Goal: Task Accomplishment & Management: Manage account settings

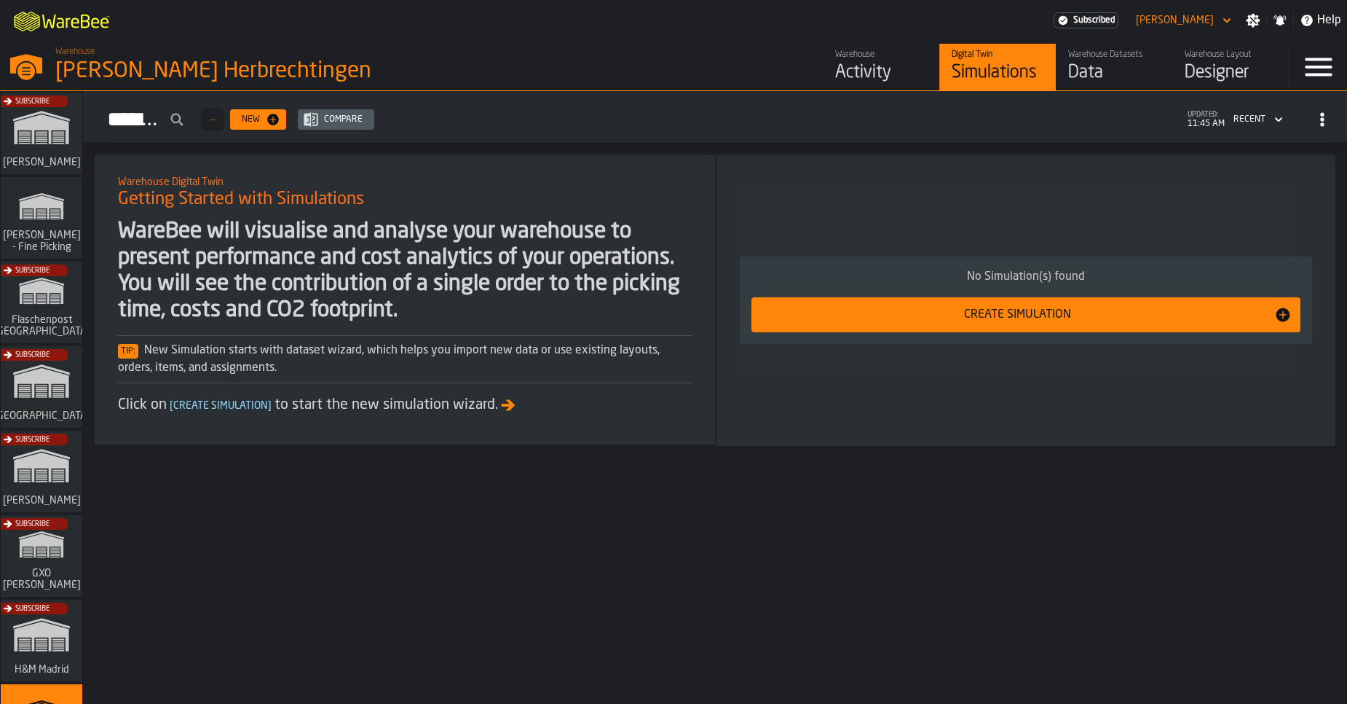
click at [901, 82] on div "Activity" at bounding box center [881, 72] width 92 height 23
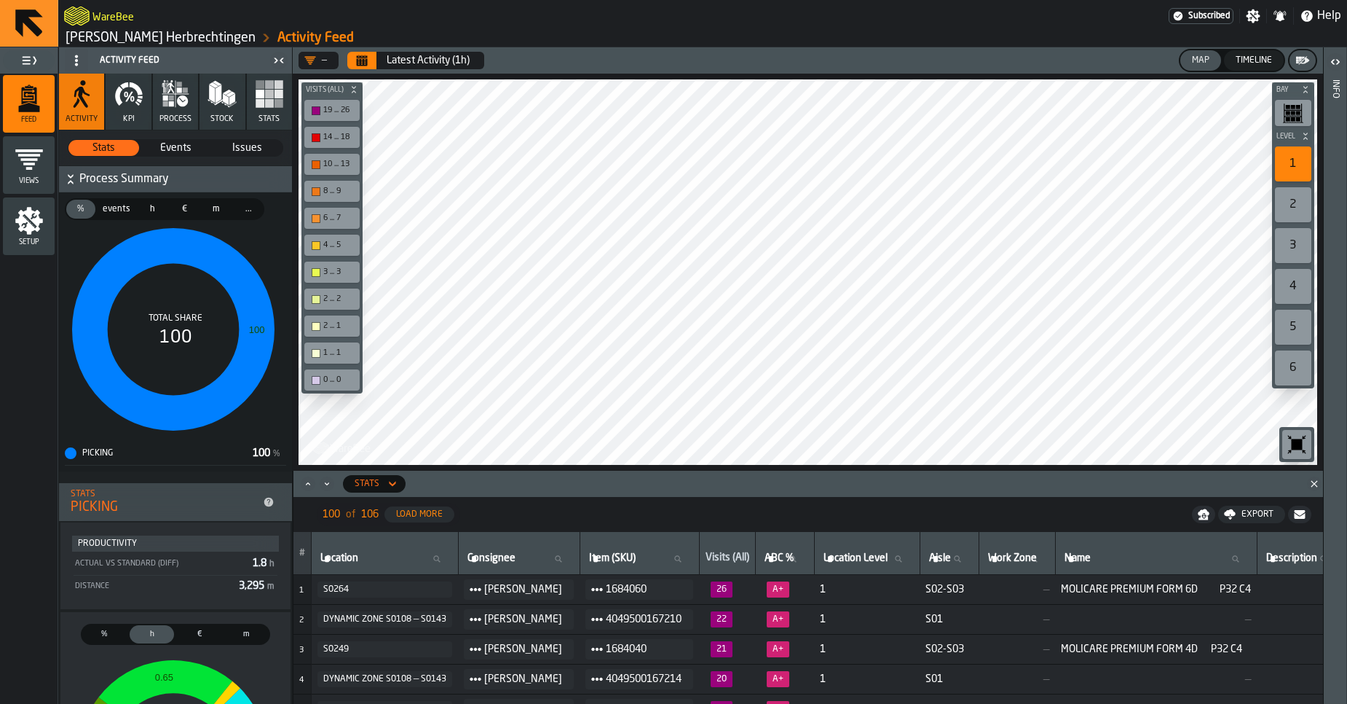
click at [231, 146] on span "Issues" at bounding box center [247, 148] width 69 height 15
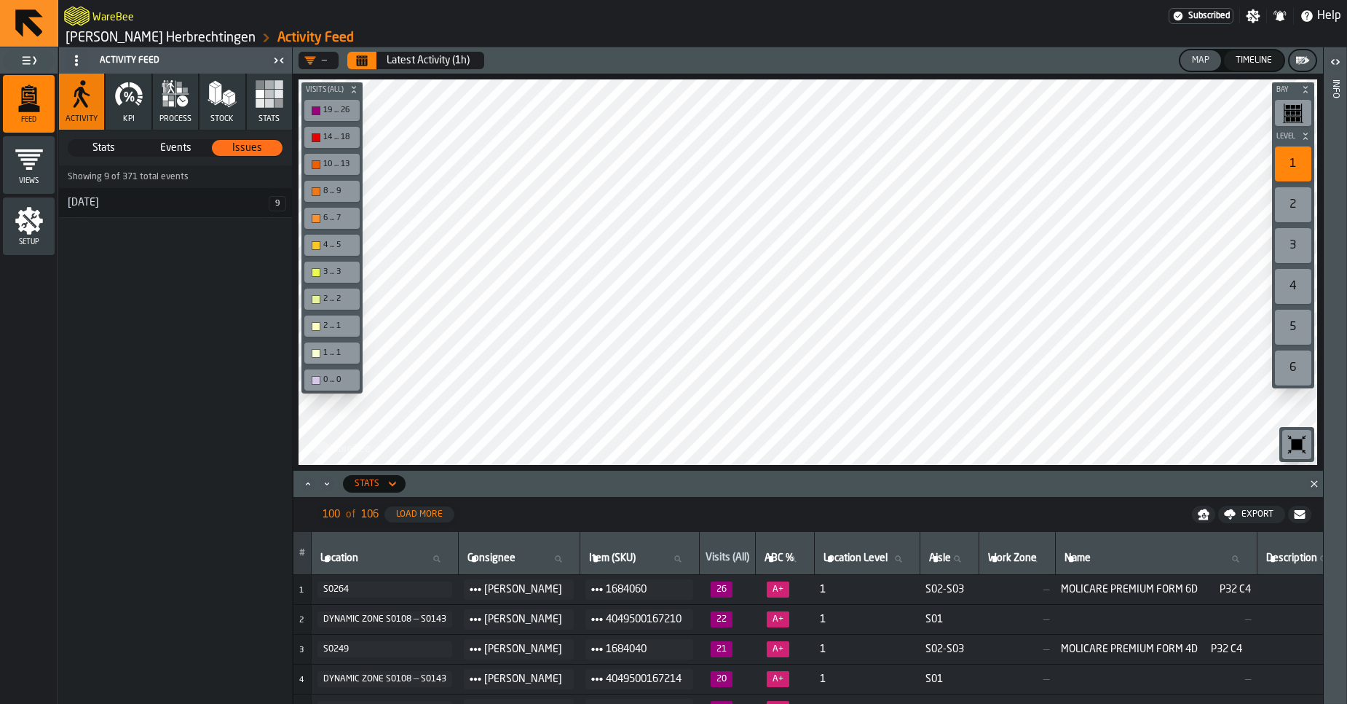
click at [221, 210] on h3 "13 August 9" at bounding box center [175, 203] width 233 height 30
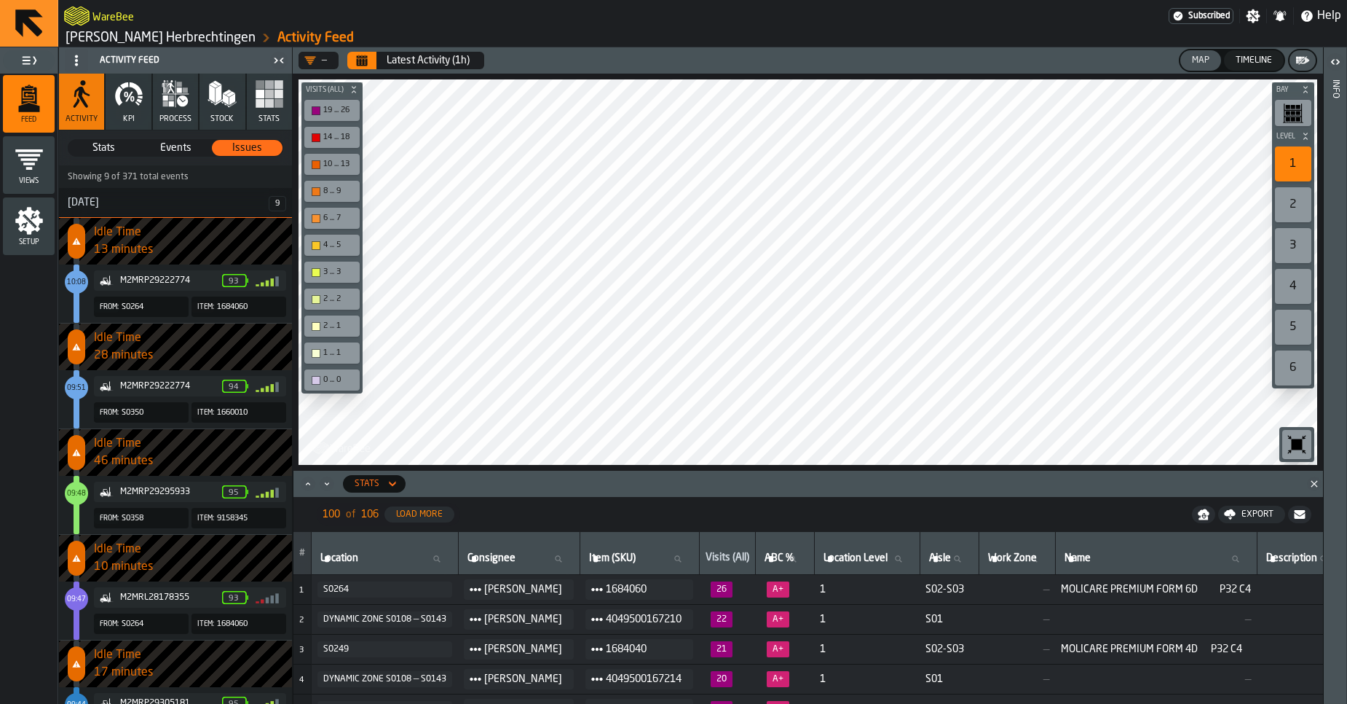
click at [83, 42] on link "[PERSON_NAME] Herbrechtingen" at bounding box center [161, 38] width 190 height 16
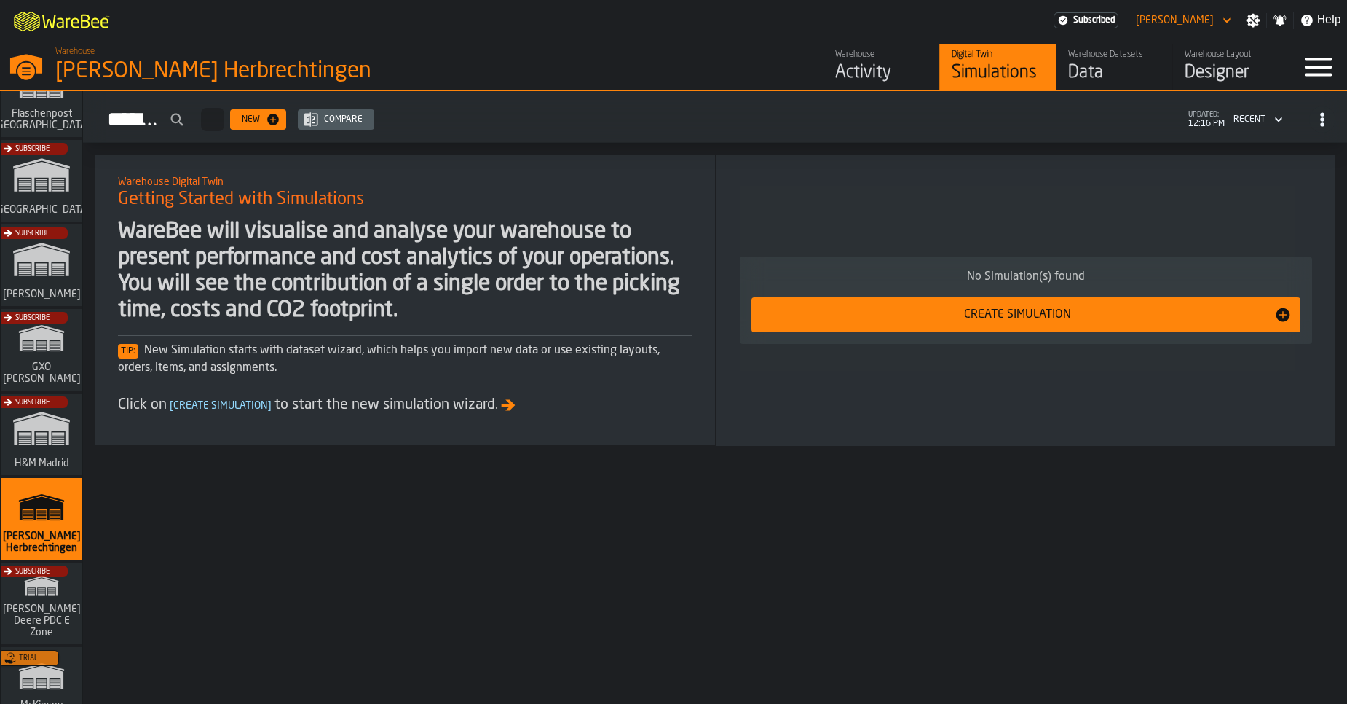
scroll to position [208, 0]
click at [36, 290] on div "Subscribe" at bounding box center [39, 268] width 82 height 84
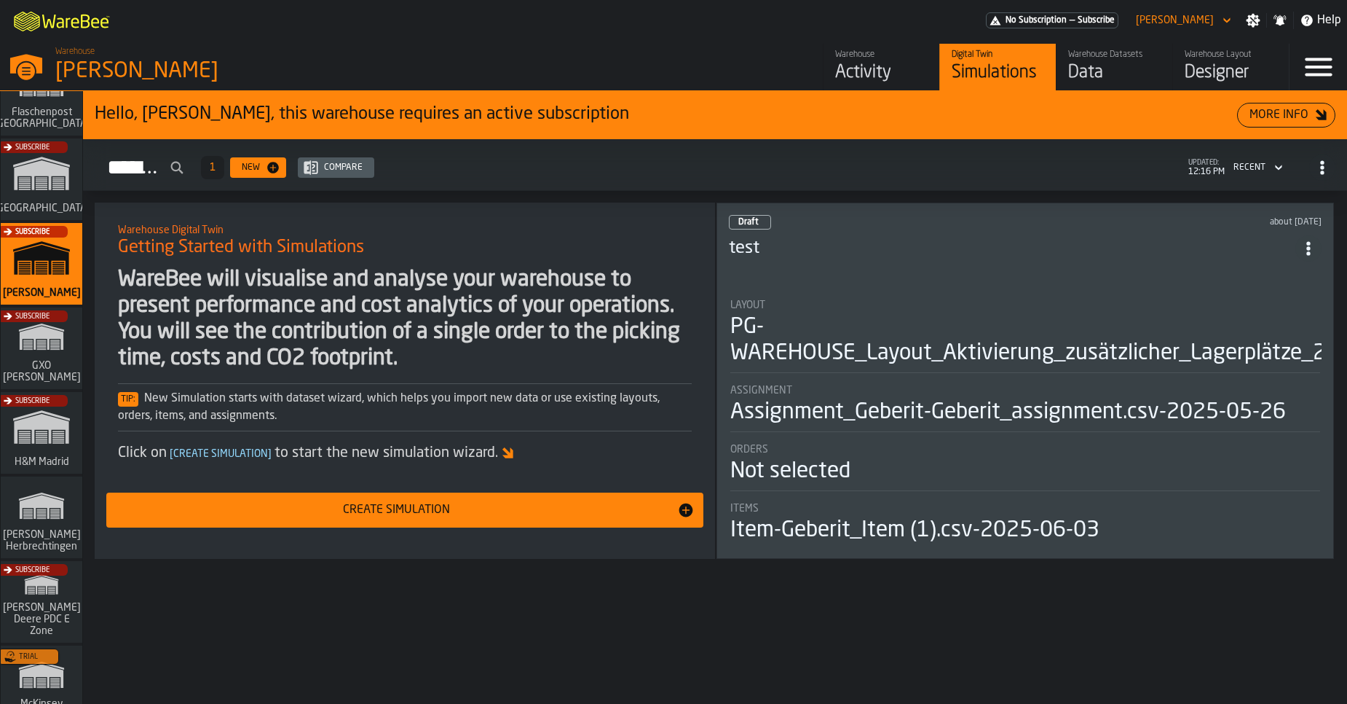
click at [864, 60] on div "Warehouse Activity" at bounding box center [881, 67] width 92 height 35
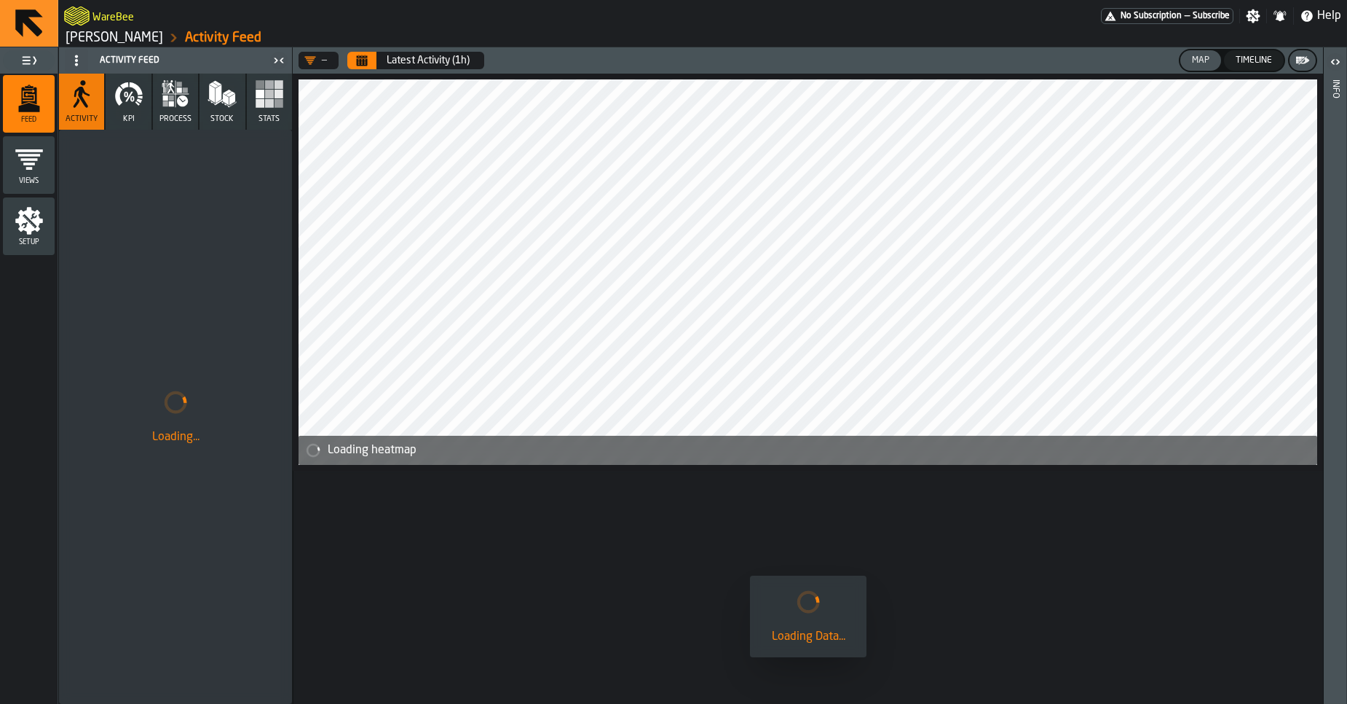
click at [133, 113] on button "KPI" at bounding box center [128, 102] width 45 height 56
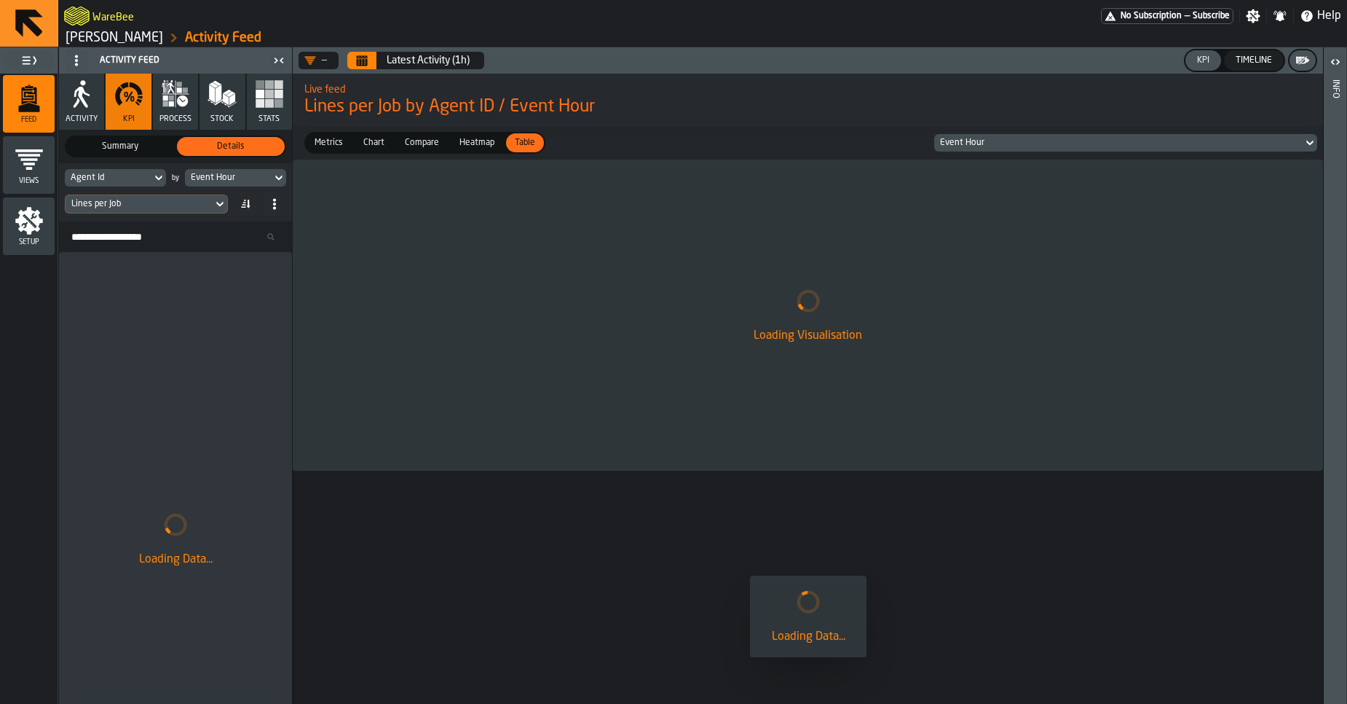
click at [81, 111] on button "Activity" at bounding box center [81, 102] width 45 height 56
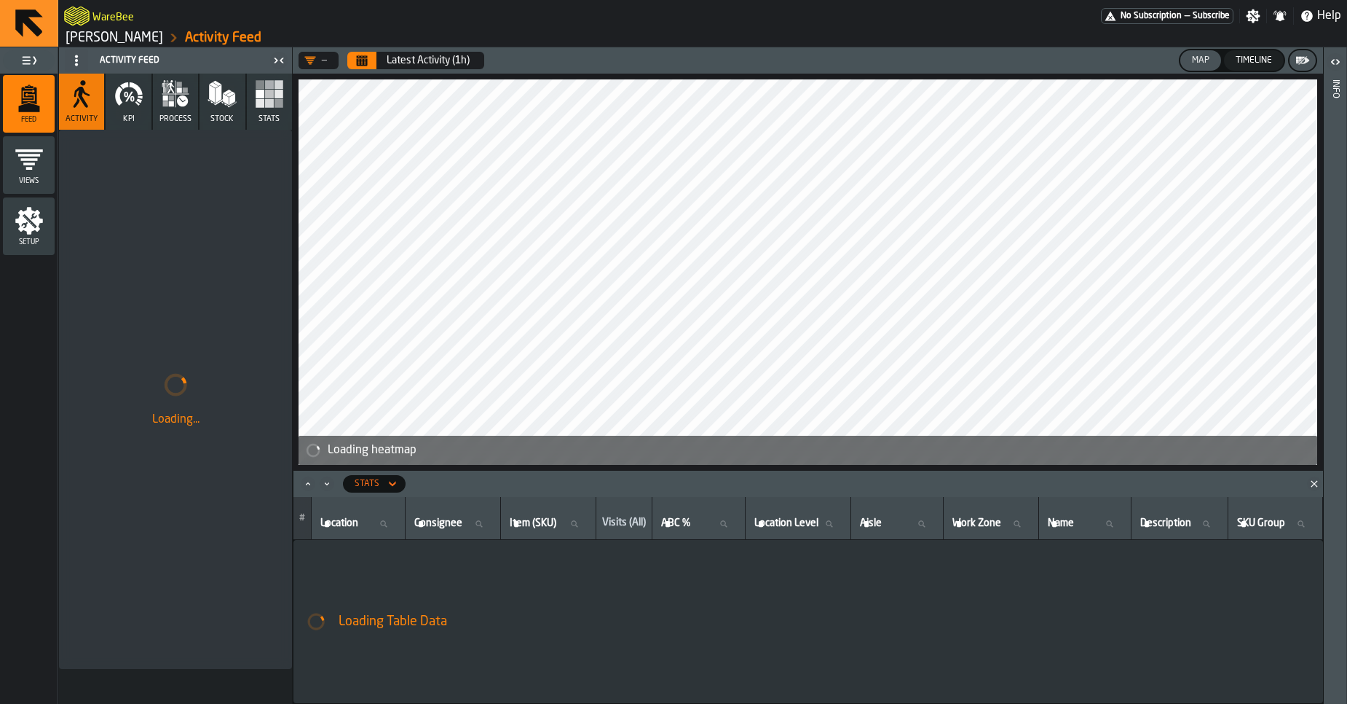
click at [1317, 489] on icon "Close" at bounding box center [1314, 483] width 15 height 15
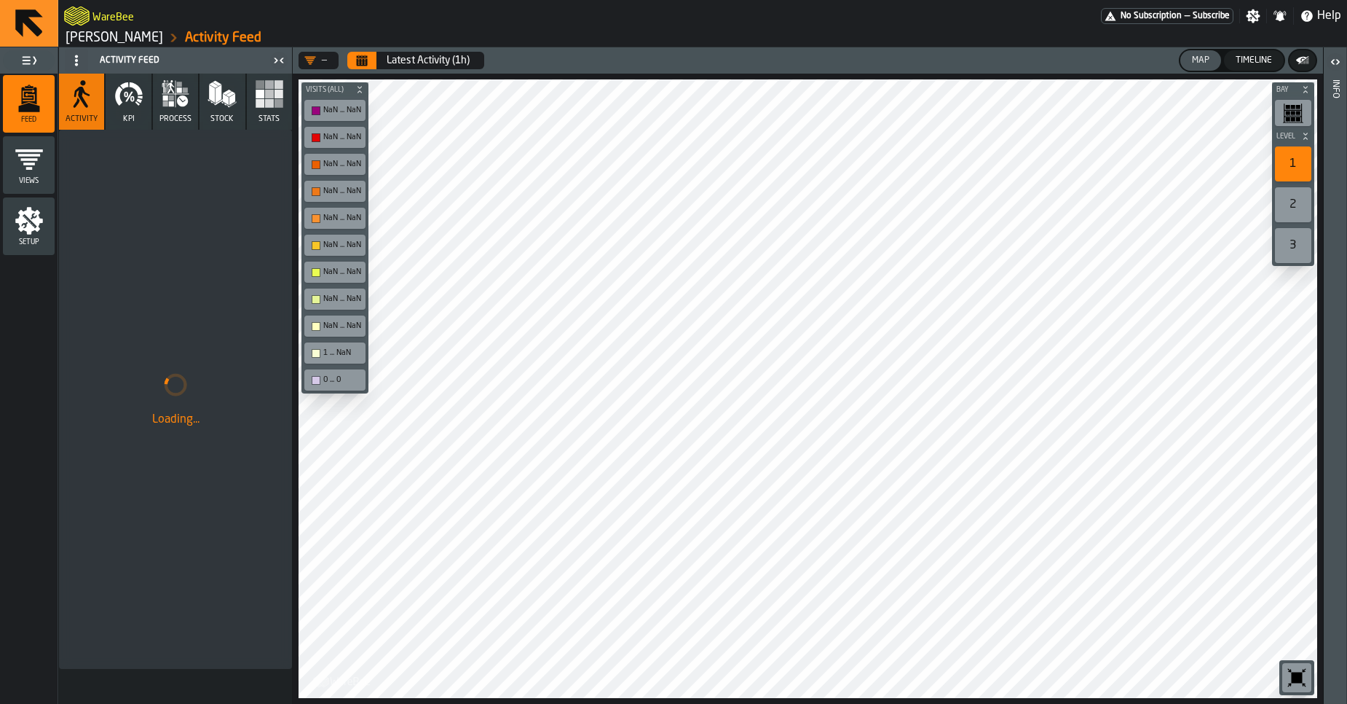
click at [373, 63] on button "Calendar" at bounding box center [361, 60] width 29 height 17
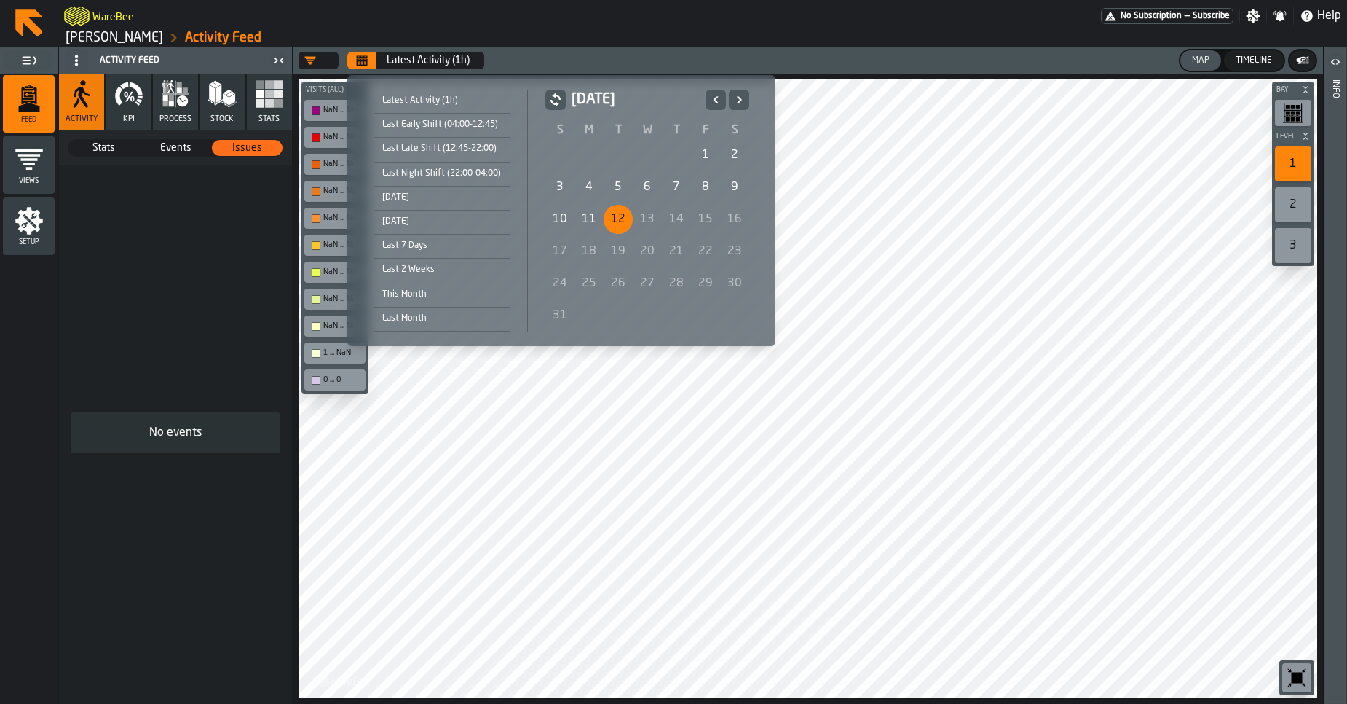
click at [706, 102] on button "Previous" at bounding box center [716, 100] width 20 height 20
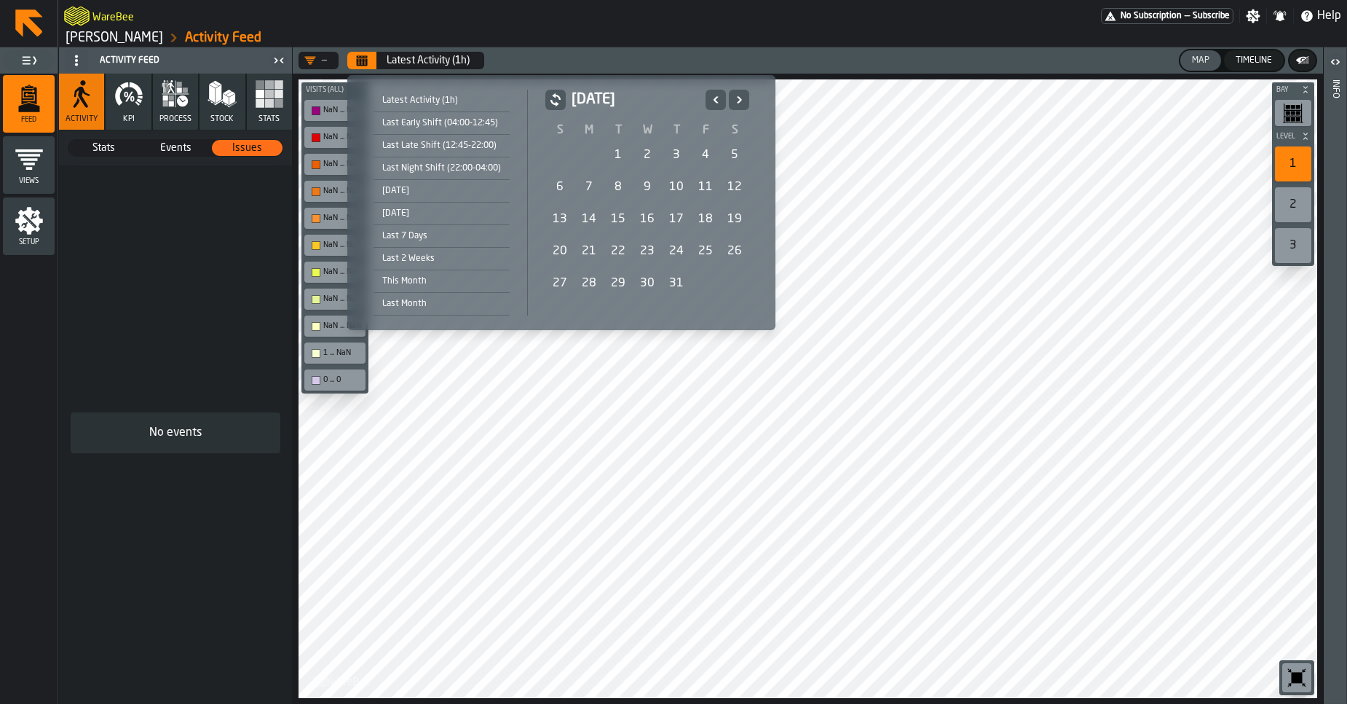
click at [719, 103] on icon "Previous" at bounding box center [716, 99] width 15 height 17
click at [554, 156] on div "1" at bounding box center [559, 155] width 29 height 29
click at [744, 108] on icon "Next" at bounding box center [739, 99] width 15 height 17
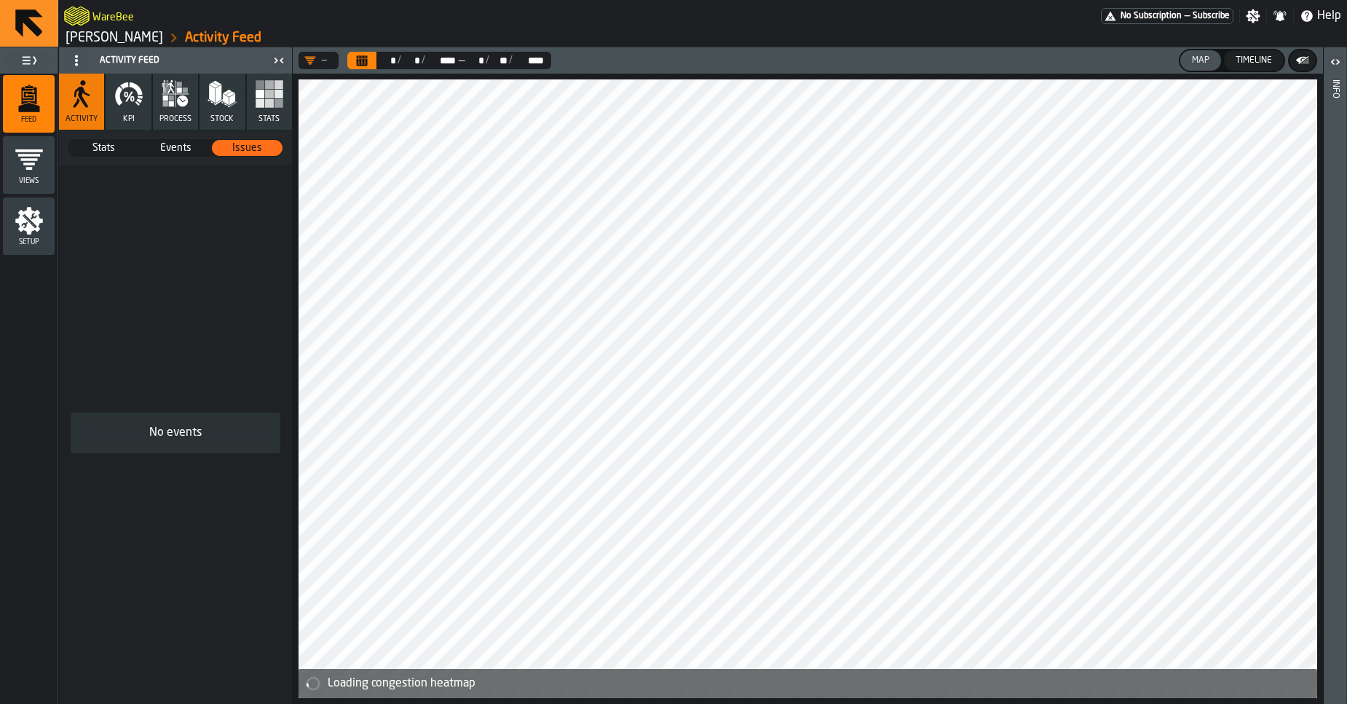
click at [117, 151] on span "Stats" at bounding box center [103, 148] width 69 height 15
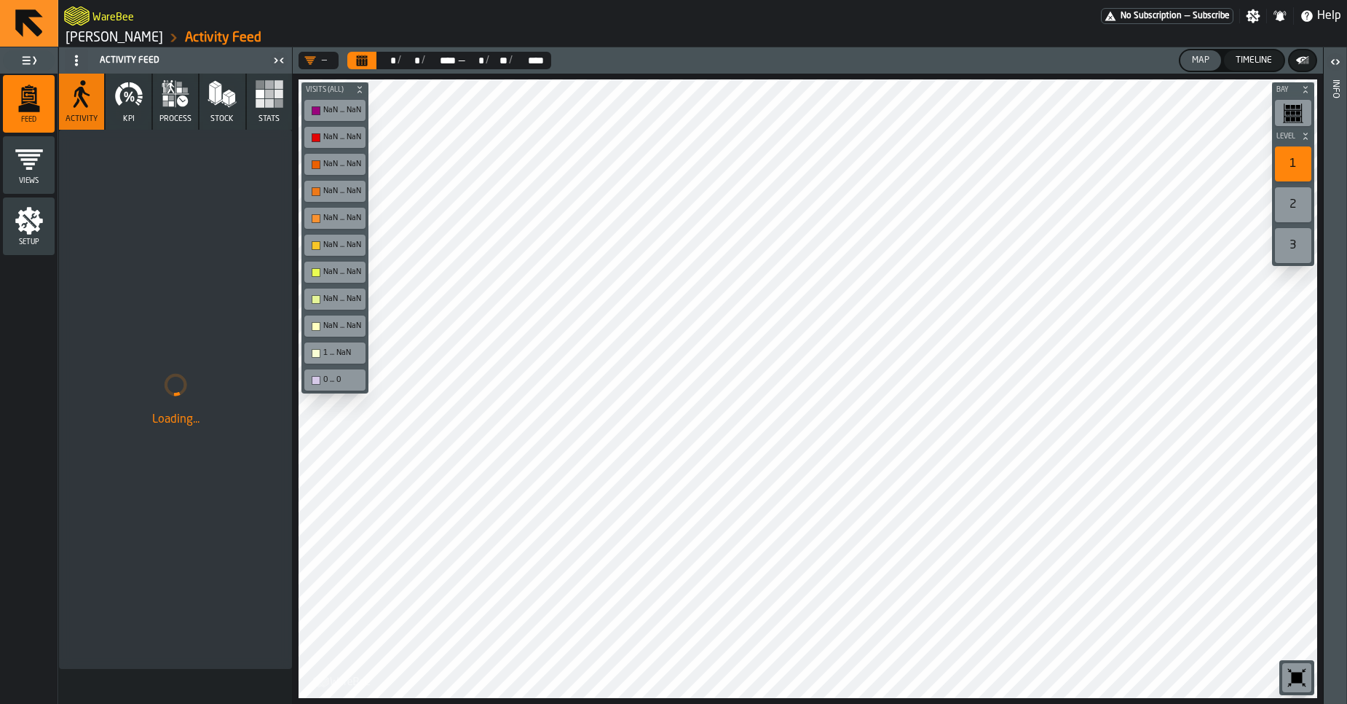
click at [369, 60] on button "Calendar" at bounding box center [361, 60] width 29 height 17
click at [356, 65] on icon "Calendar" at bounding box center [362, 61] width 12 height 12
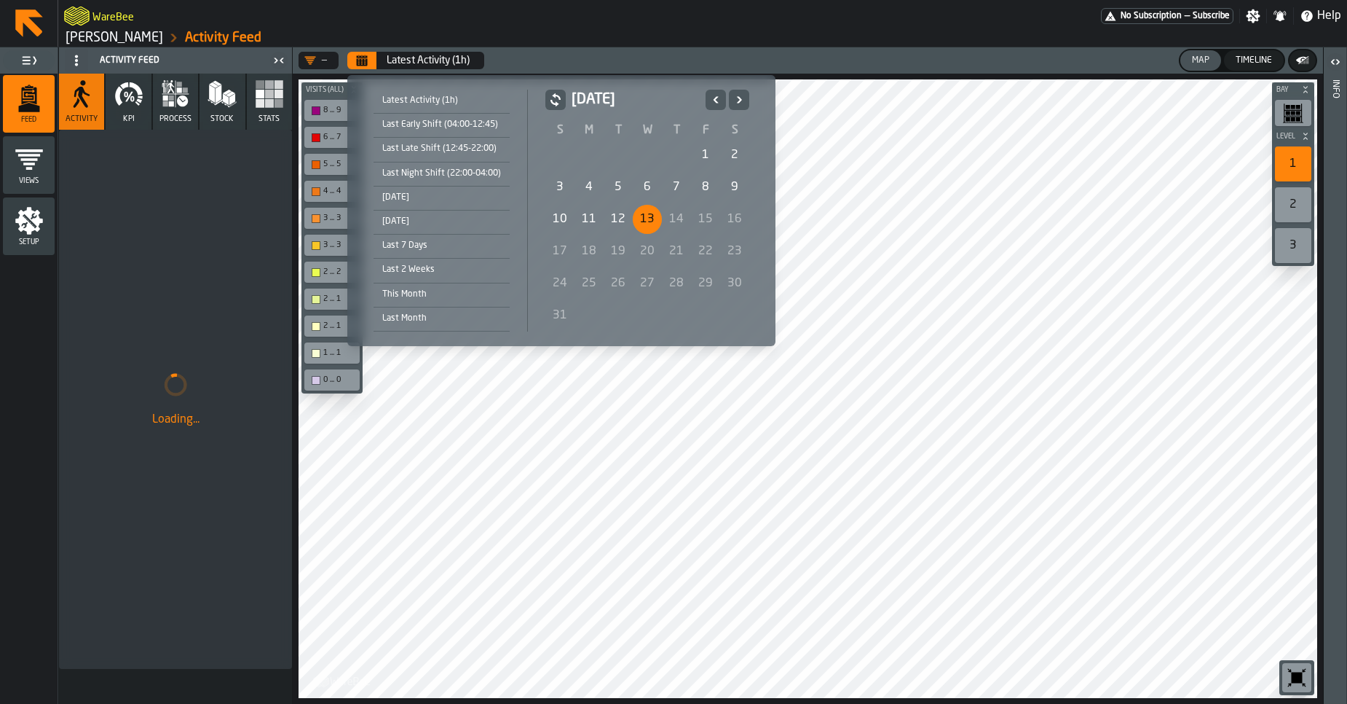
click at [714, 103] on icon "Previous" at bounding box center [716, 99] width 15 height 17
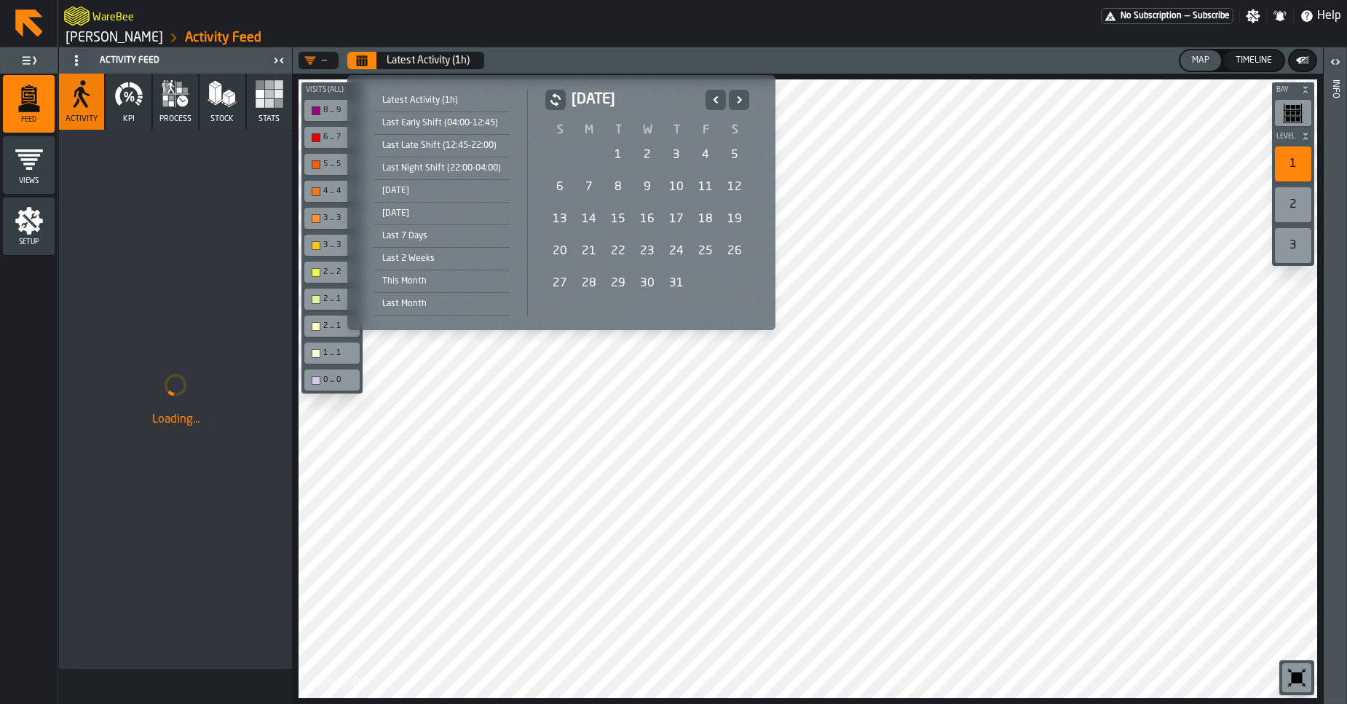
click at [614, 159] on div "1" at bounding box center [618, 155] width 29 height 29
click at [738, 100] on icon "Next" at bounding box center [739, 99] width 15 height 17
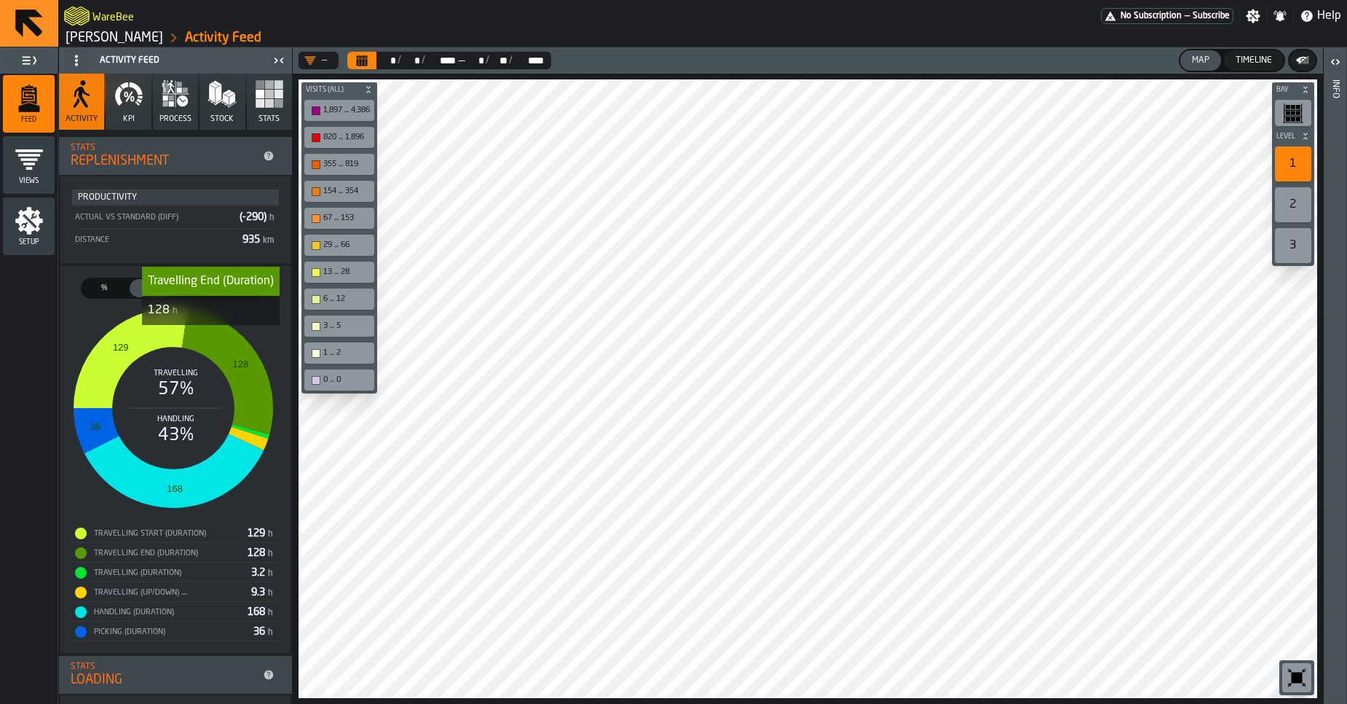
scroll to position [393, 0]
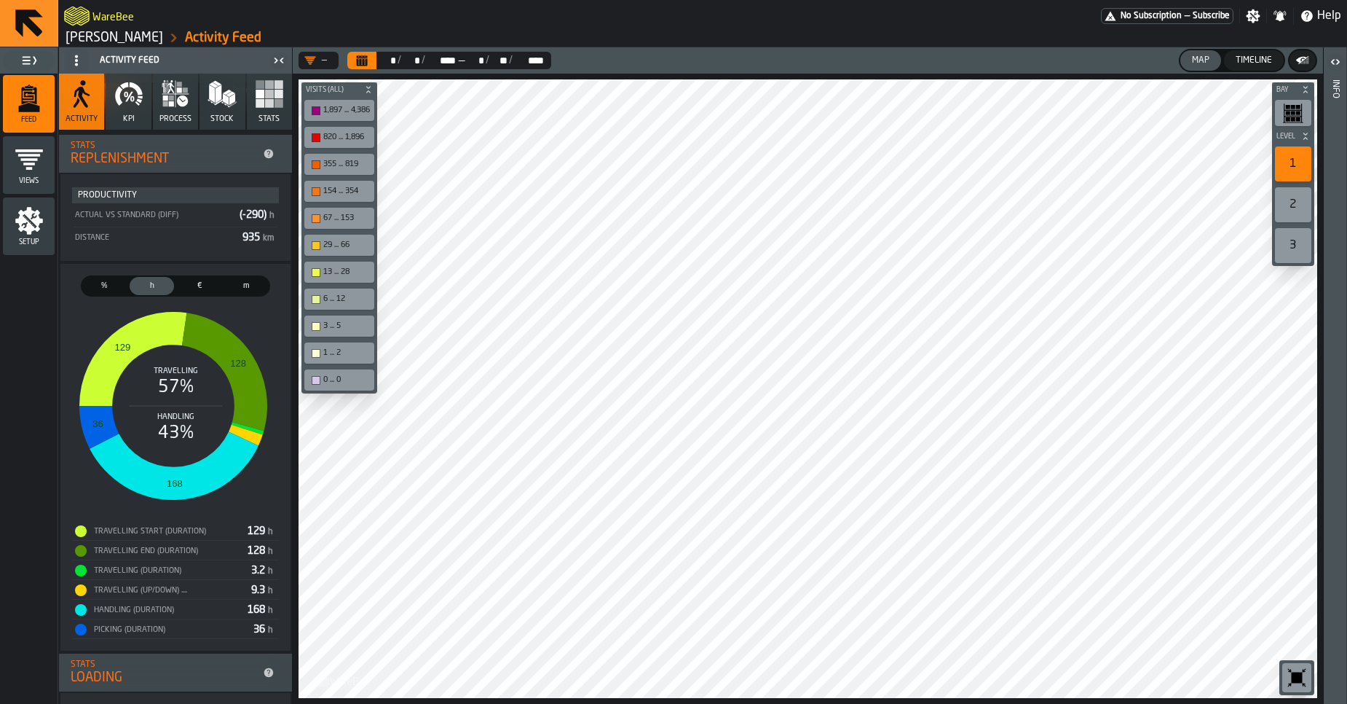
click at [100, 285] on span "%" at bounding box center [104, 286] width 39 height 12
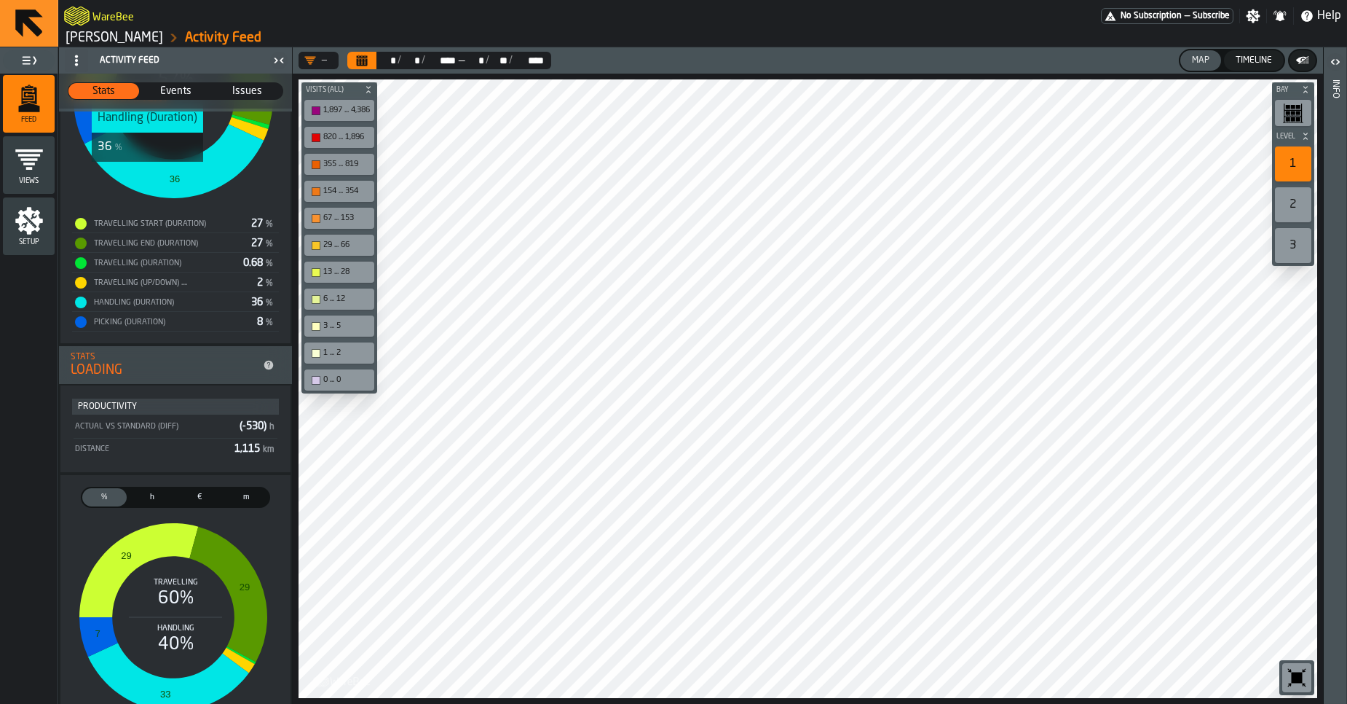
scroll to position [743, 0]
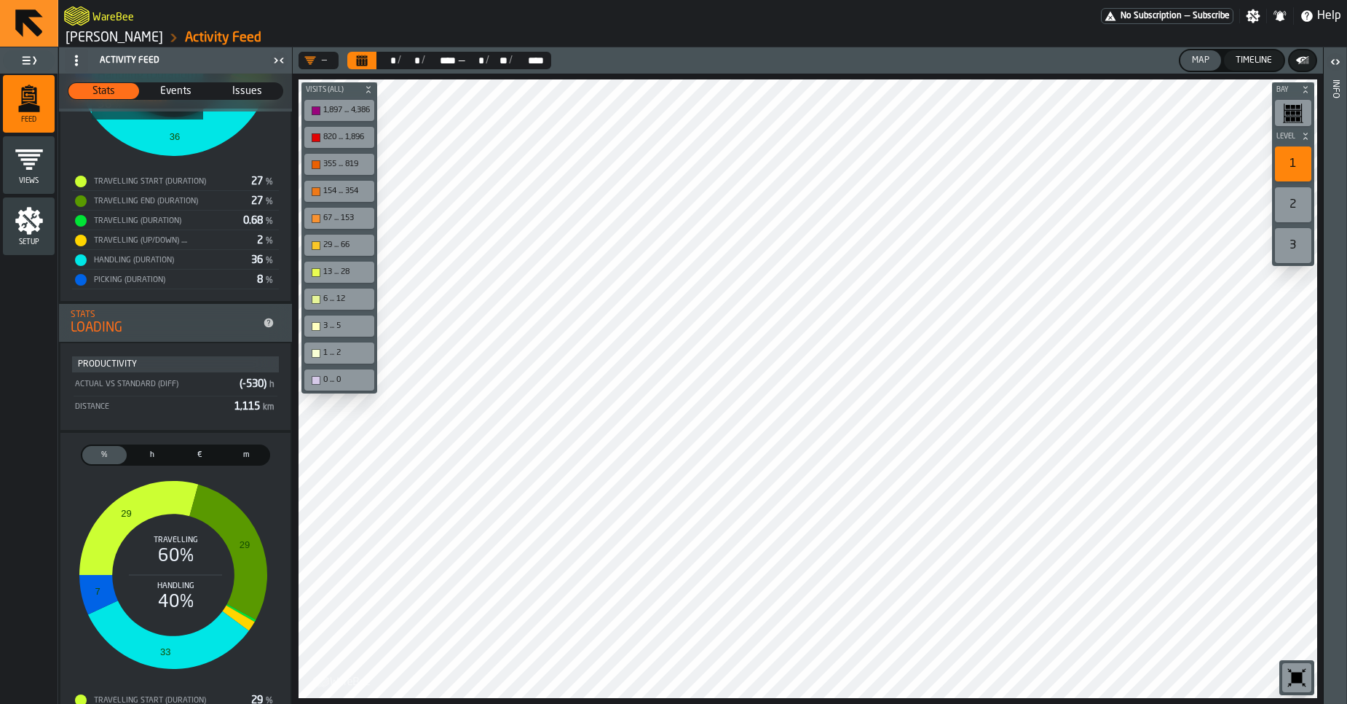
click at [100, 457] on span "%" at bounding box center [104, 455] width 39 height 12
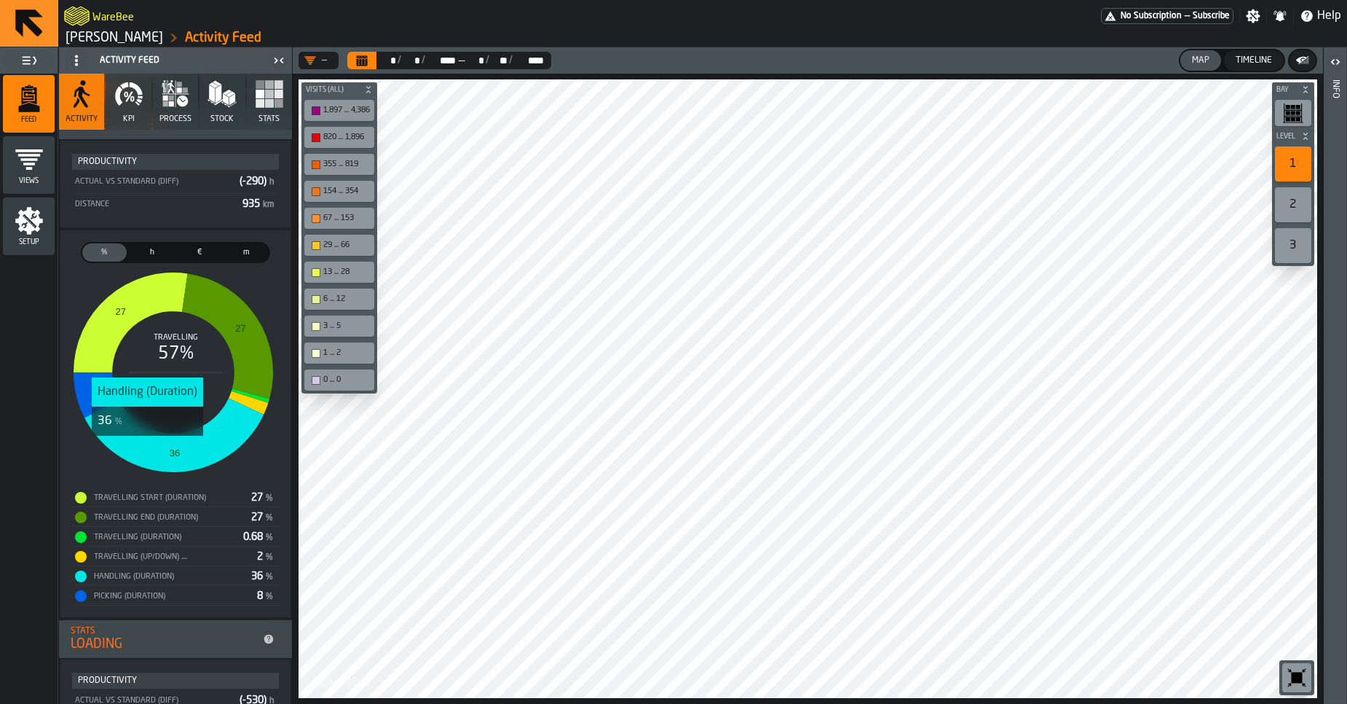
scroll to position [446, 0]
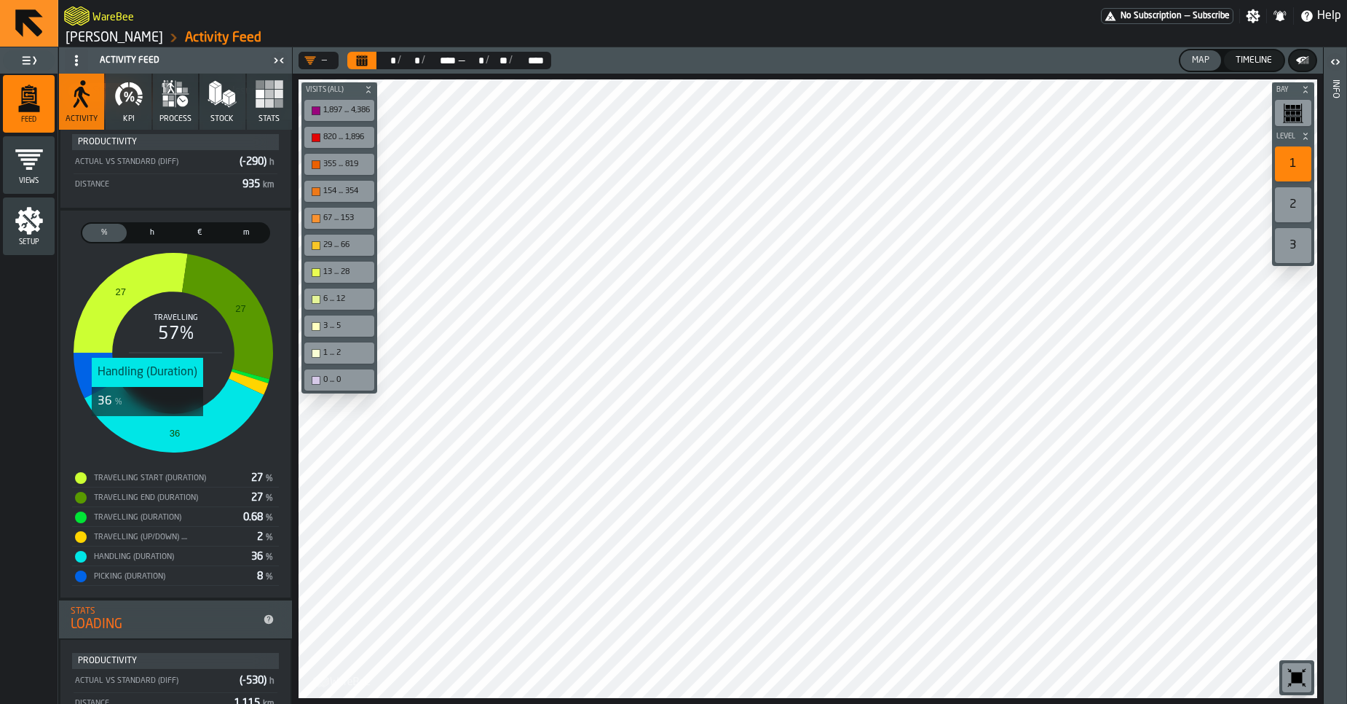
click at [248, 454] on rect "stat-" at bounding box center [173, 352] width 202 height 218
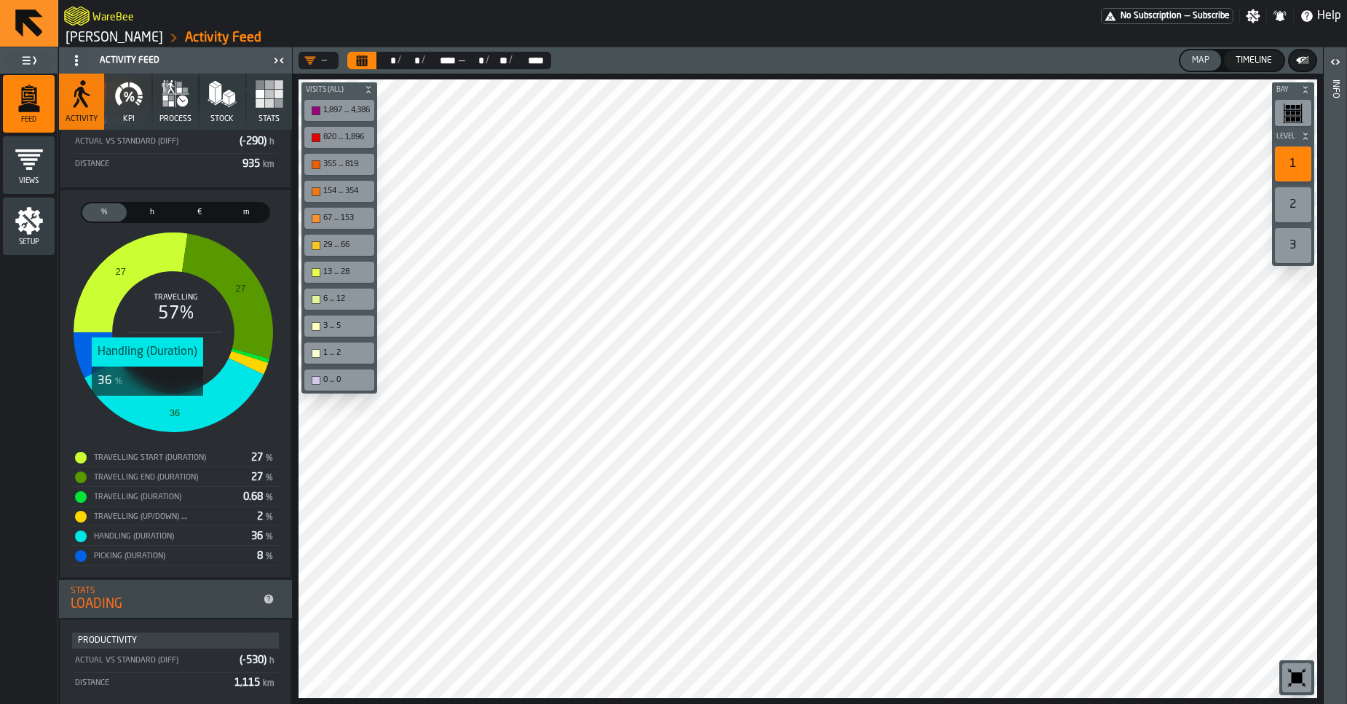
scroll to position [468, 0]
click at [154, 518] on div "Travelling (Up/Down) ...." at bounding box center [171, 515] width 159 height 9
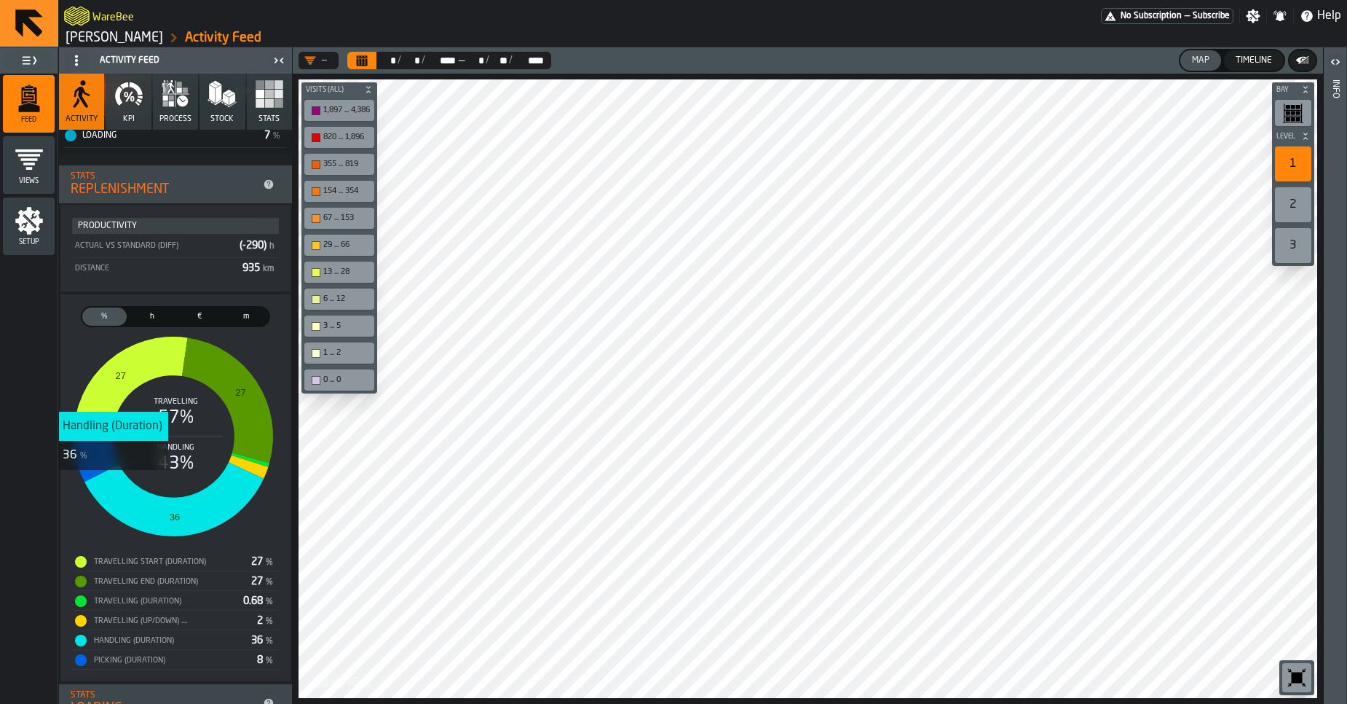
scroll to position [359, 0]
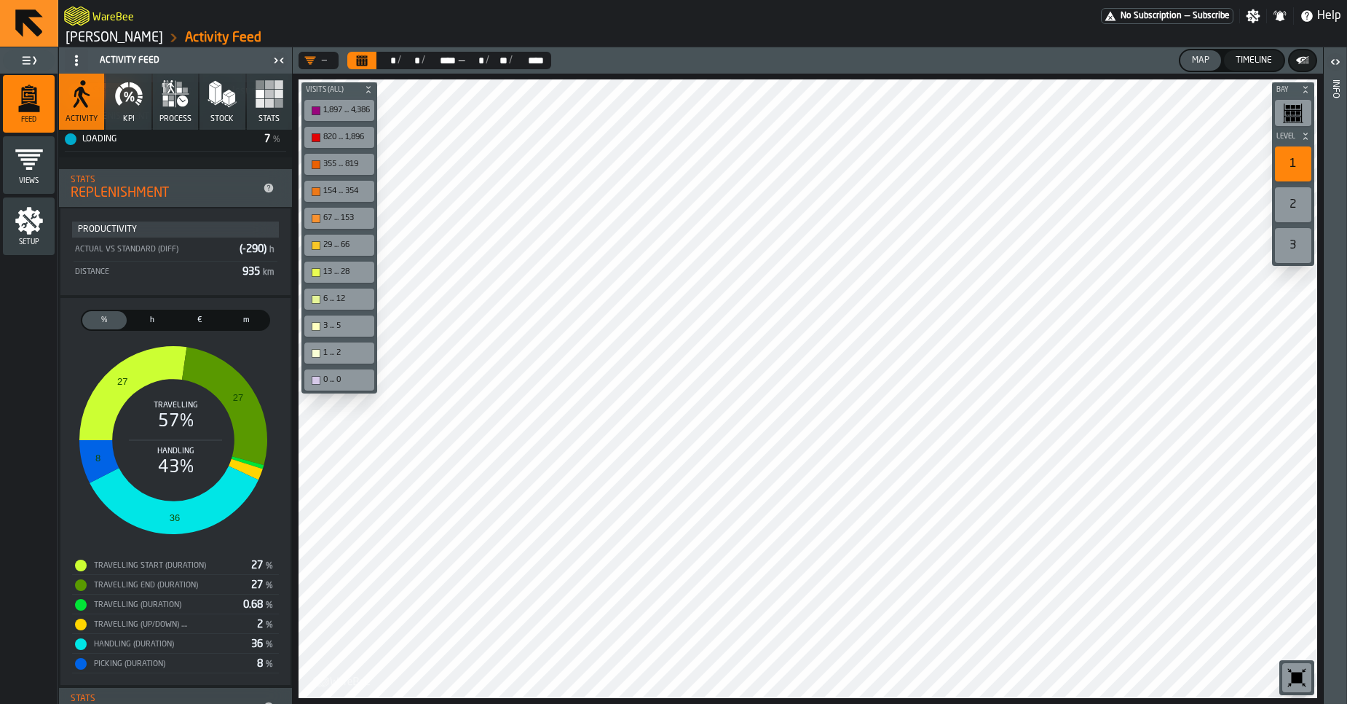
click at [116, 106] on icon "button" at bounding box center [128, 93] width 29 height 29
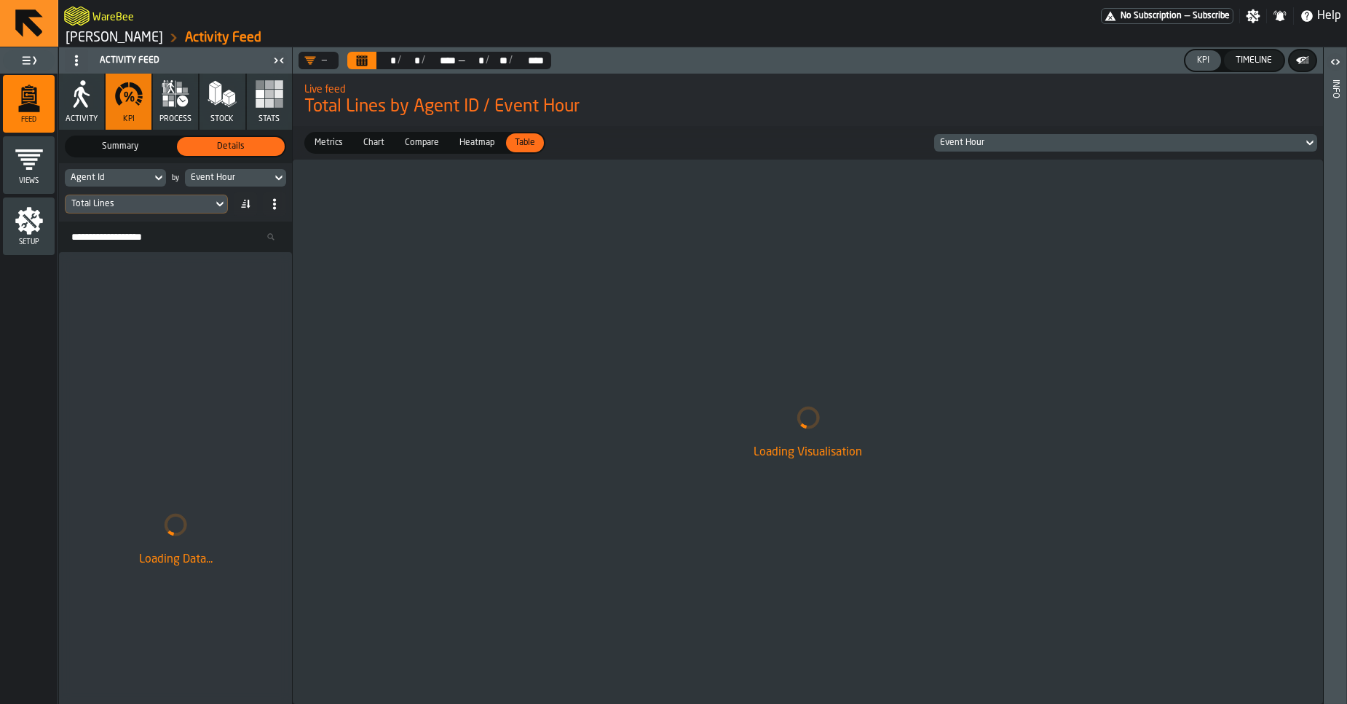
click at [146, 206] on div "Total Lines" at bounding box center [138, 204] width 135 height 10
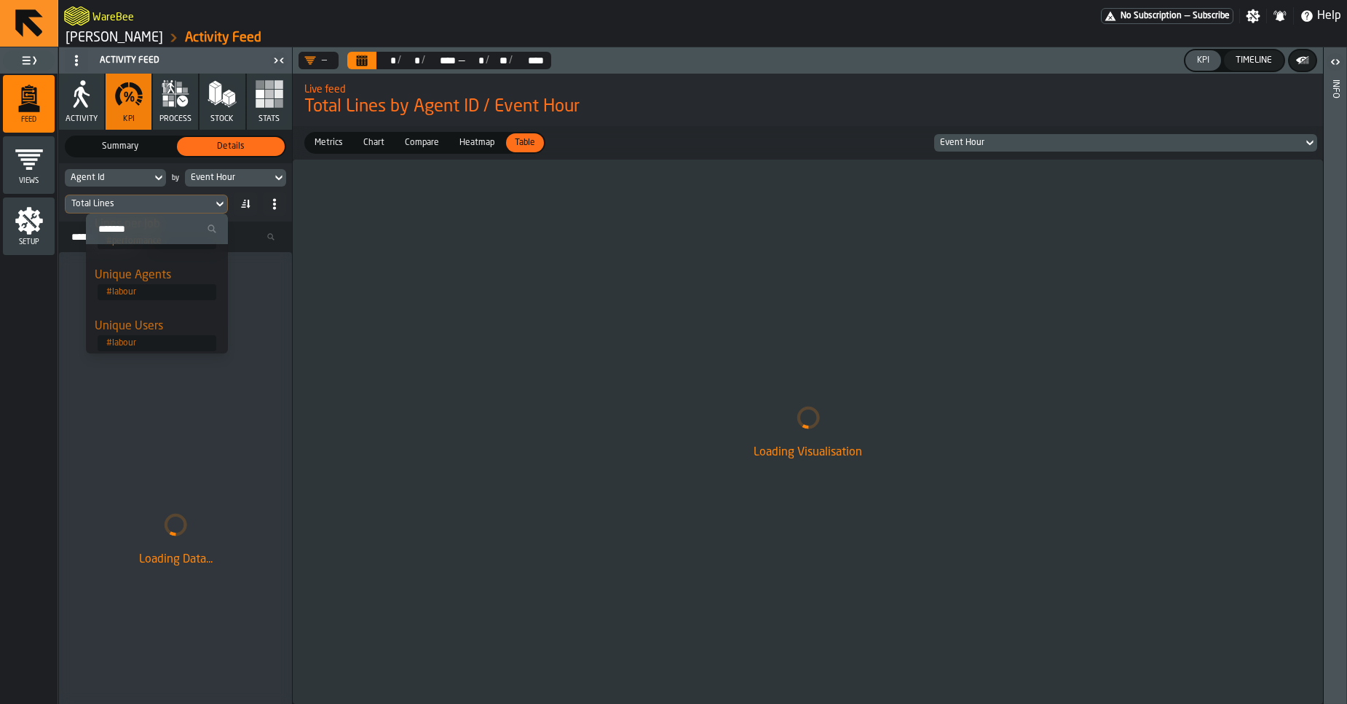
scroll to position [291, 0]
click at [147, 275] on div "Unique Agents" at bounding box center [157, 275] width 125 height 17
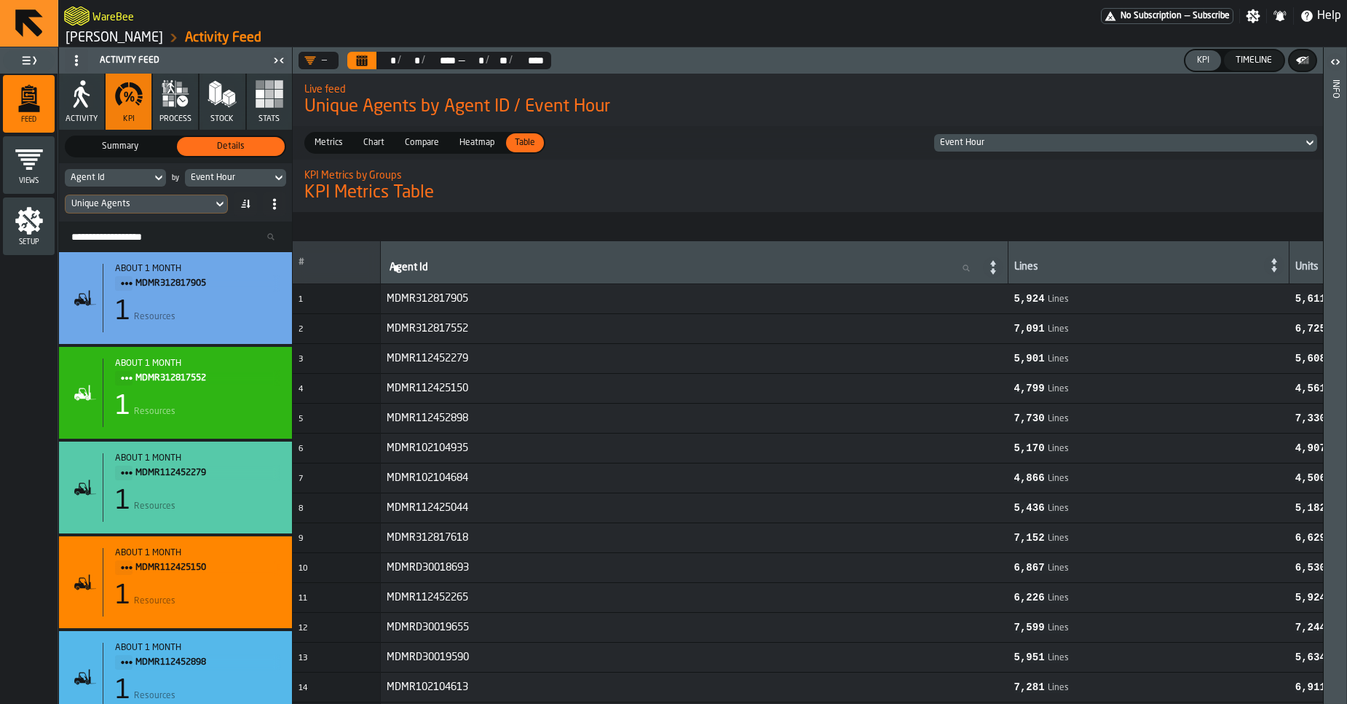
click at [368, 145] on span "Chart" at bounding box center [374, 142] width 33 height 13
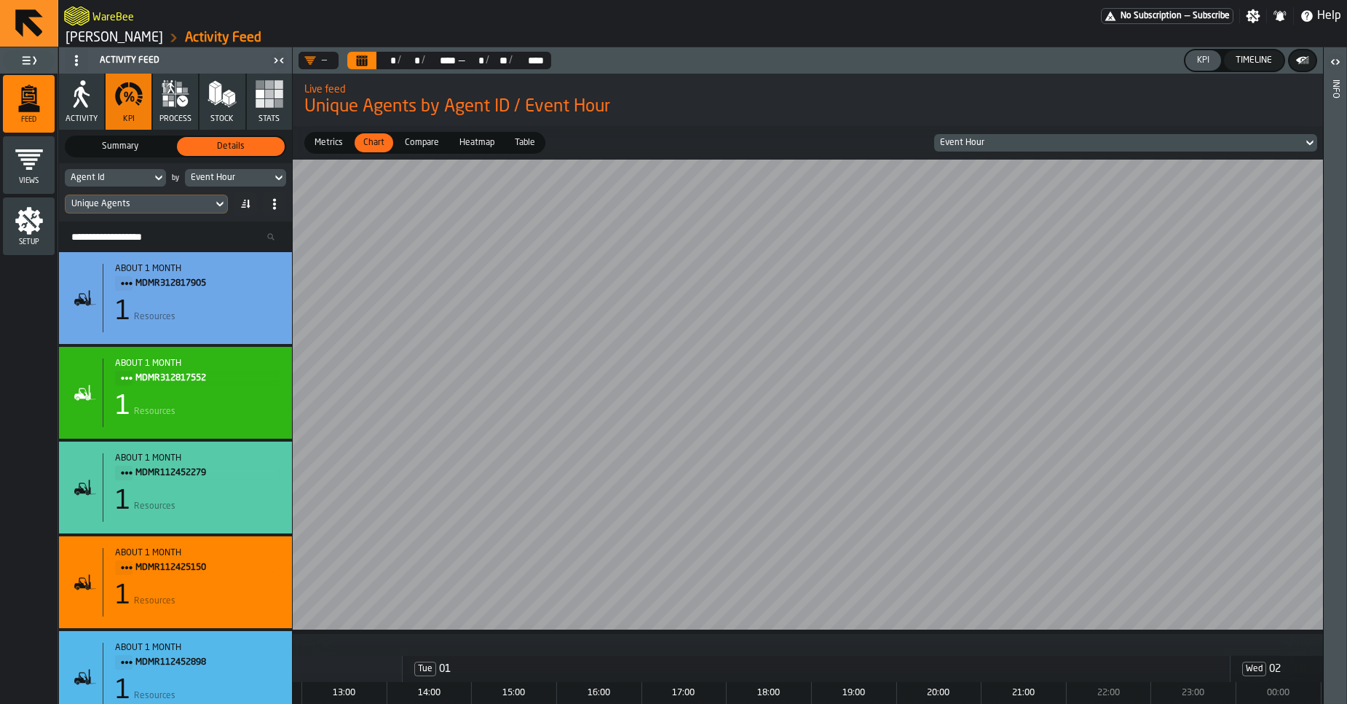
scroll to position [0, 775]
click at [146, 204] on div "Unique Agents" at bounding box center [138, 204] width 135 height 10
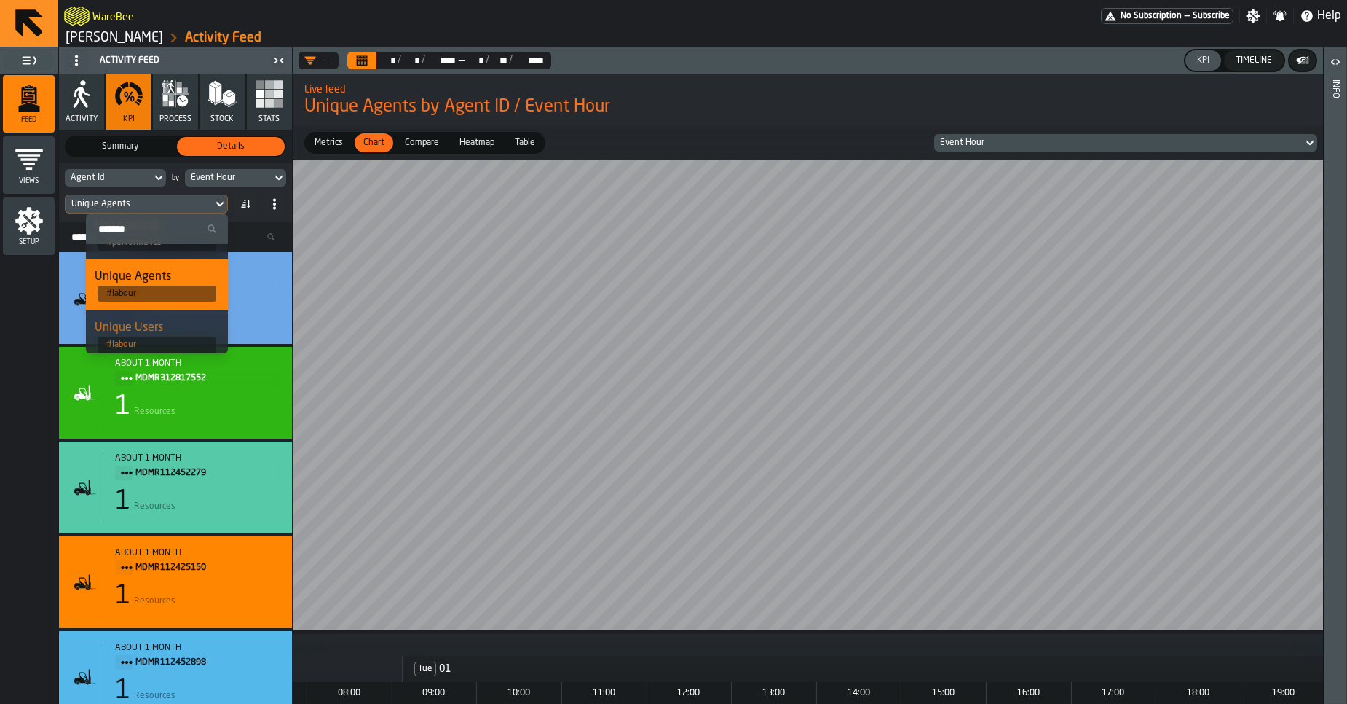
scroll to position [306, 0]
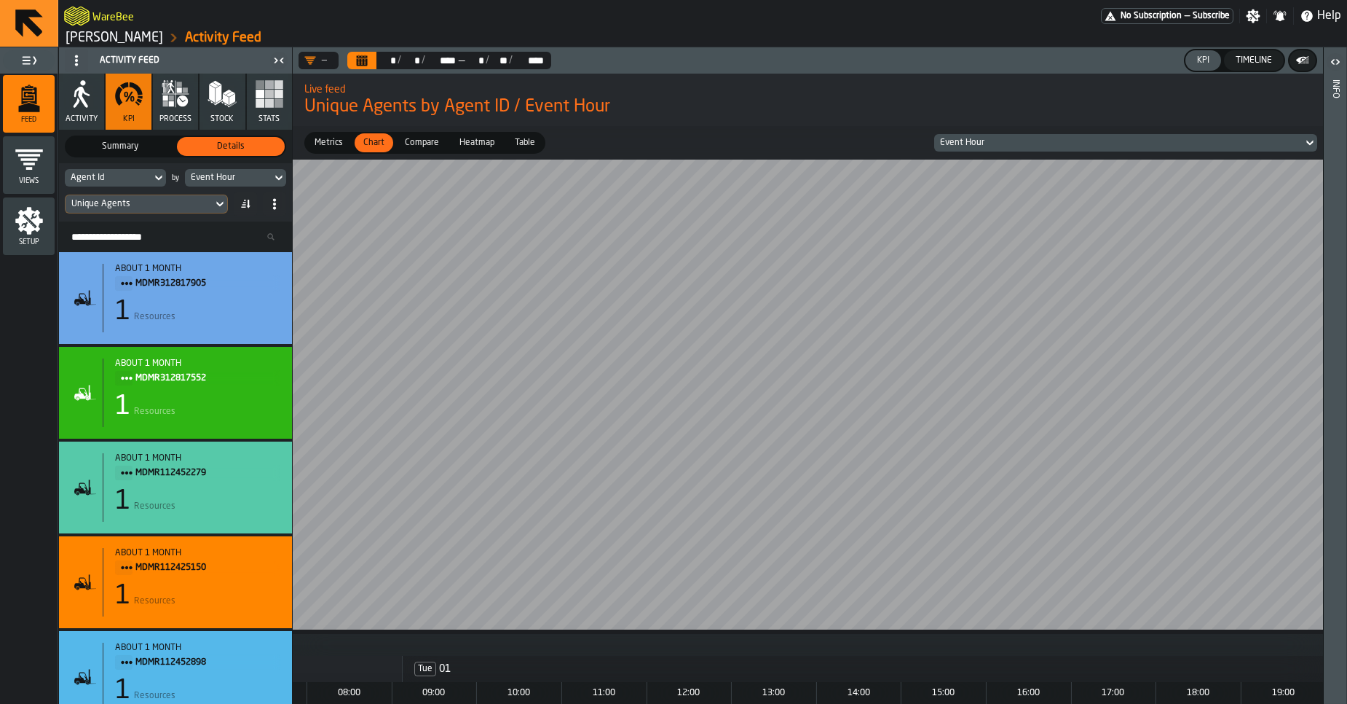
click at [364, 60] on icon "Calendar" at bounding box center [362, 61] width 11 height 7
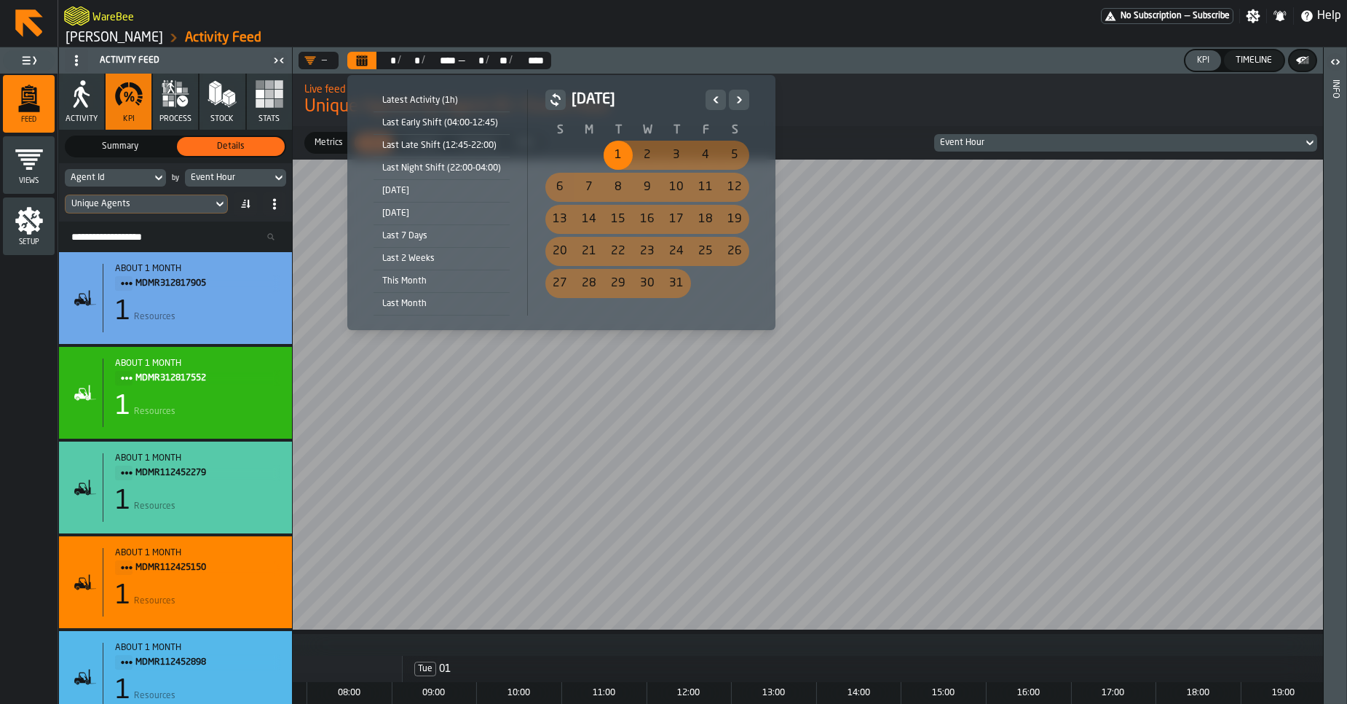
click at [421, 200] on li "[DATE]" at bounding box center [442, 191] width 136 height 23
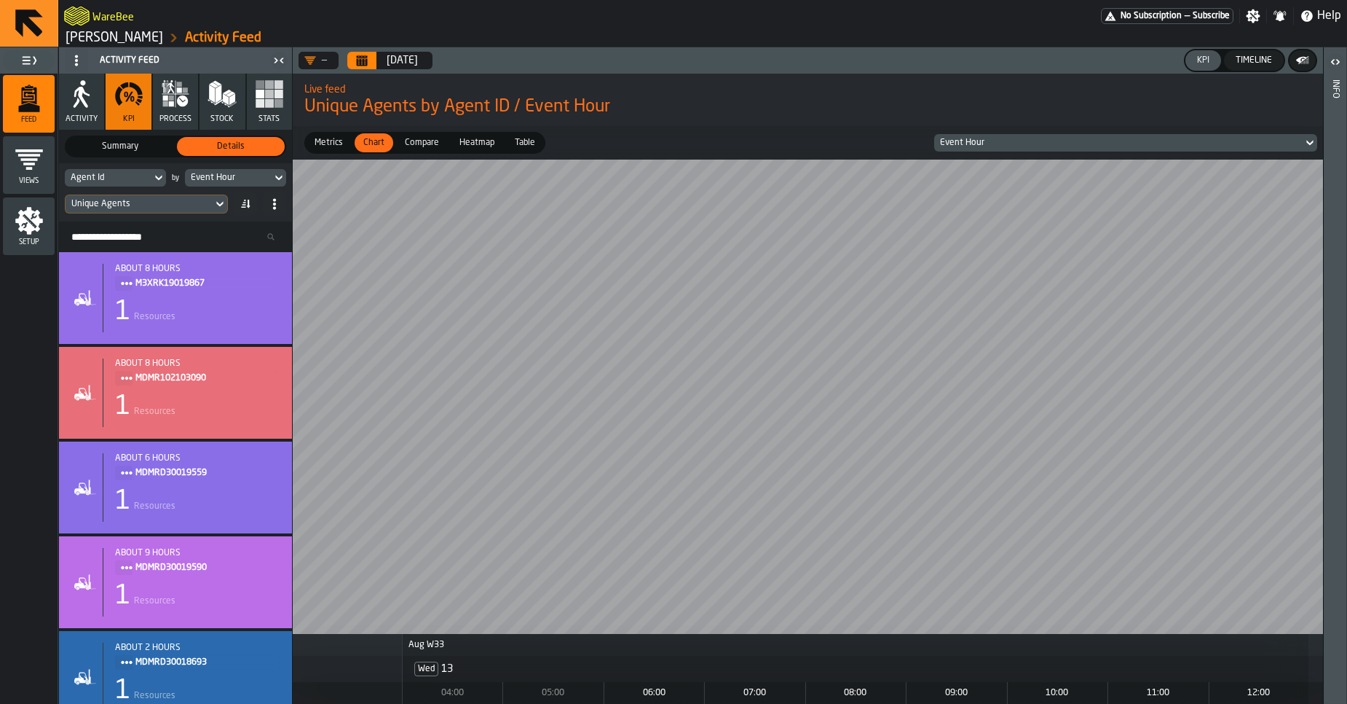
scroll to position [0, 0]
click at [189, 202] on div "Unique Agents" at bounding box center [138, 204] width 135 height 10
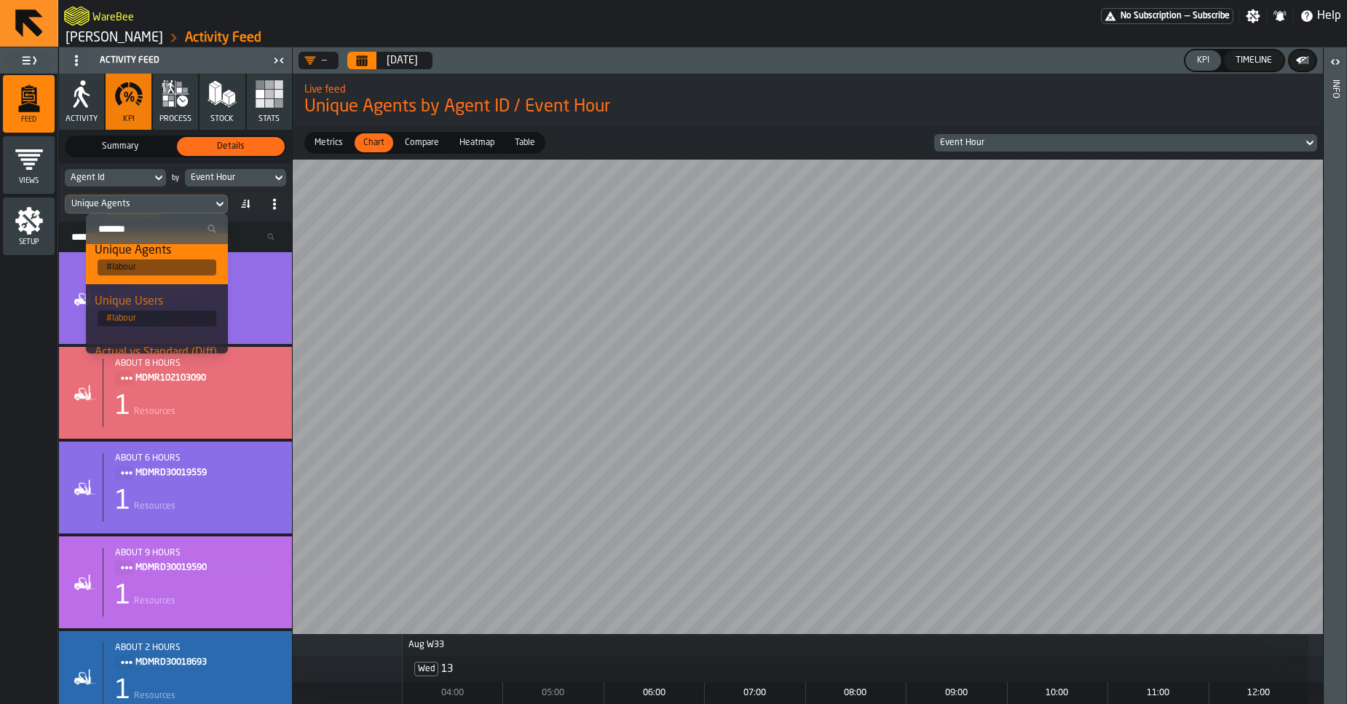
scroll to position [328, 0]
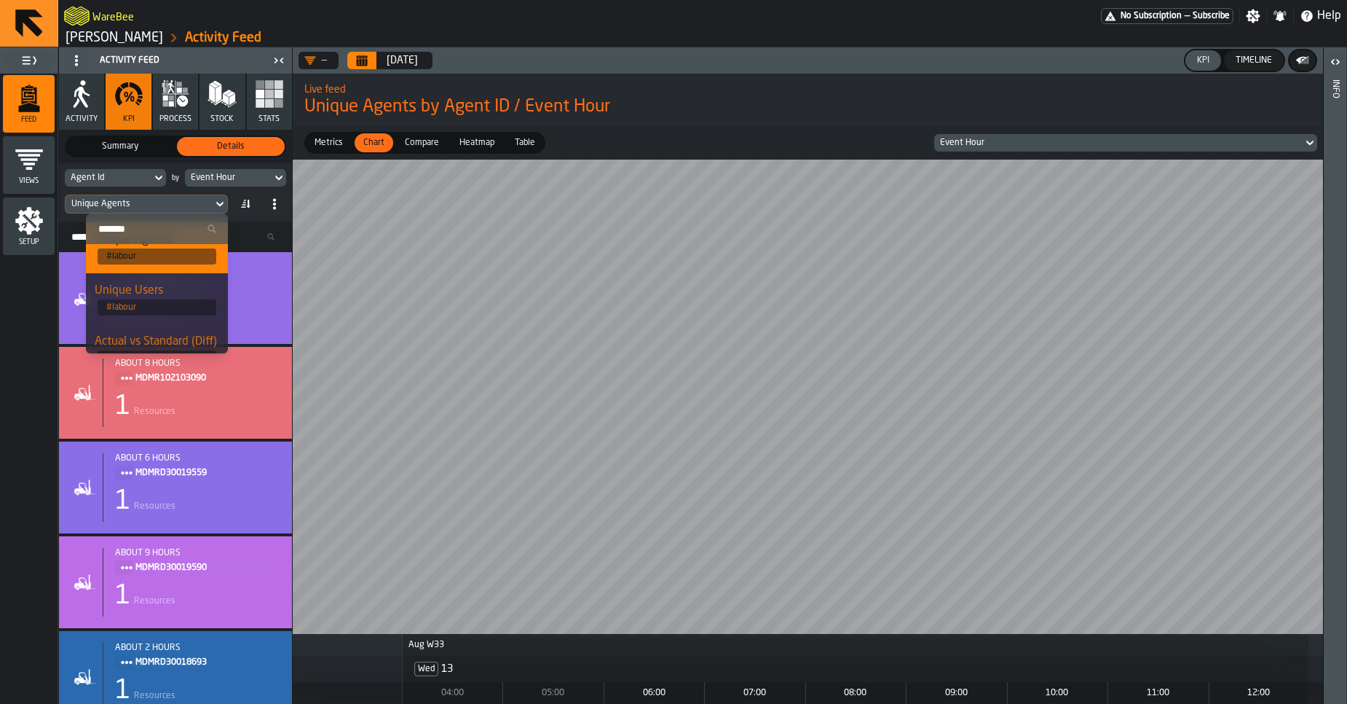
click at [160, 297] on div "Unique Users" at bounding box center [157, 290] width 125 height 17
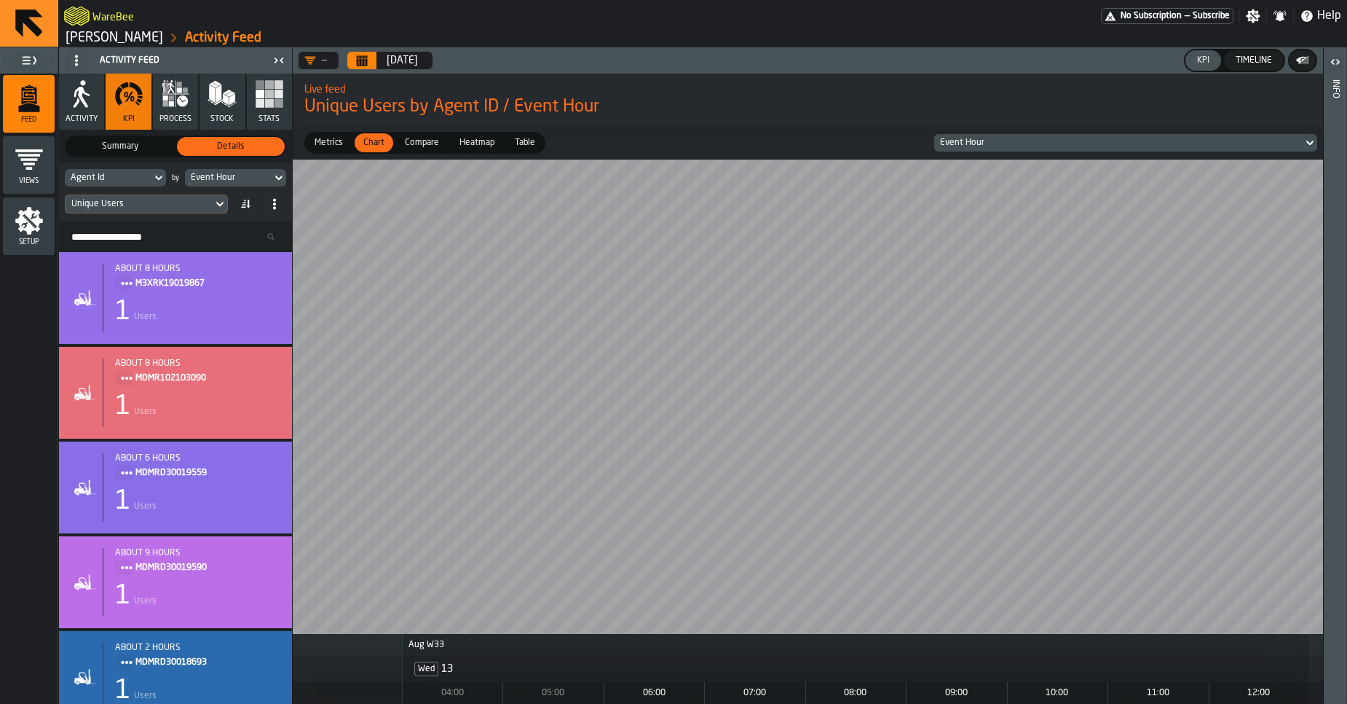
click at [231, 184] on div "Event Hour" at bounding box center [228, 178] width 87 height 16
click at [235, 174] on div "Event Hour" at bounding box center [228, 178] width 75 height 10
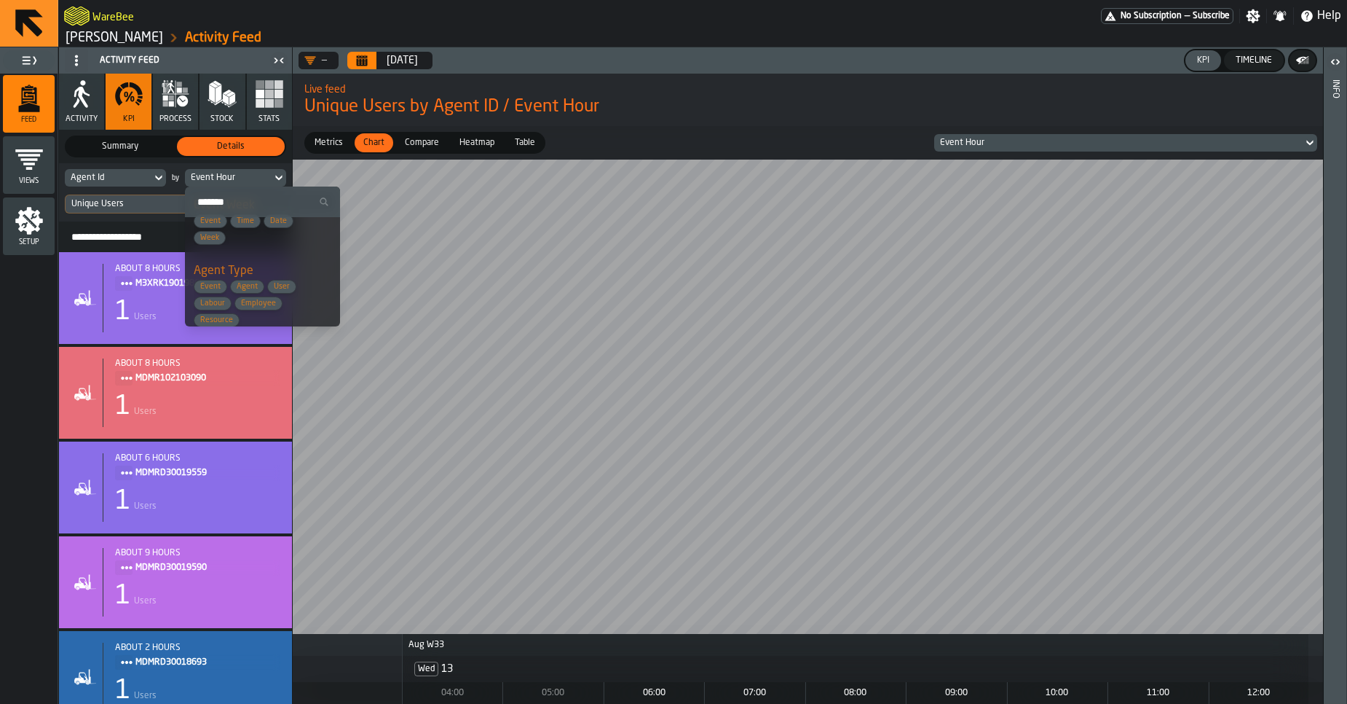
scroll to position [0, 0]
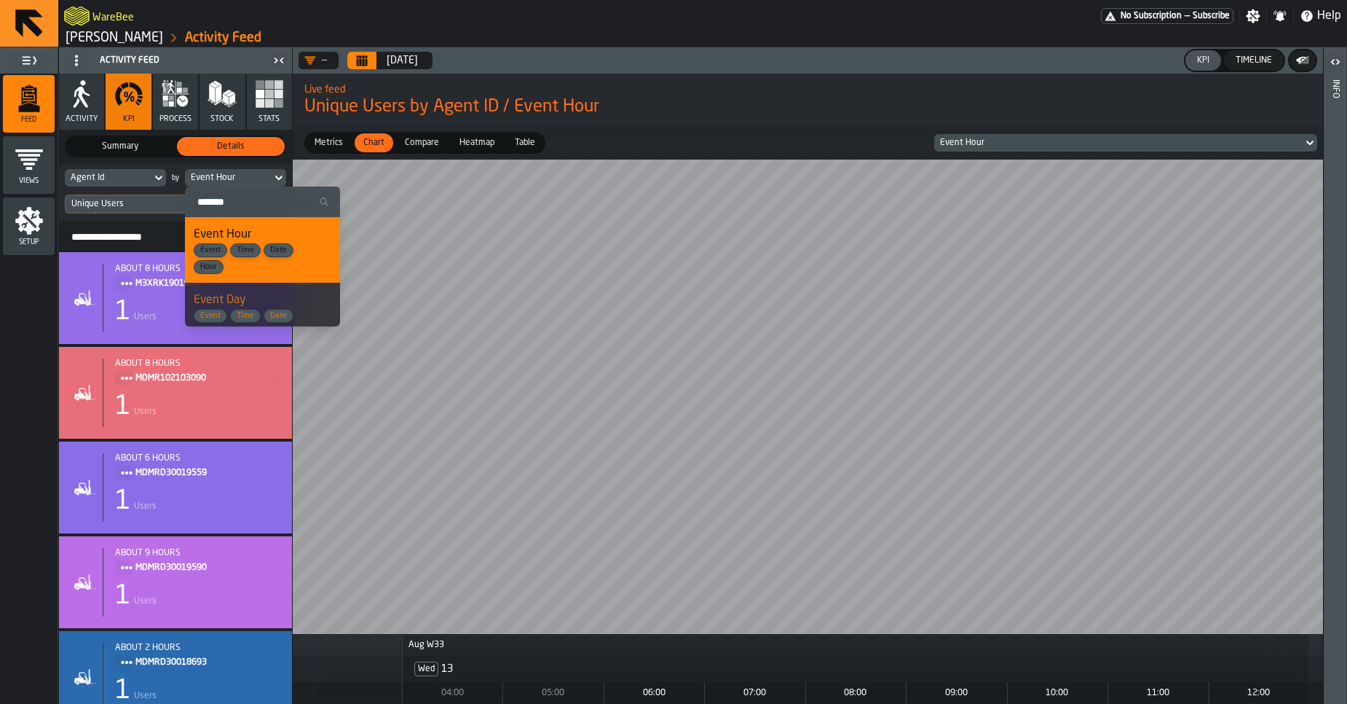
click at [250, 242] on div "Event Hour Event Time Date Hour" at bounding box center [263, 250] width 138 height 48
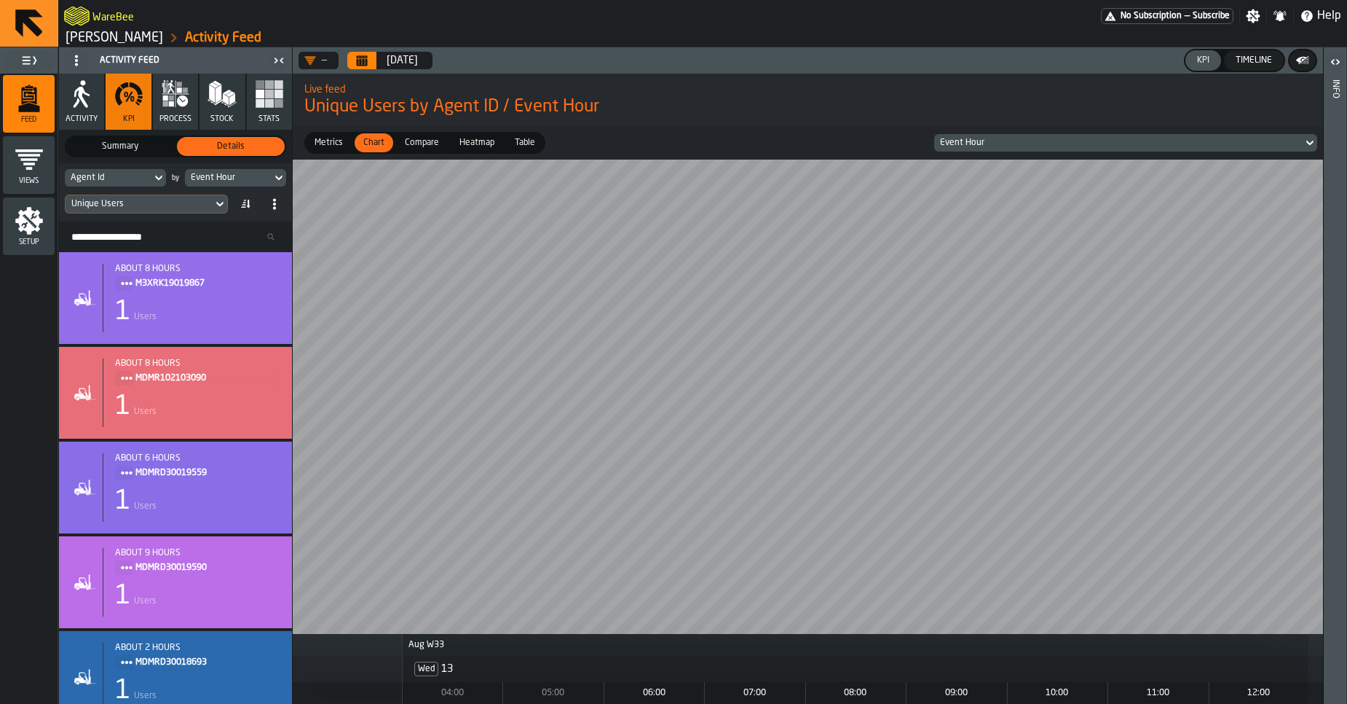
click at [126, 177] on div "Agent Id" at bounding box center [108, 178] width 75 height 10
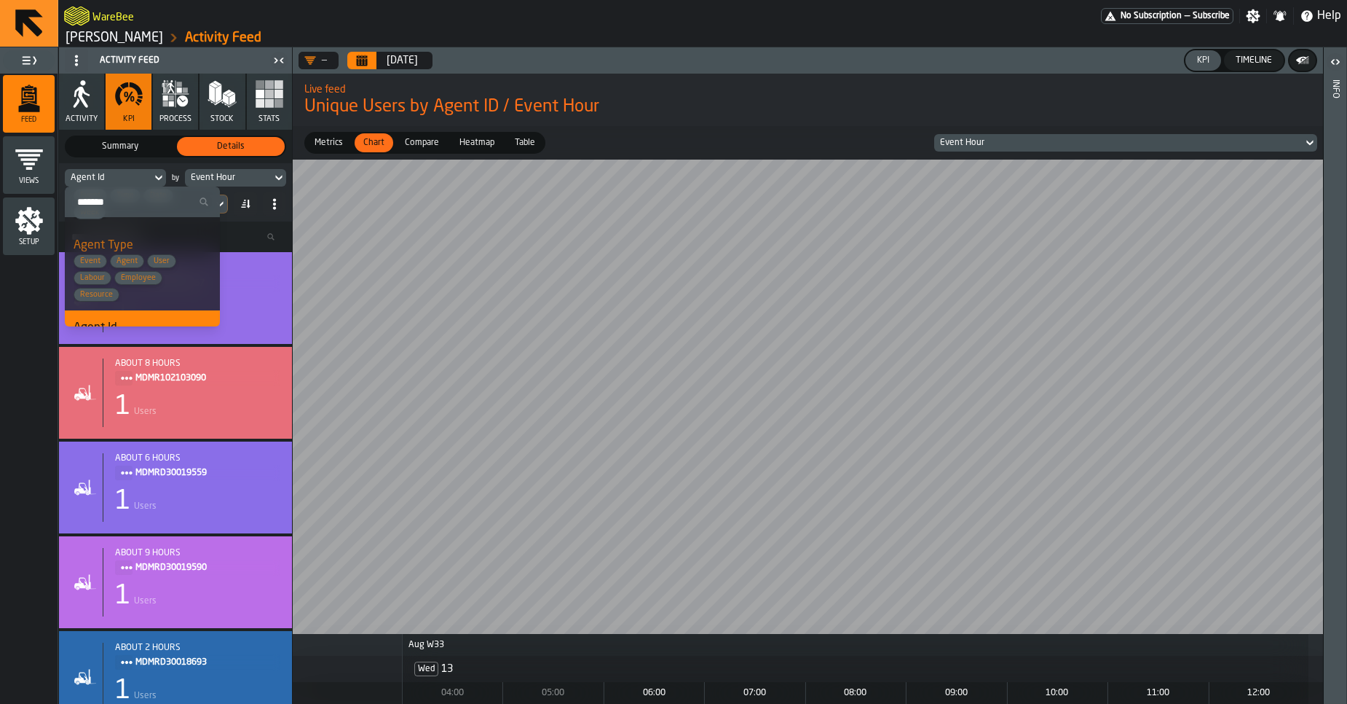
scroll to position [197, 0]
click at [118, 241] on div "Agent Type Event Agent User Labour Employee Resource" at bounding box center [143, 258] width 138 height 65
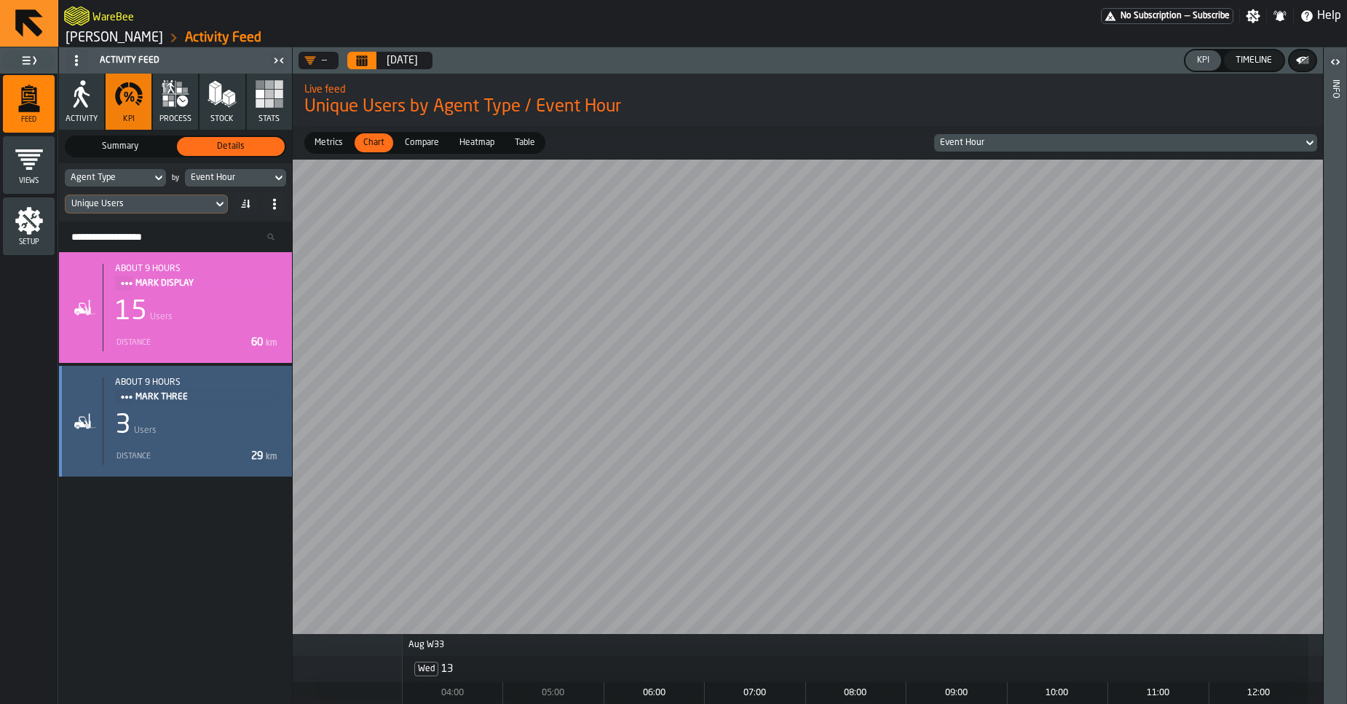
click at [179, 438] on div "3 Users" at bounding box center [197, 425] width 165 height 29
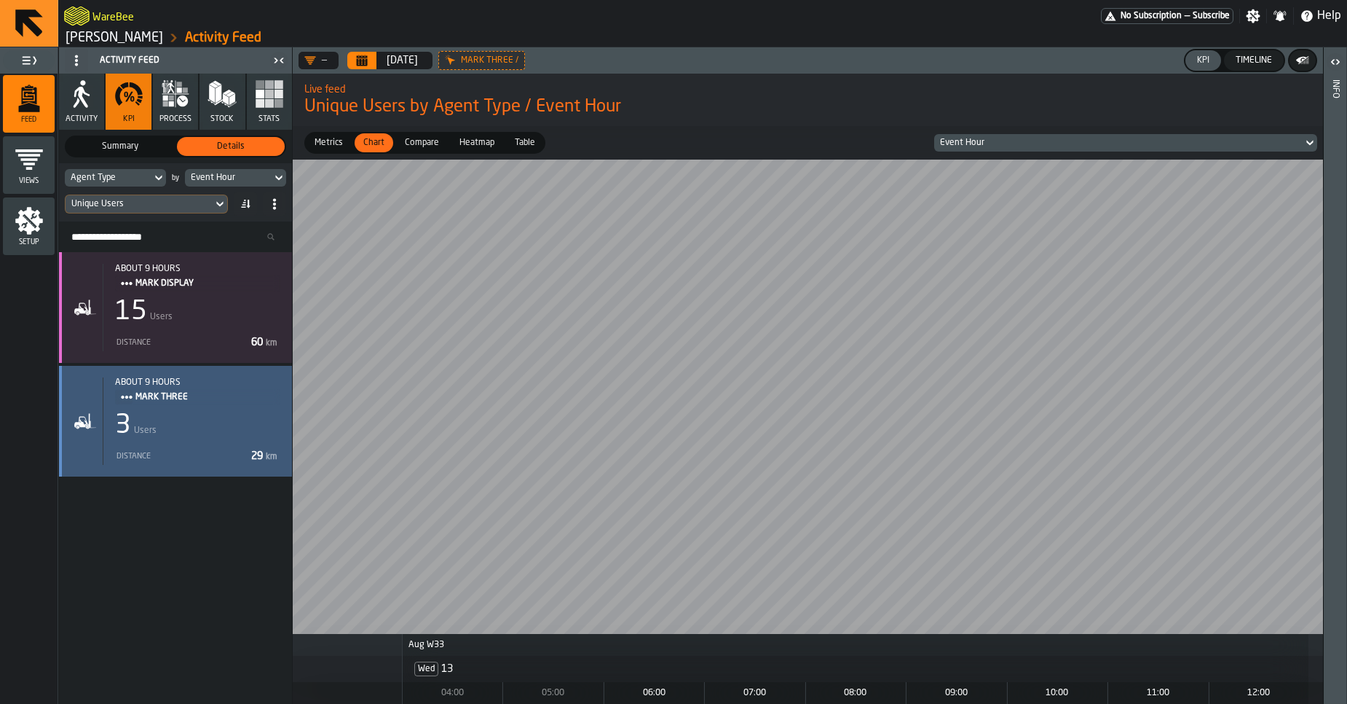
click at [173, 433] on div "3 Users" at bounding box center [197, 425] width 165 height 29
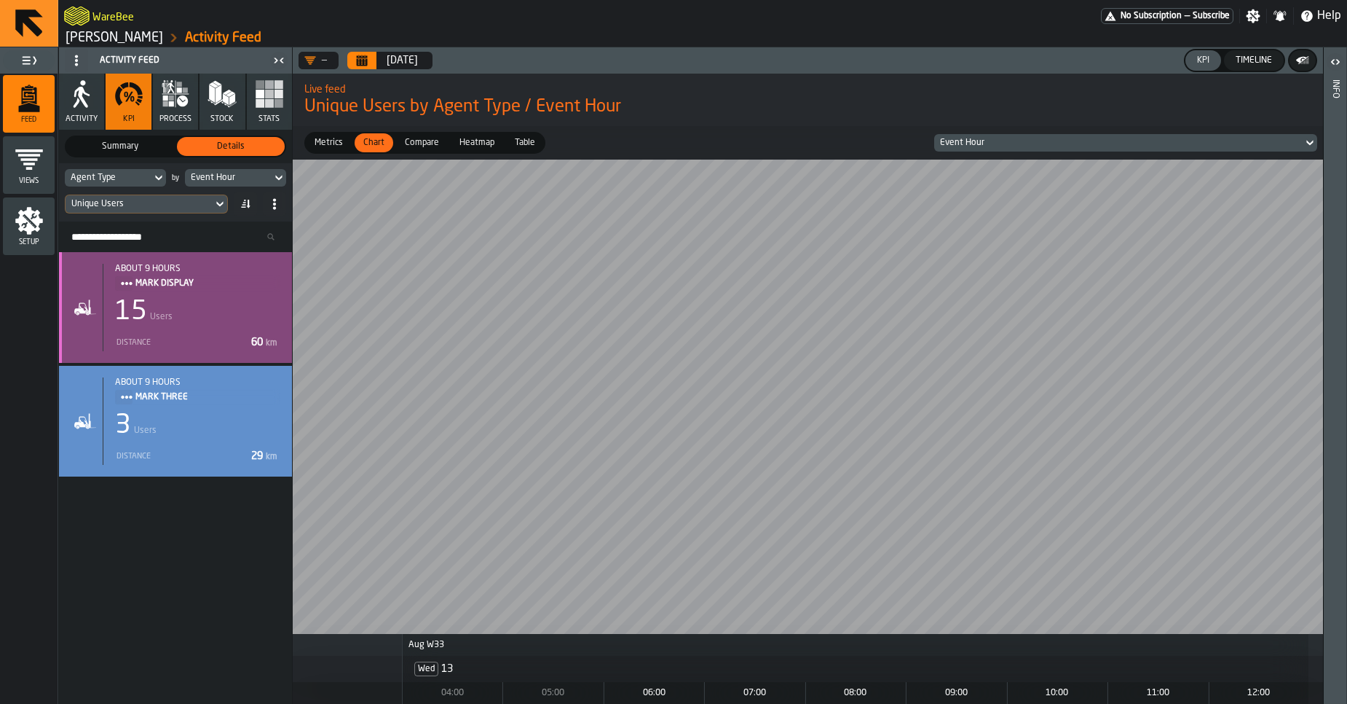
click at [163, 304] on div "15 Users" at bounding box center [197, 311] width 165 height 29
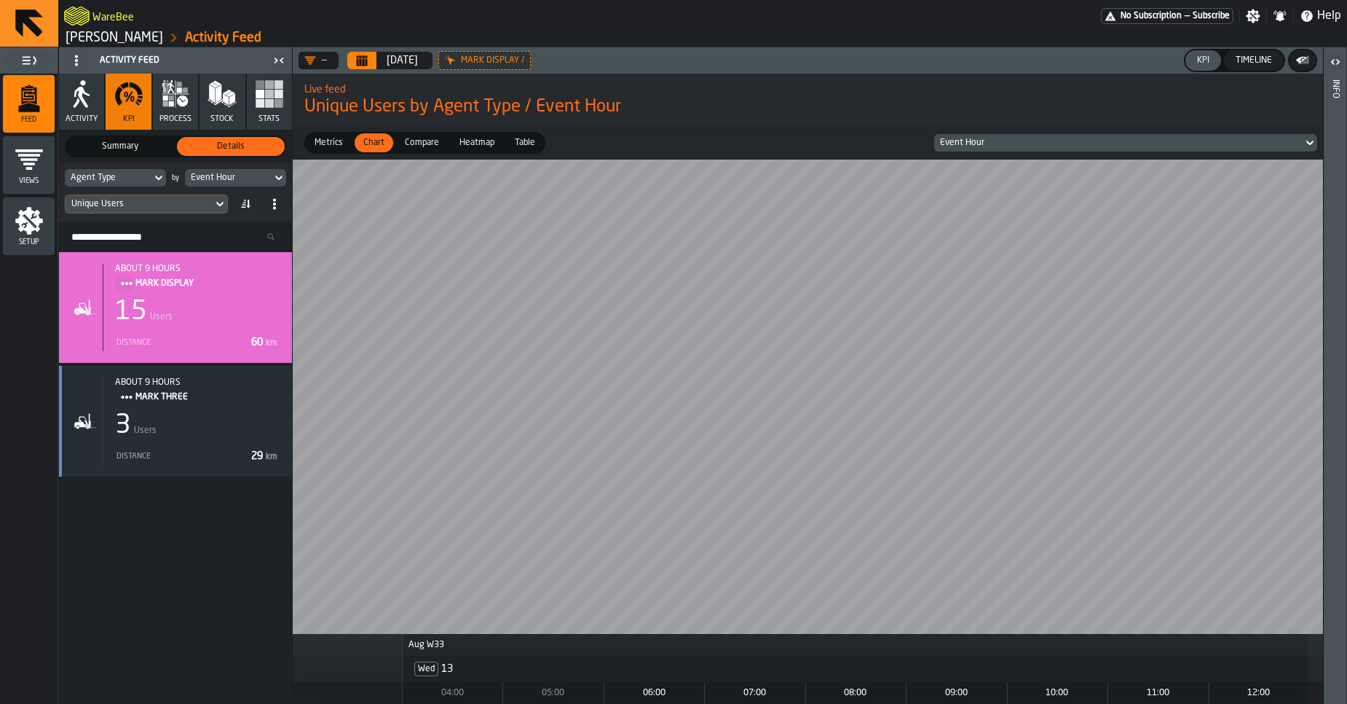
click at [368, 60] on icon "Calendar" at bounding box center [362, 61] width 12 height 12
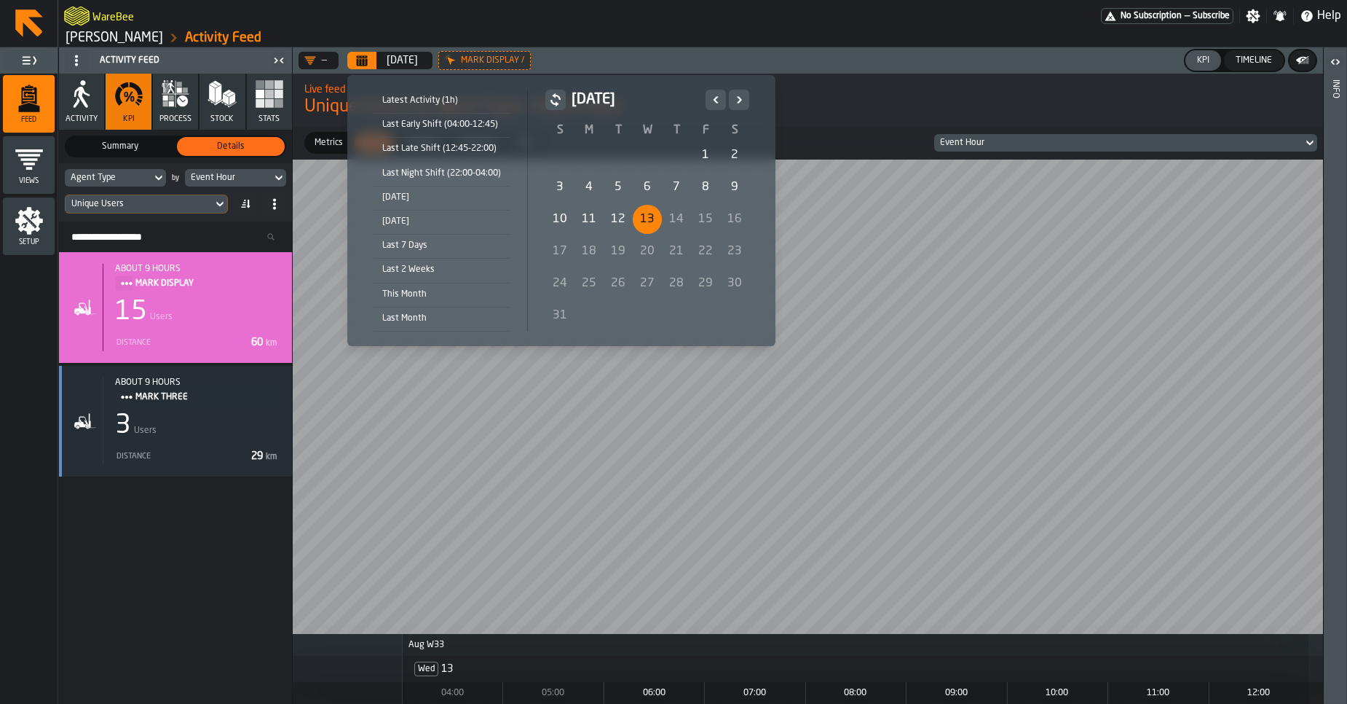
click at [717, 111] on div "[DATE]" at bounding box center [647, 106] width 204 height 32
click at [714, 101] on icon "Previous" at bounding box center [716, 99] width 5 height 7
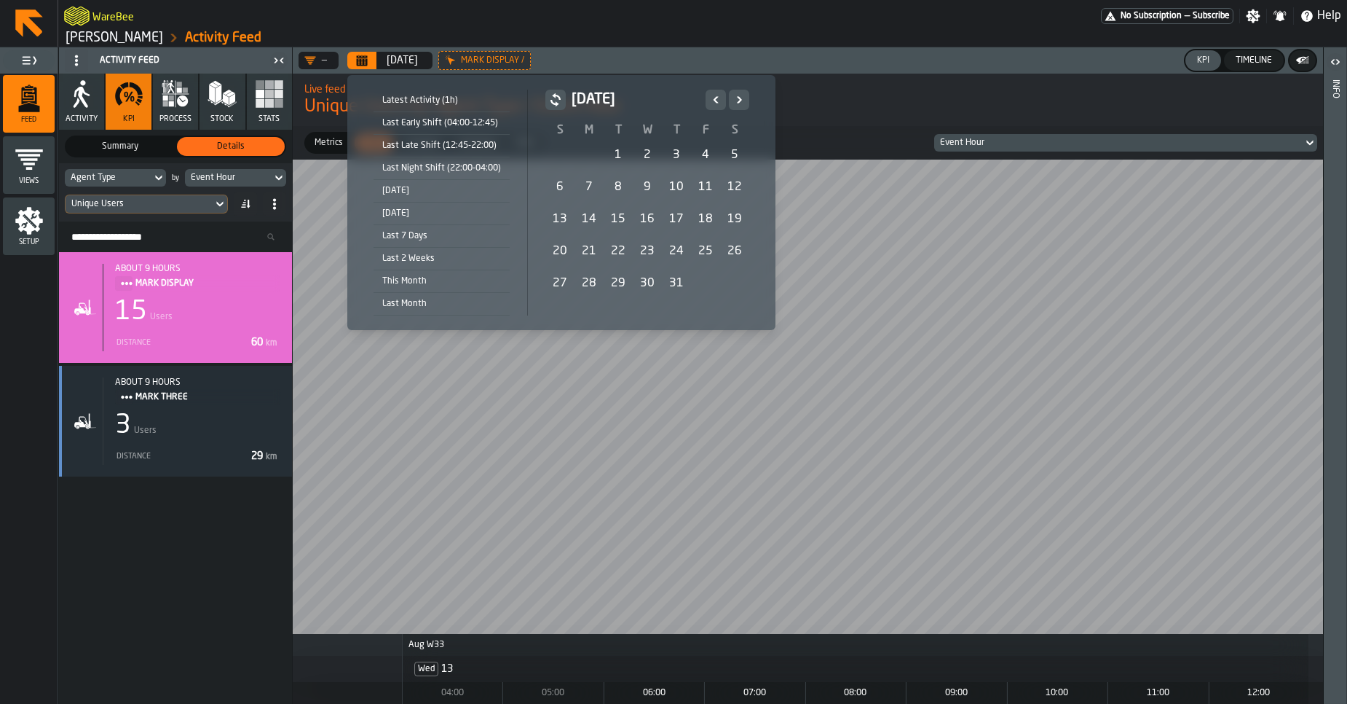
click at [616, 157] on div "1" at bounding box center [618, 155] width 29 height 29
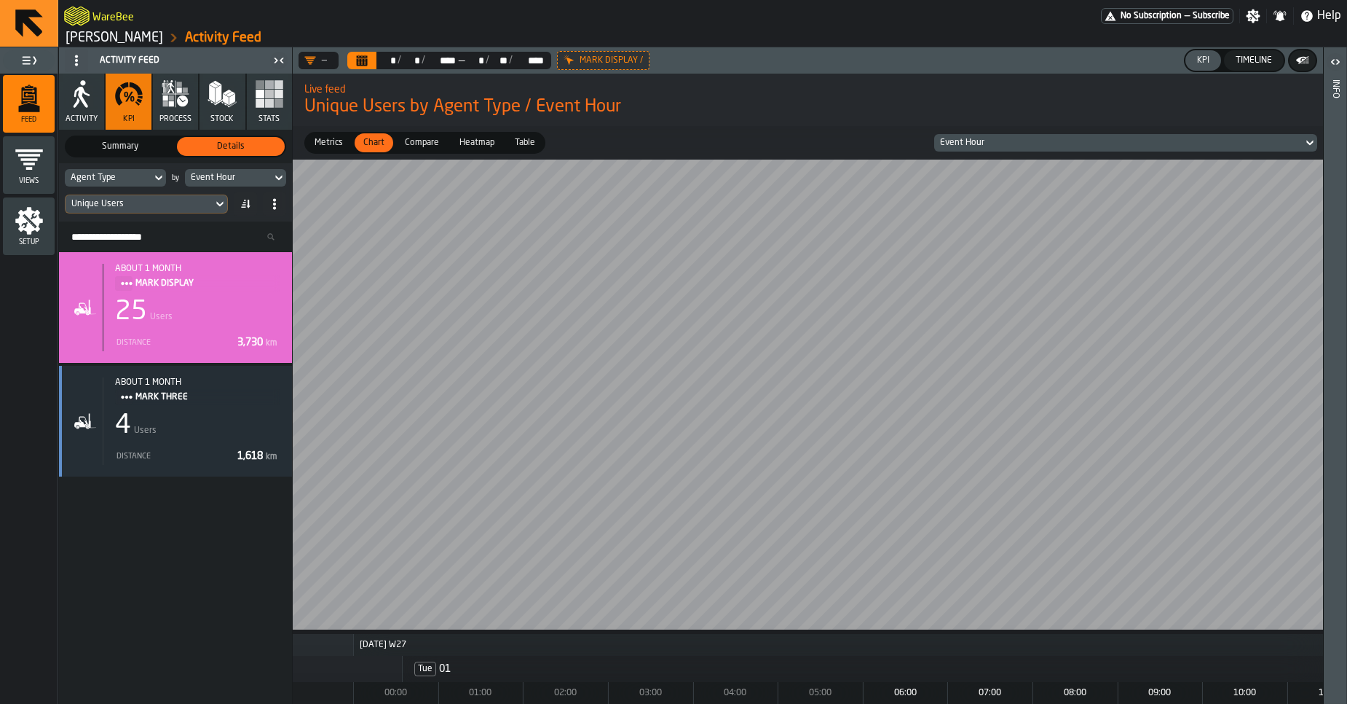
scroll to position [0, 0]
click at [981, 141] on div "Event Hour" at bounding box center [1118, 143] width 357 height 10
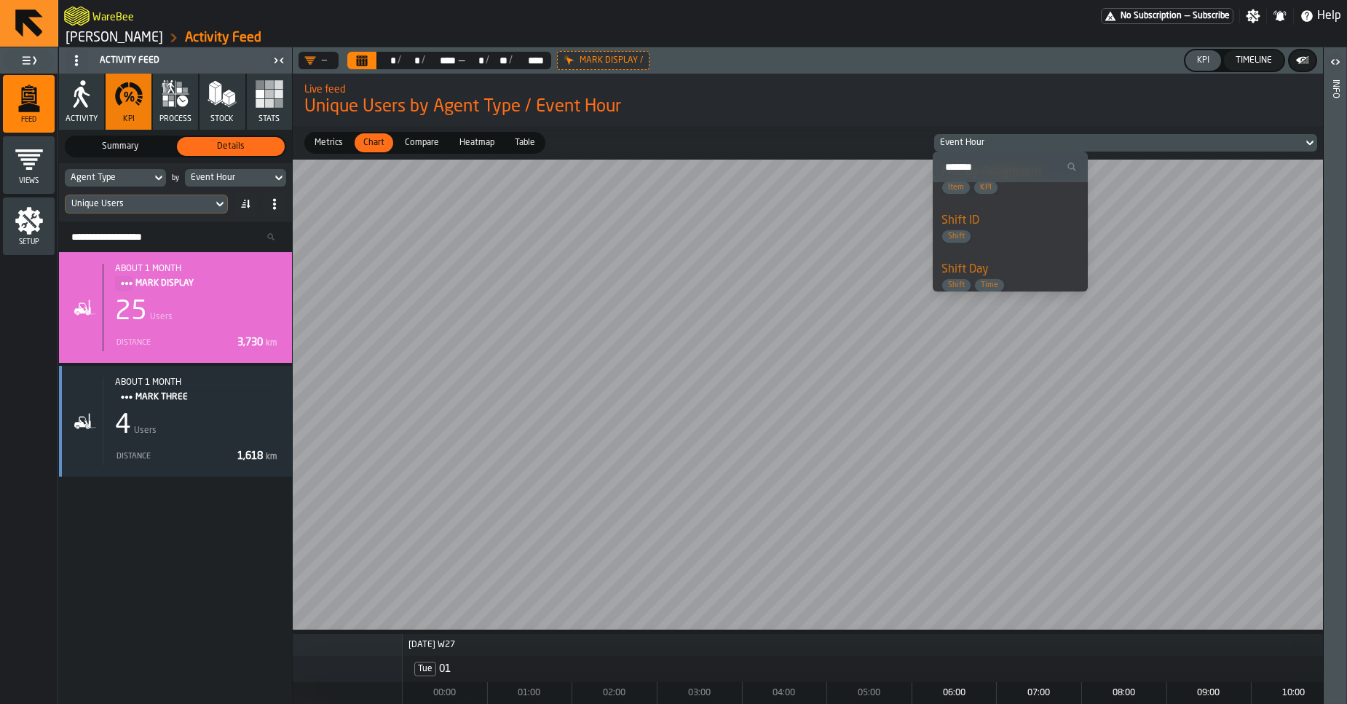
scroll to position [1847, 0]
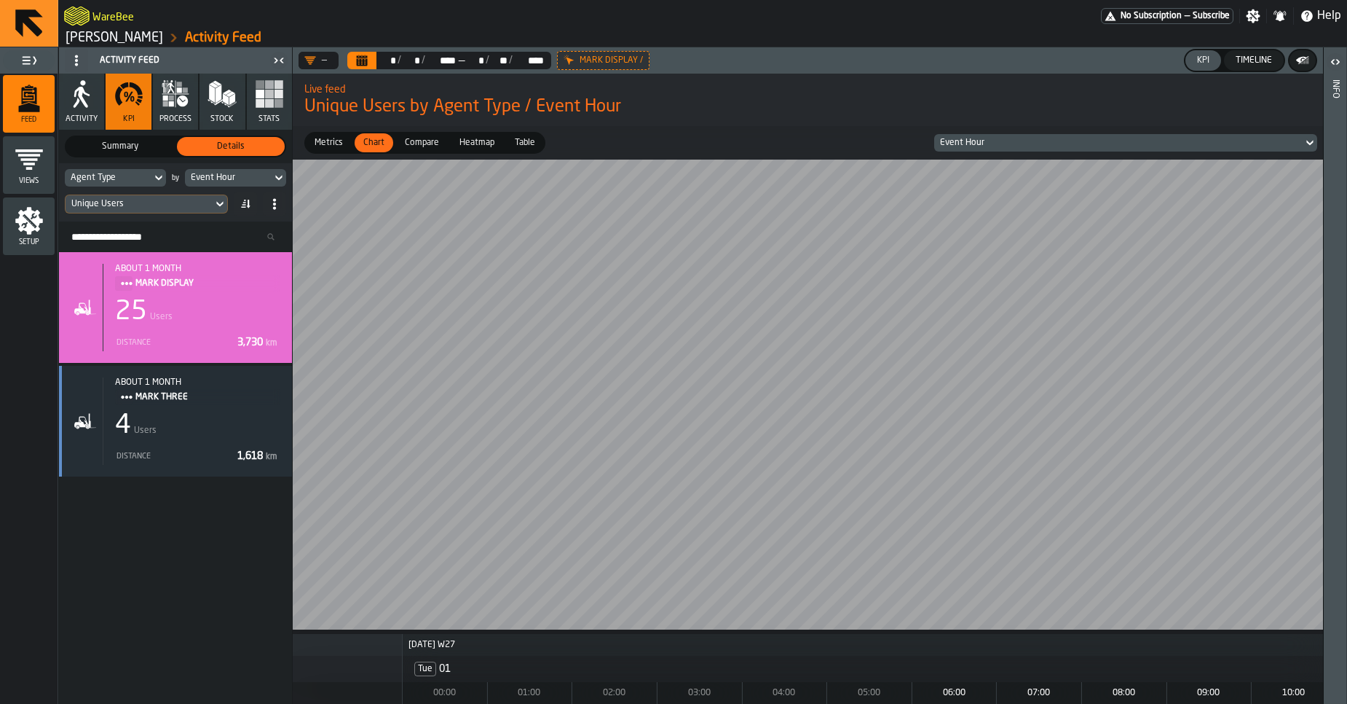
click at [192, 211] on div "Unique Users" at bounding box center [139, 204] width 147 height 16
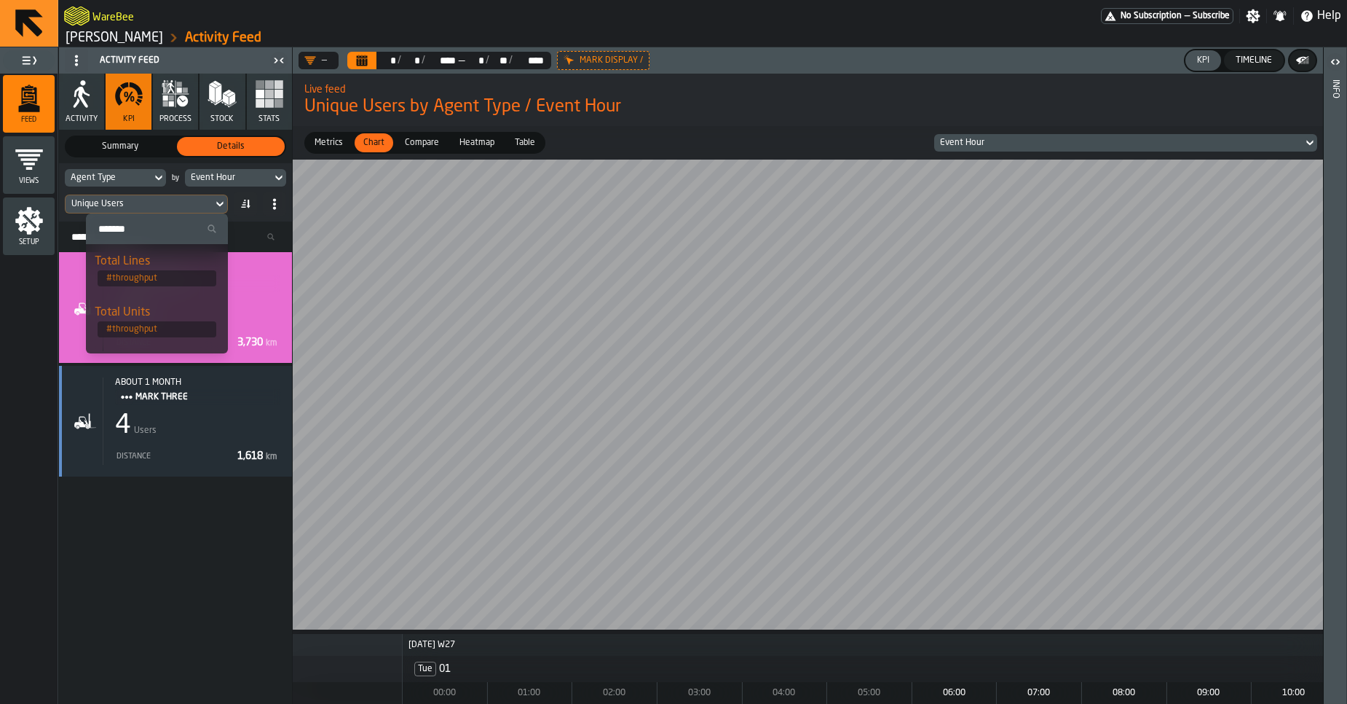
click at [178, 226] on input "Search" at bounding box center [157, 228] width 130 height 19
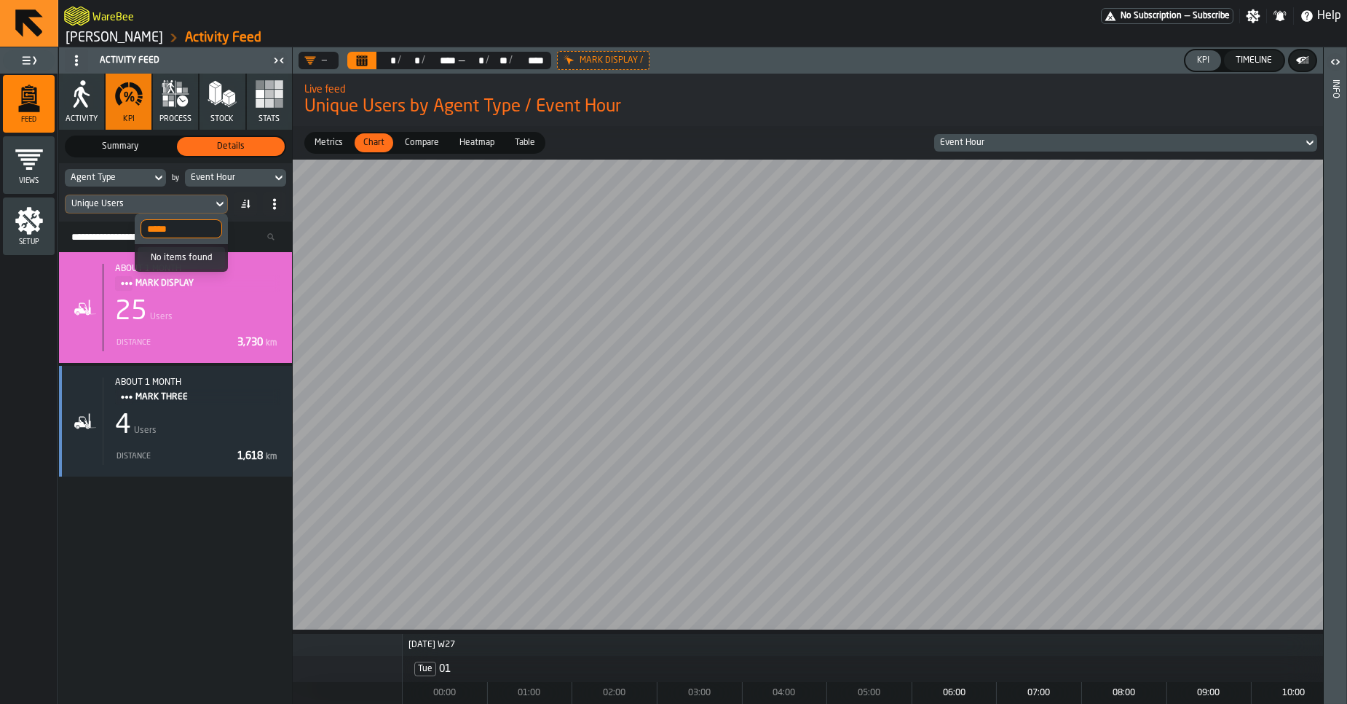
type input "*****"
click at [45, 216] on div "Setup" at bounding box center [29, 226] width 52 height 40
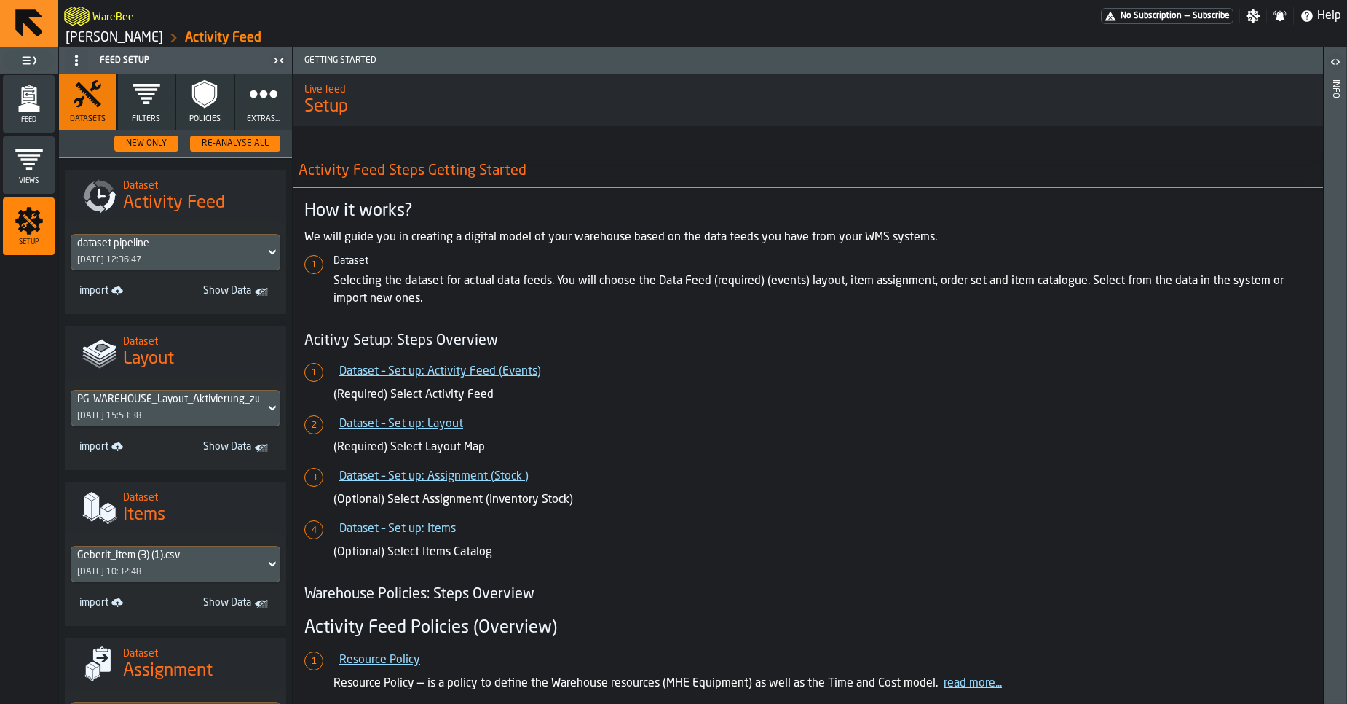
click at [254, 115] on span "Extras..." at bounding box center [263, 118] width 33 height 9
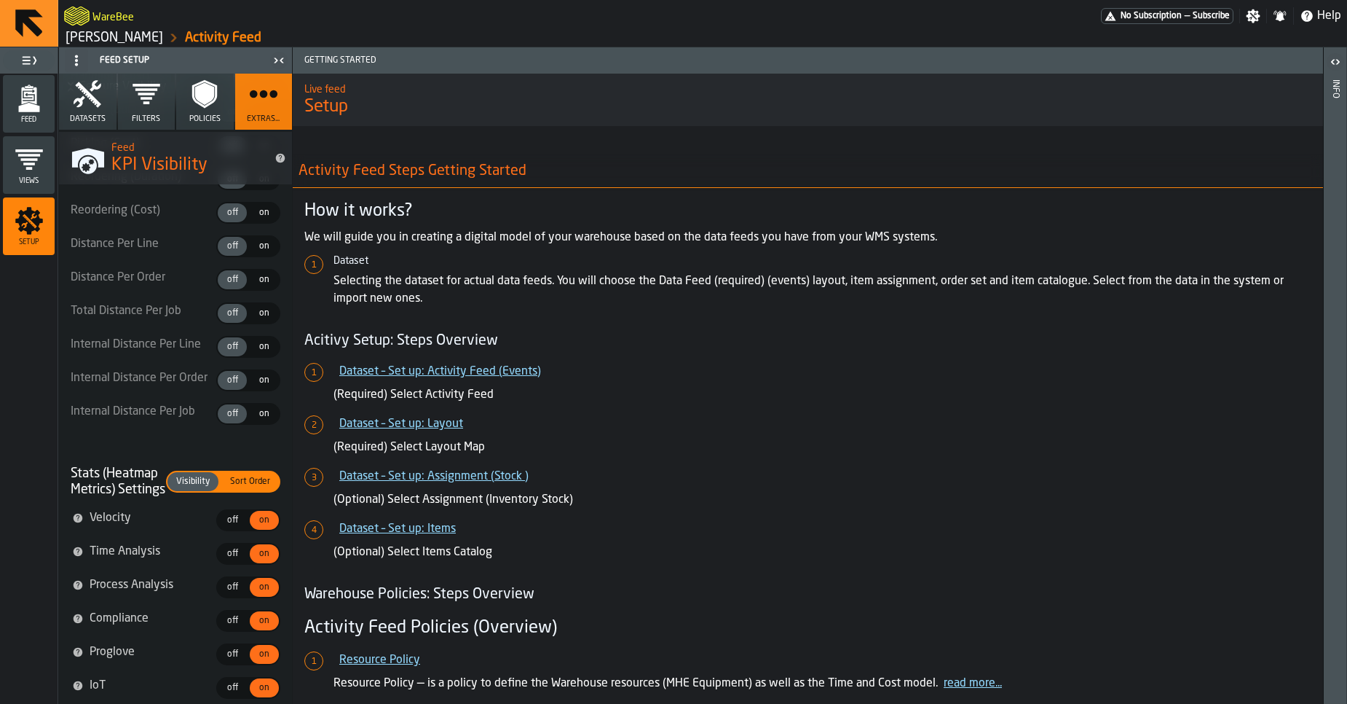
scroll to position [2567, 0]
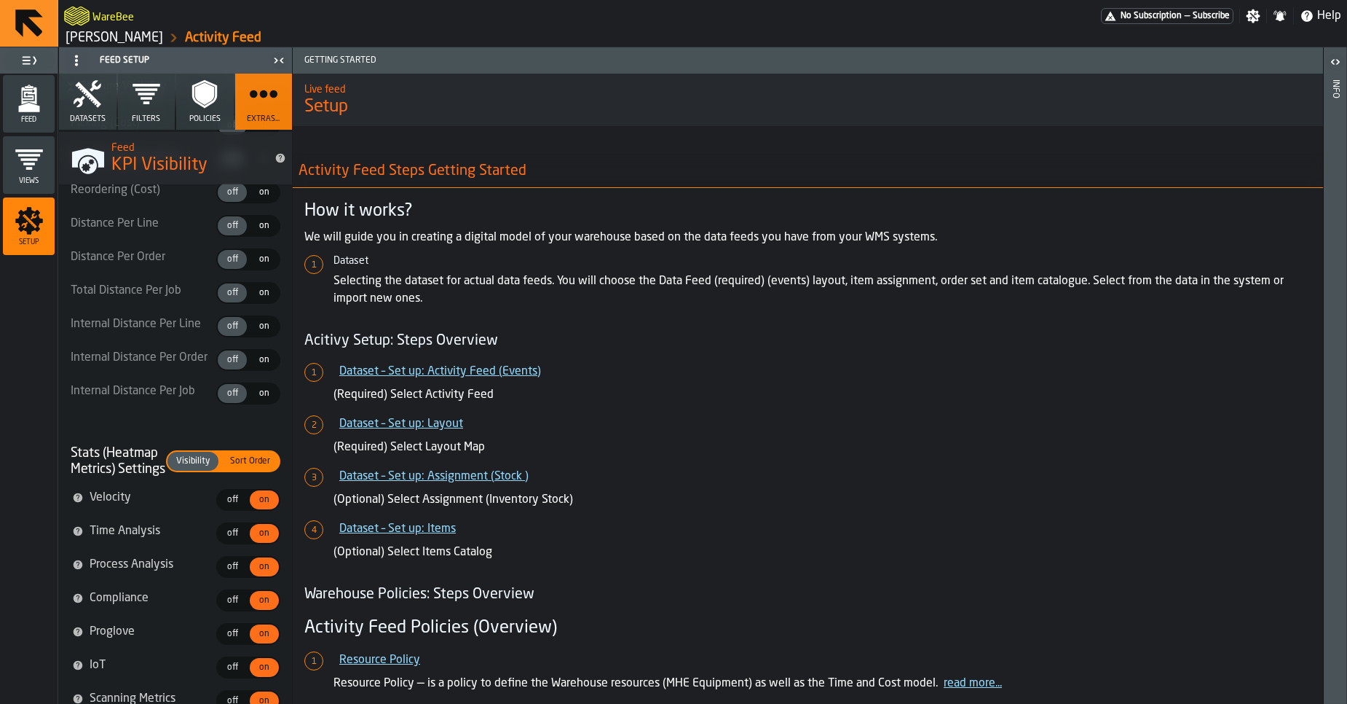
click at [84, 98] on icon "button" at bounding box center [88, 93] width 28 height 27
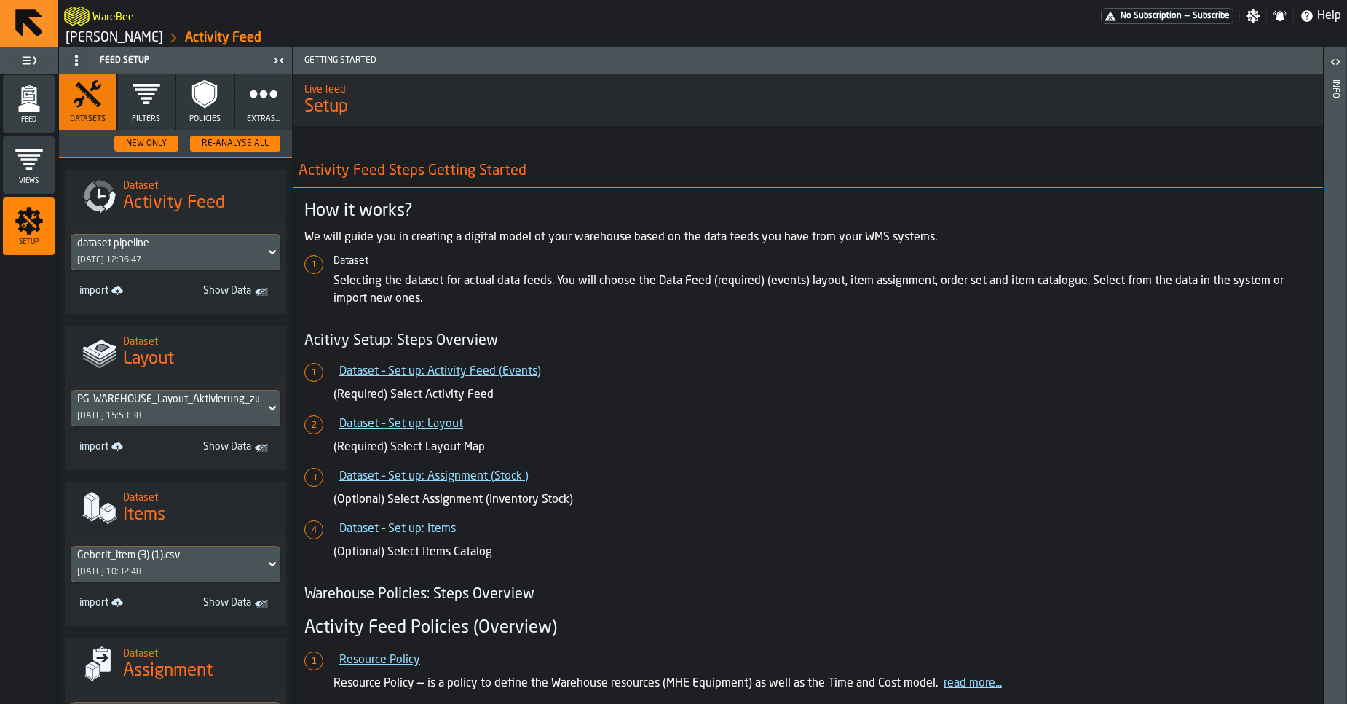
click at [48, 106] on div "Feed" at bounding box center [29, 104] width 52 height 40
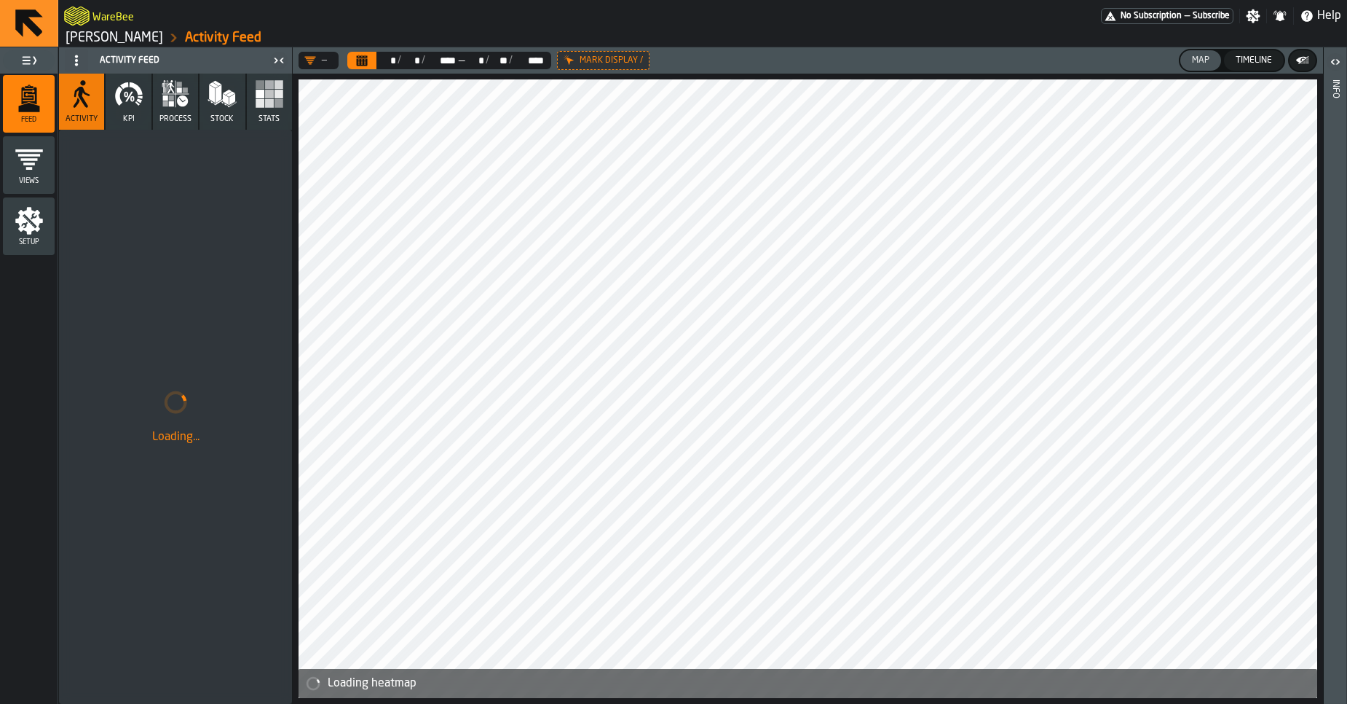
click at [140, 109] on button "KPI" at bounding box center [128, 102] width 45 height 56
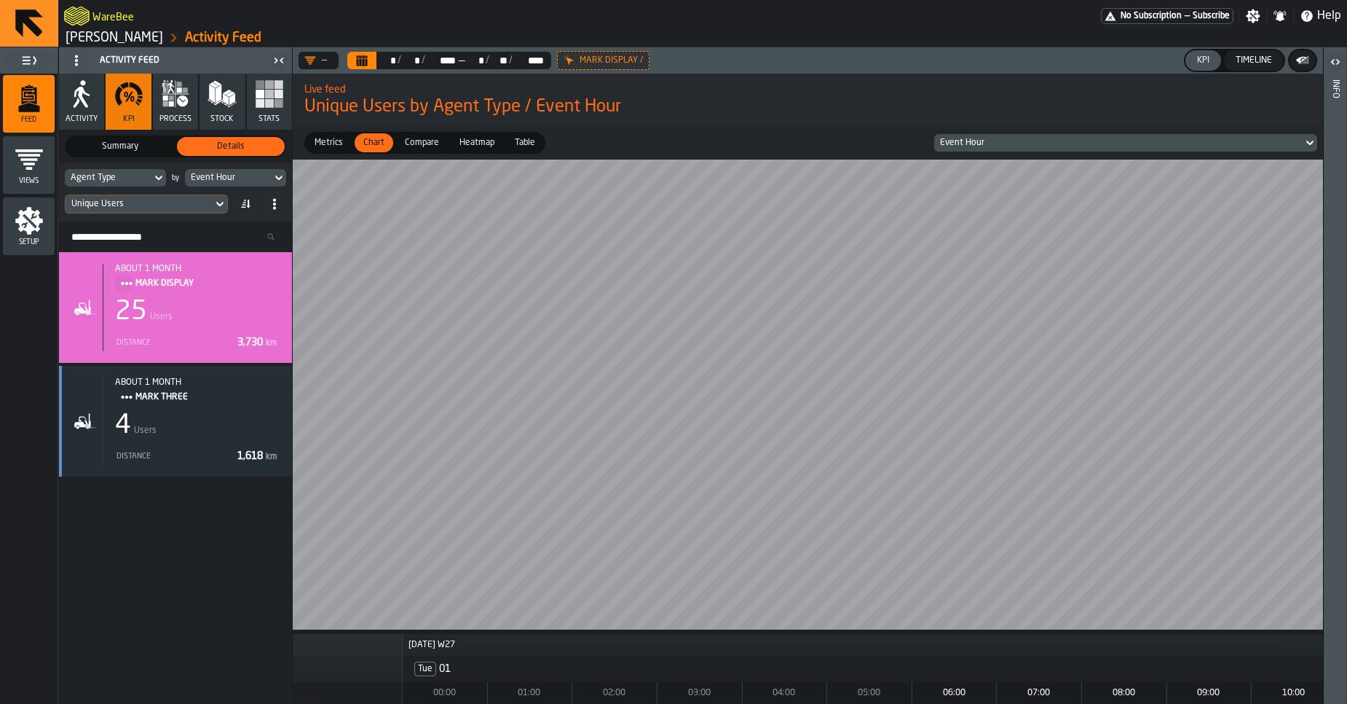
click at [141, 202] on div "Unique Users" at bounding box center [138, 204] width 135 height 10
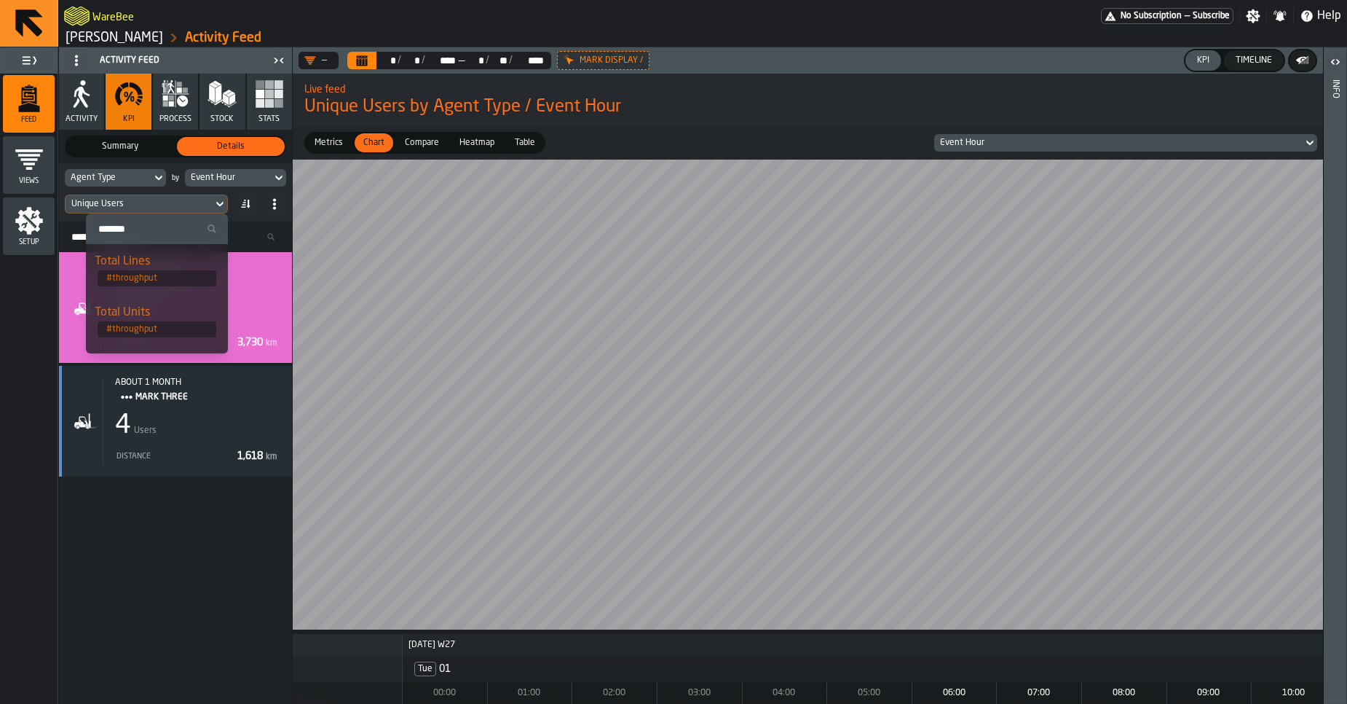
click at [130, 229] on input "Search" at bounding box center [157, 228] width 130 height 19
type input "****"
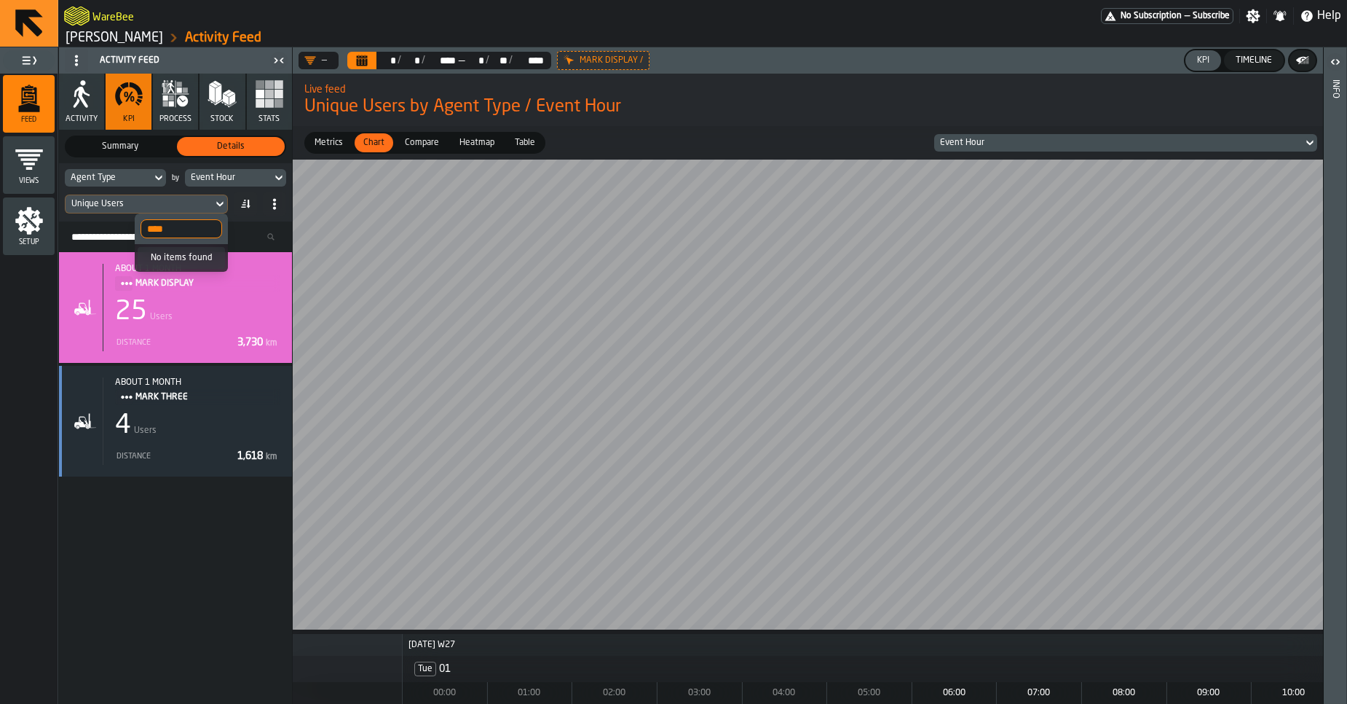
click at [209, 227] on input "****" at bounding box center [182, 228] width 82 height 19
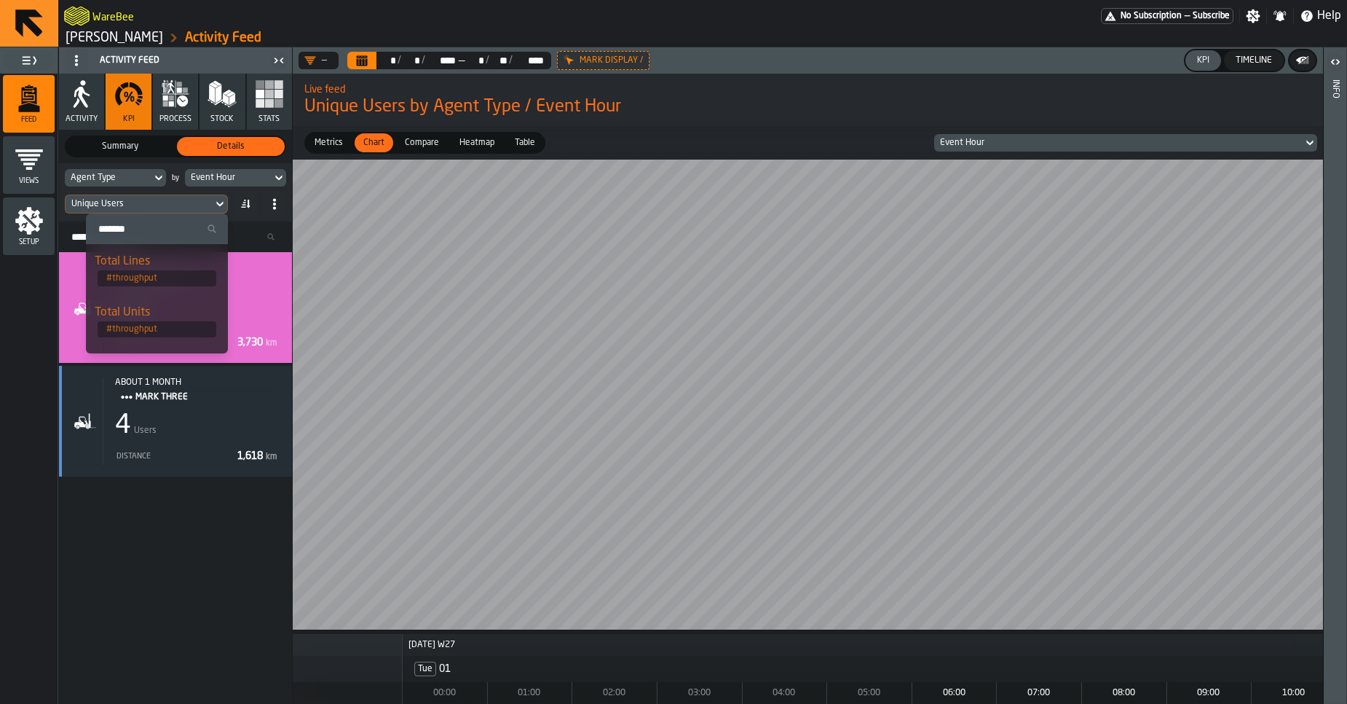
click at [51, 225] on div "Setup" at bounding box center [29, 226] width 52 height 40
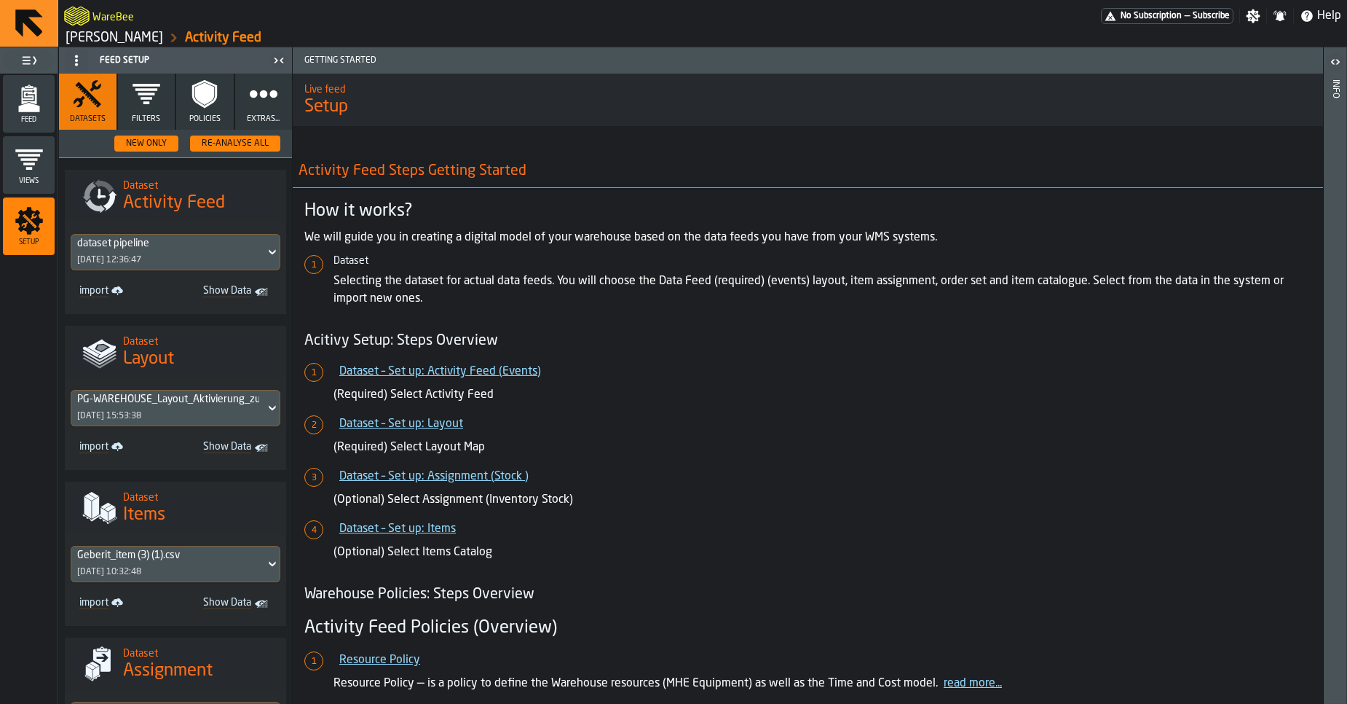
click at [249, 98] on icon "button" at bounding box center [263, 93] width 29 height 29
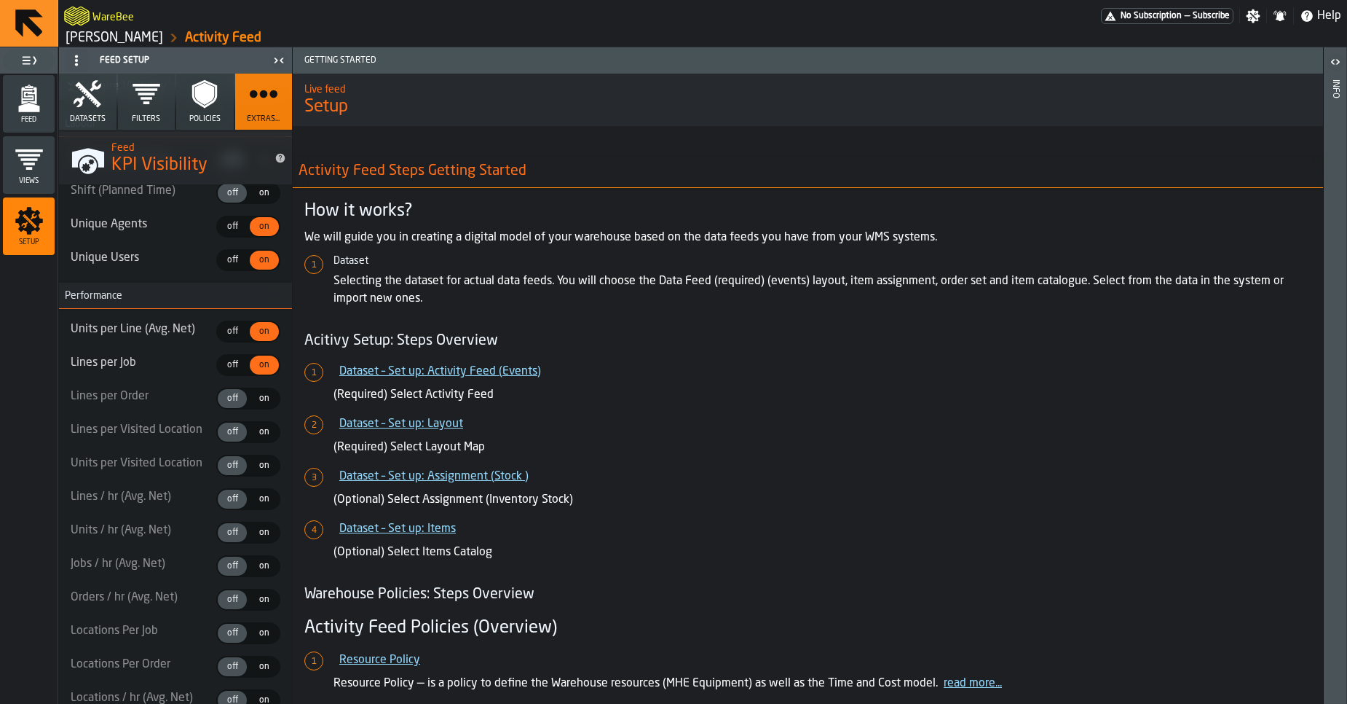
scroll to position [710, 0]
click at [255, 502] on div "on" at bounding box center [264, 495] width 29 height 19
click at [38, 105] on icon "menu Feed" at bounding box center [29, 98] width 29 height 29
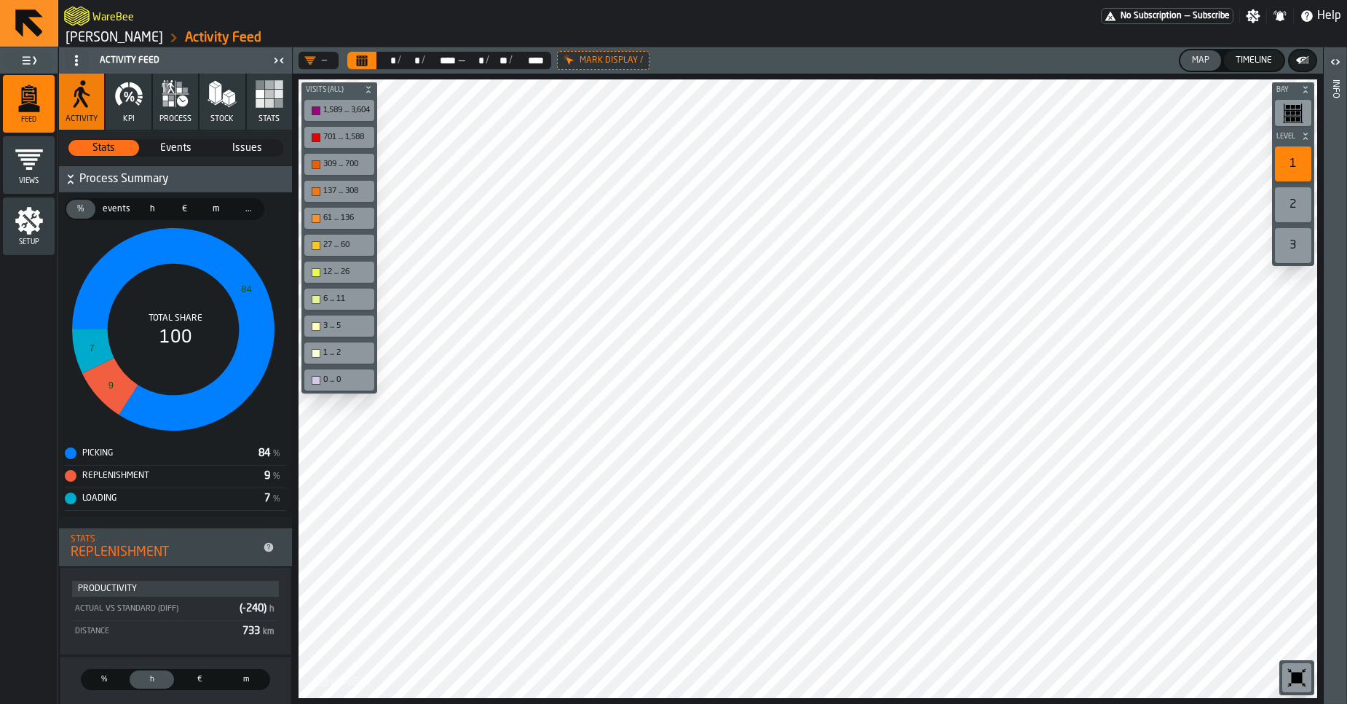
click at [123, 42] on link "[PERSON_NAME]" at bounding box center [115, 38] width 98 height 16
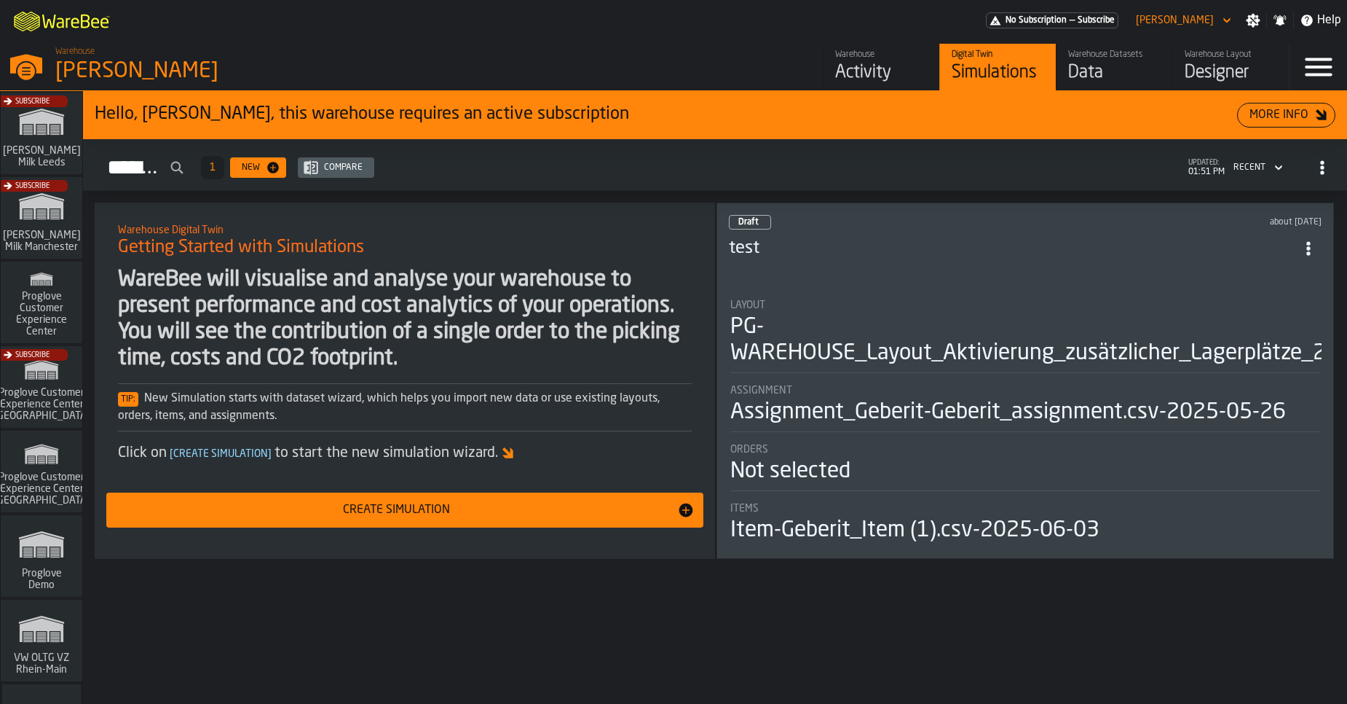
scroll to position [1165, 0]
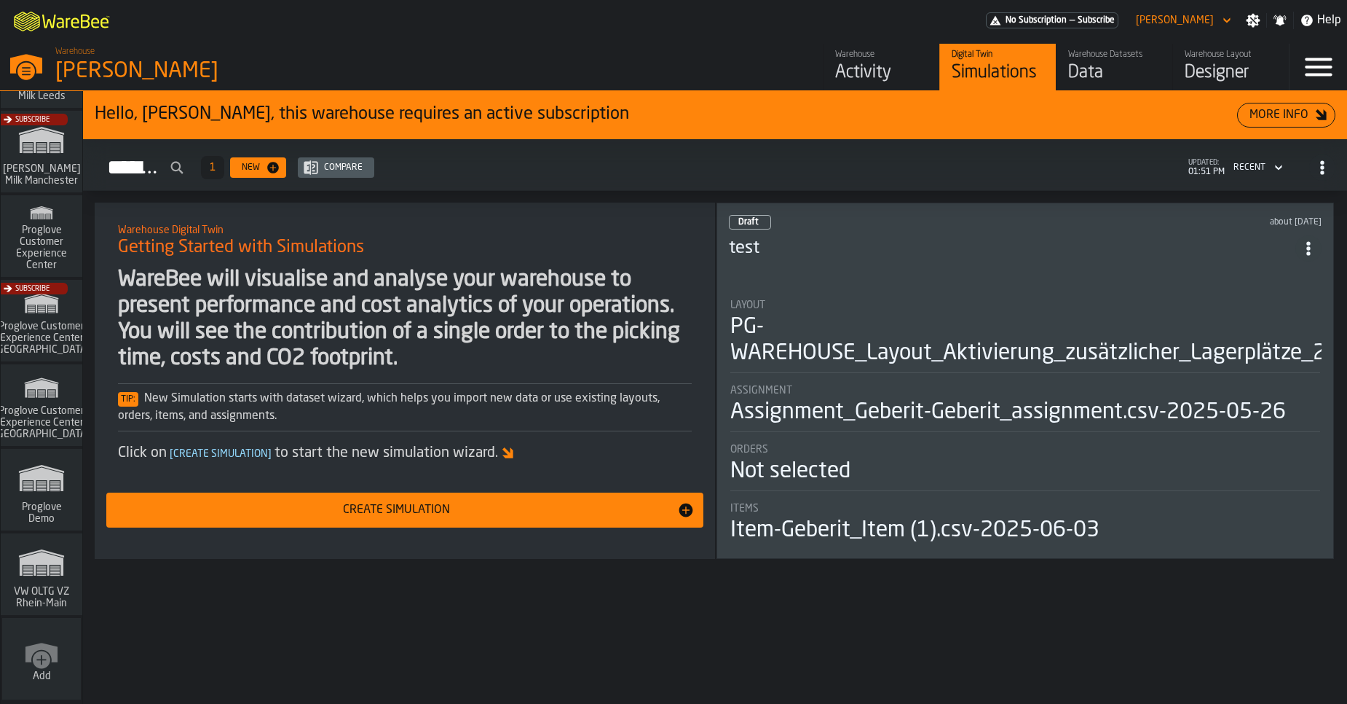
click at [58, 575] on icon "link-to-/wh/i/44979e6c-6f66-405e-9874-c1e29f02a54a/simulations" at bounding box center [42, 562] width 70 height 47
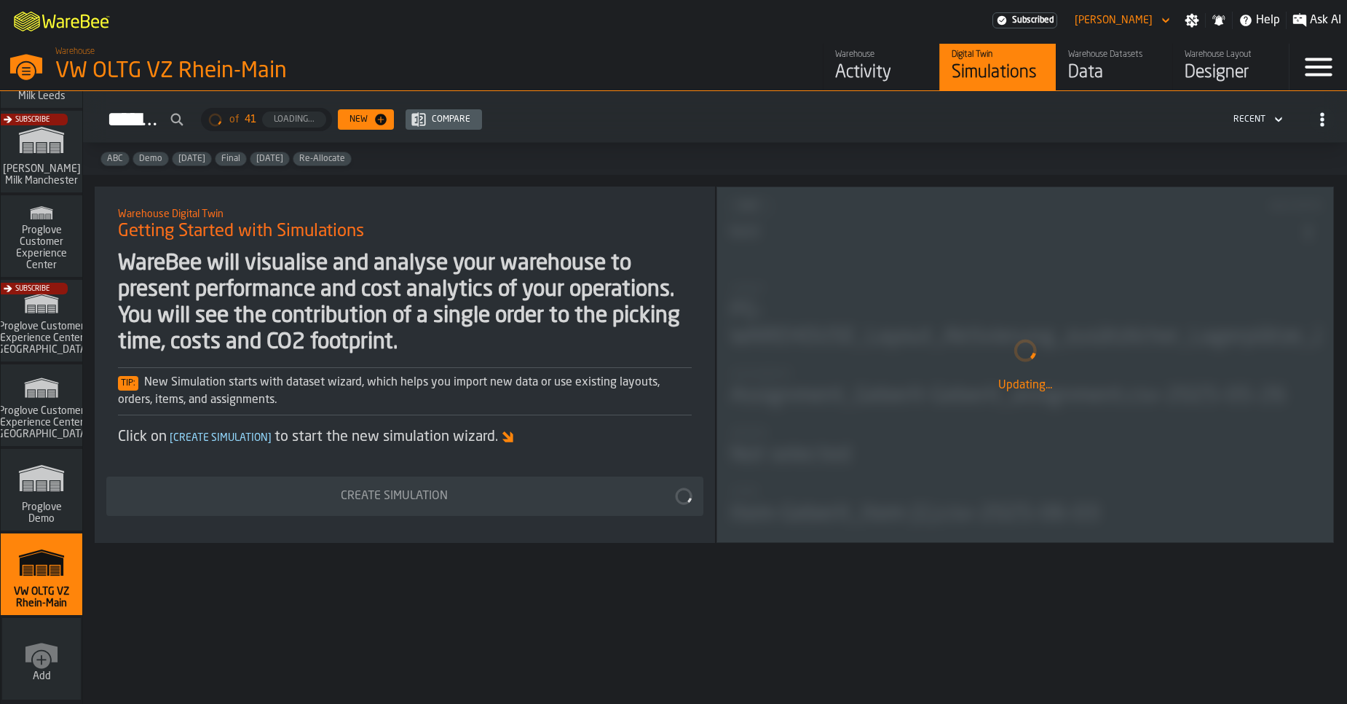
click at [1095, 79] on div "Data" at bounding box center [1114, 72] width 92 height 23
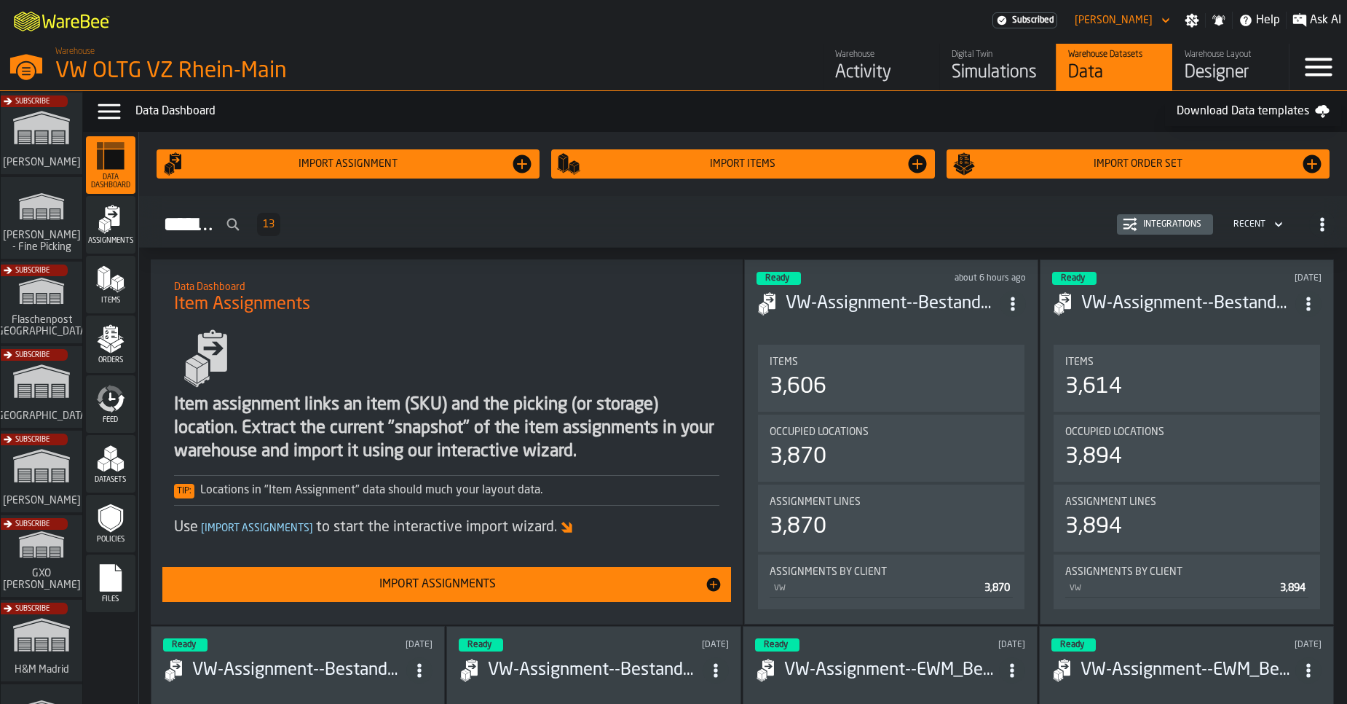
click at [98, 307] on div "Items" at bounding box center [111, 285] width 50 height 58
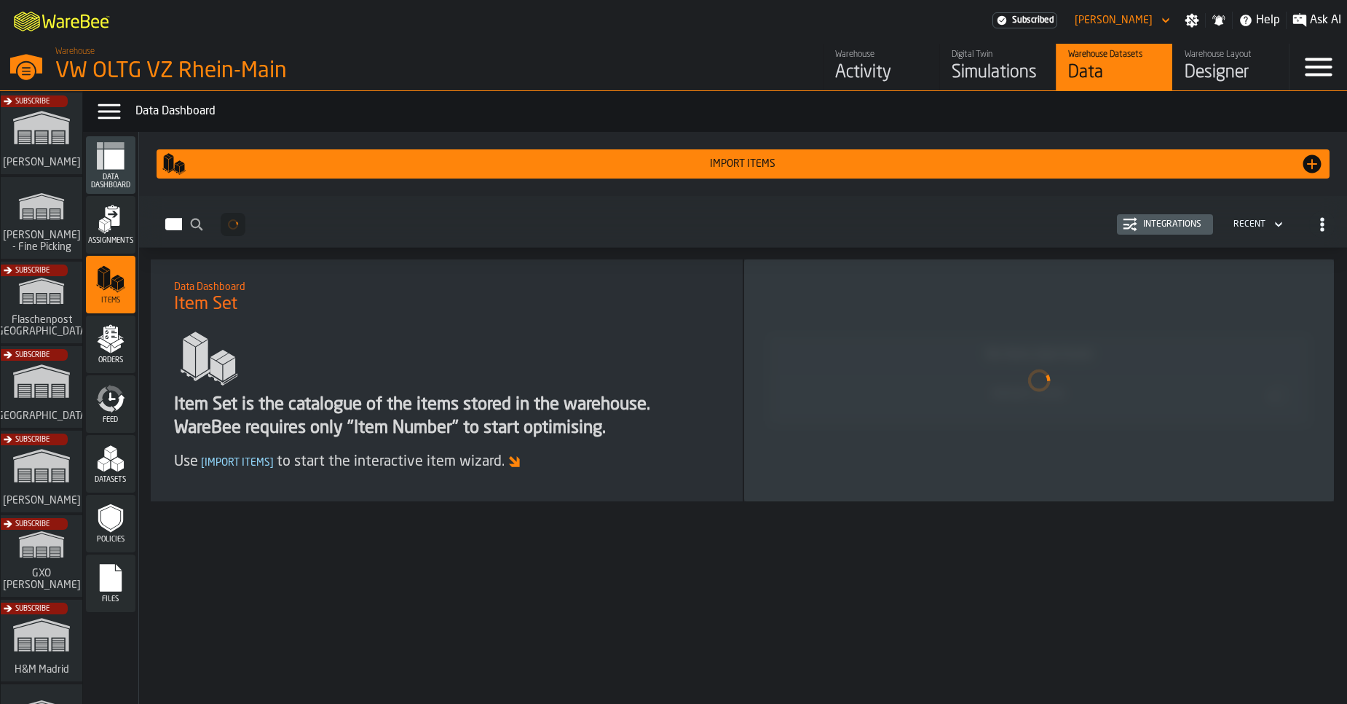
click at [856, 154] on div "Import Items" at bounding box center [743, 163] width 1162 height 23
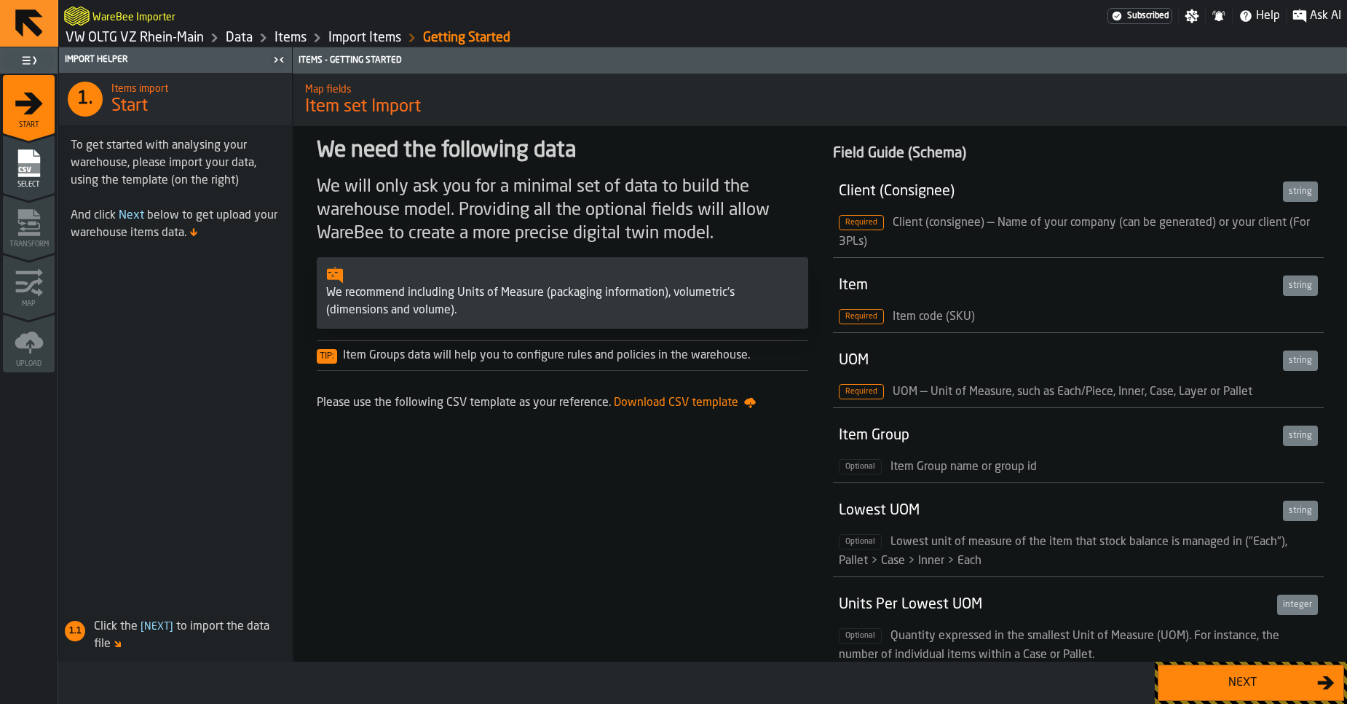
click at [1196, 698] on button "Next" at bounding box center [1251, 682] width 186 height 36
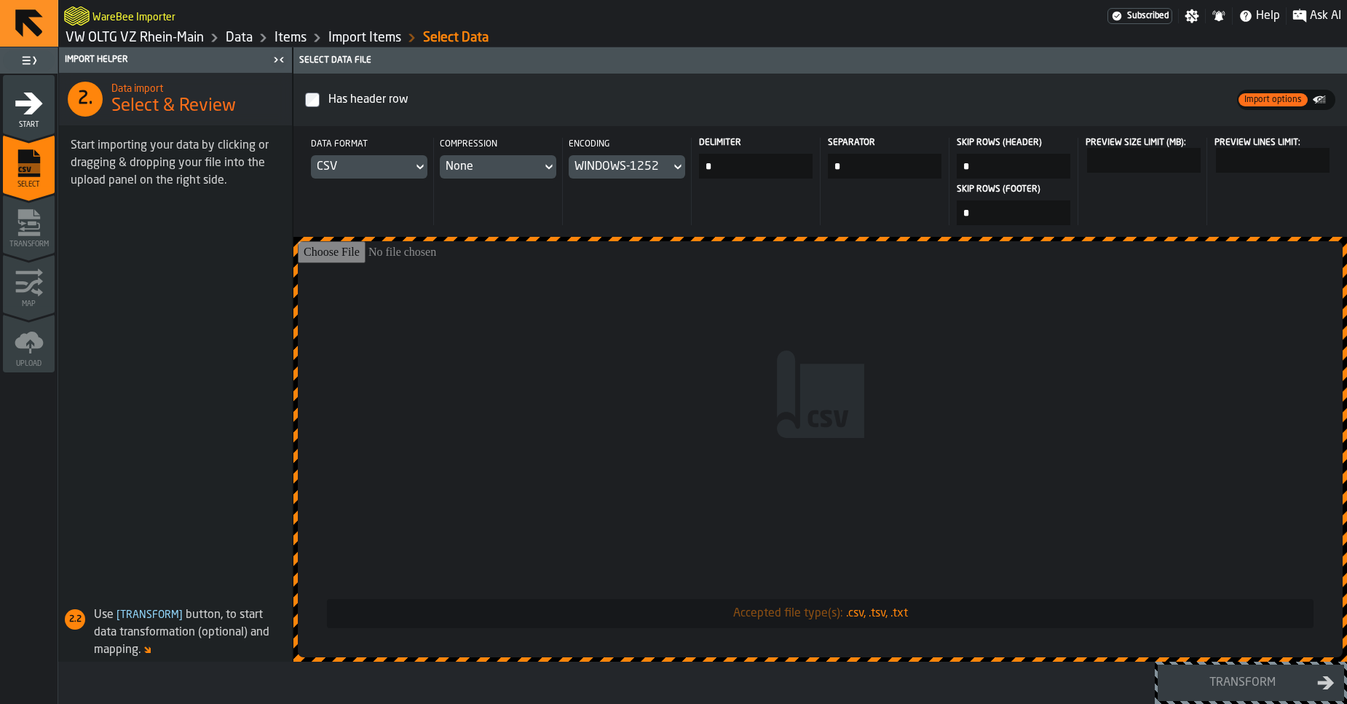
click at [699, 527] on input "Accepted file type(s): .csv, .tsv, .txt" at bounding box center [820, 449] width 1045 height 416
type input "**********"
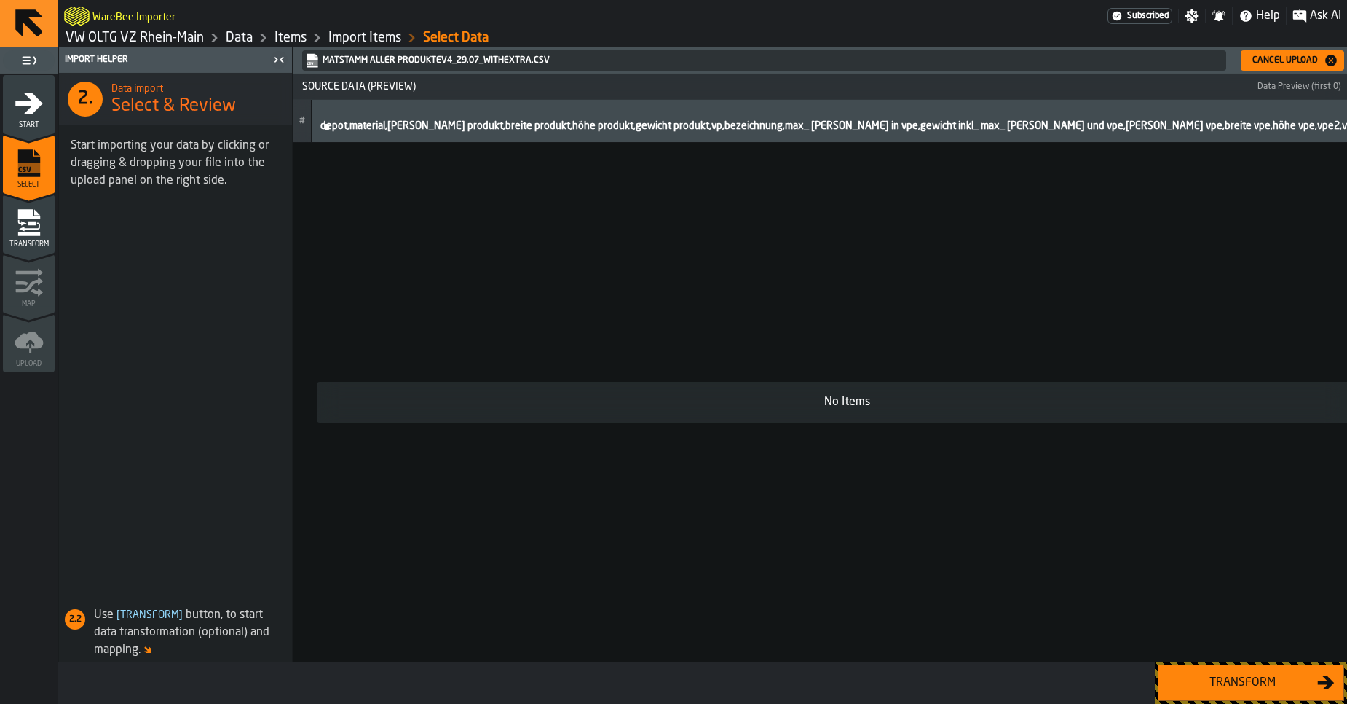
click at [1260, 53] on div "Cancel Upload" at bounding box center [1293, 60] width 92 height 15
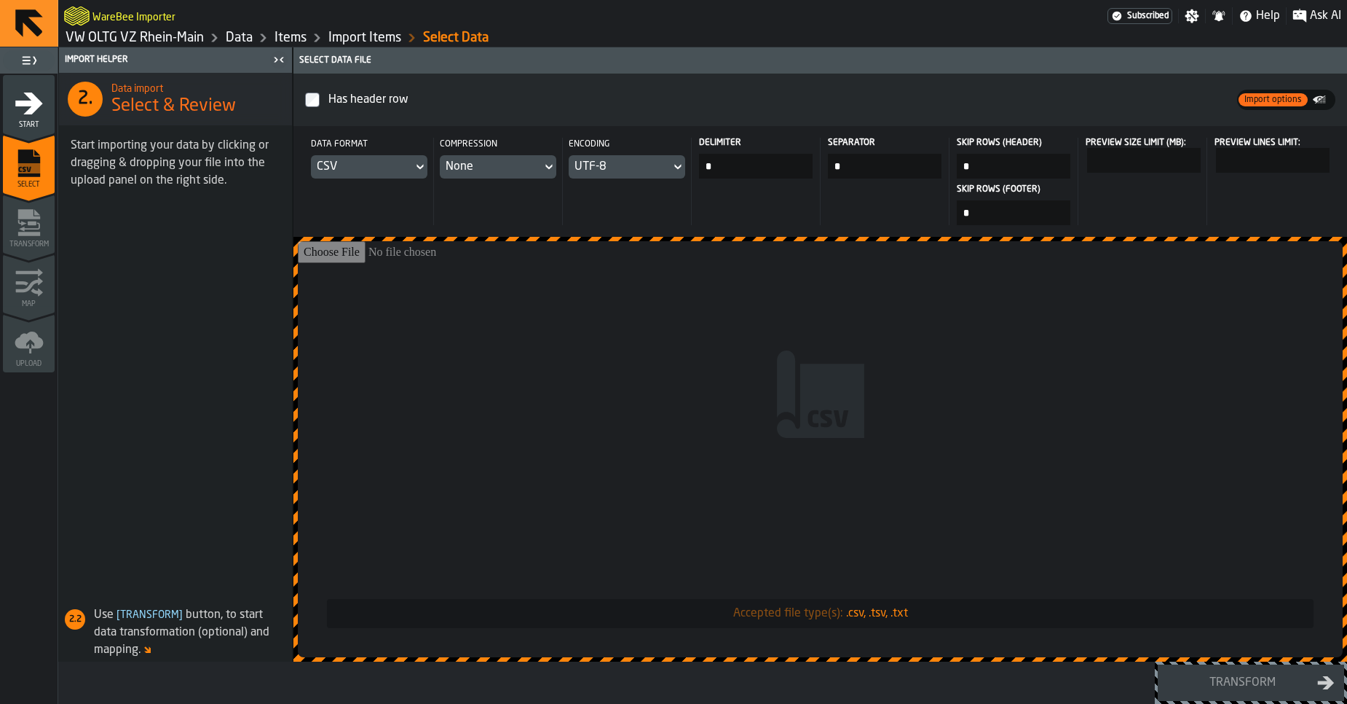
click at [771, 166] on input "*" at bounding box center [756, 166] width 114 height 25
type input "*"
click at [763, 334] on input "Accepted file type(s): .csv, .tsv, .txt" at bounding box center [820, 449] width 1045 height 416
type input "**********"
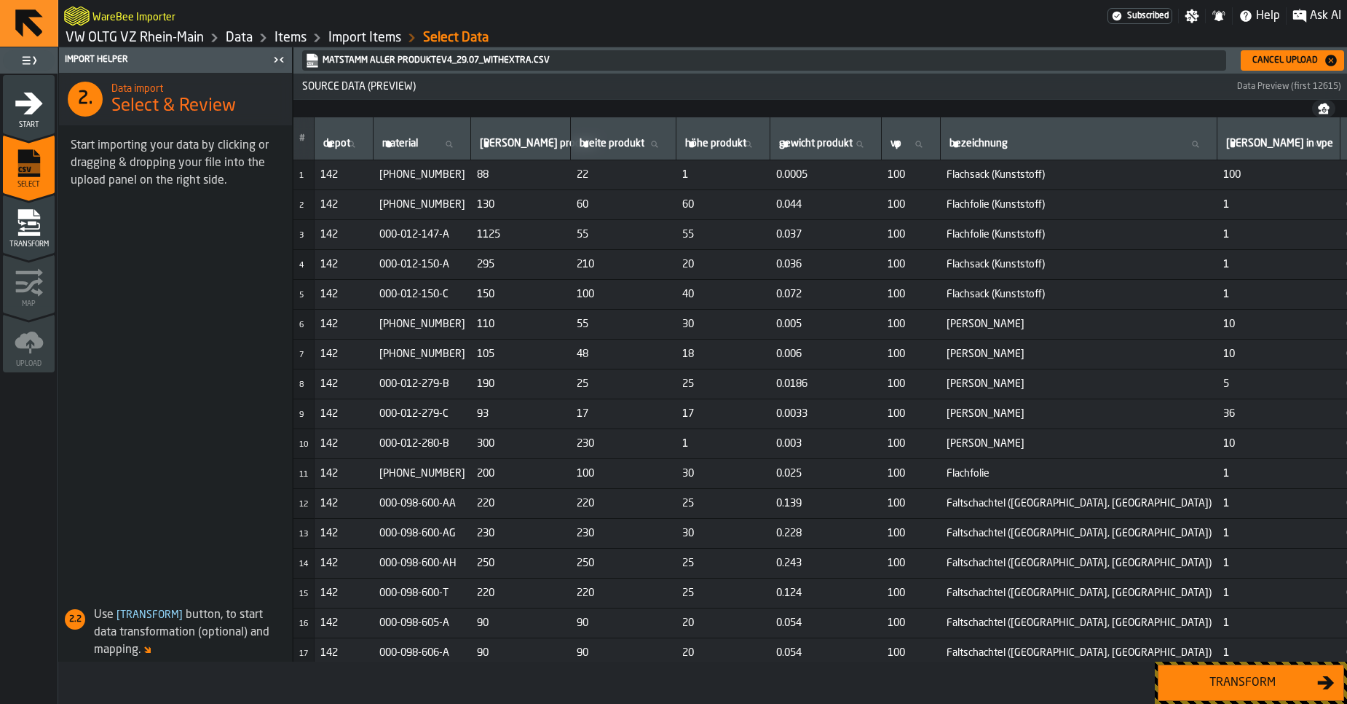
click at [1233, 677] on div "Transform" at bounding box center [1242, 682] width 150 height 17
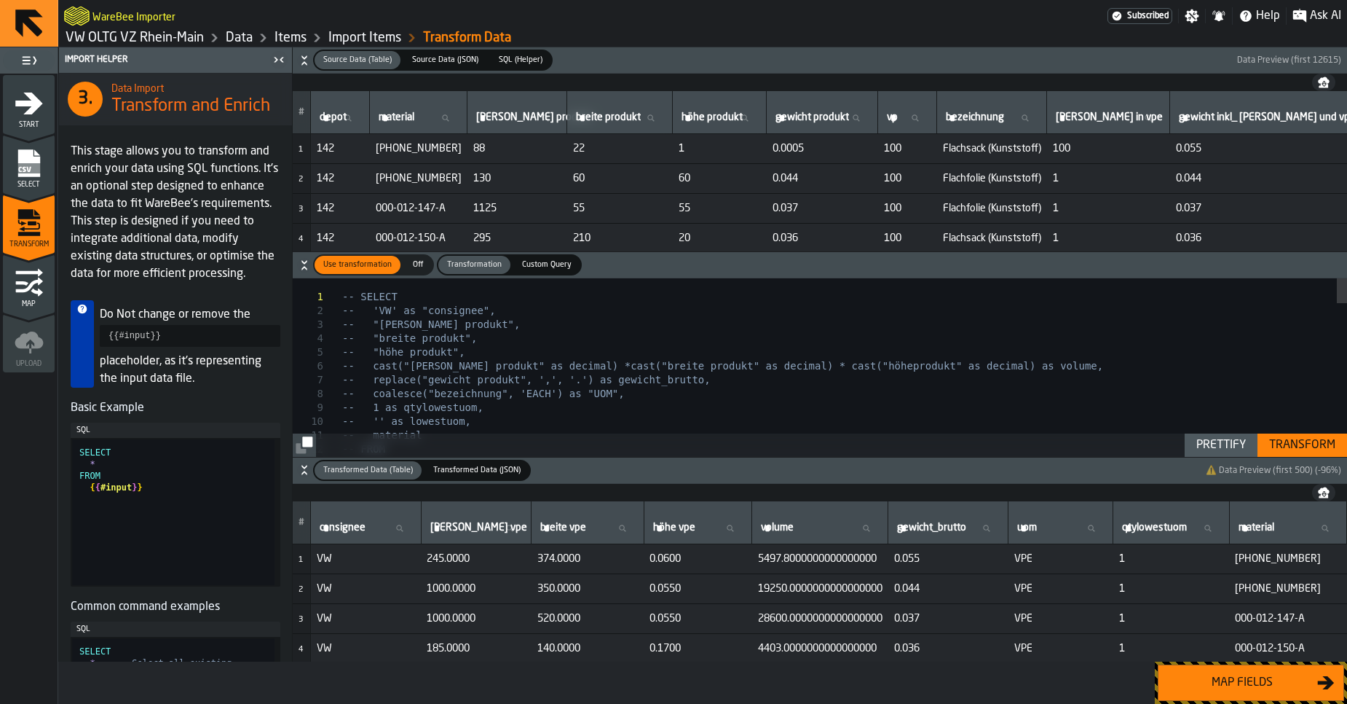
click at [1284, 449] on div "Transform" at bounding box center [1303, 444] width 78 height 17
click at [1286, 450] on div "Transform" at bounding box center [1303, 444] width 78 height 17
click at [1259, 692] on button "Map fields" at bounding box center [1251, 682] width 186 height 36
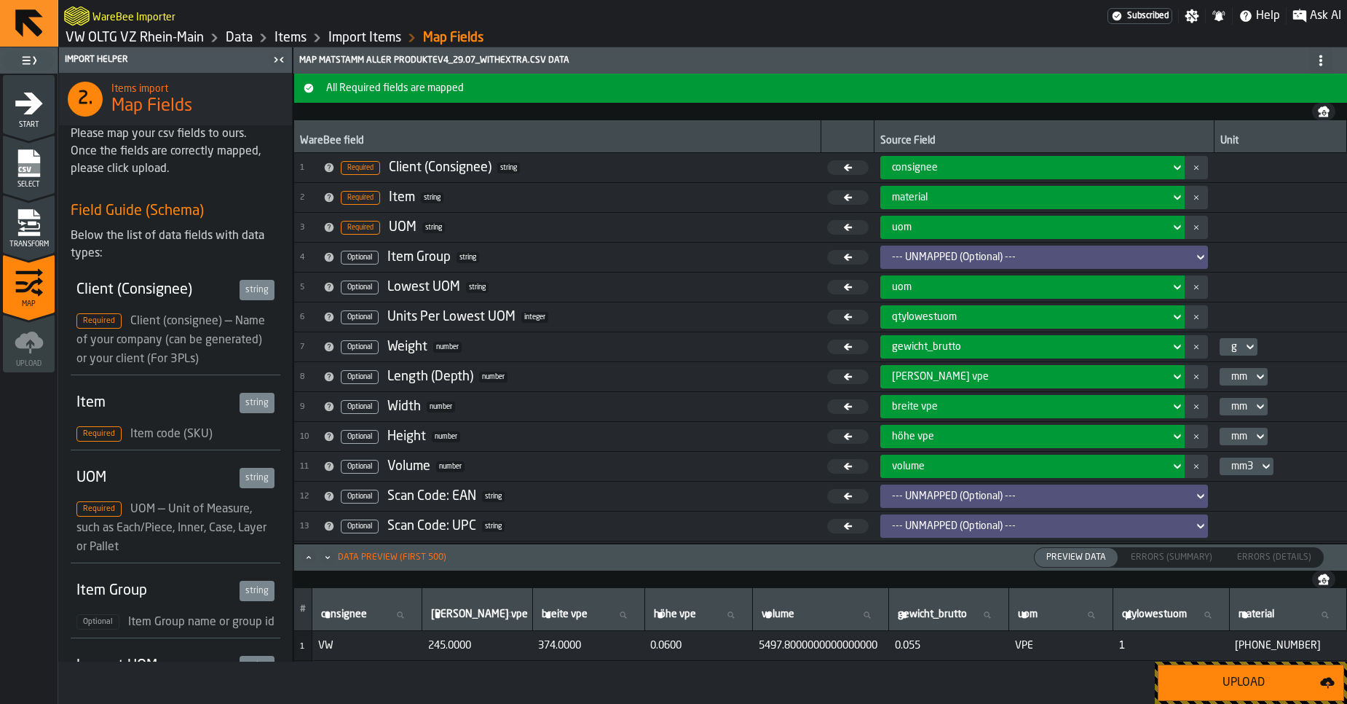
click at [1259, 692] on button "Upload" at bounding box center [1251, 682] width 186 height 36
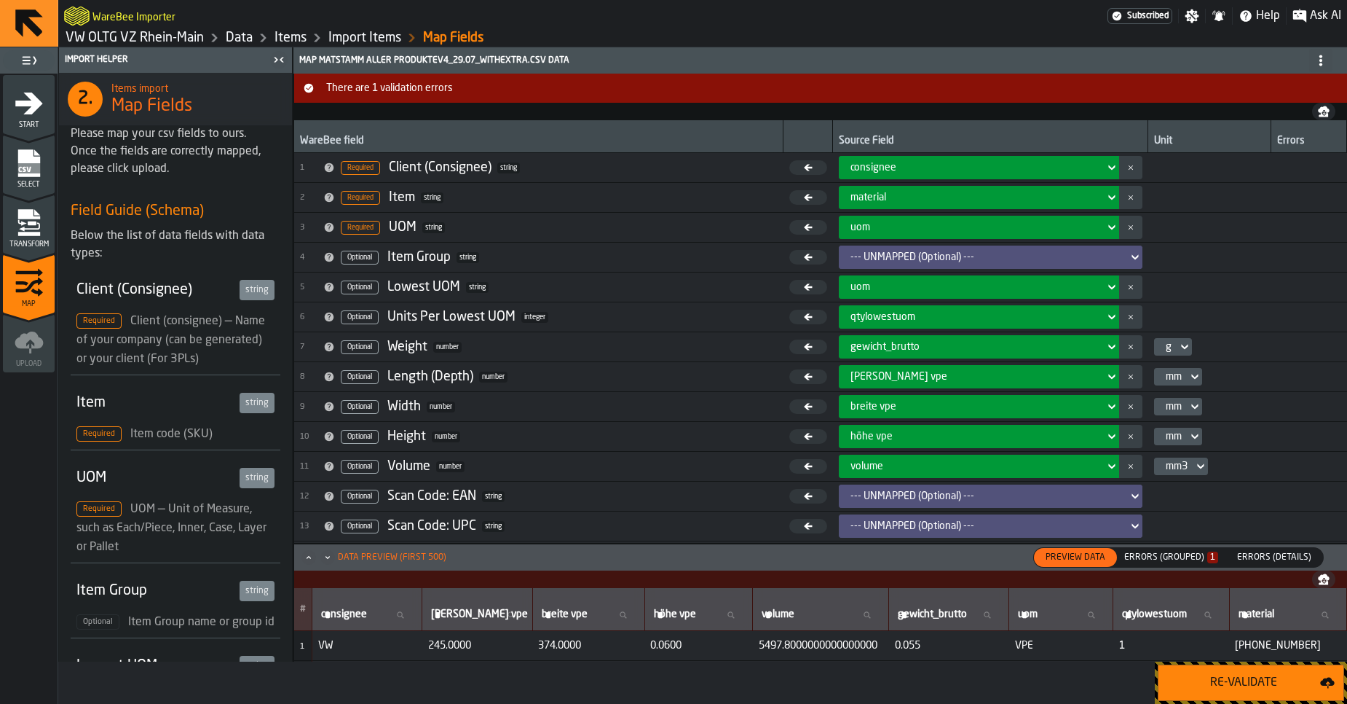
click at [1194, 556] on div "Errors (Grouped) 1" at bounding box center [1171, 557] width 94 height 10
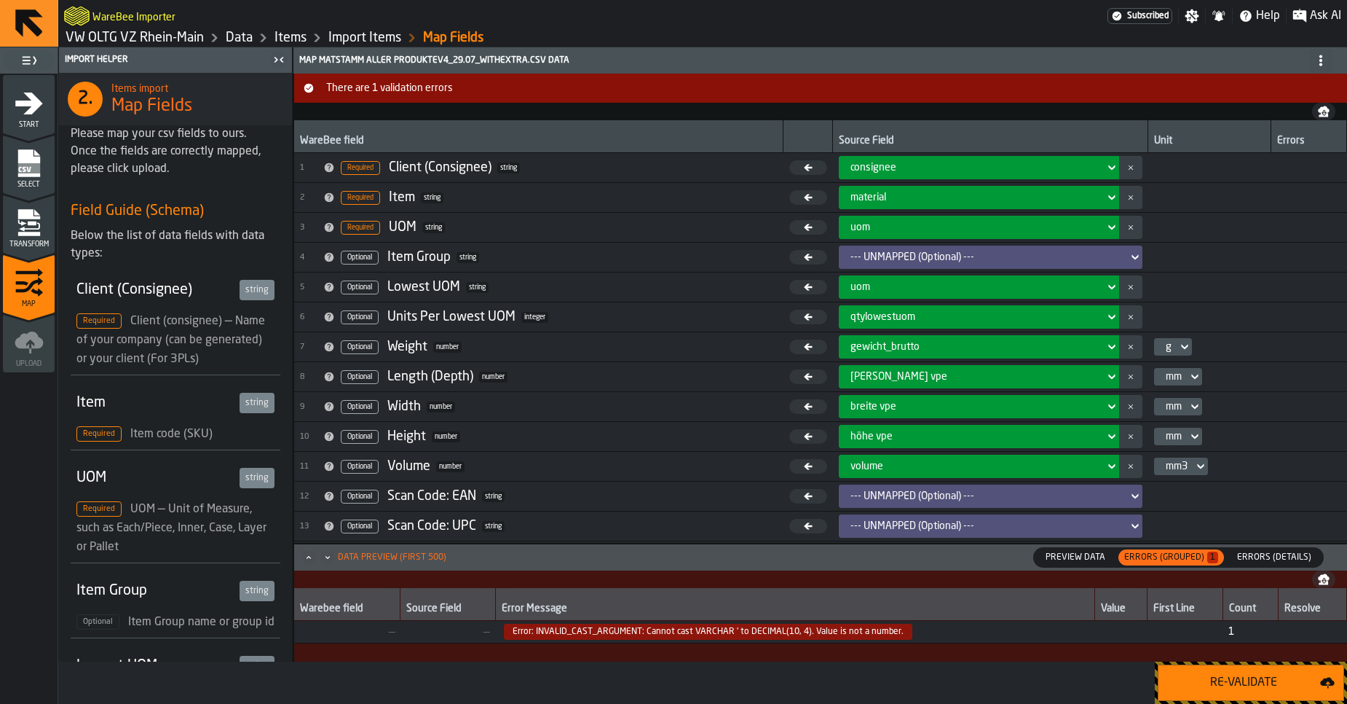
click at [1046, 632] on span "Error: INVALID_CAST_ARGUMENT: Cannot cast VARCHAR ' to DECIMAL(10, 4). Value is…" at bounding box center [795, 631] width 588 height 16
click at [1043, 621] on td "Error: INVALID_CAST_ARGUMENT: Cannot cast VARCHAR ' to DECIMAL(10, 4). Value is…" at bounding box center [794, 631] width 599 height 23
click at [1264, 553] on span "Errors (Details)" at bounding box center [1275, 557] width 86 height 13
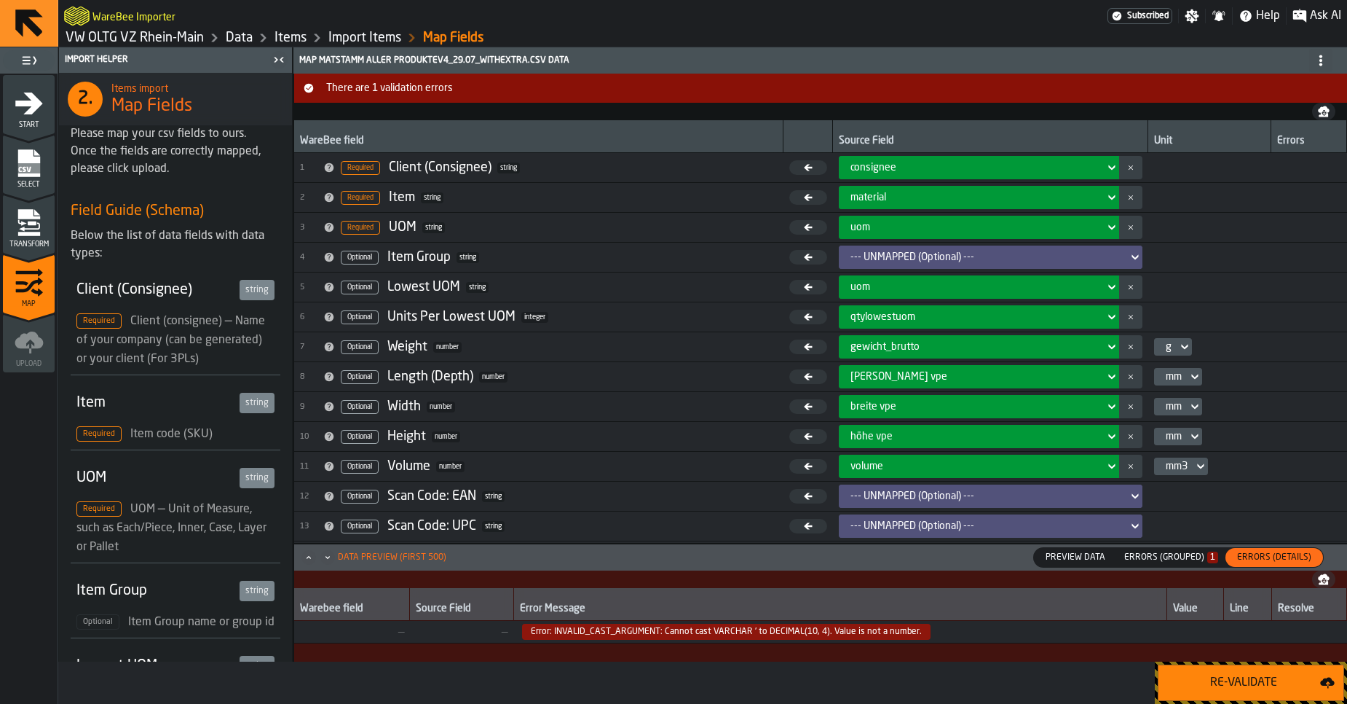
click at [870, 634] on span "Error: INVALID_CAST_ARGUMENT: Cannot cast VARCHAR ' to DECIMAL(10, 4). Value is…" at bounding box center [726, 631] width 409 height 16
click at [1151, 556] on div "Errors (Grouped) 1" at bounding box center [1171, 557] width 94 height 10
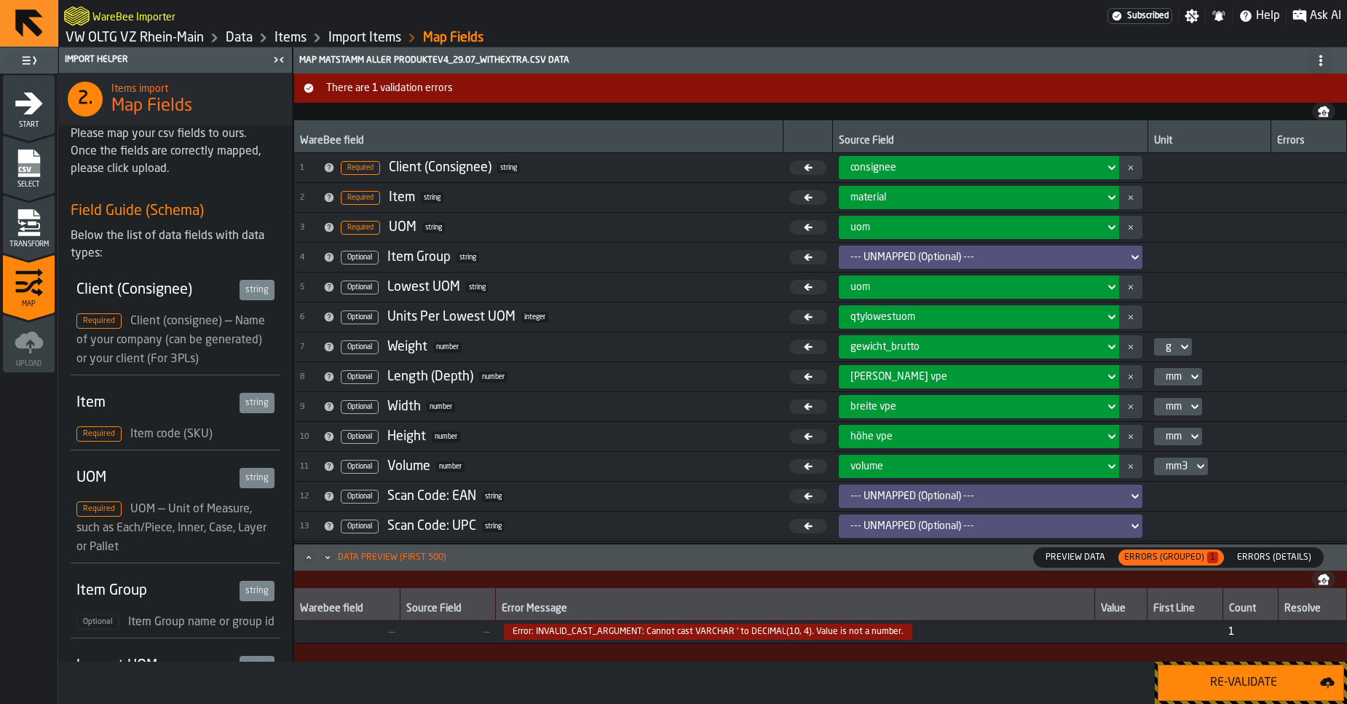
click at [605, 632] on span "Error: INVALID_CAST_ARGUMENT: Cannot cast VARCHAR ' to DECIMAL(10, 4). Value is…" at bounding box center [708, 631] width 409 height 16
click at [807, 623] on span "Error: INVALID_CAST_ARGUMENT: Cannot cast VARCHAR ' to DECIMAL(10, 4). Value is…" at bounding box center [708, 631] width 409 height 16
drag, startPoint x: 784, startPoint y: 634, endPoint x: 801, endPoint y: 634, distance: 17.5
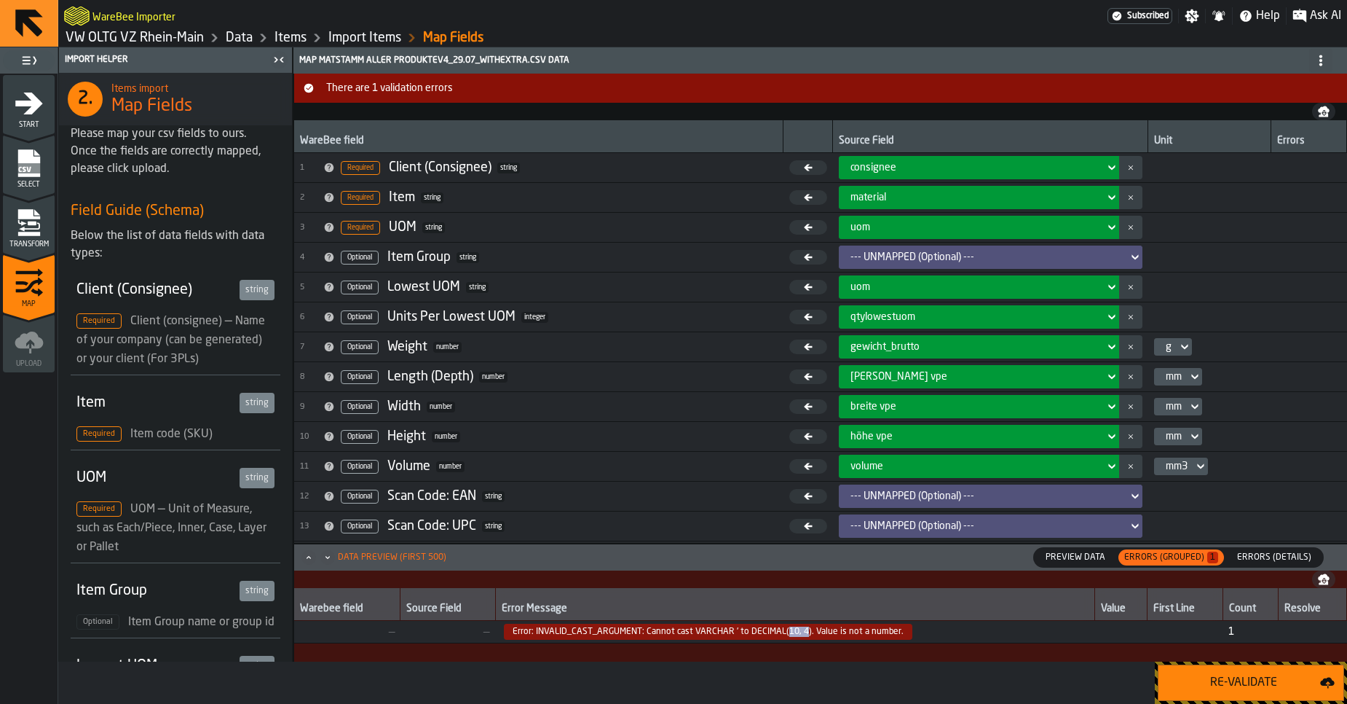
click at [801, 634] on span "Error: INVALID_CAST_ARGUMENT: Cannot cast VARCHAR ' to DECIMAL(10, 4). Value is…" at bounding box center [708, 631] width 409 height 16
copy span "10, 4"
click at [1282, 555] on span "Errors (Details)" at bounding box center [1275, 557] width 86 height 13
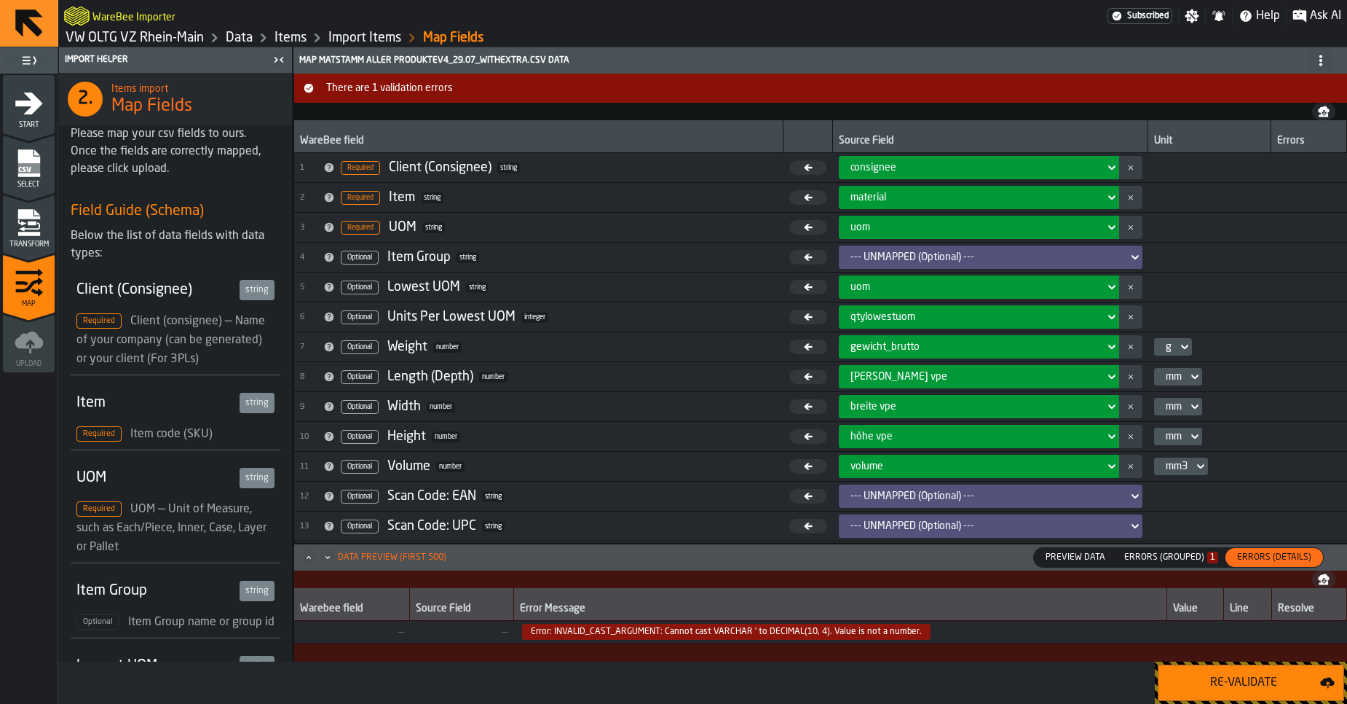
click at [813, 634] on span "Error: INVALID_CAST_ARGUMENT: Cannot cast VARCHAR ' to DECIMAL(10, 4). Value is…" at bounding box center [726, 631] width 409 height 16
click at [46, 238] on div "Transform" at bounding box center [29, 228] width 52 height 40
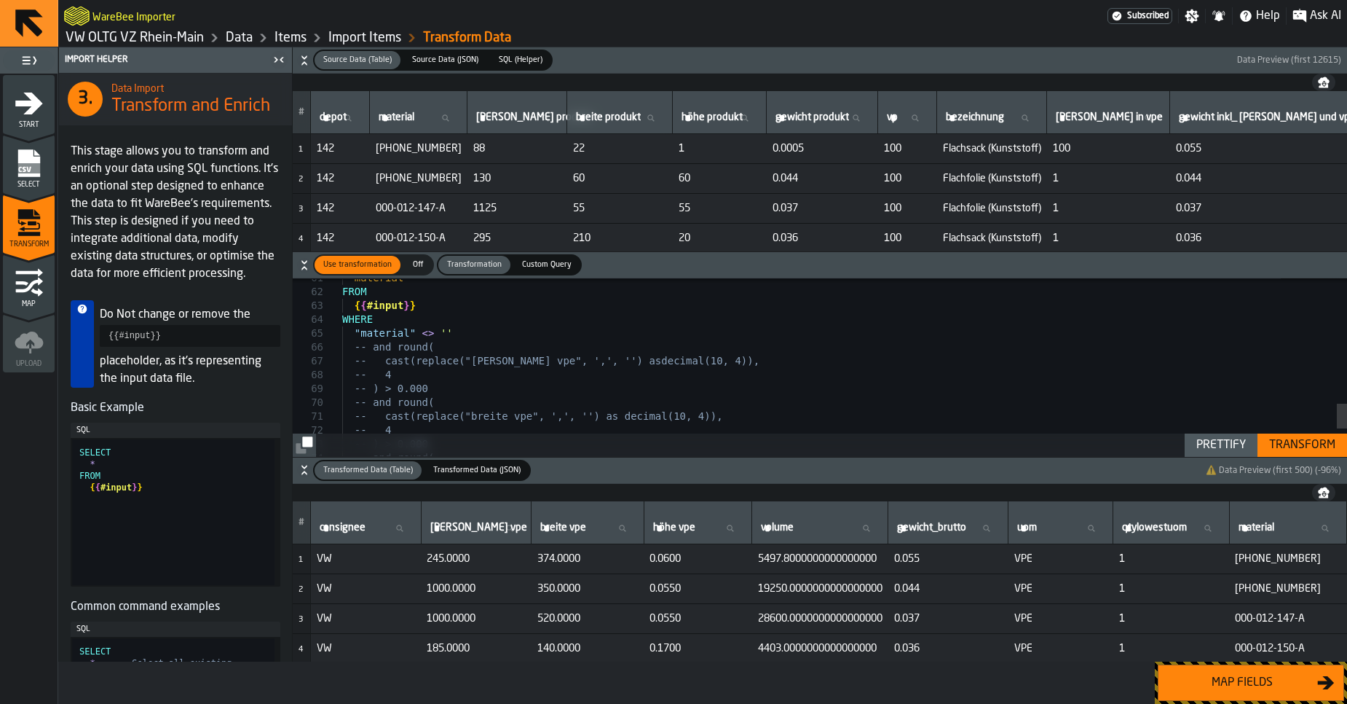
click at [90, 40] on link "VW OLTG VZ Rhein-Main" at bounding box center [135, 38] width 138 height 16
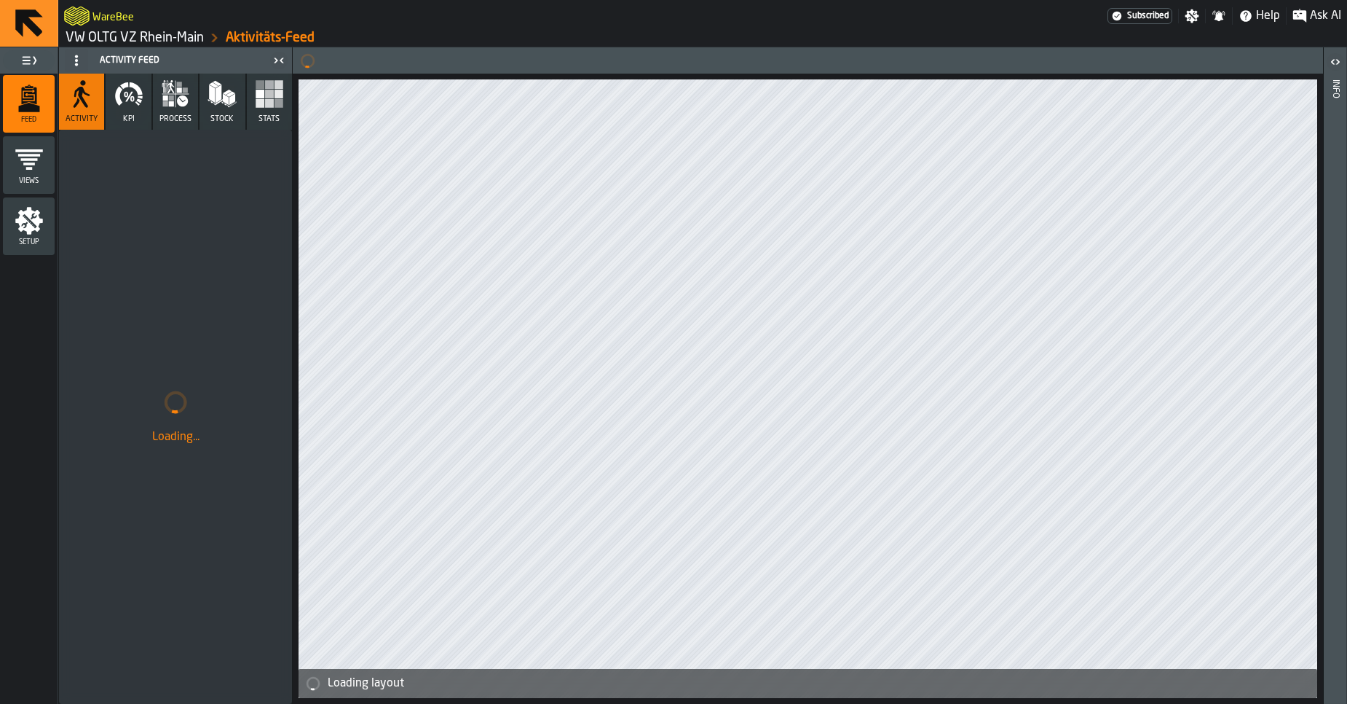
click at [130, 42] on link "VW OLTG VZ Rhein-Main" at bounding box center [135, 38] width 138 height 16
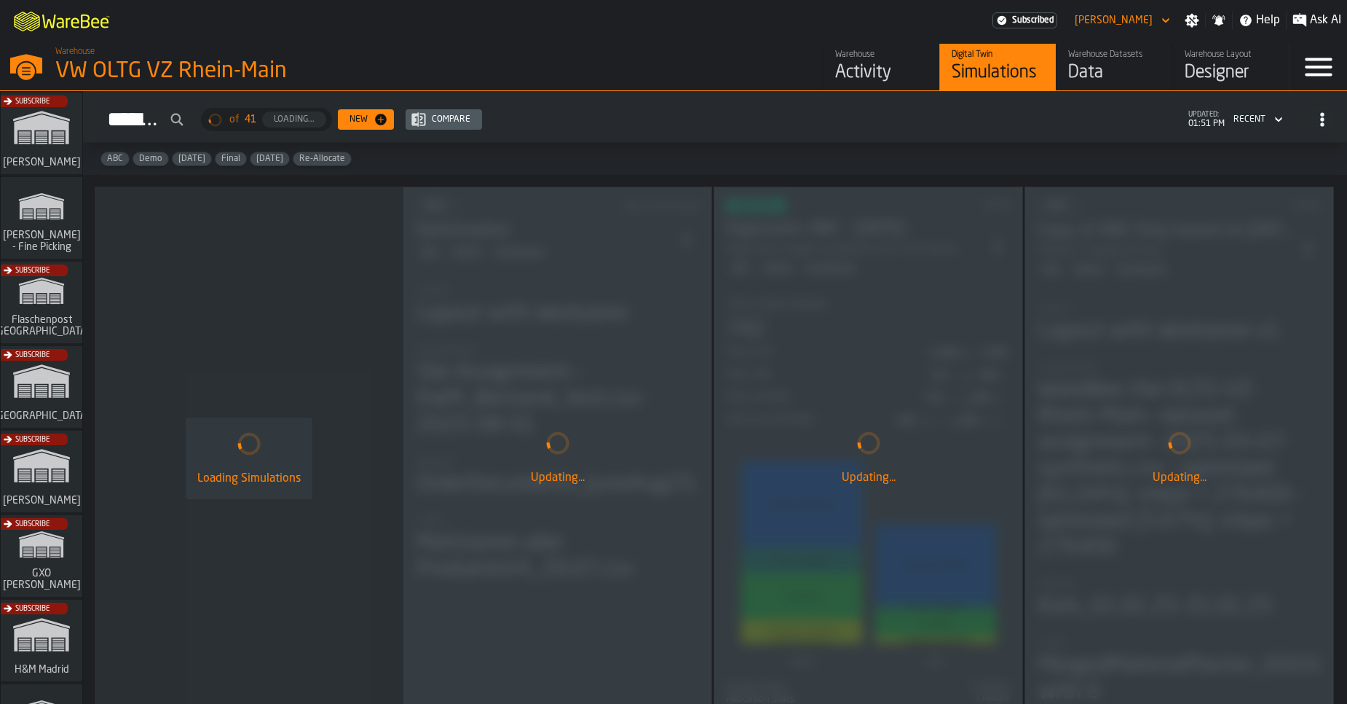
click at [1122, 73] on div "Data" at bounding box center [1114, 72] width 92 height 23
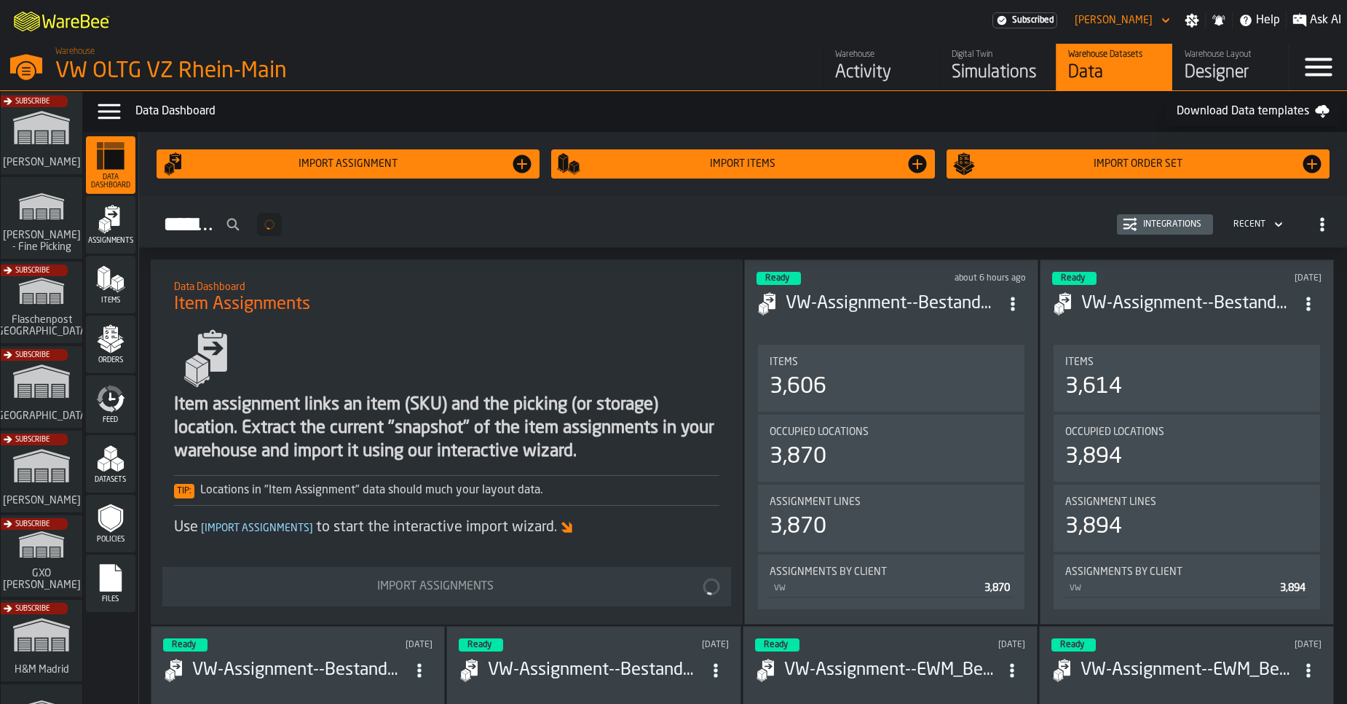
click at [113, 271] on icon "menu Items" at bounding box center [110, 278] width 29 height 29
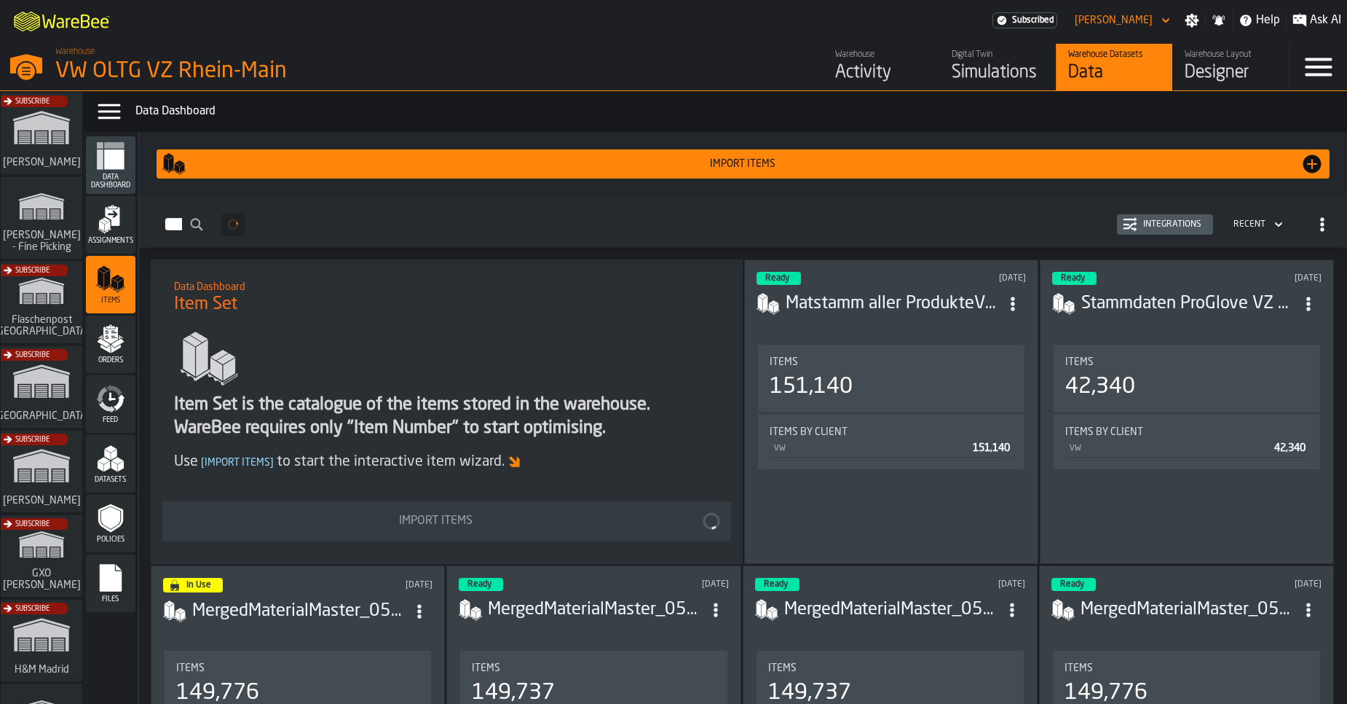
click at [719, 159] on div "Import Items" at bounding box center [743, 164] width 1115 height 12
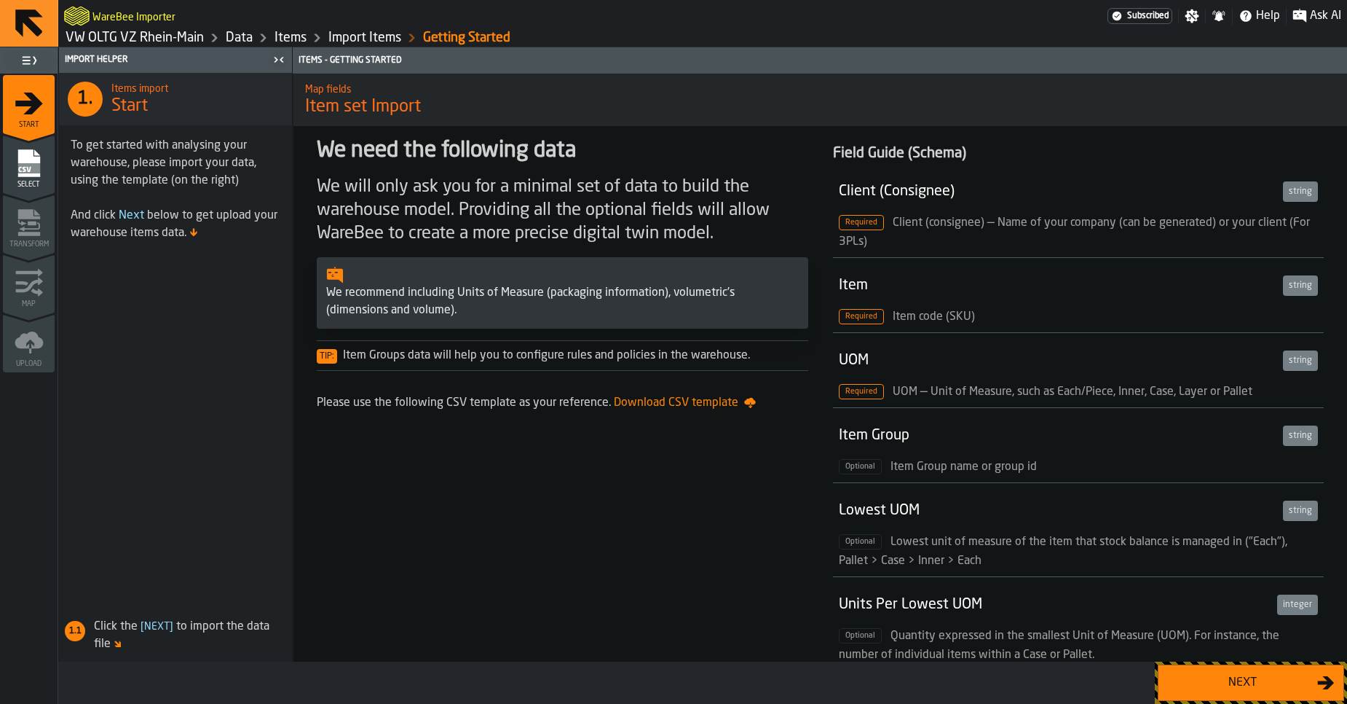
click at [164, 39] on link "VW OLTG VZ Rhein-Main" at bounding box center [135, 38] width 138 height 16
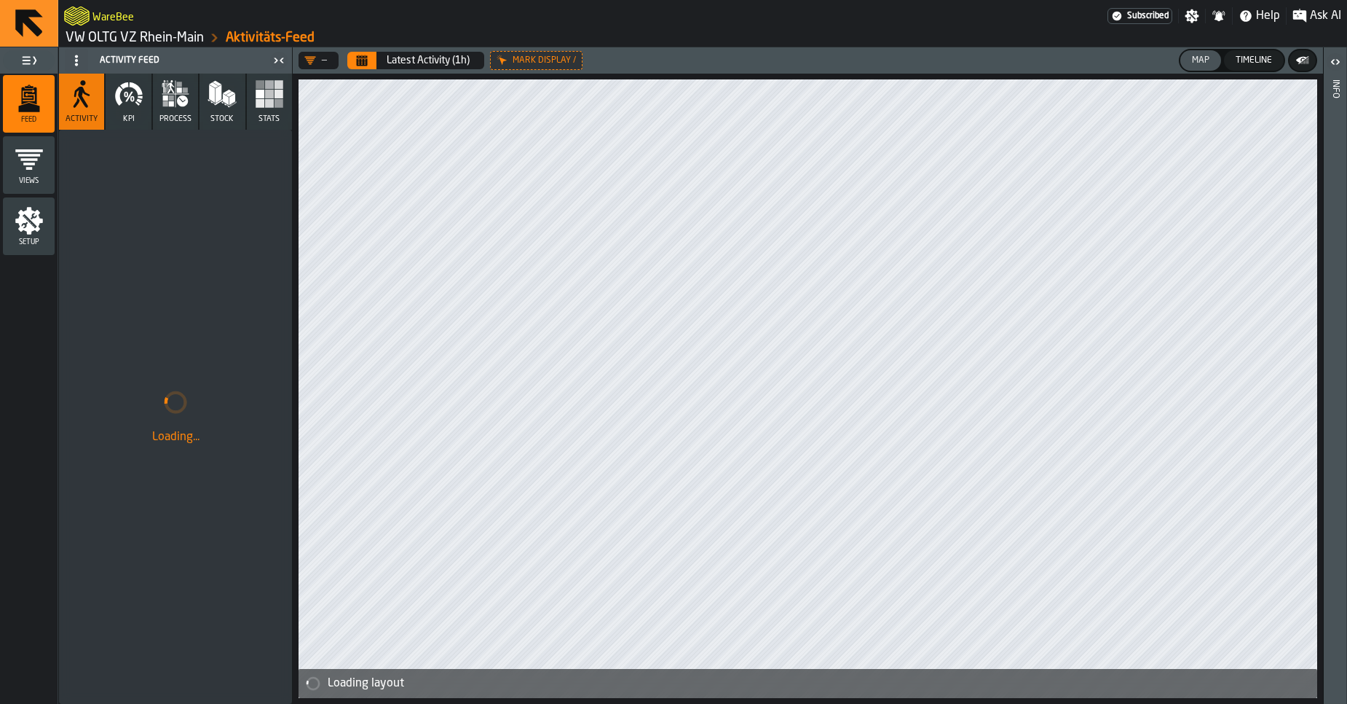
click at [177, 38] on link "VW OLTG VZ Rhein-Main" at bounding box center [135, 38] width 138 height 16
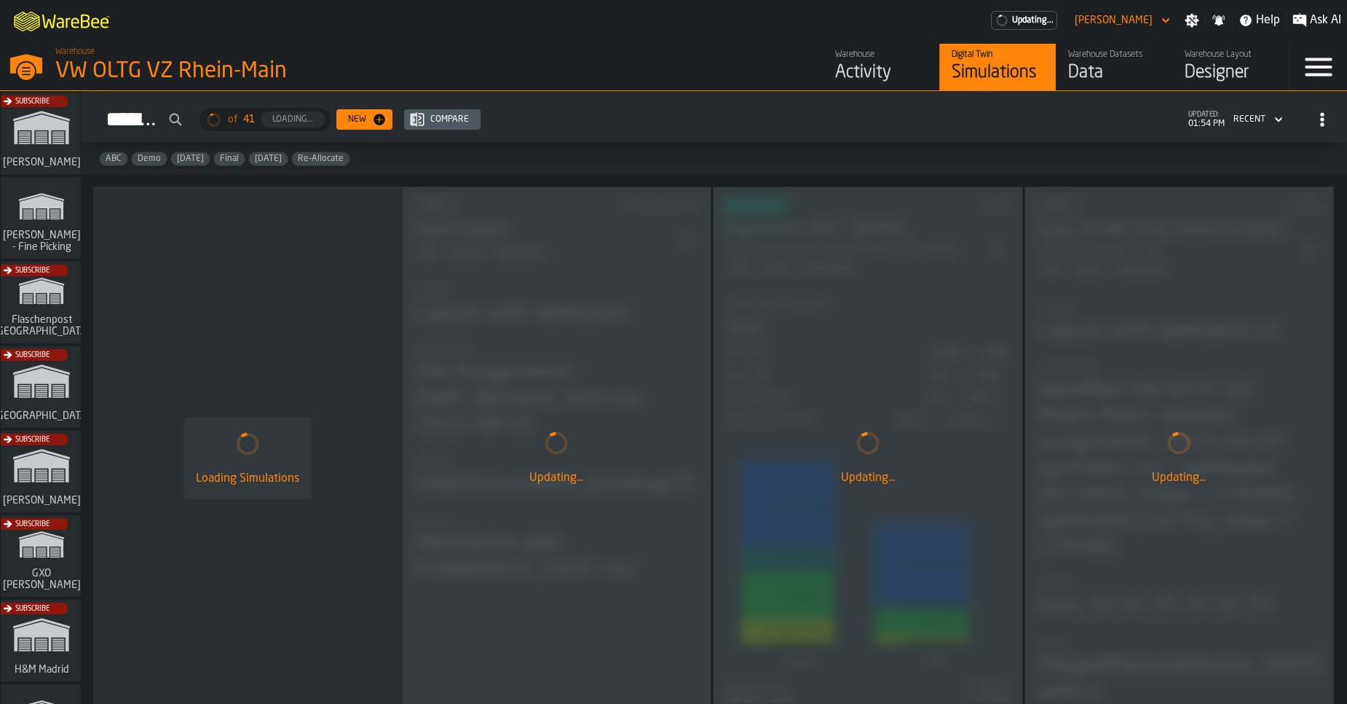
click at [1097, 73] on div "Data" at bounding box center [1114, 72] width 92 height 23
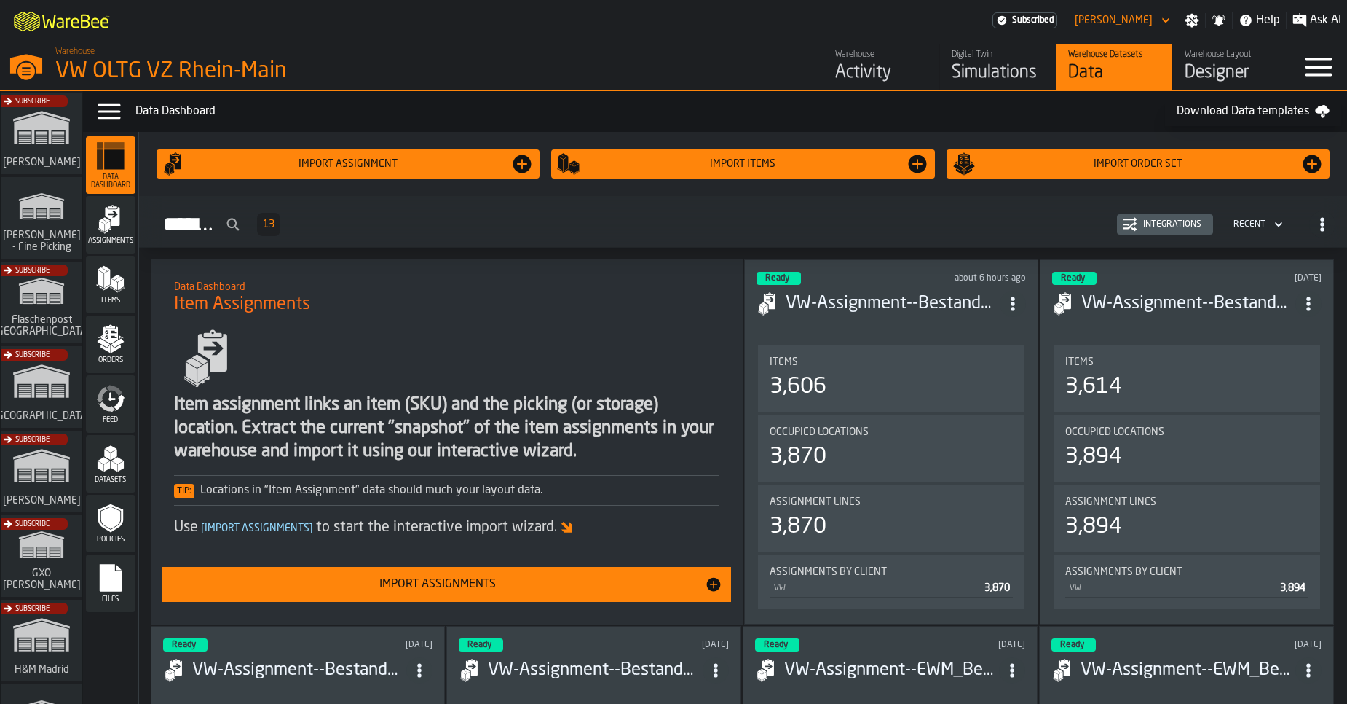
click at [367, 366] on div "Item assignment links an item (SKU) and the picking (or storage) location. Extr…" at bounding box center [447, 430] width 546 height 214
click at [126, 586] on div "Files" at bounding box center [111, 583] width 50 height 40
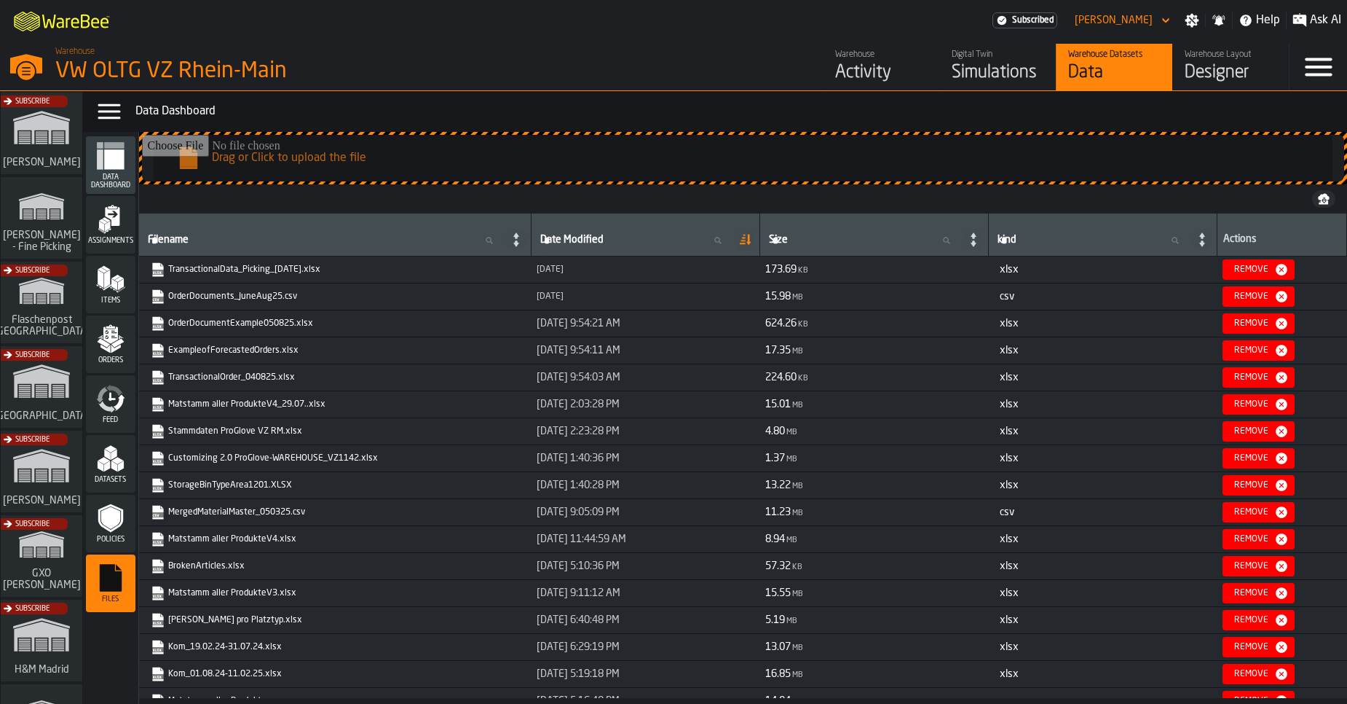
click at [254, 161] on input "Drag or Click to upload the file" at bounding box center [743, 158] width 1202 height 47
click at [118, 303] on span "Items" at bounding box center [111, 300] width 50 height 8
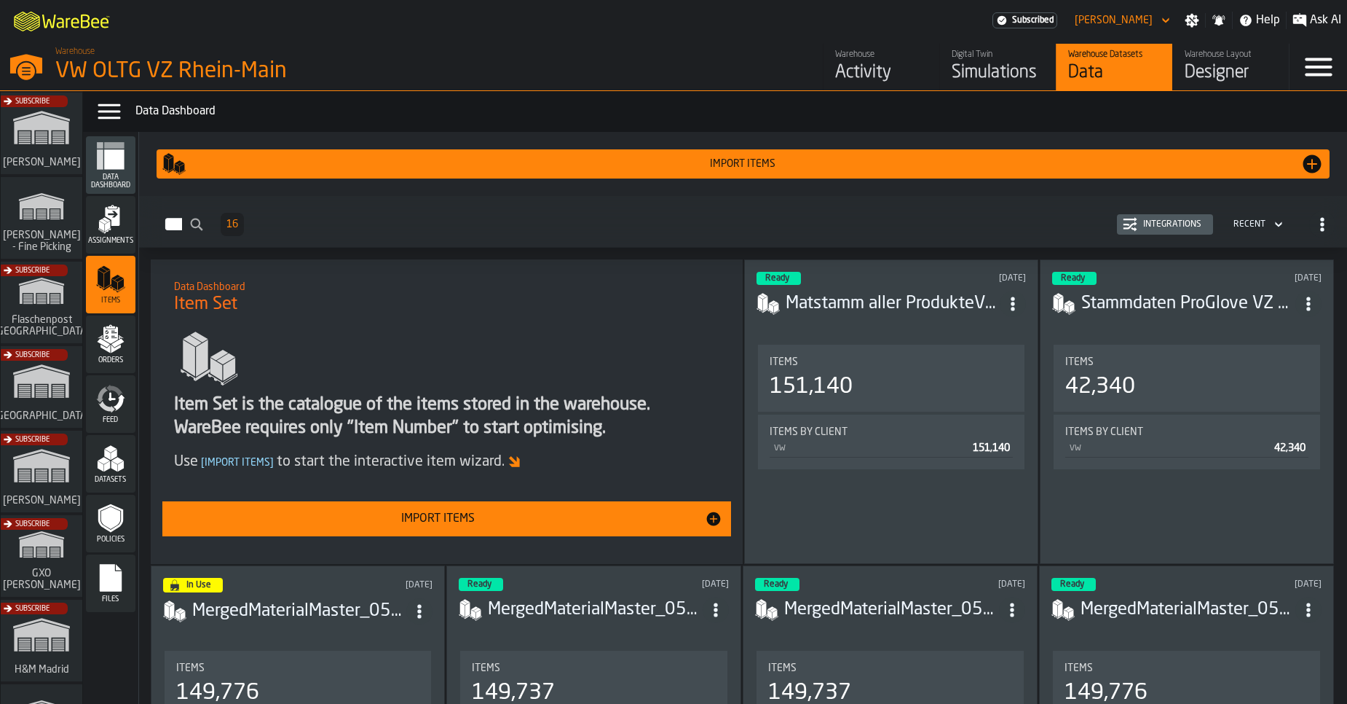
click at [713, 167] on div "Import Items" at bounding box center [743, 164] width 1115 height 12
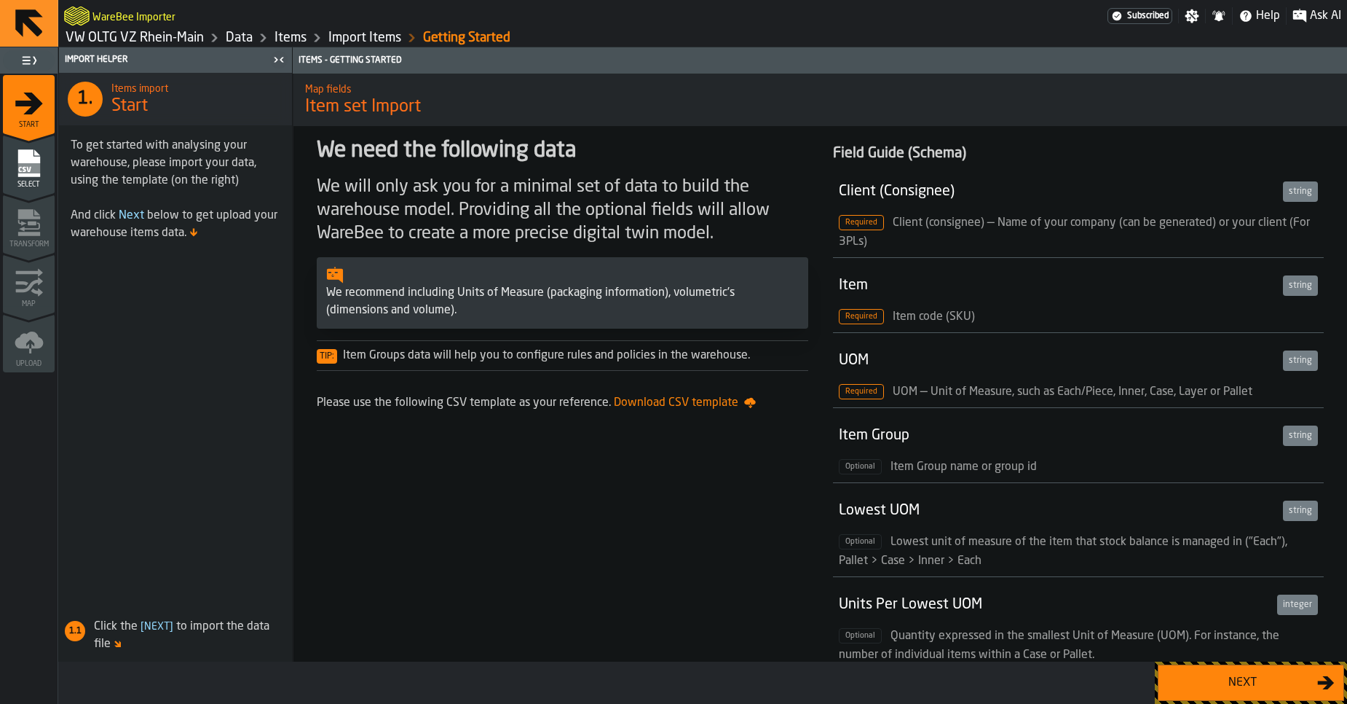
click at [1245, 689] on div "Next" at bounding box center [1242, 682] width 150 height 17
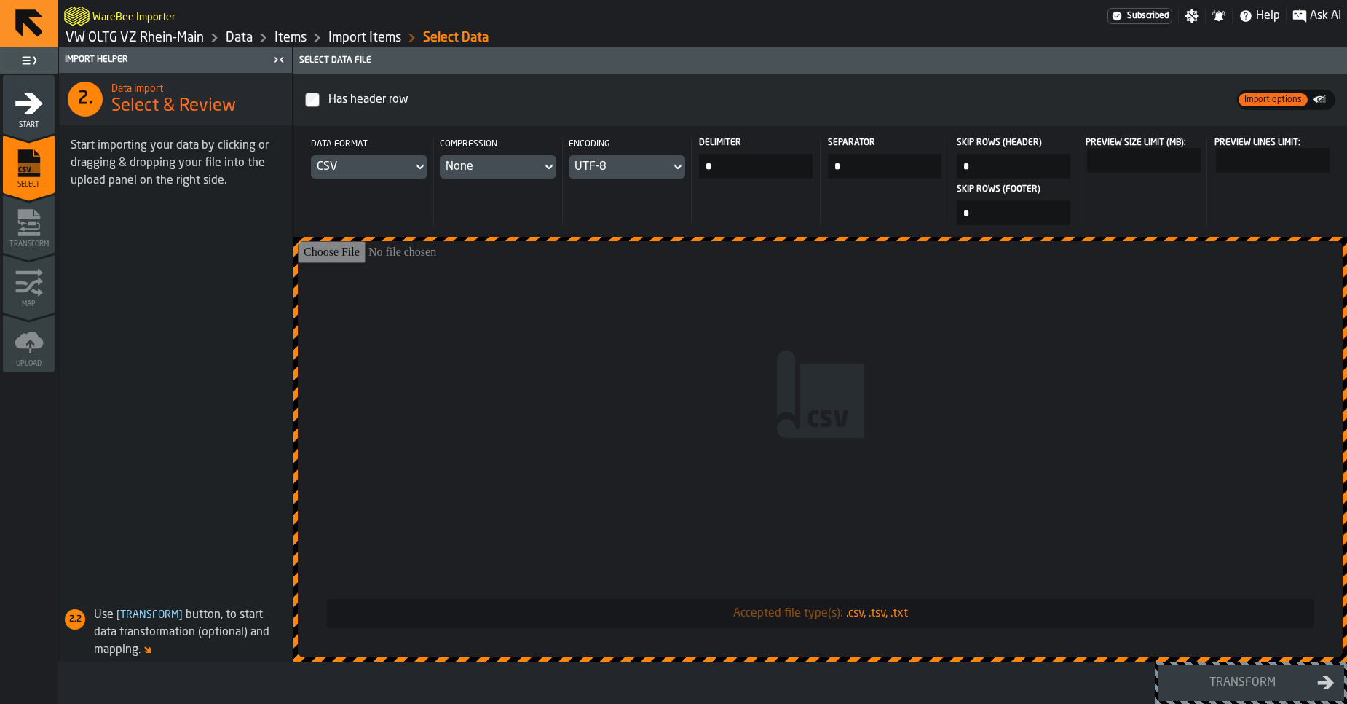
click at [655, 466] on input "Accepted file type(s): .csv, .tsv, .txt" at bounding box center [820, 449] width 1045 height 416
type input "**********"
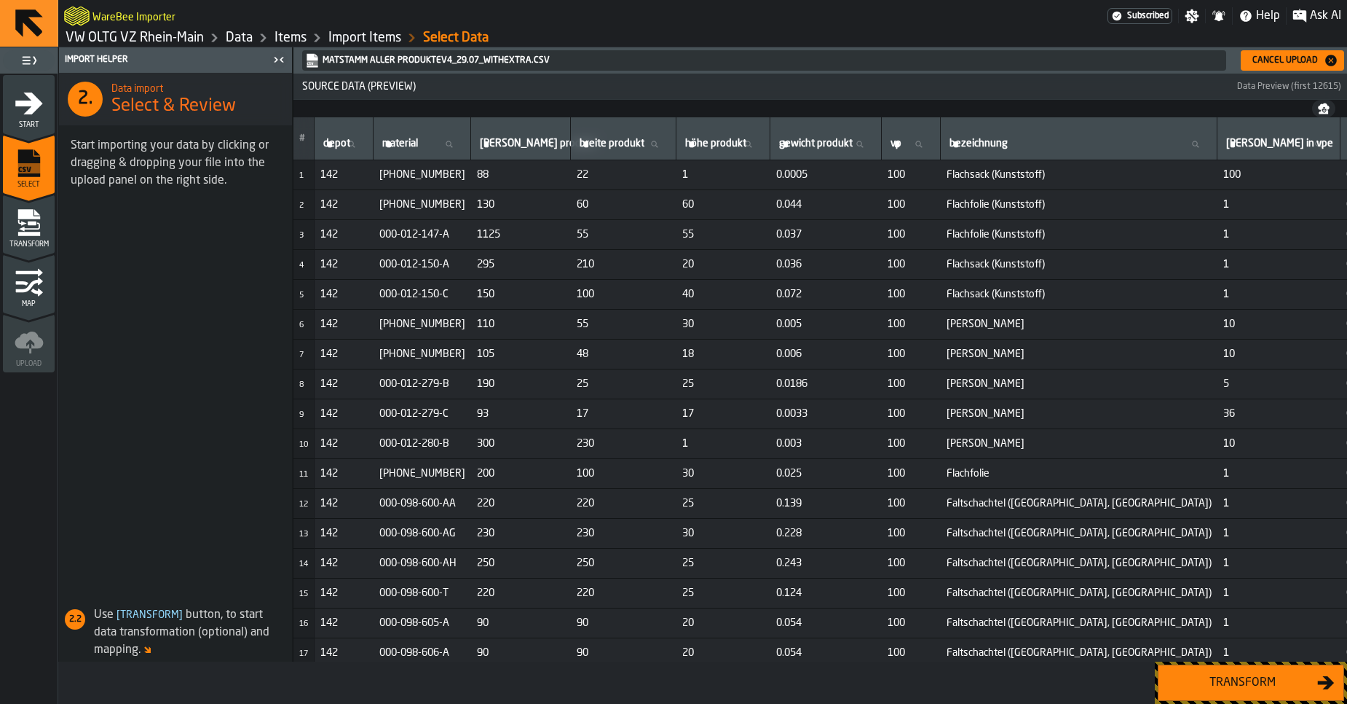
click at [1255, 682] on div "Transform" at bounding box center [1242, 682] width 150 height 17
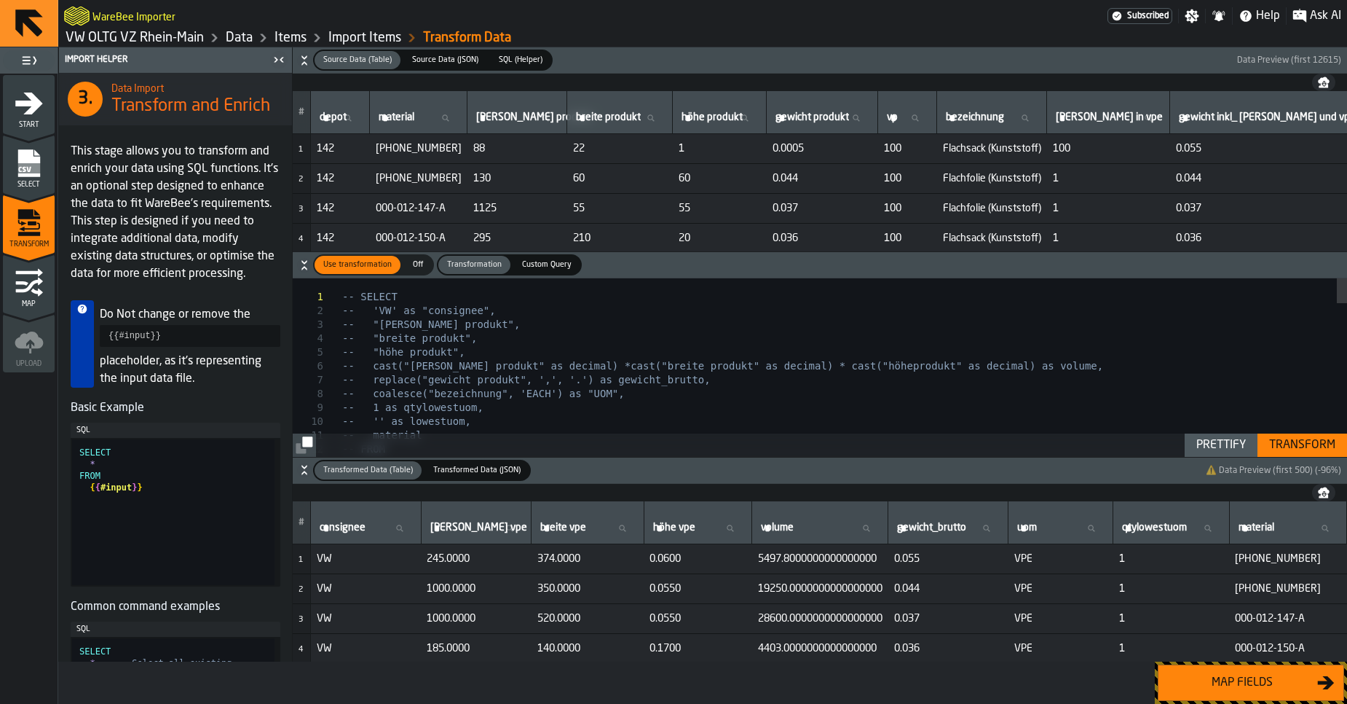
click at [1255, 682] on div "Map fields" at bounding box center [1242, 682] width 150 height 17
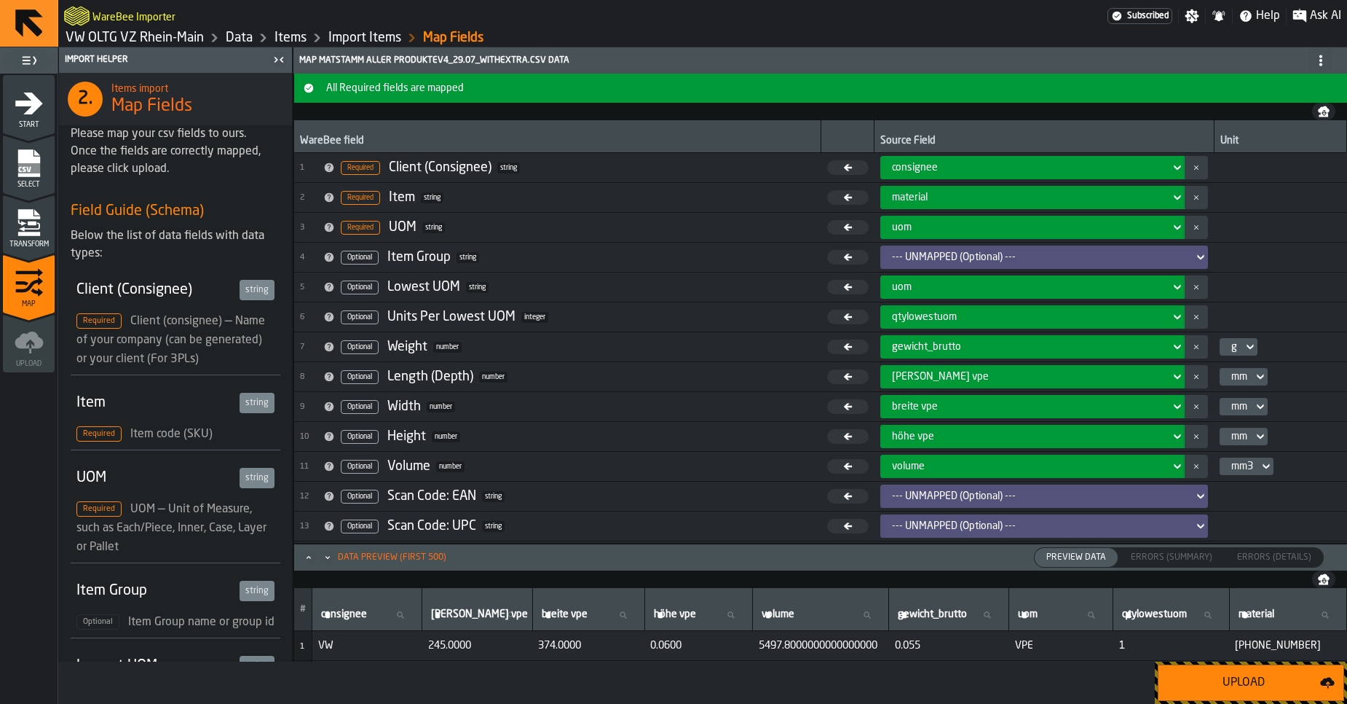
click at [1210, 674] on div "Upload" at bounding box center [1243, 682] width 153 height 17
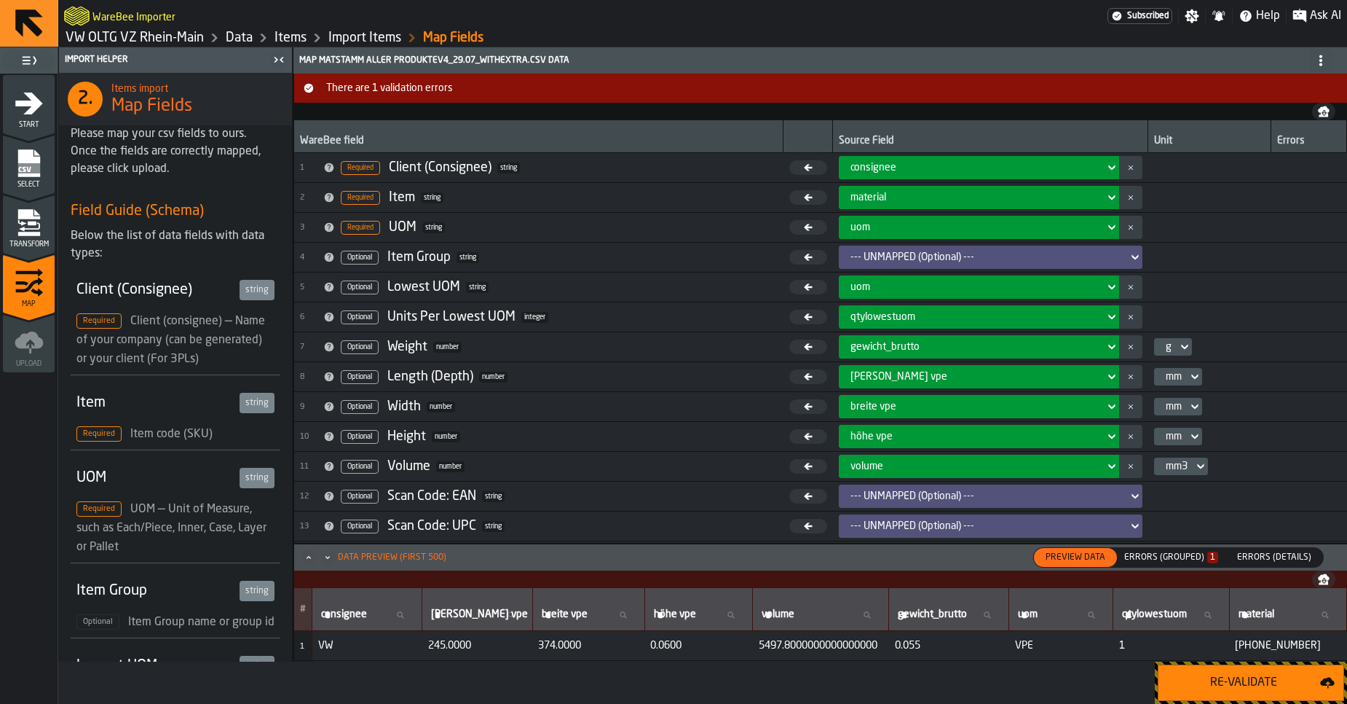
click at [1191, 558] on div "Errors (Grouped) 1" at bounding box center [1171, 557] width 94 height 10
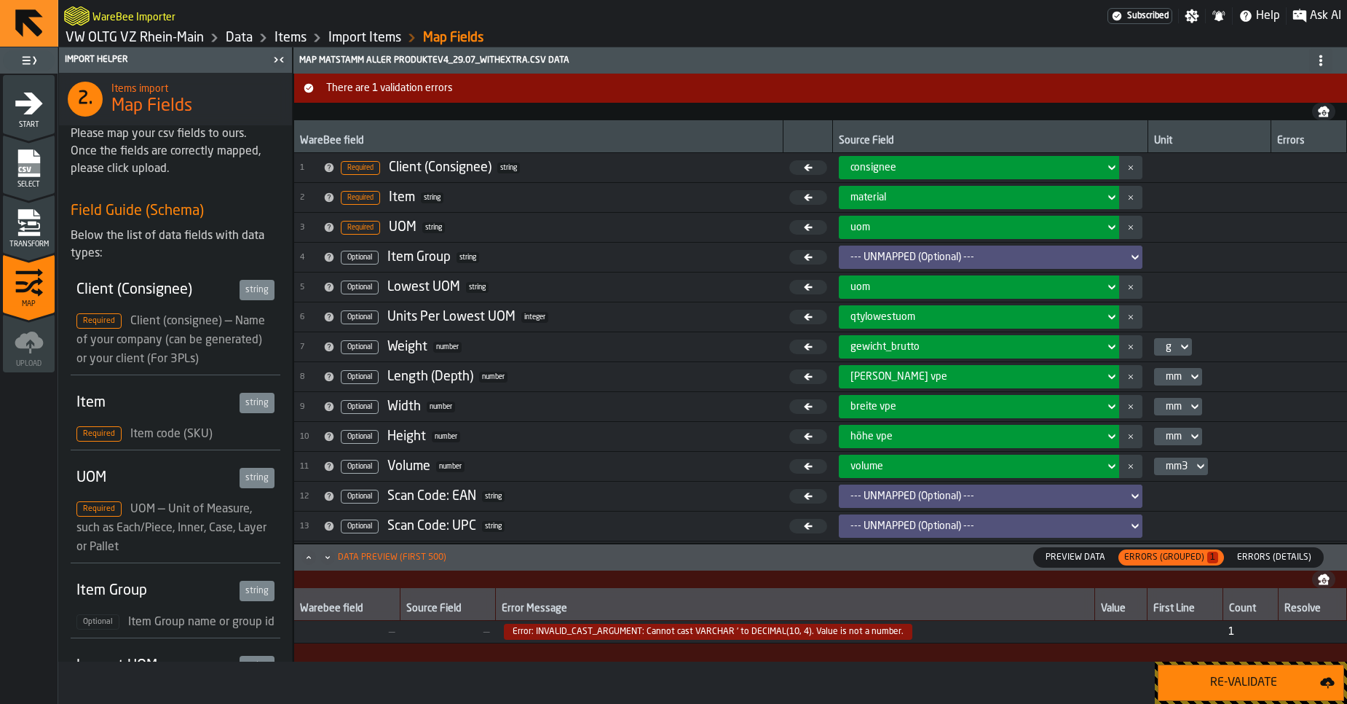
click at [650, 635] on span "Error: INVALID_CAST_ARGUMENT: Cannot cast VARCHAR ' to DECIMAL(10, 4). Value is…" at bounding box center [708, 631] width 409 height 16
click at [681, 655] on div "Warebee field Source Field Error Message Value First Line Count Resolve — — Err…" at bounding box center [820, 625] width 1053 height 74
click at [693, 636] on span "Error: INVALID_CAST_ARGUMENT: Cannot cast VARCHAR ' to DECIMAL(10, 4). Value is…" at bounding box center [708, 631] width 409 height 16
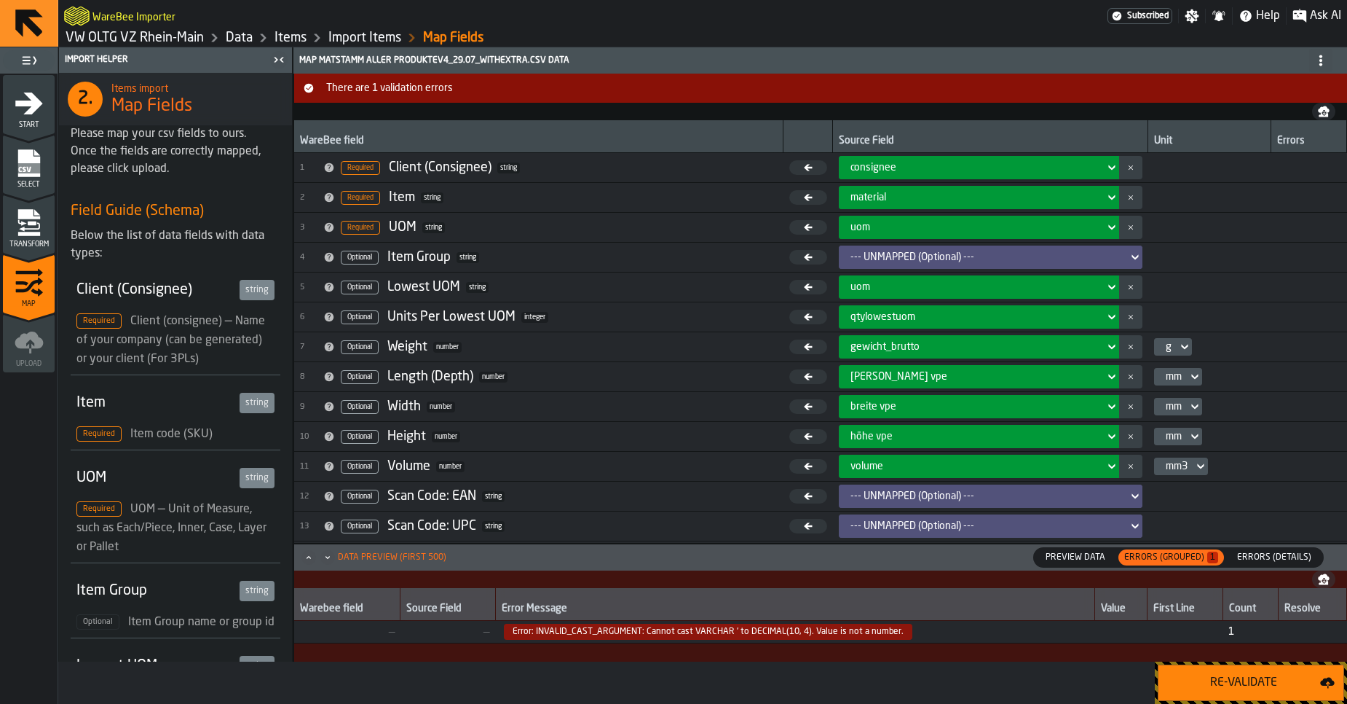
click at [821, 637] on span "Error: INVALID_CAST_ARGUMENT: Cannot cast VARCHAR ' to DECIMAL(10, 4). Value is…" at bounding box center [708, 631] width 409 height 16
click at [1172, 628] on td at bounding box center [1185, 631] width 76 height 23
click at [1191, 609] on div "First Line" at bounding box center [1185, 609] width 63 height 15
click at [1331, 582] on button "button-" at bounding box center [1323, 578] width 23 height 17
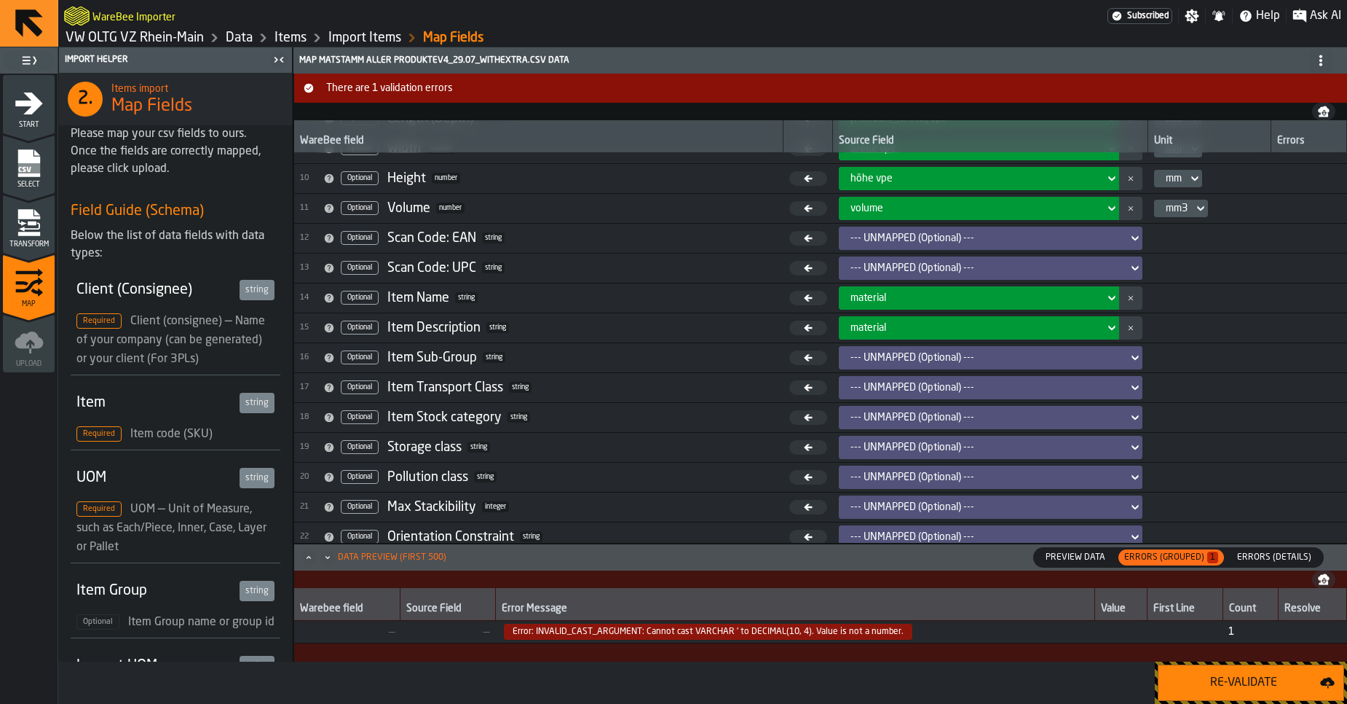
scroll to position [267, 0]
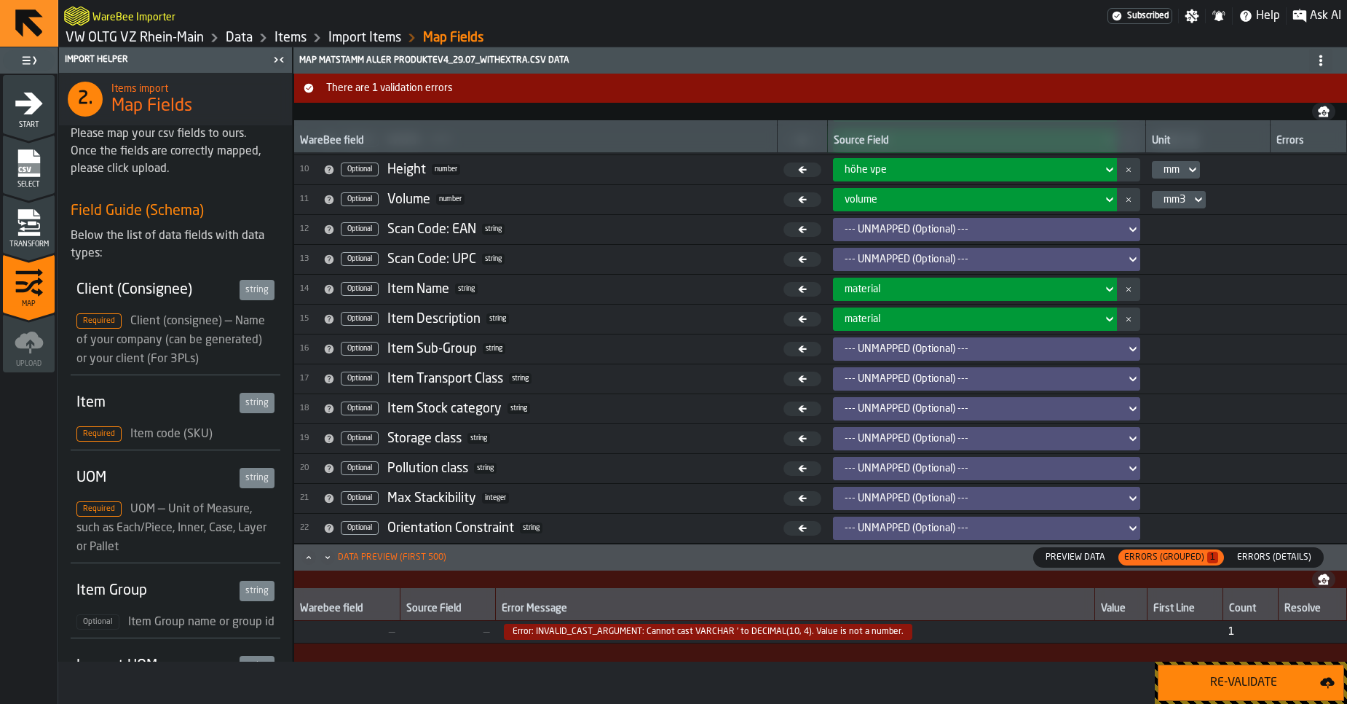
click at [1073, 556] on span "Preview Data" at bounding box center [1075, 557] width 71 height 13
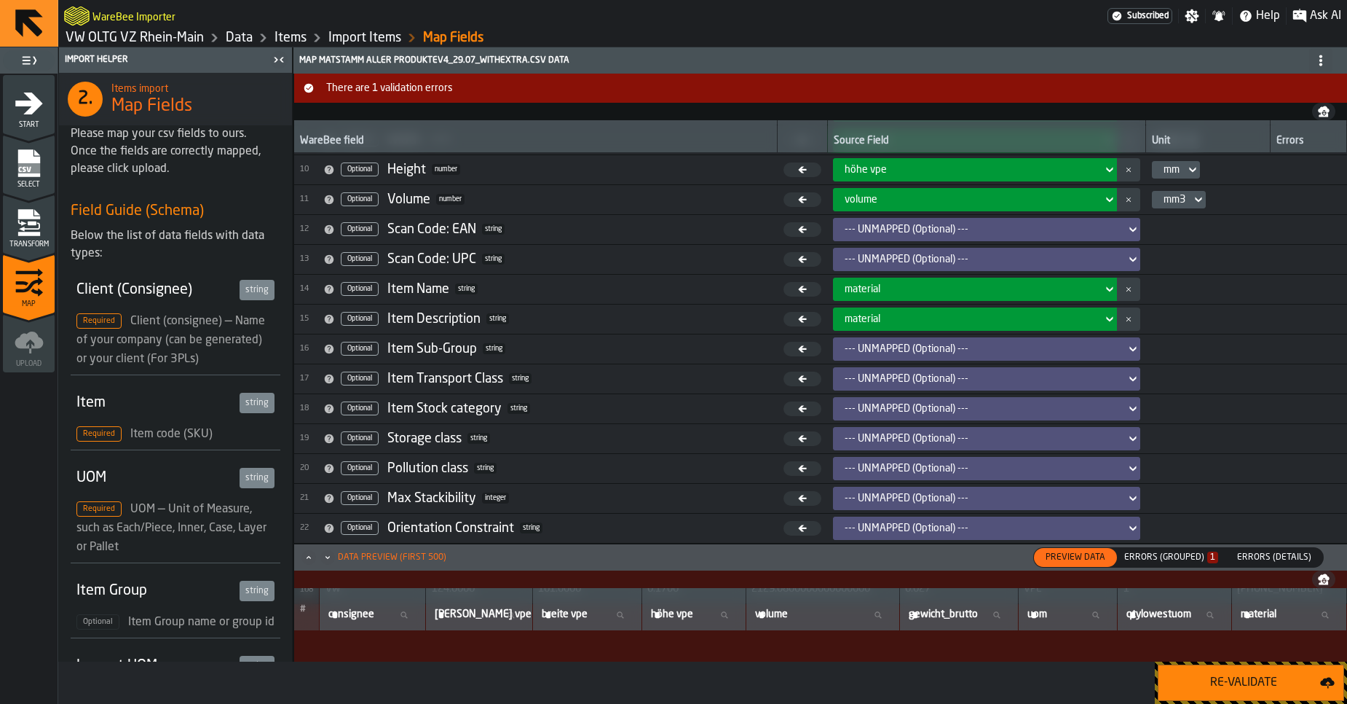
scroll to position [2920, 0]
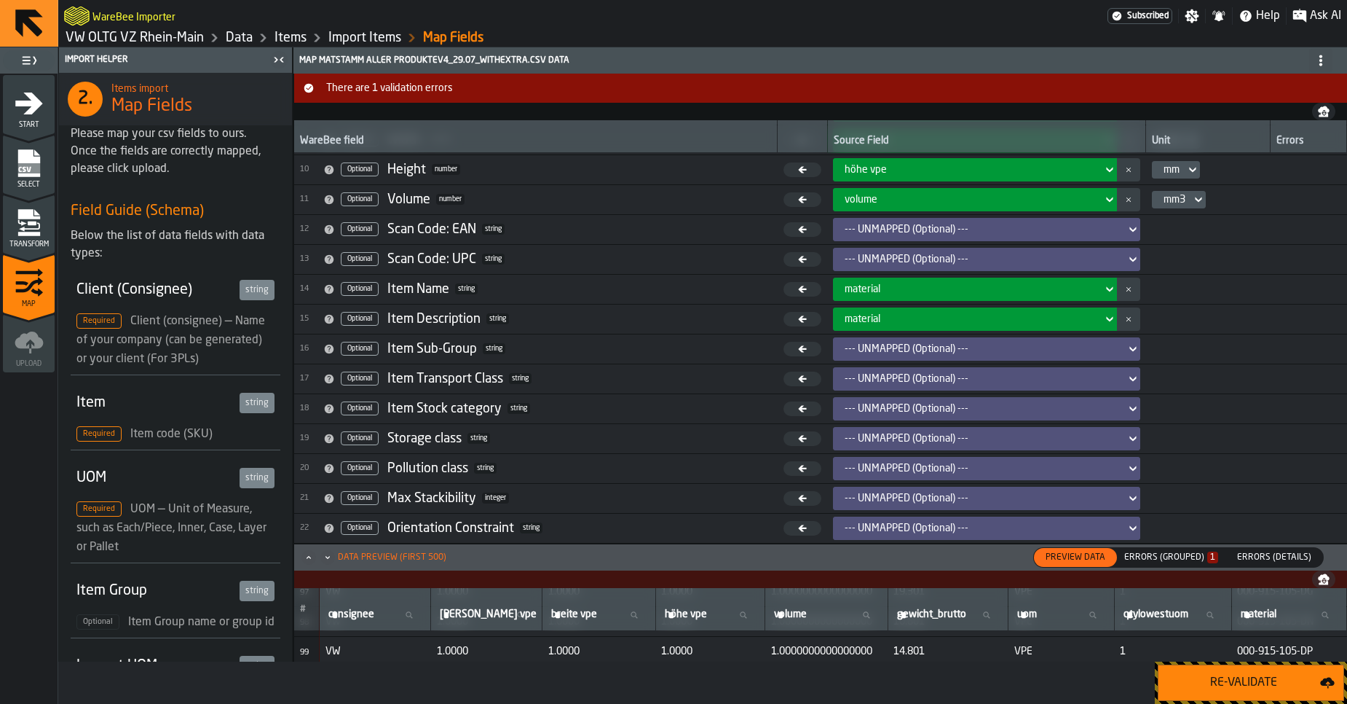
click at [444, 86] on span "There are 1 validation errors" at bounding box center [832, 88] width 1024 height 12
click at [1168, 559] on div "Errors (Grouped) 1" at bounding box center [1171, 557] width 94 height 10
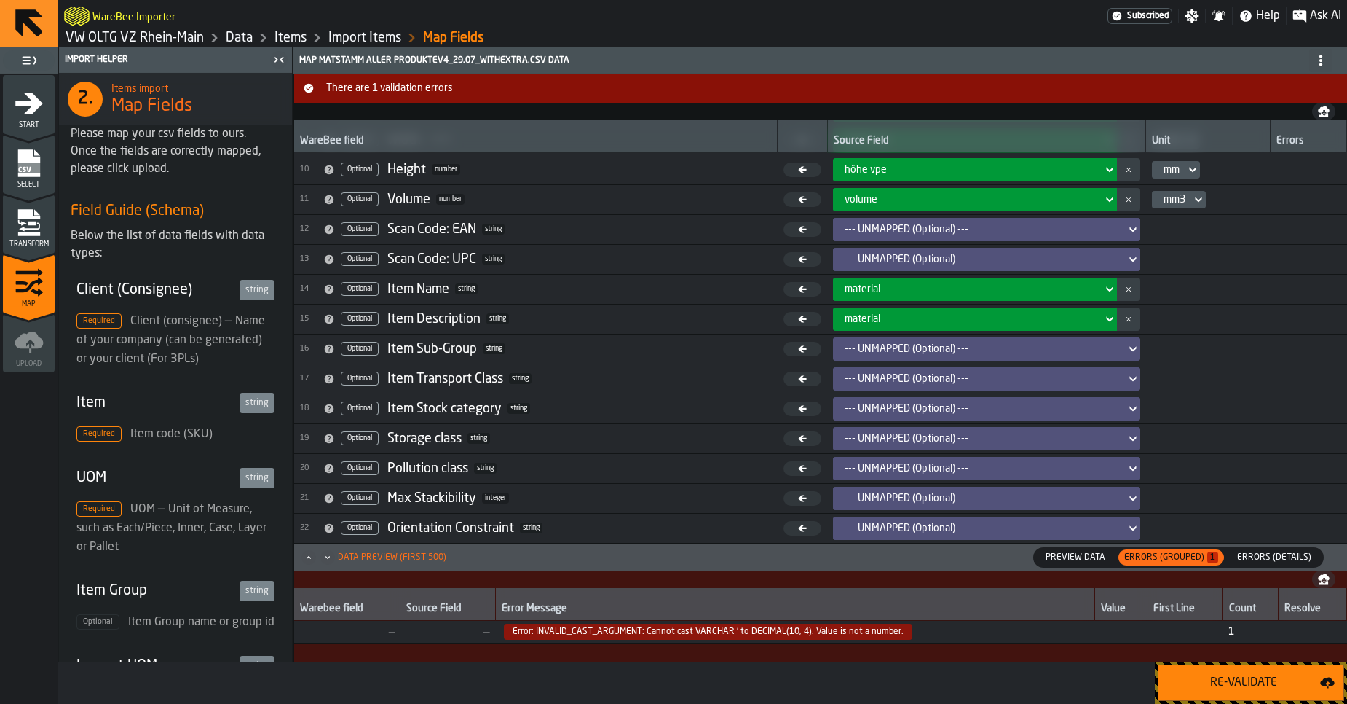
scroll to position [267, 0]
click at [1090, 553] on span "Preview Data" at bounding box center [1075, 557] width 71 height 13
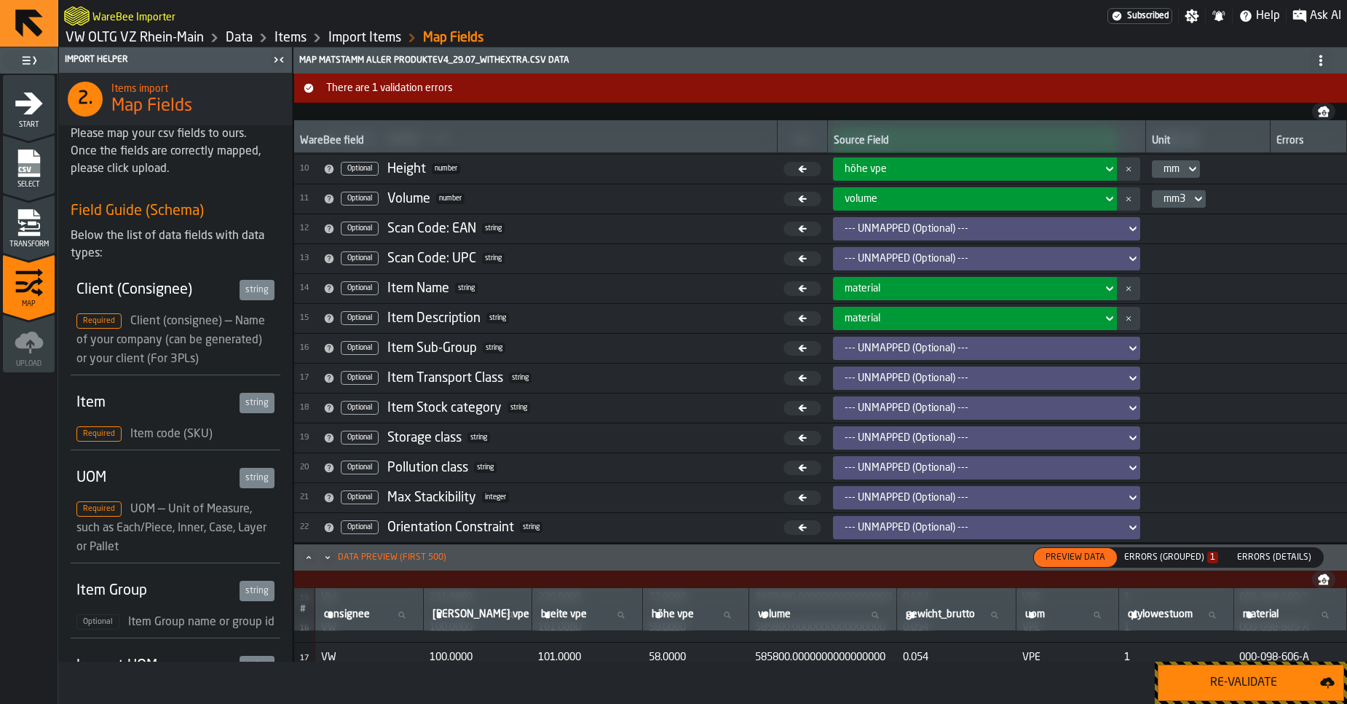
scroll to position [492, 0]
click at [13, 213] on div "Transform" at bounding box center [29, 228] width 52 height 40
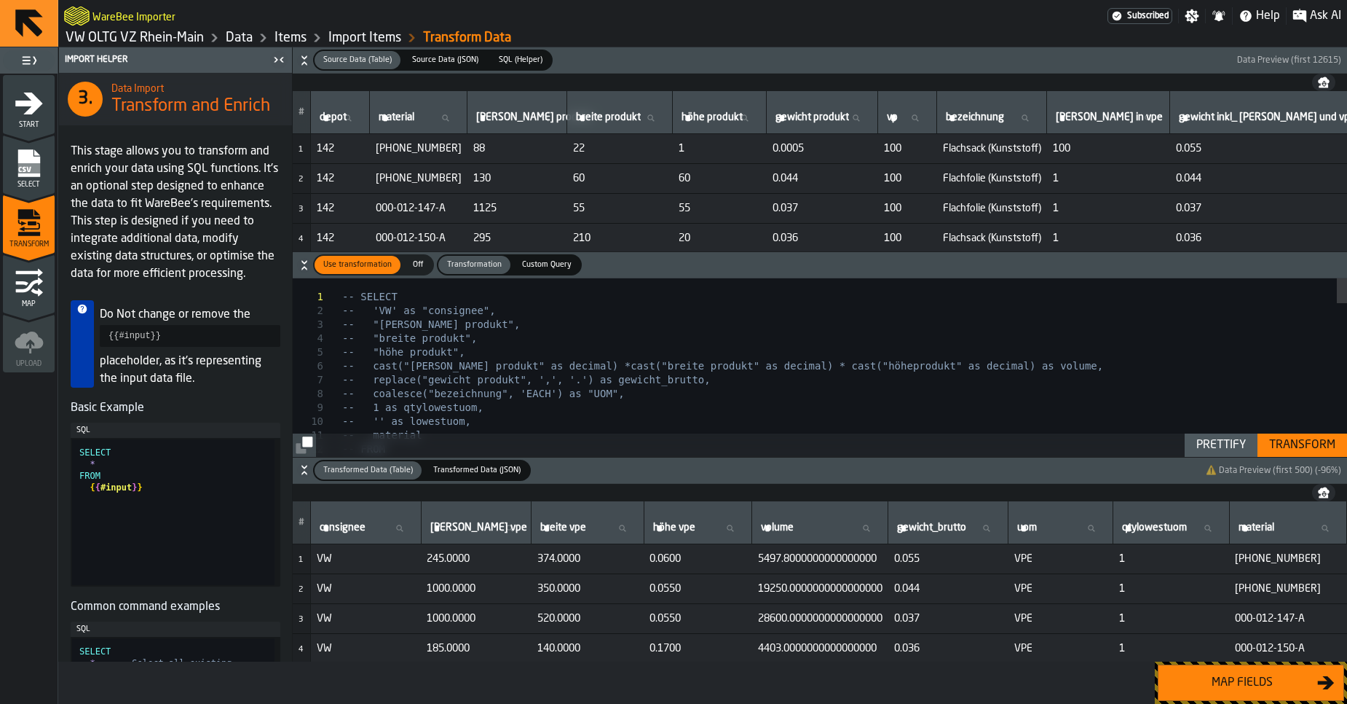
click at [1288, 439] on div "Transform" at bounding box center [1303, 444] width 78 height 17
click at [1284, 685] on div "Map fields" at bounding box center [1242, 682] width 150 height 17
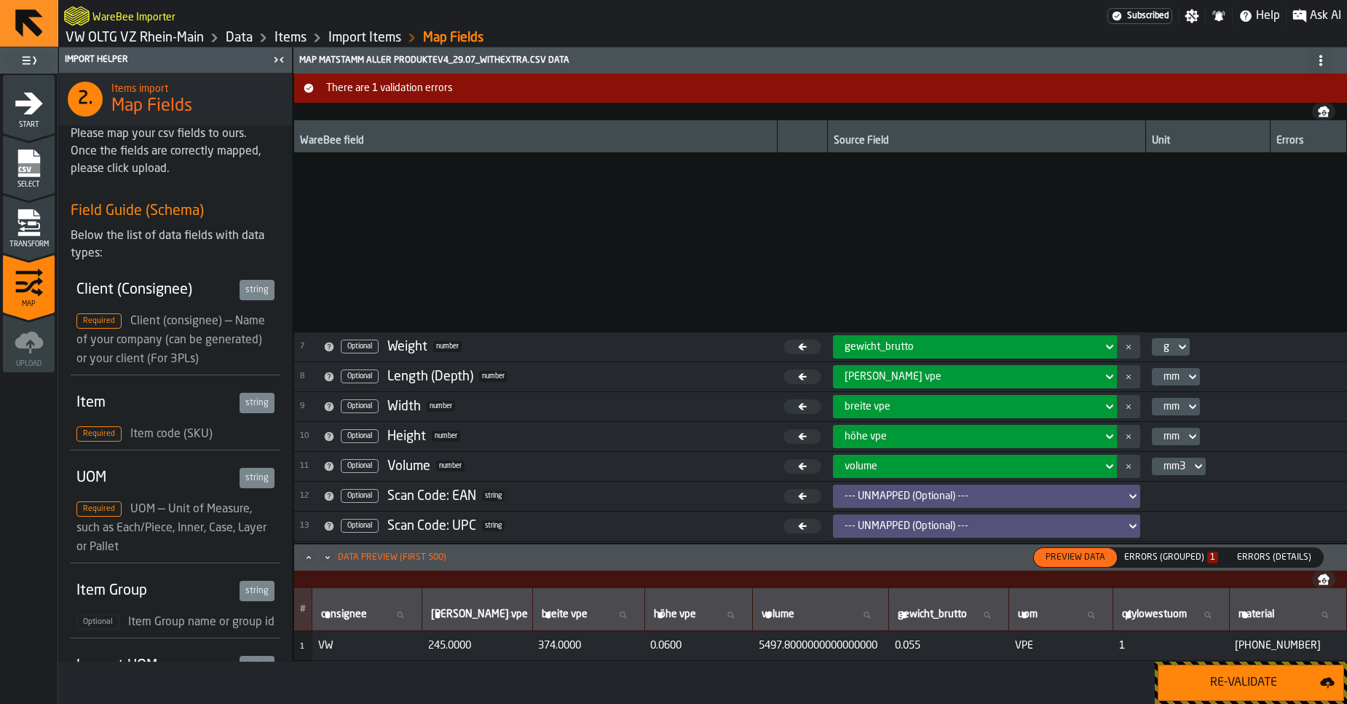
scroll to position [267, 0]
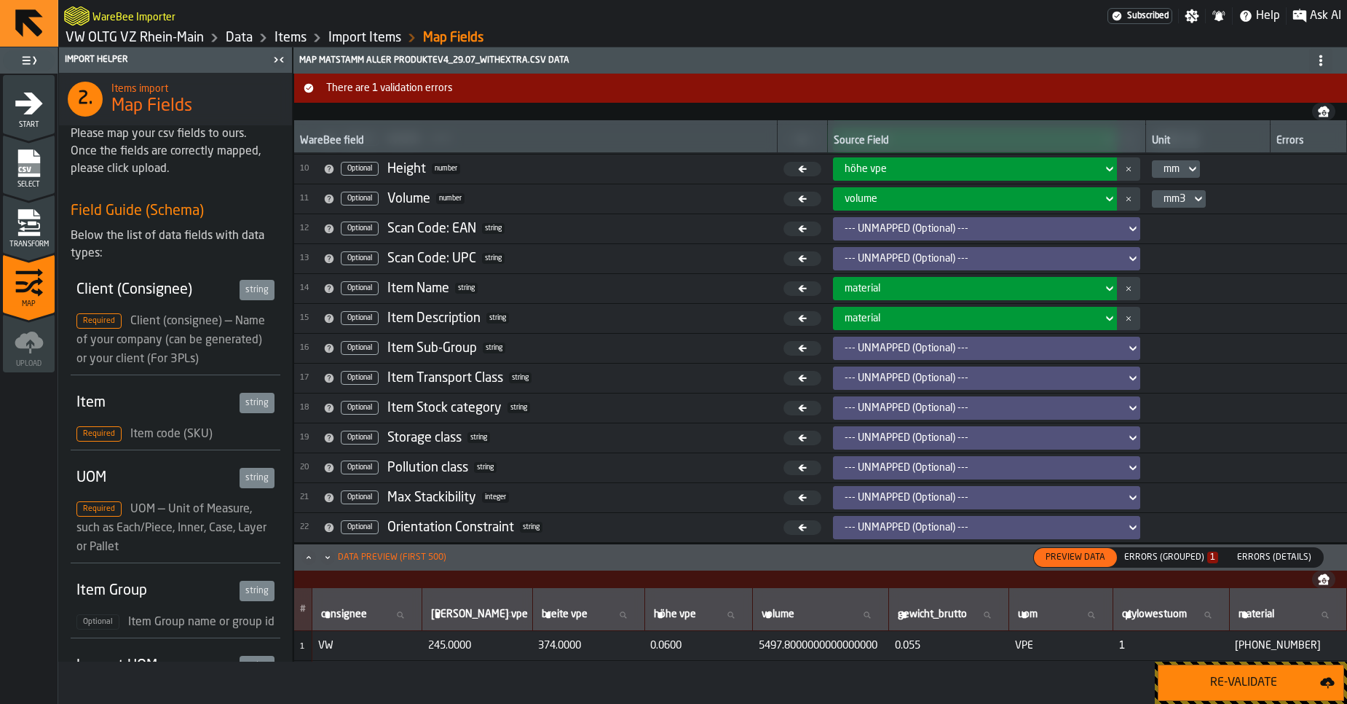
click at [1151, 562] on div "Errors (Grouped) 1" at bounding box center [1172, 557] width 106 height 16
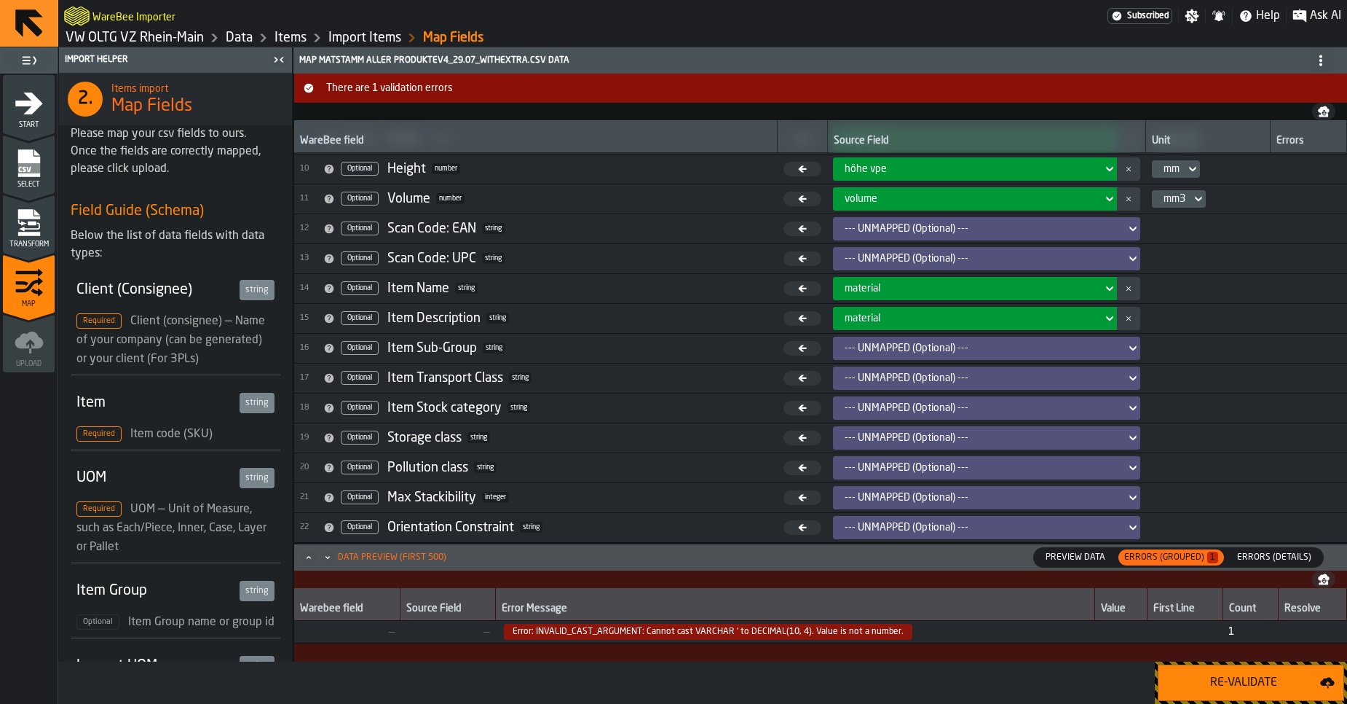
click at [738, 639] on td "Error: INVALID_CAST_ARGUMENT: Cannot cast VARCHAR ' to DECIMAL(10, 4). Value is…" at bounding box center [794, 631] width 599 height 23
click at [738, 639] on span "Error: INVALID_CAST_ARGUMENT: Cannot cast VARCHAR ' to DECIMAL(10, 4). Value is…" at bounding box center [708, 631] width 409 height 16
click at [39, 177] on icon "menu Select" at bounding box center [29, 163] width 29 height 29
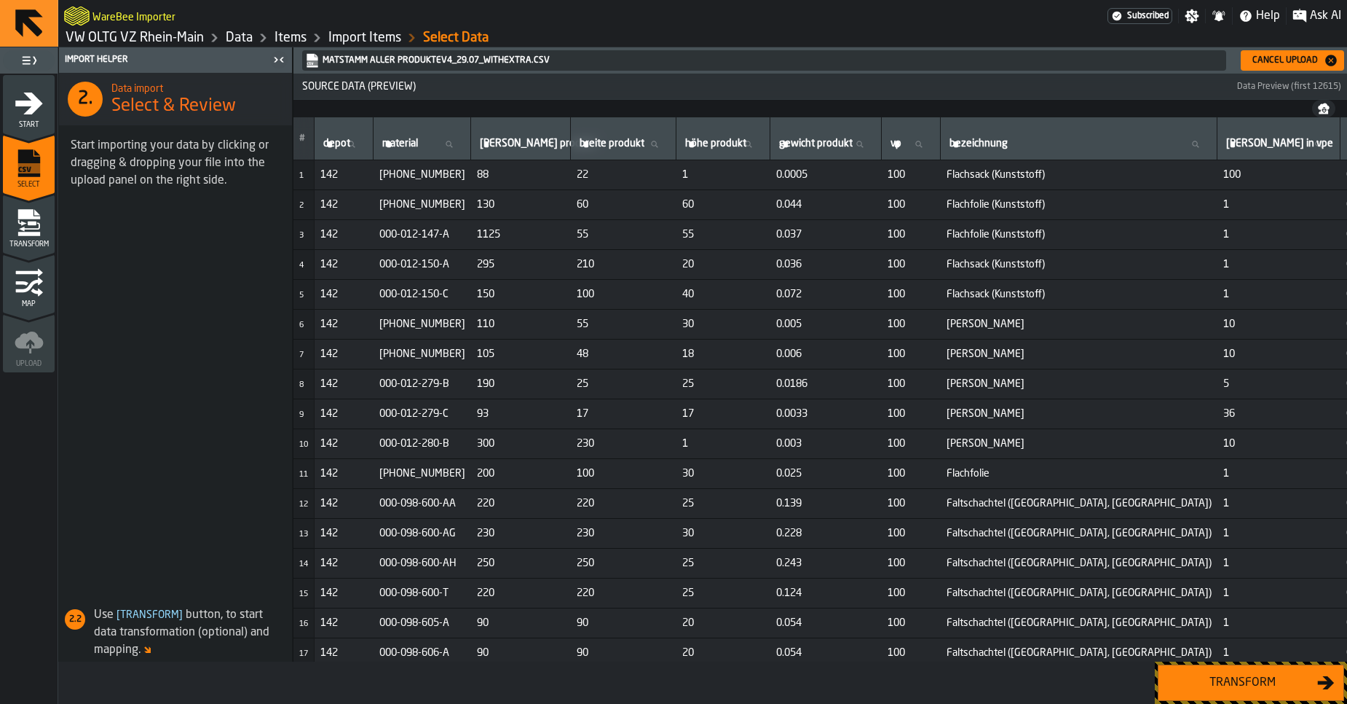
click at [109, 31] on link "VW OLTG VZ Rhein-Main" at bounding box center [135, 38] width 138 height 16
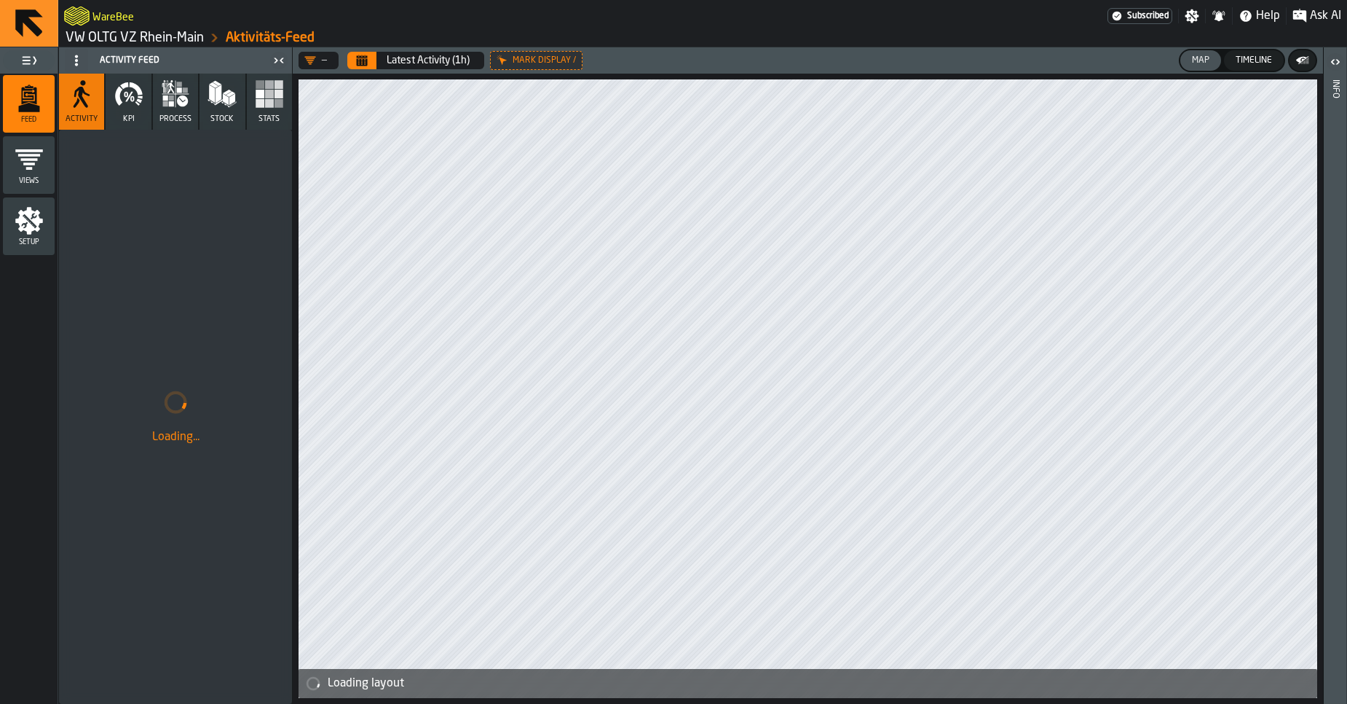
click at [175, 34] on link "VW OLTG VZ Rhein-Main" at bounding box center [135, 38] width 138 height 16
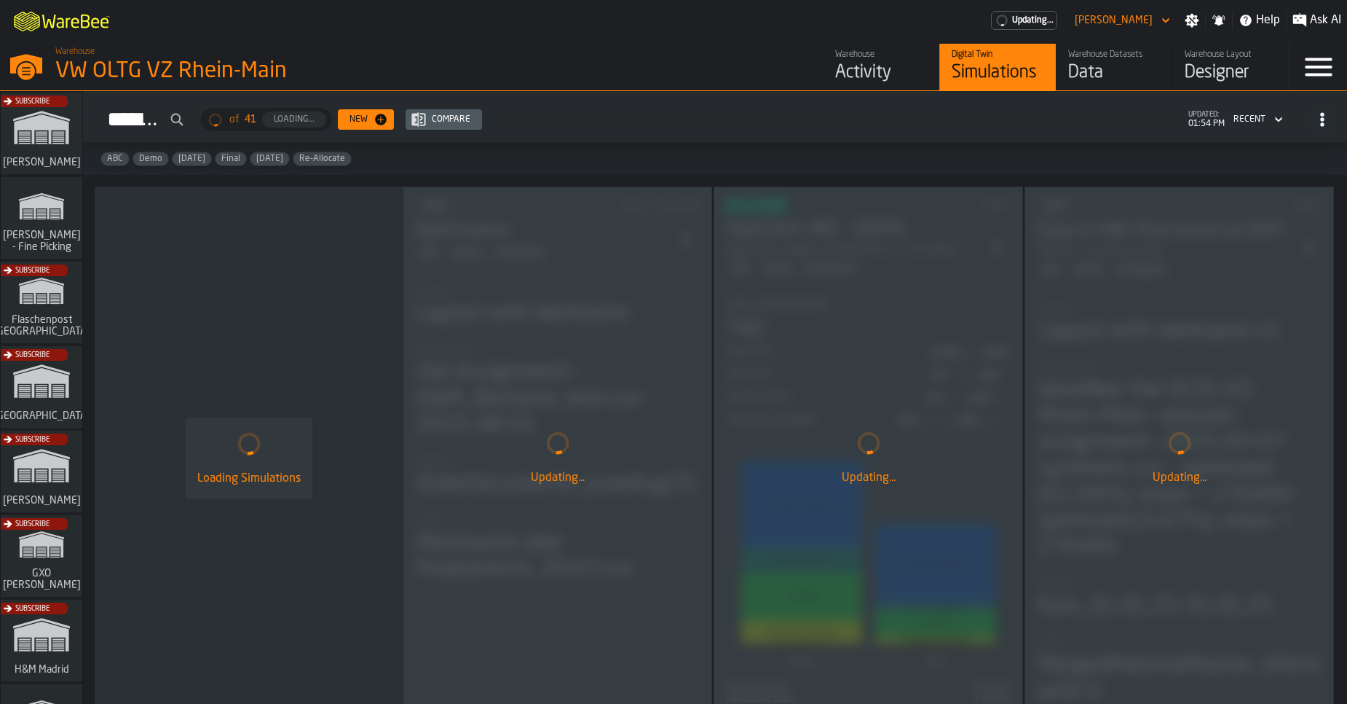
click at [1102, 58] on div "Warehouse Datasets" at bounding box center [1114, 55] width 92 height 10
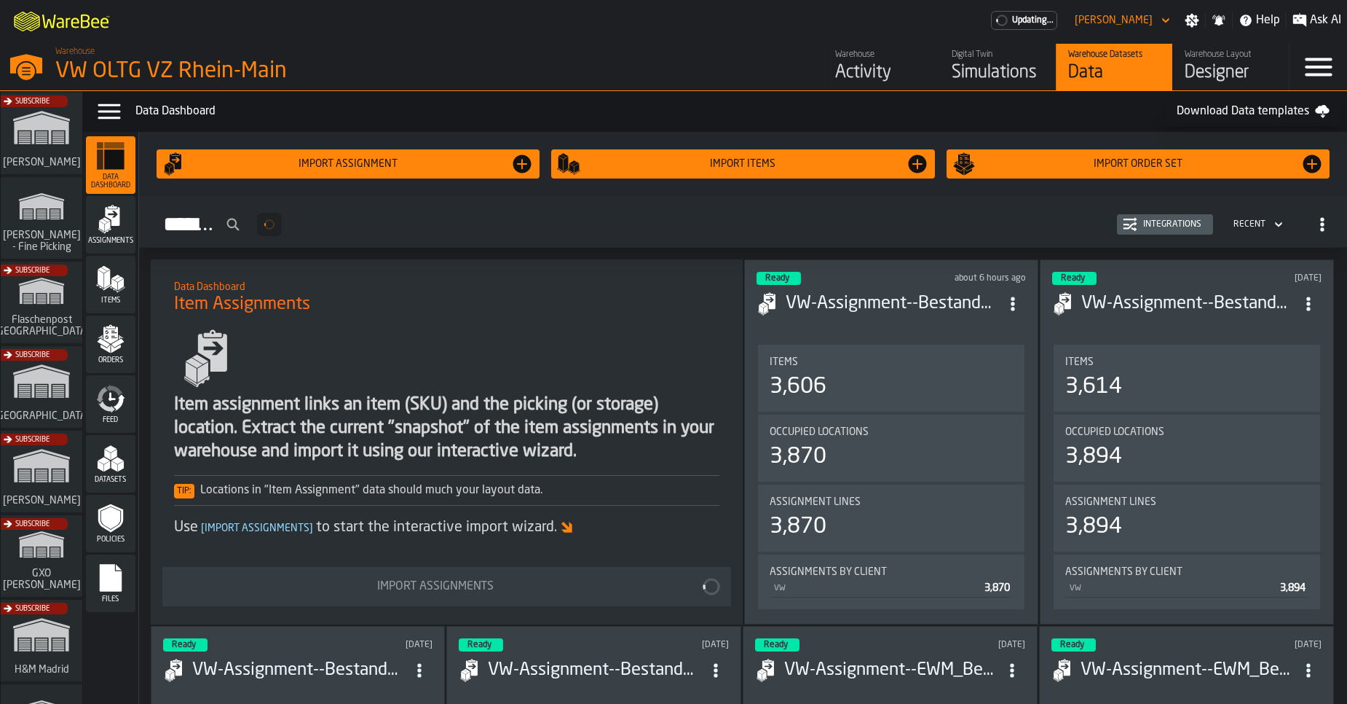
click at [968, 60] on div "Digital Twin Simulations" at bounding box center [998, 67] width 92 height 35
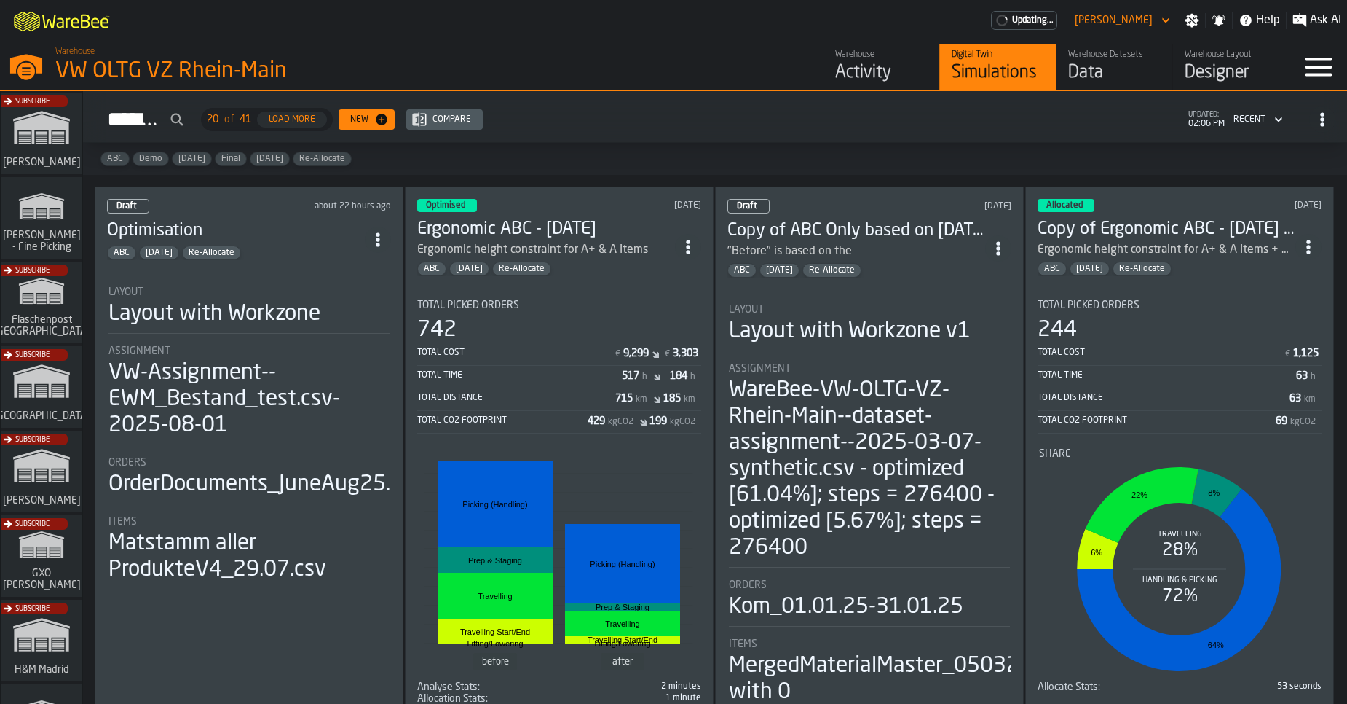
click at [261, 245] on div "ABC Feb/25 Re-Allocate" at bounding box center [236, 252] width 258 height 15
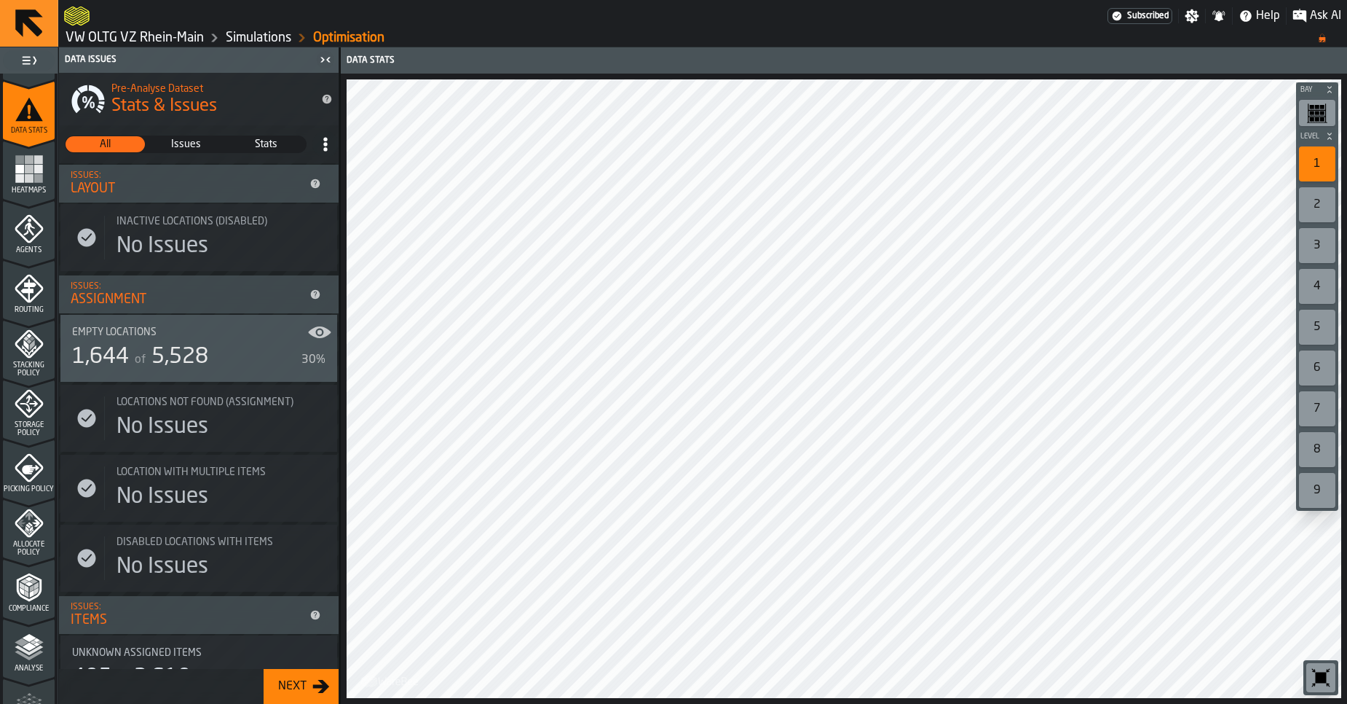
scroll to position [270, 0]
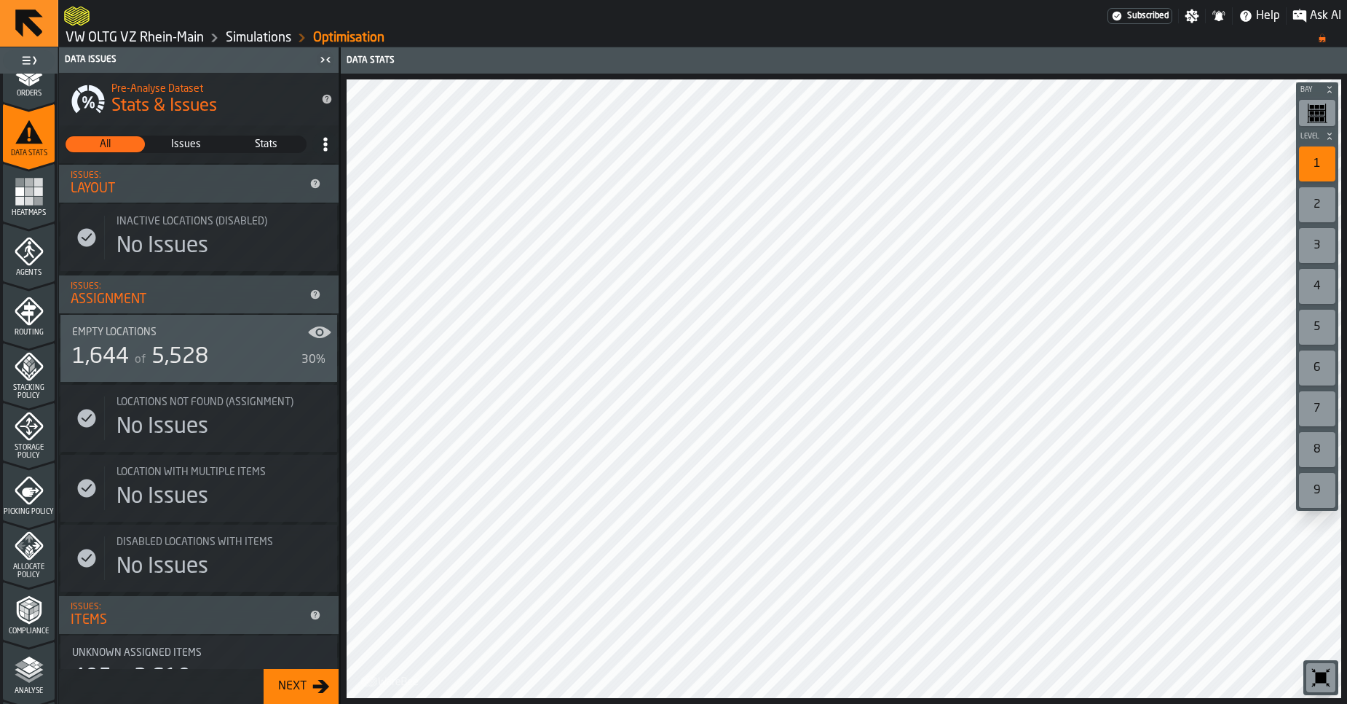
click at [23, 277] on icon "menu Agents" at bounding box center [29, 282] width 52 height 14
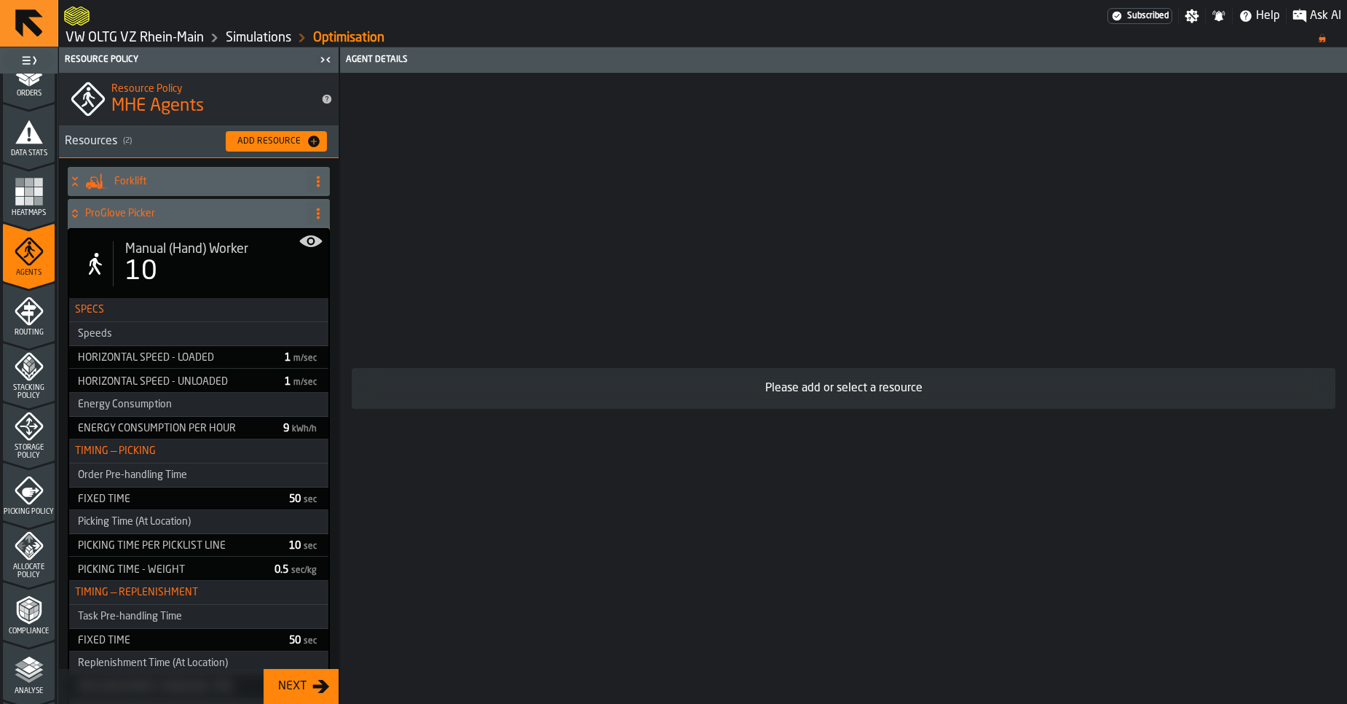
click at [25, 310] on icon "menu Routing" at bounding box center [29, 310] width 29 height 29
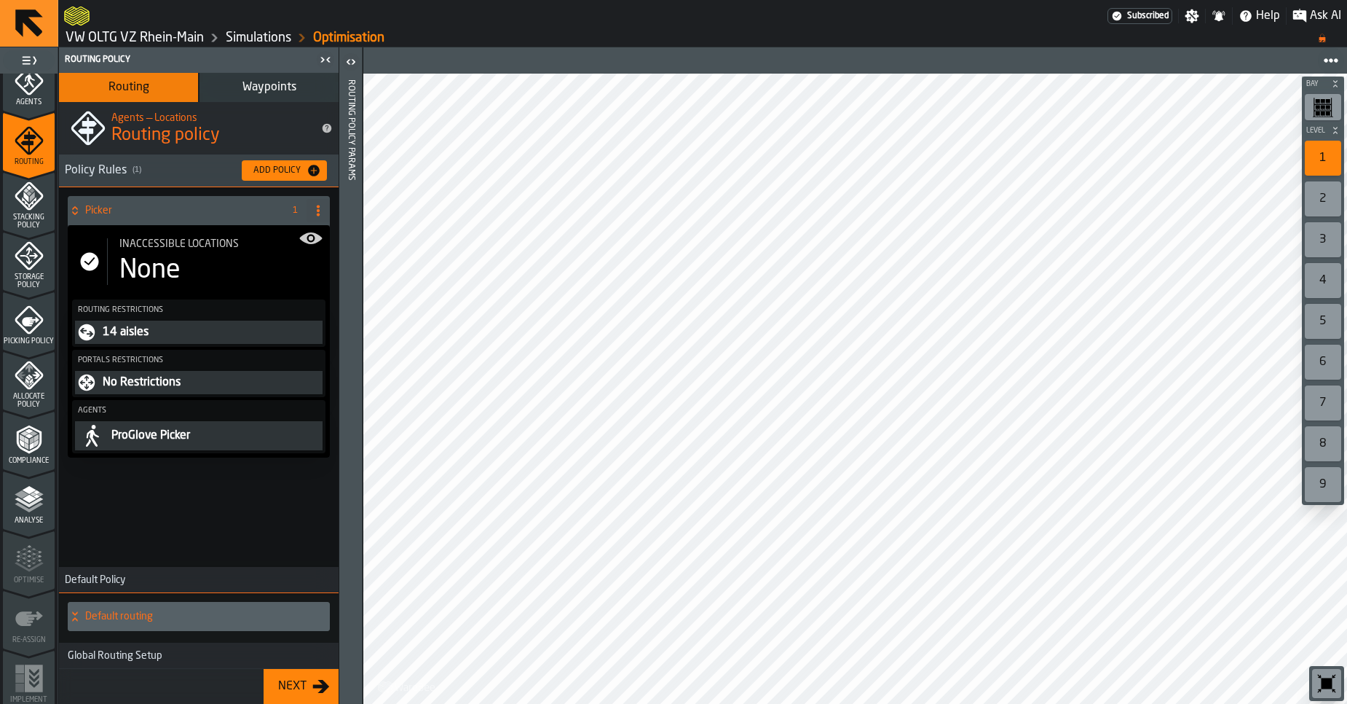
scroll to position [445, 0]
click at [19, 487] on polygon "menu Analyse" at bounding box center [22, 489] width 14 height 8
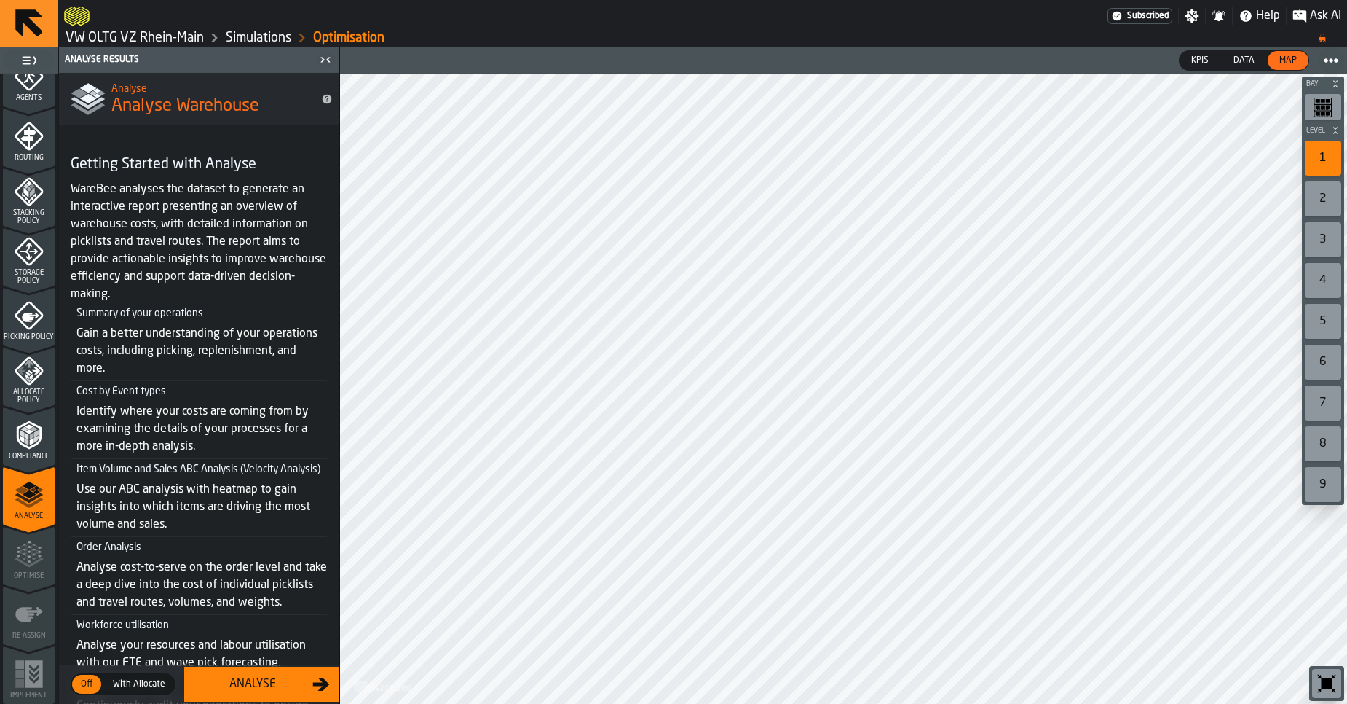
click at [87, 35] on link "VW OLTG VZ Rhein-Main" at bounding box center [135, 38] width 138 height 16
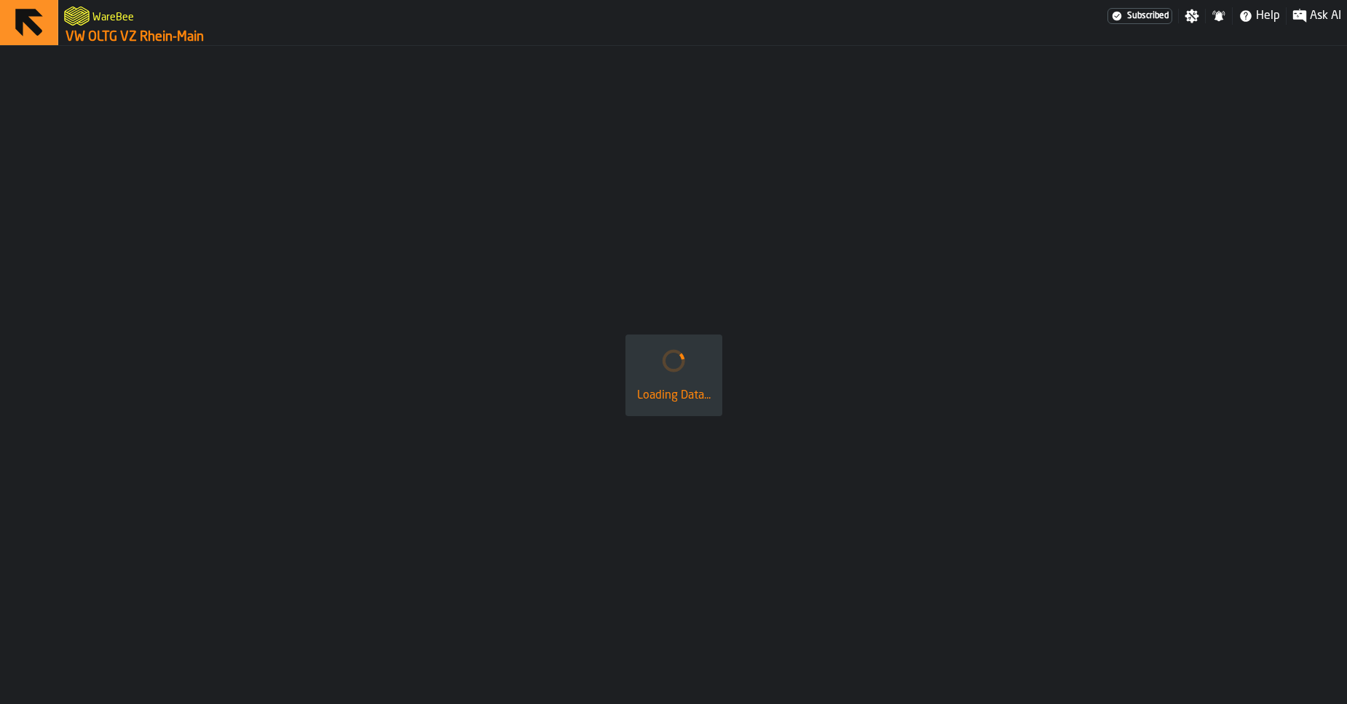
click at [88, 35] on link "VW OLTG VZ Rhein-Main" at bounding box center [135, 37] width 138 height 16
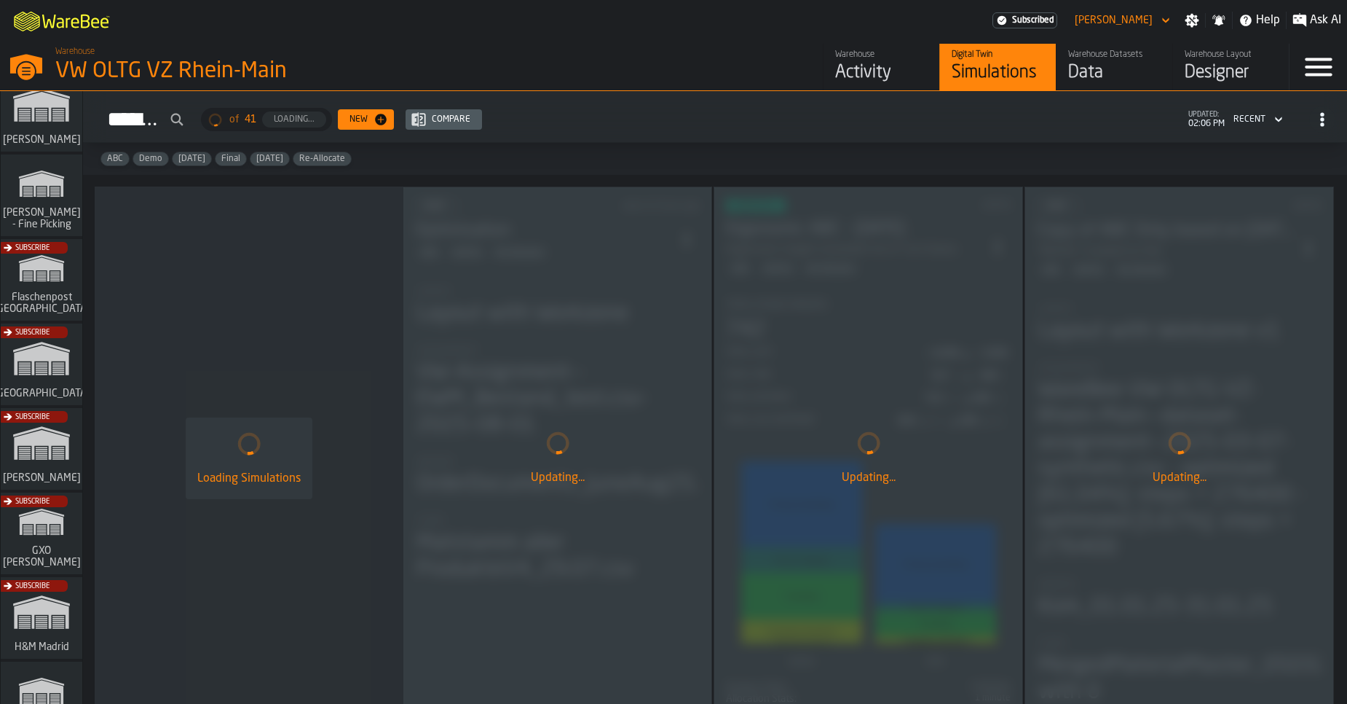
scroll to position [109, 0]
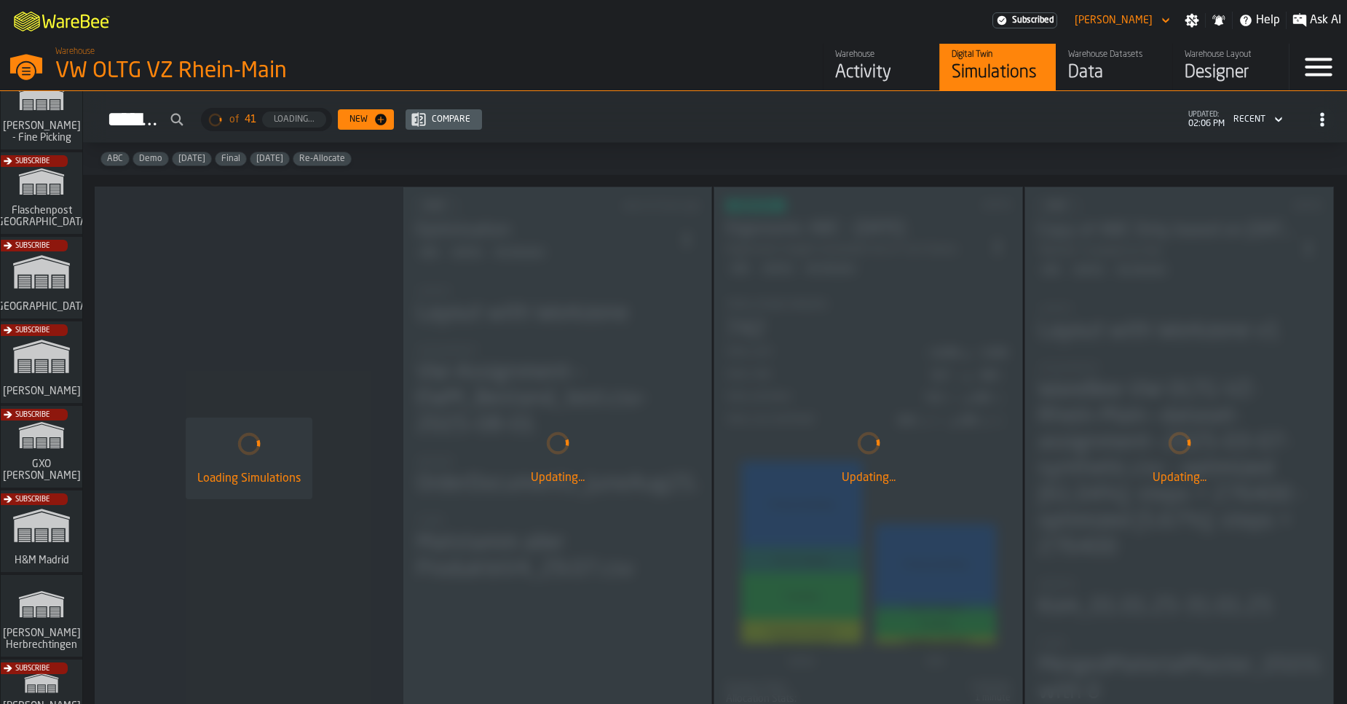
click at [34, 384] on div "Subscribe" at bounding box center [39, 366] width 82 height 84
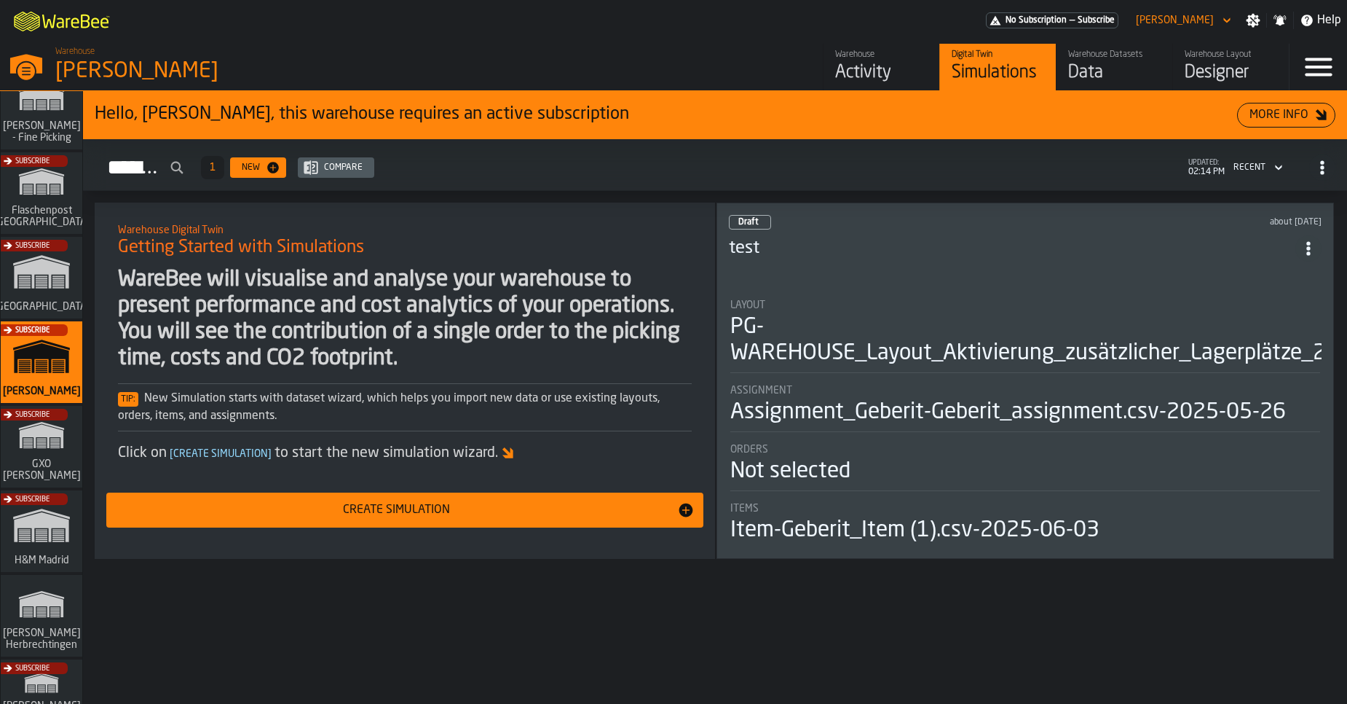
click at [870, 74] on div "Activity" at bounding box center [881, 72] width 92 height 23
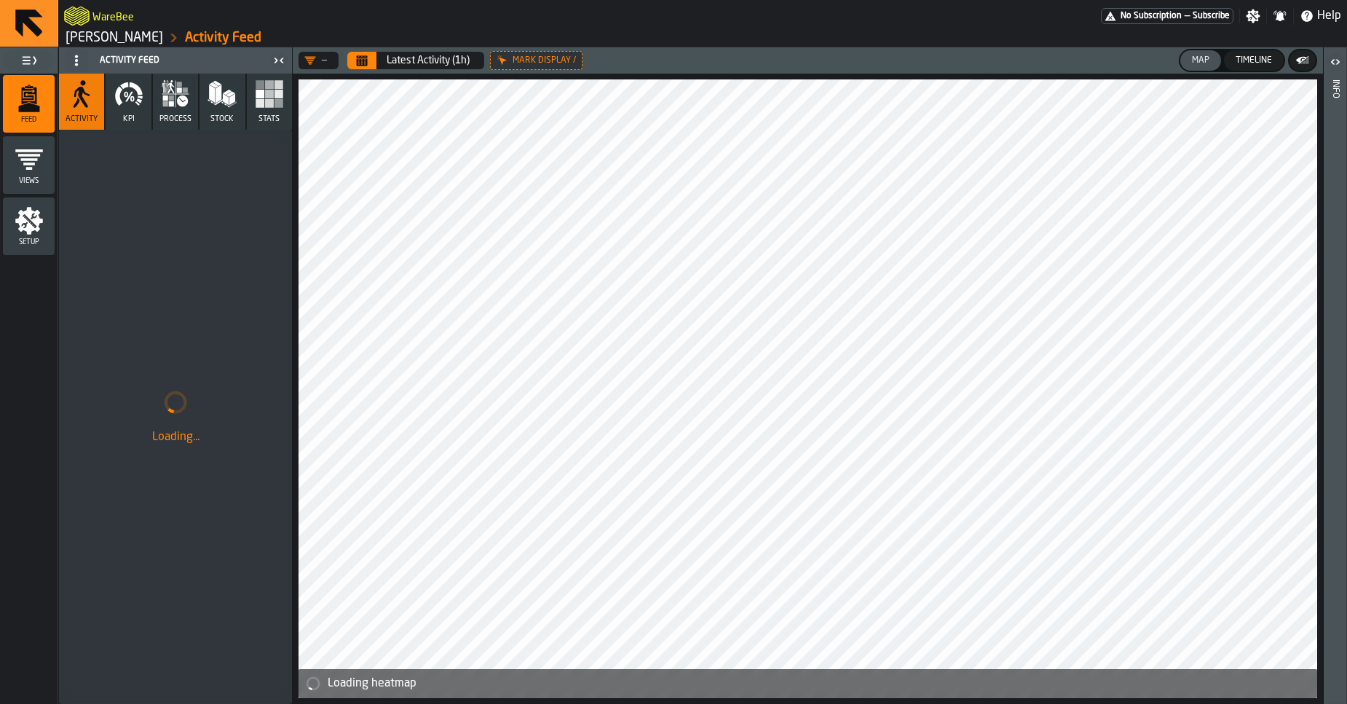
click at [369, 65] on button "Calendar" at bounding box center [361, 60] width 29 height 17
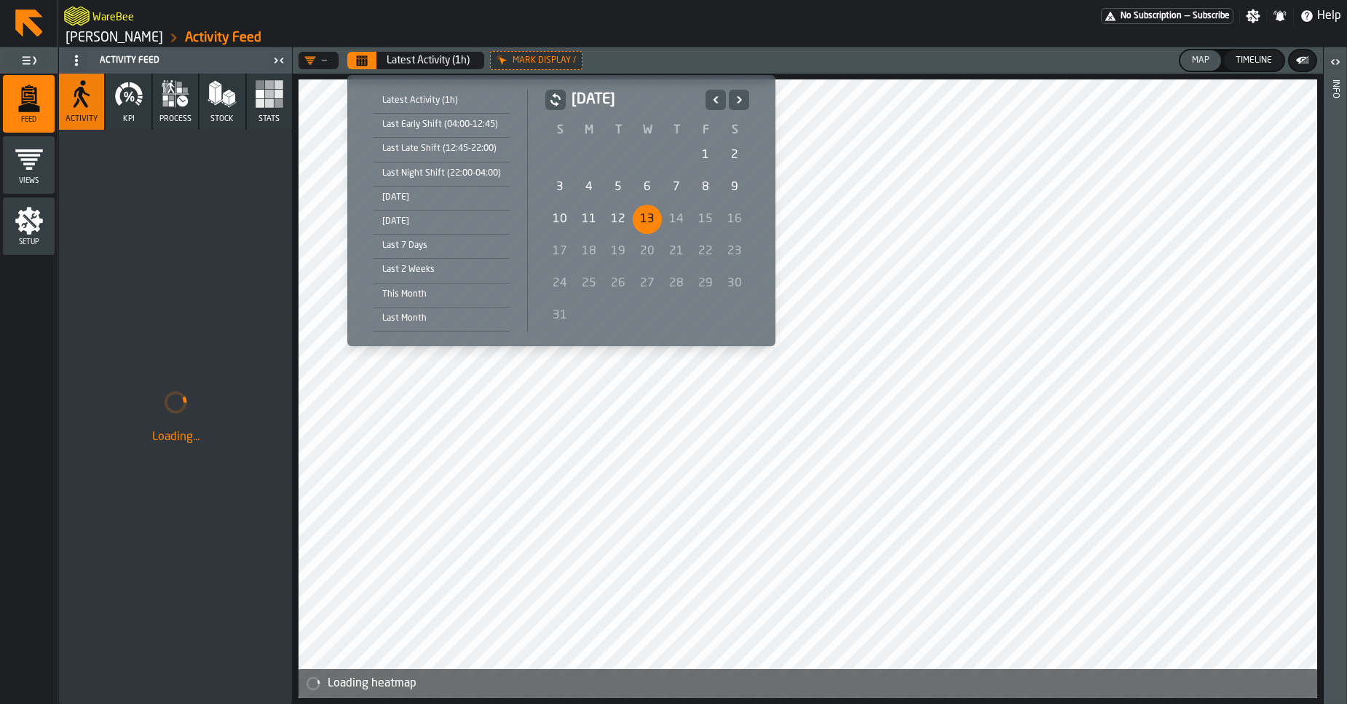
click at [413, 214] on div "[DATE]" at bounding box center [442, 221] width 136 height 16
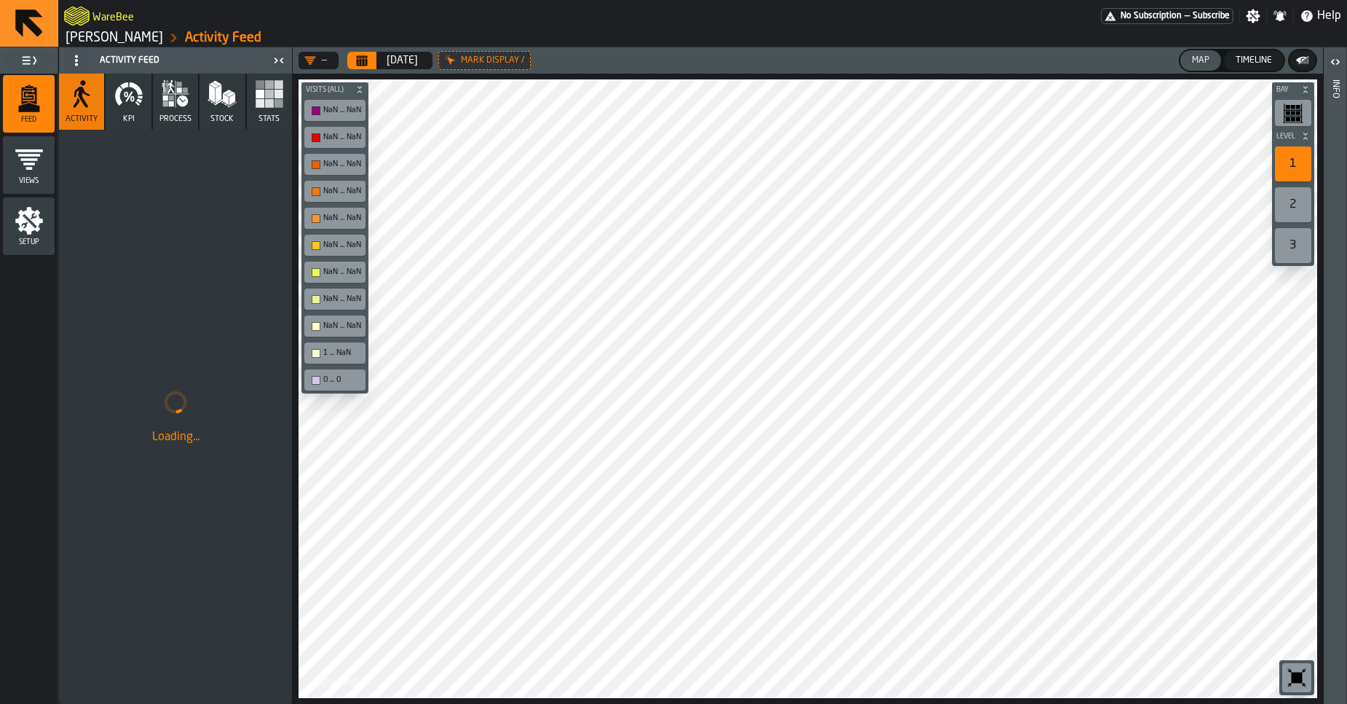
click at [0, 0] on icon at bounding box center [0, 0] width 0 height 0
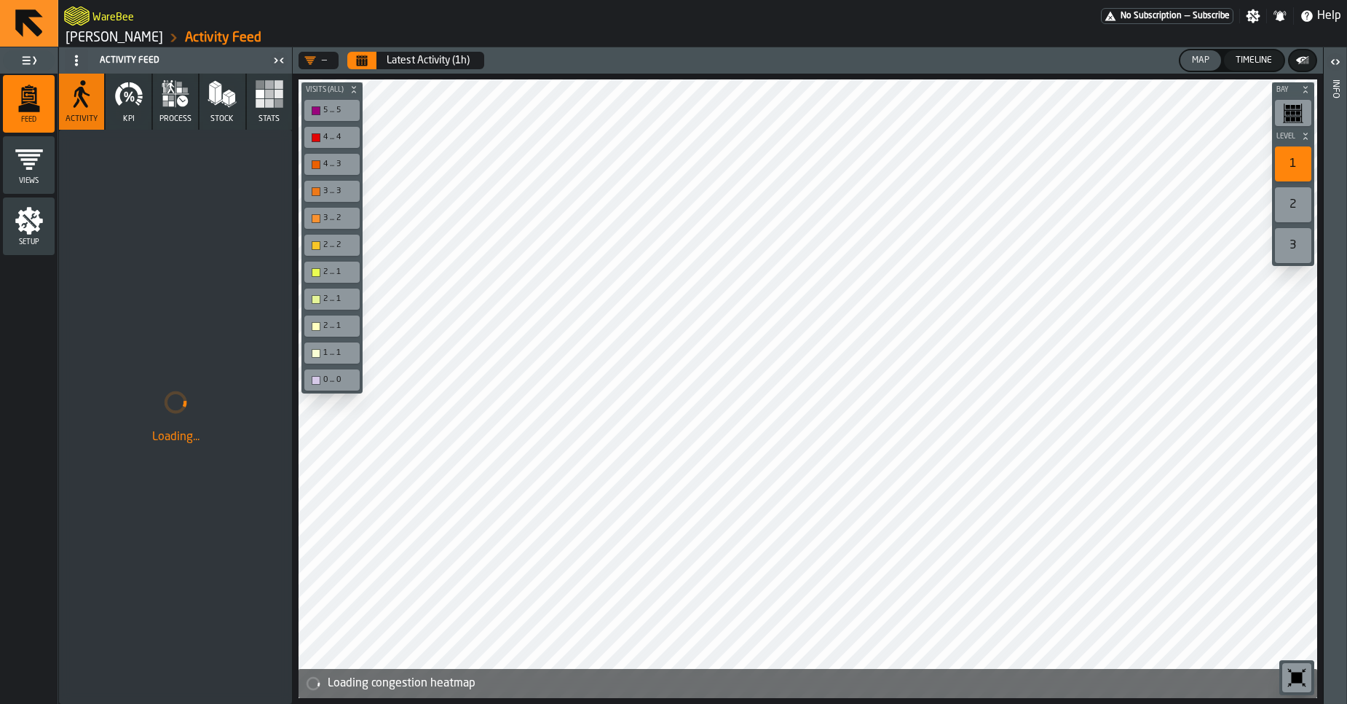
click at [136, 108] on icon "button" at bounding box center [128, 93] width 29 height 29
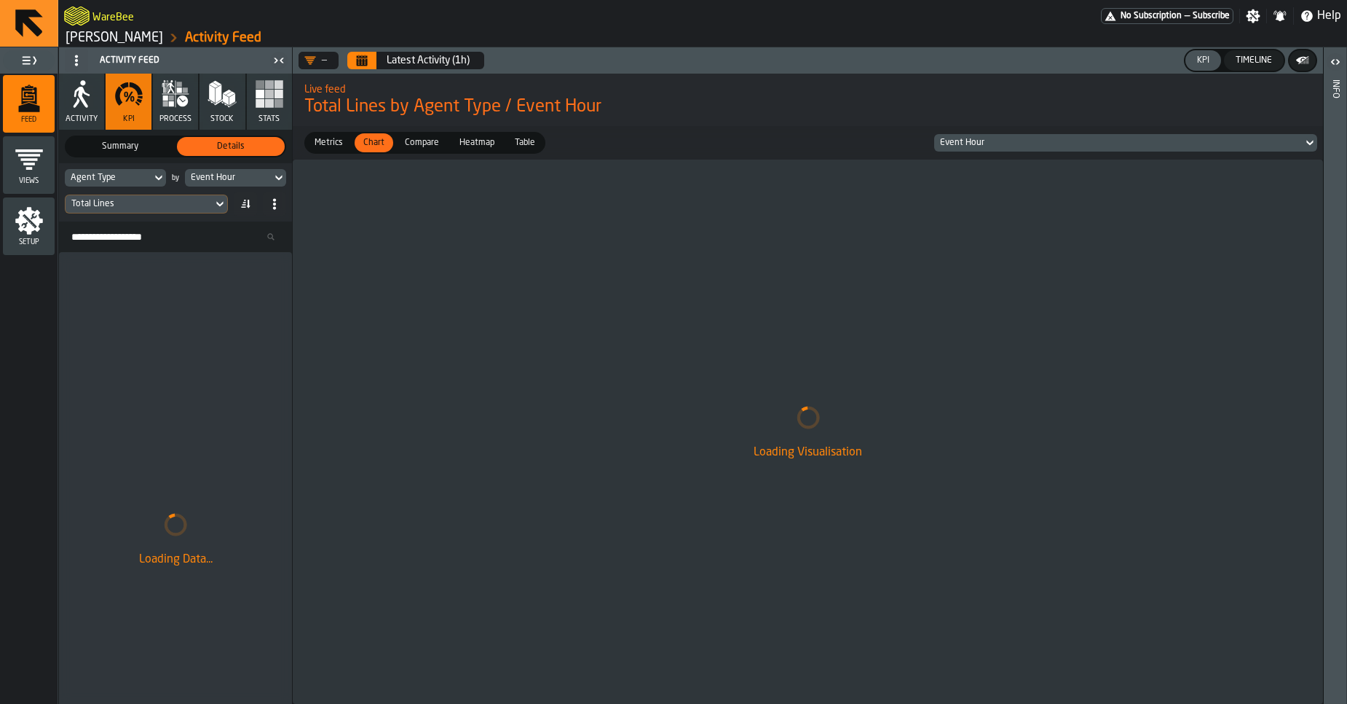
click at [960, 150] on div "Event Hour" at bounding box center [1118, 143] width 369 height 16
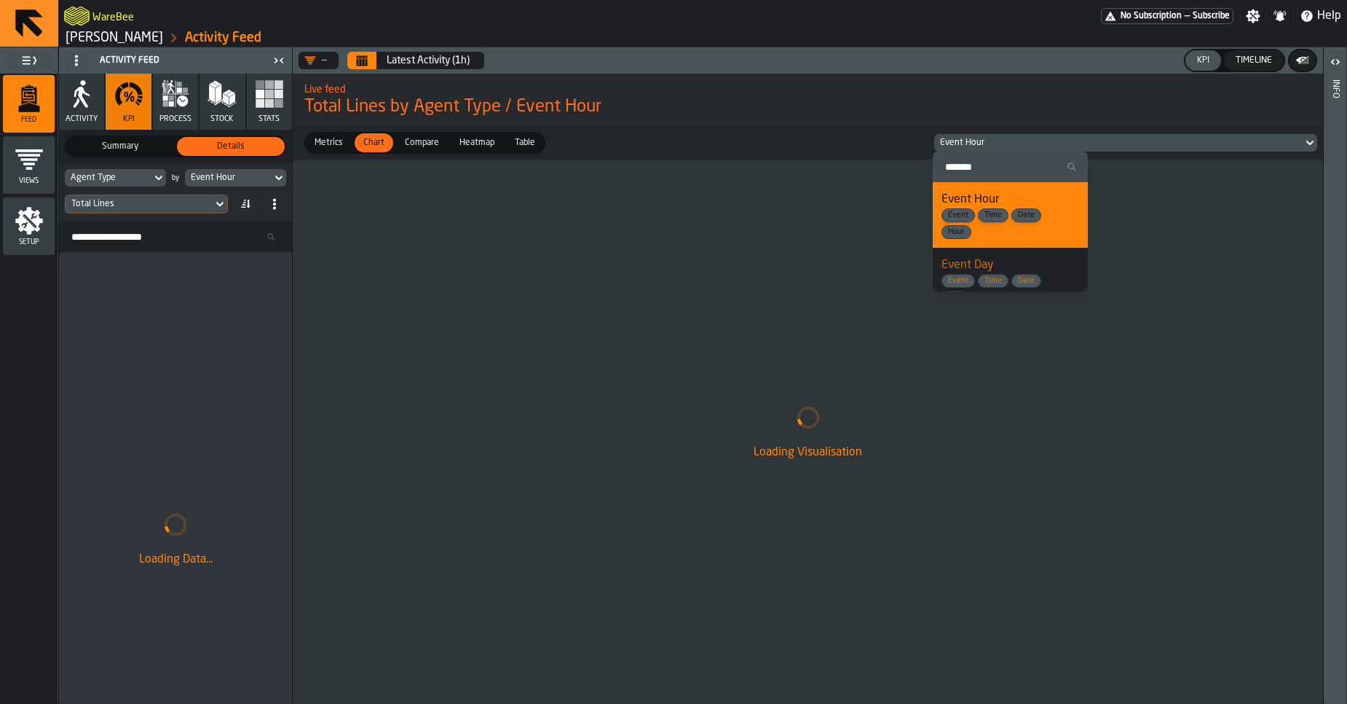
click at [1090, 85] on h2 "Live feed" at bounding box center [807, 88] width 1007 height 15
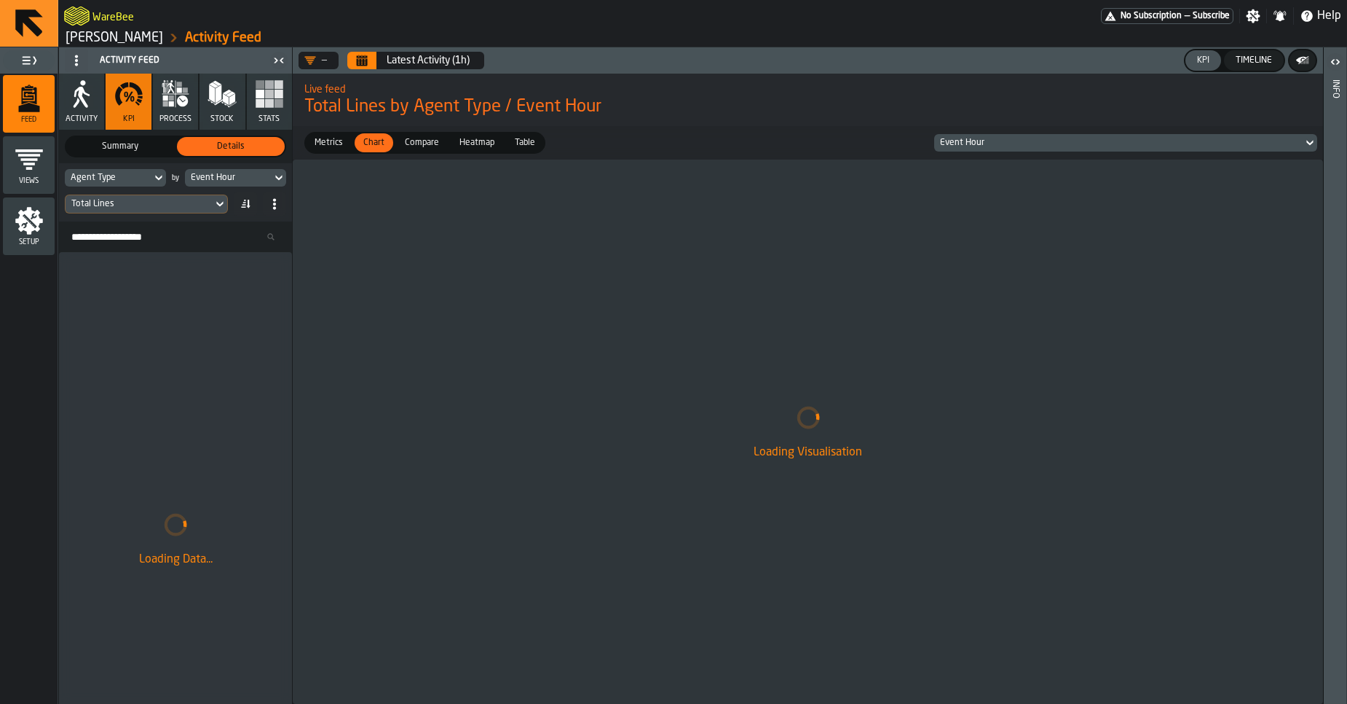
click at [356, 64] on button "Calendar" at bounding box center [361, 60] width 29 height 17
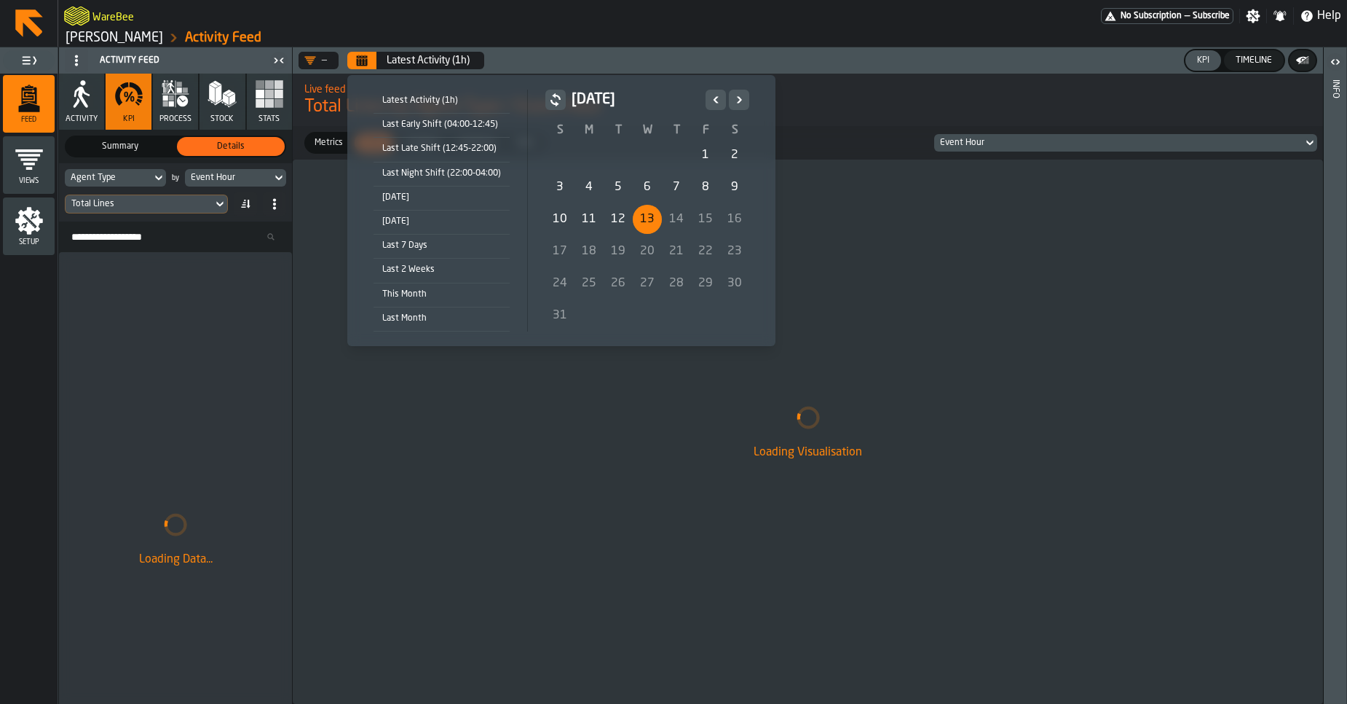
click at [413, 221] on div "[DATE]" at bounding box center [442, 221] width 136 height 16
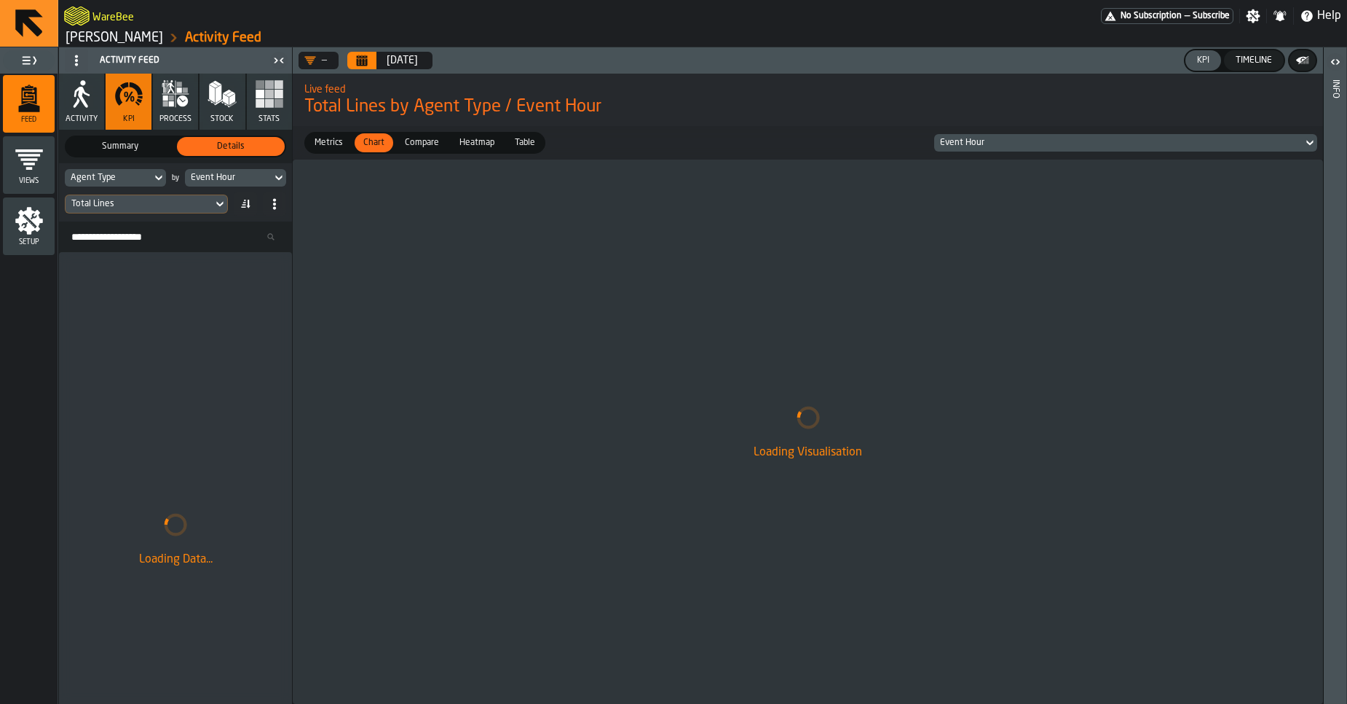
drag, startPoint x: 1094, startPoint y: 90, endPoint x: 1056, endPoint y: 95, distance: 38.2
click at [1056, 95] on div "Live feed Total Lines by Agent Type / Event Hour" at bounding box center [807, 100] width 1007 height 38
click at [1236, 61] on div "Timeline" at bounding box center [1254, 60] width 48 height 10
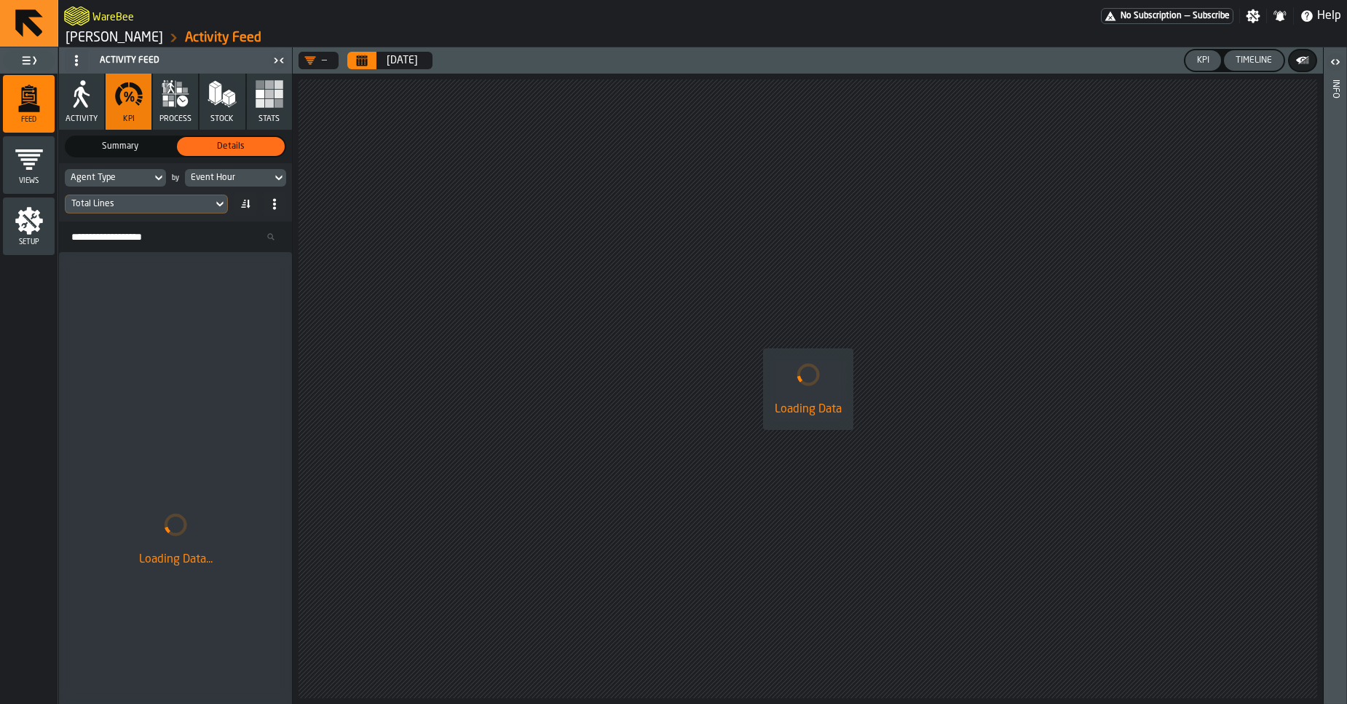
click at [1204, 65] on div "KPI" at bounding box center [1203, 60] width 24 height 10
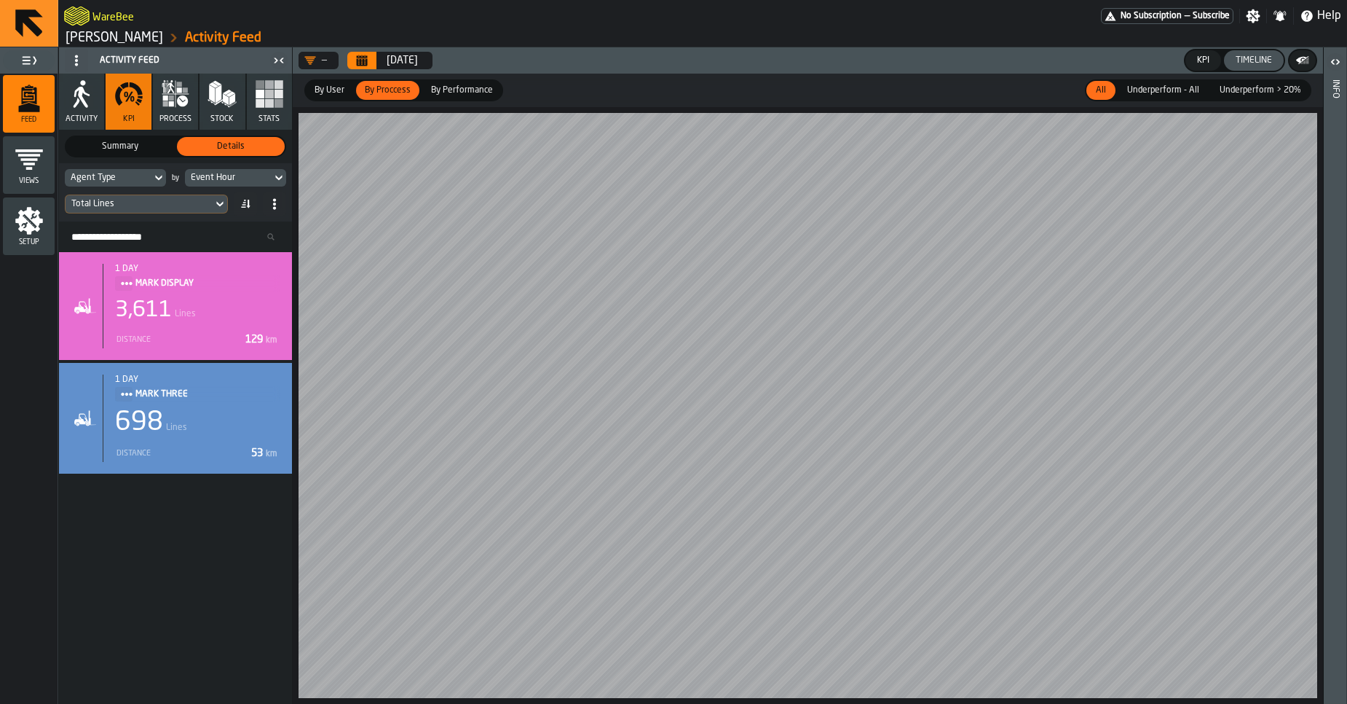
click at [1160, 89] on span "Underperform - All" at bounding box center [1164, 90] width 84 height 13
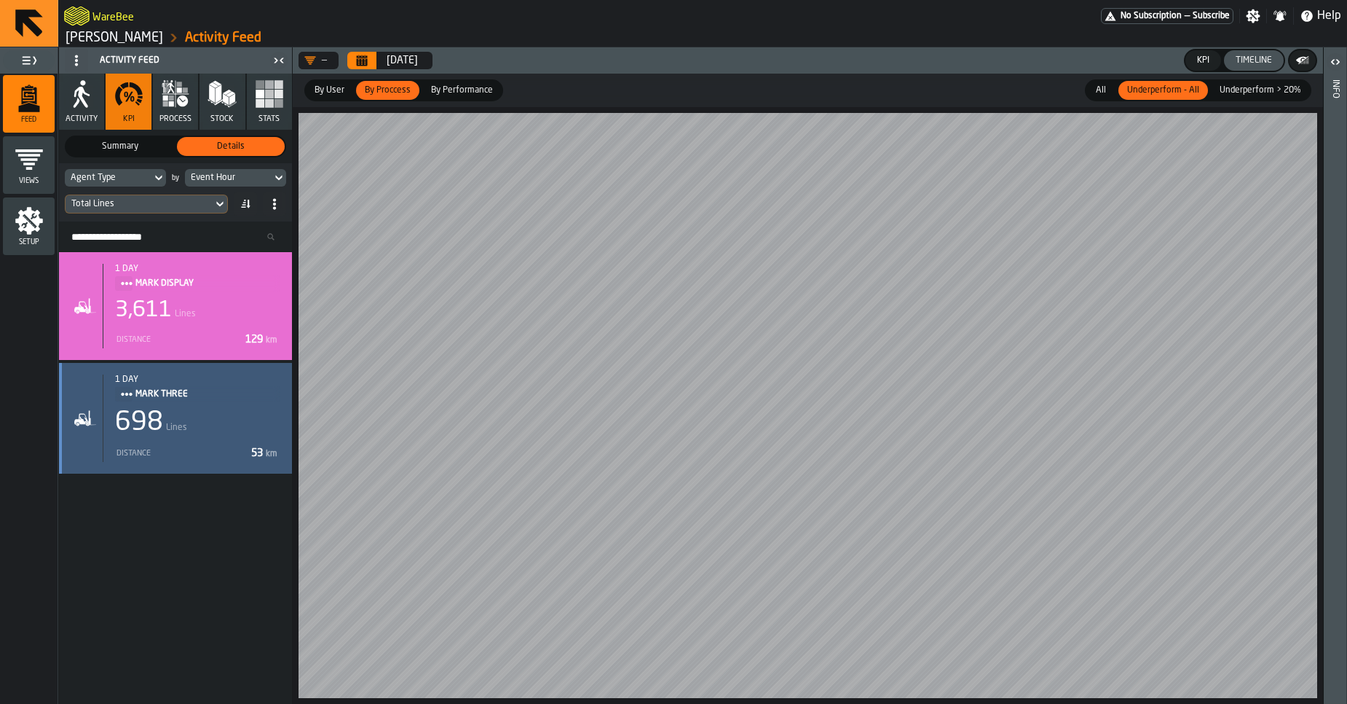
click at [143, 406] on div "1 day MARK THREE 698 Lines Distance 53 km" at bounding box center [192, 417] width 178 height 87
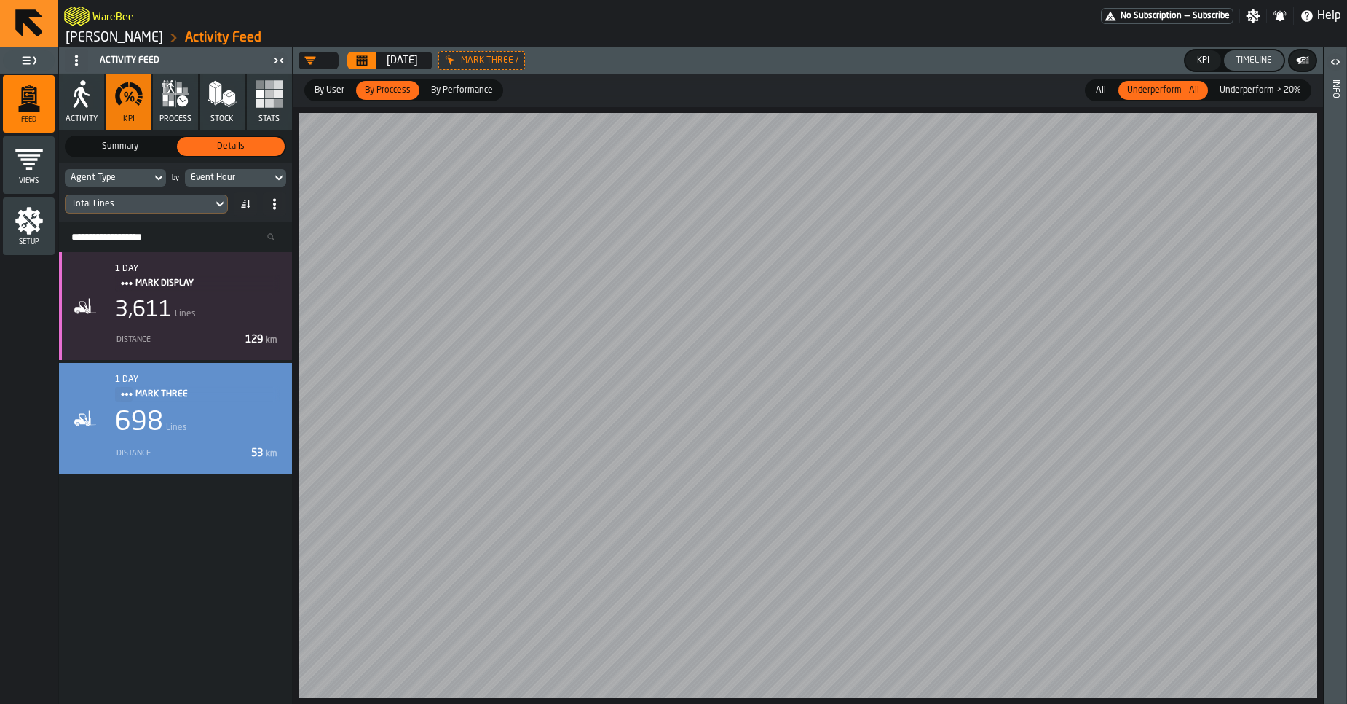
click at [1108, 91] on span "All" at bounding box center [1101, 90] width 23 height 13
click at [273, 92] on rect "button" at bounding box center [269, 94] width 9 height 9
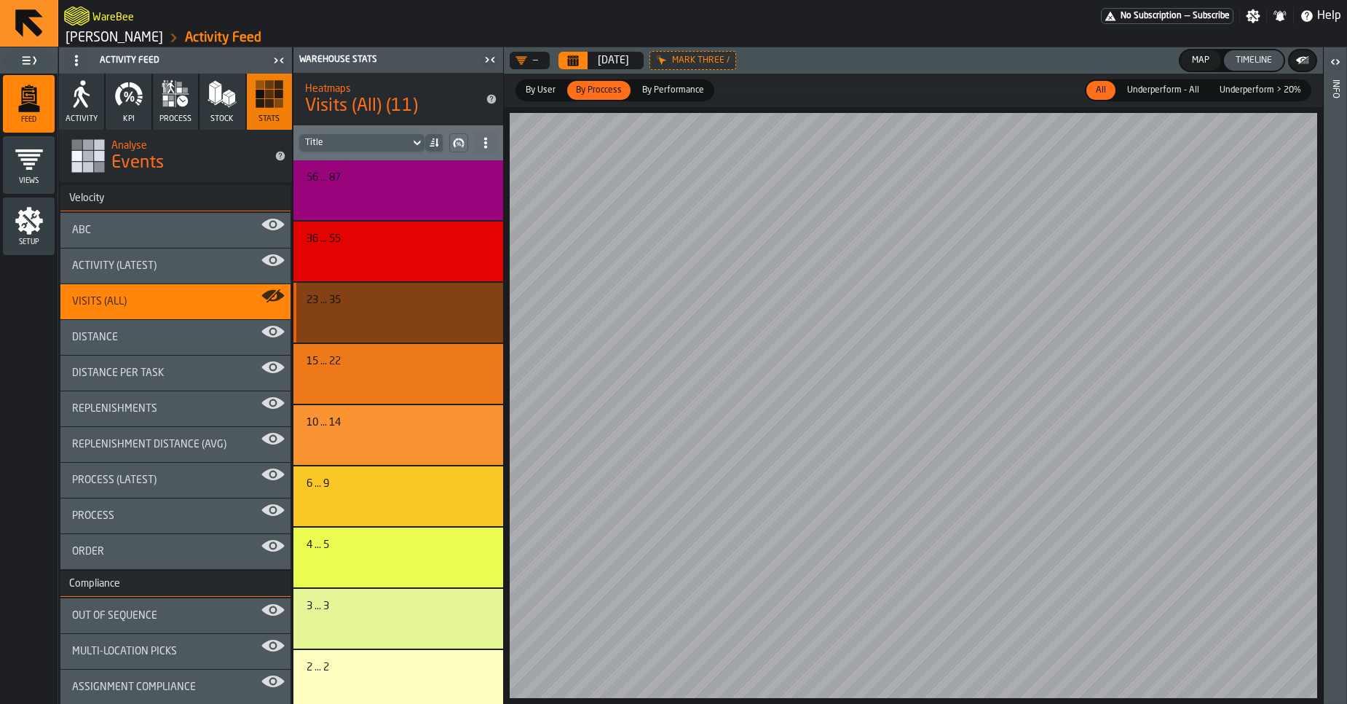
click at [368, 313] on div "button-" at bounding box center [396, 318] width 172 height 17
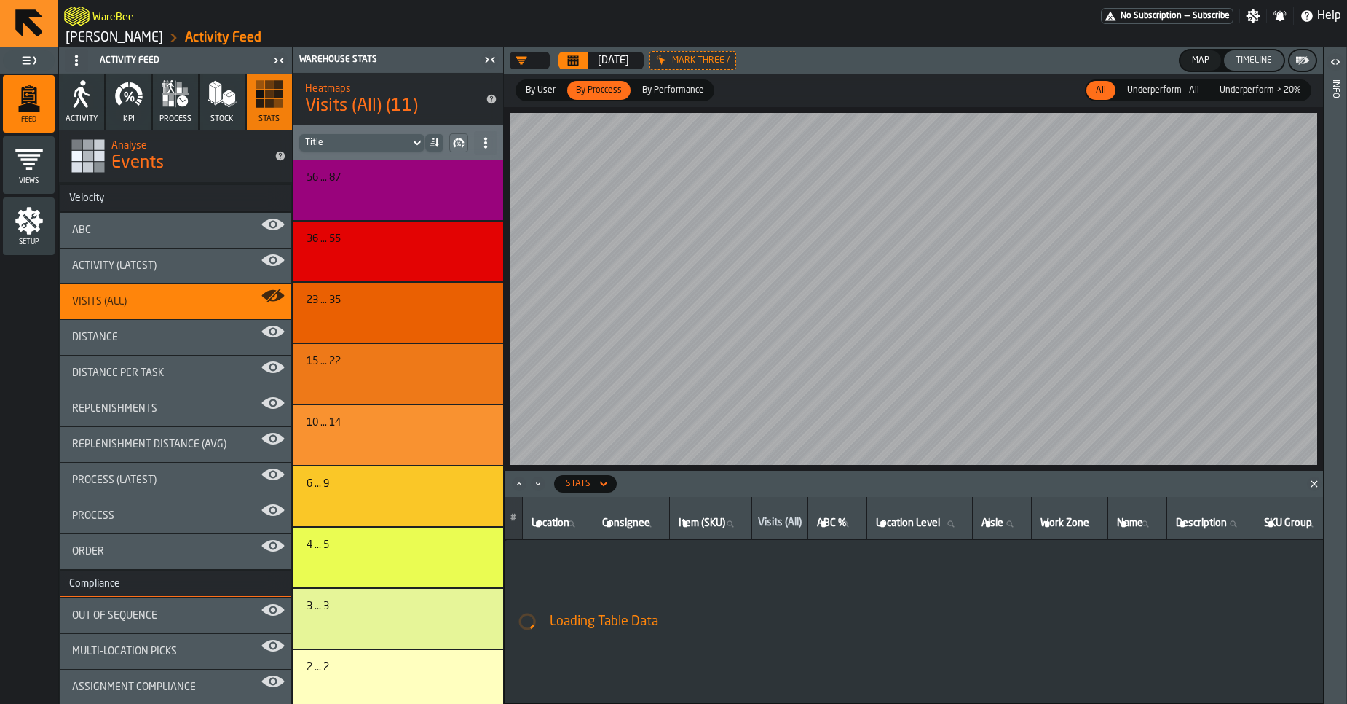
click at [605, 482] on icon at bounding box center [603, 483] width 7 height 5
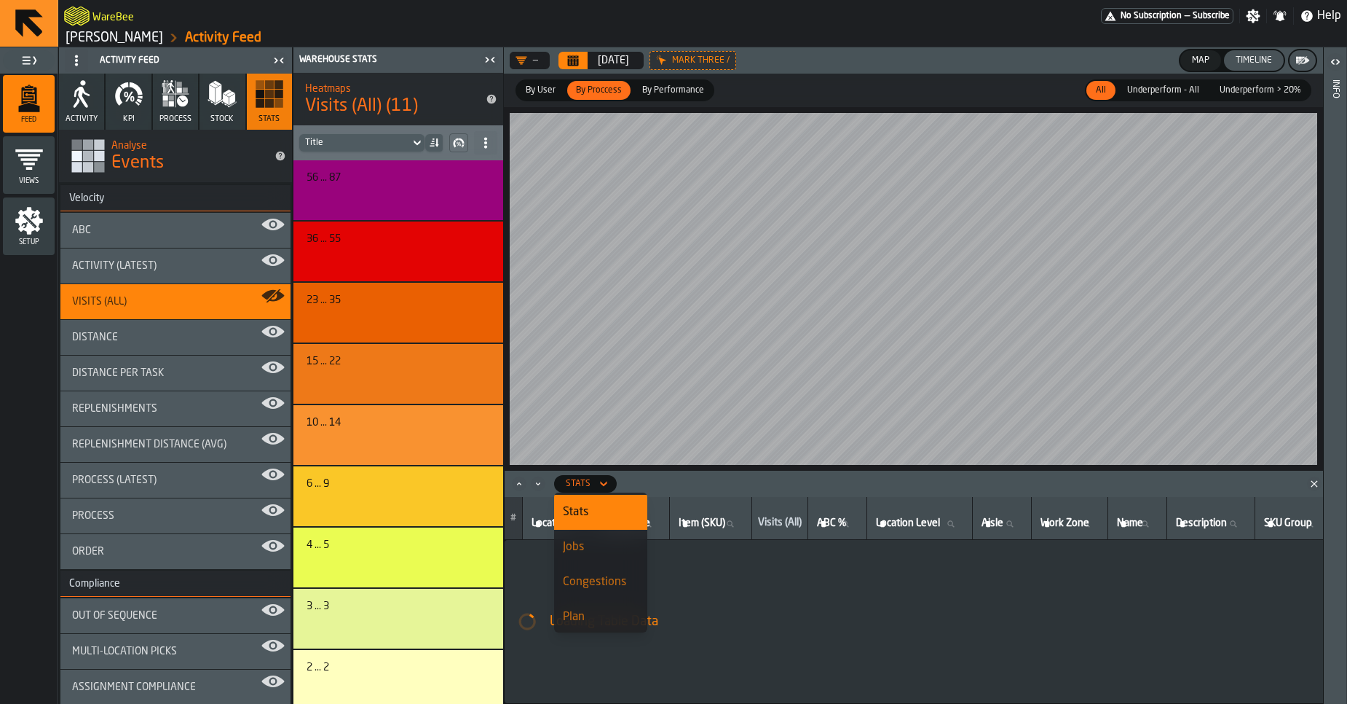
scroll to position [142, 0]
click at [596, 540] on div "Jobs" at bounding box center [601, 542] width 76 height 17
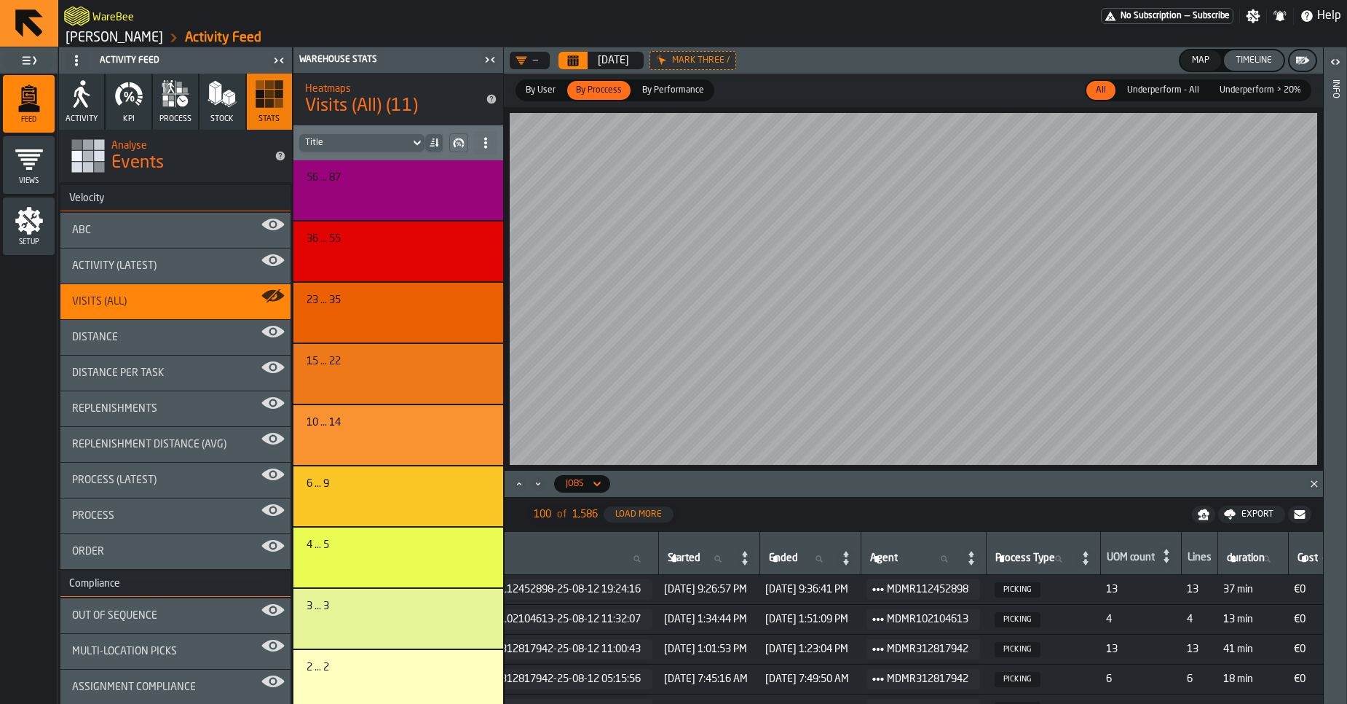
scroll to position [0, 0]
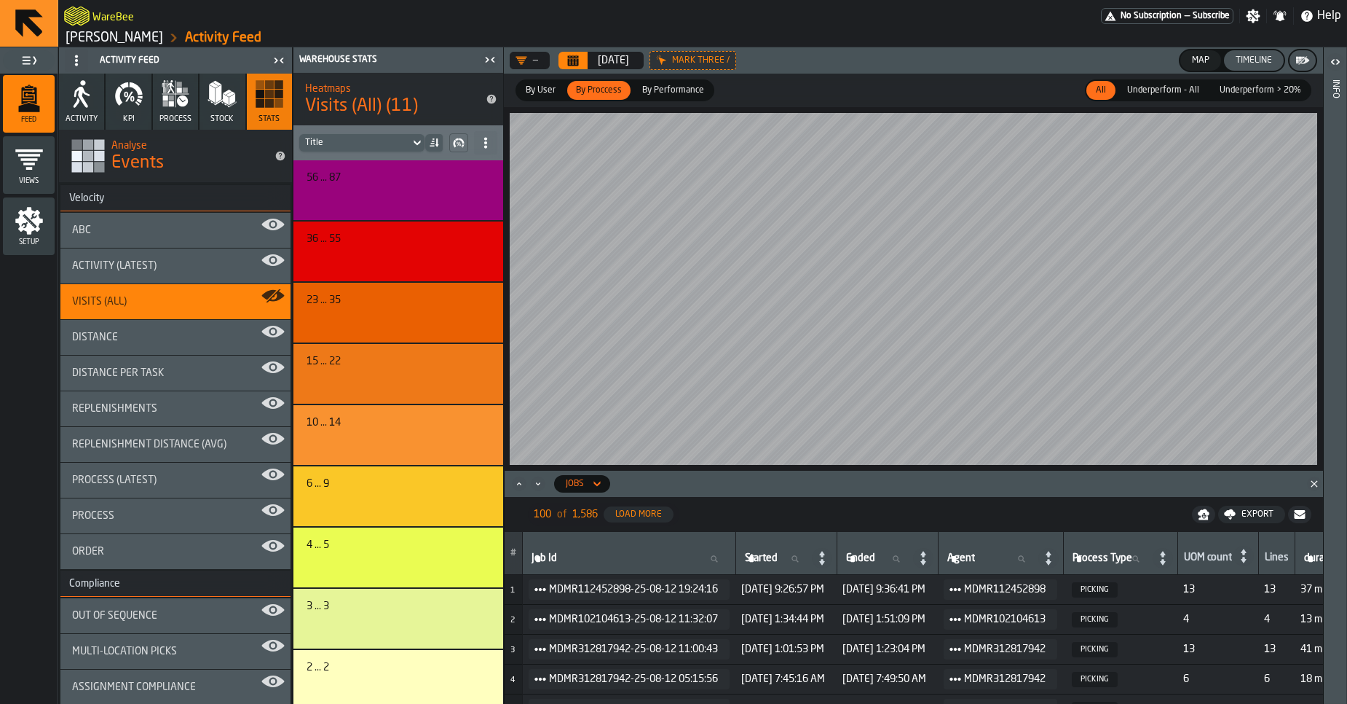
click at [590, 481] on icon at bounding box center [597, 483] width 15 height 17
click at [116, 101] on icon "button" at bounding box center [128, 93] width 29 height 29
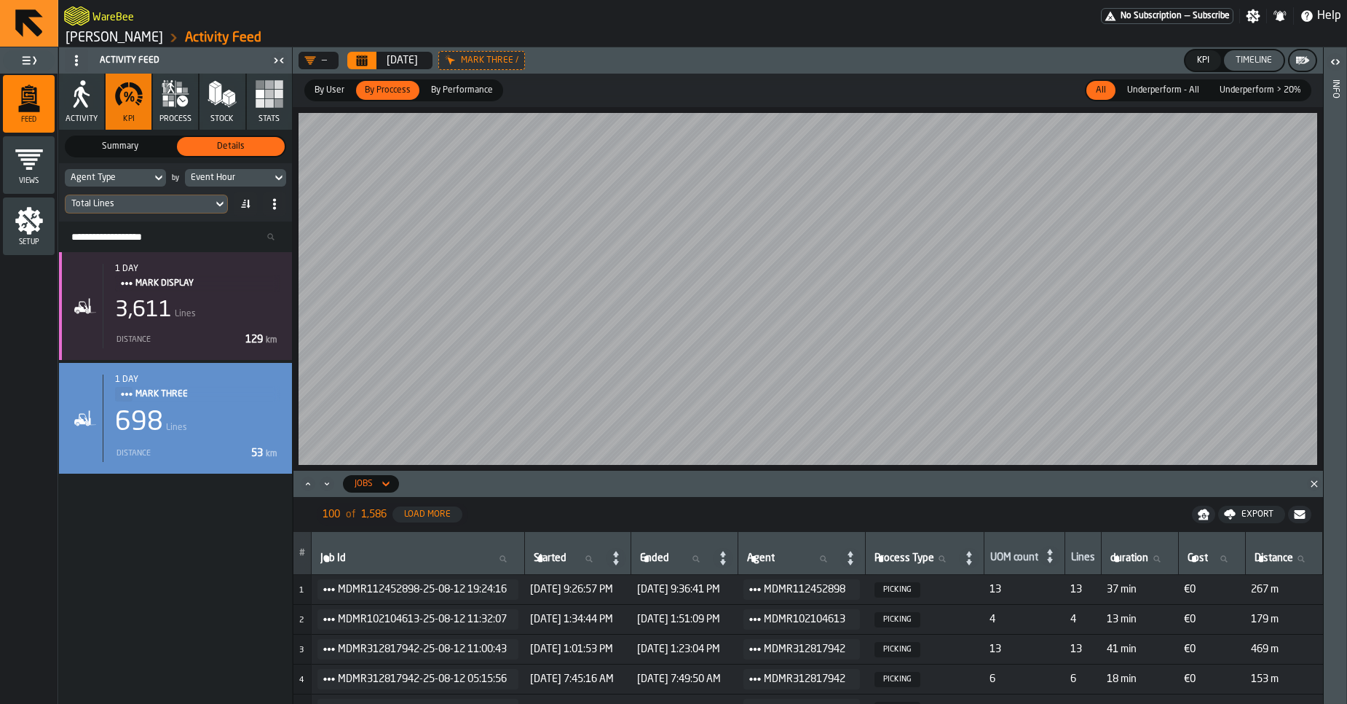
click at [188, 203] on div "Total Lines" at bounding box center [138, 204] width 135 height 10
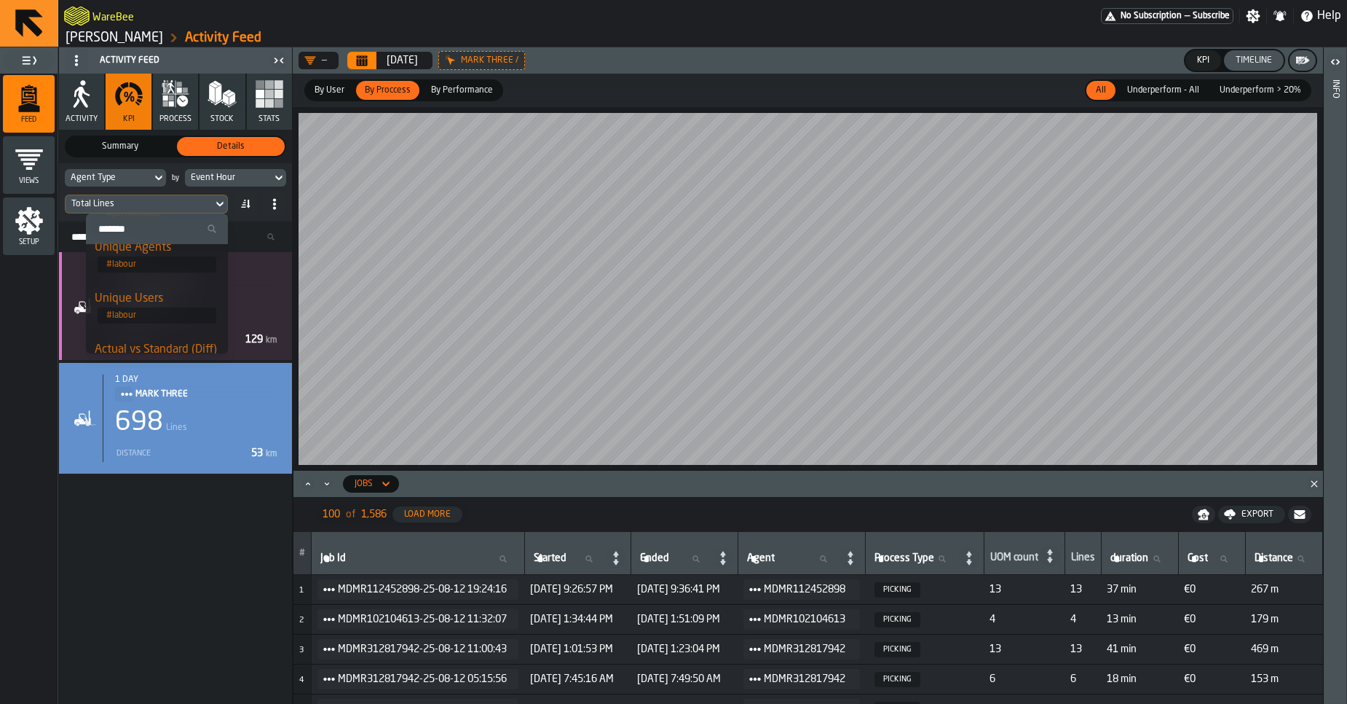
scroll to position [379, 0]
click at [149, 305] on span "# digital_twin_simulation" at bounding box center [157, 307] width 119 height 16
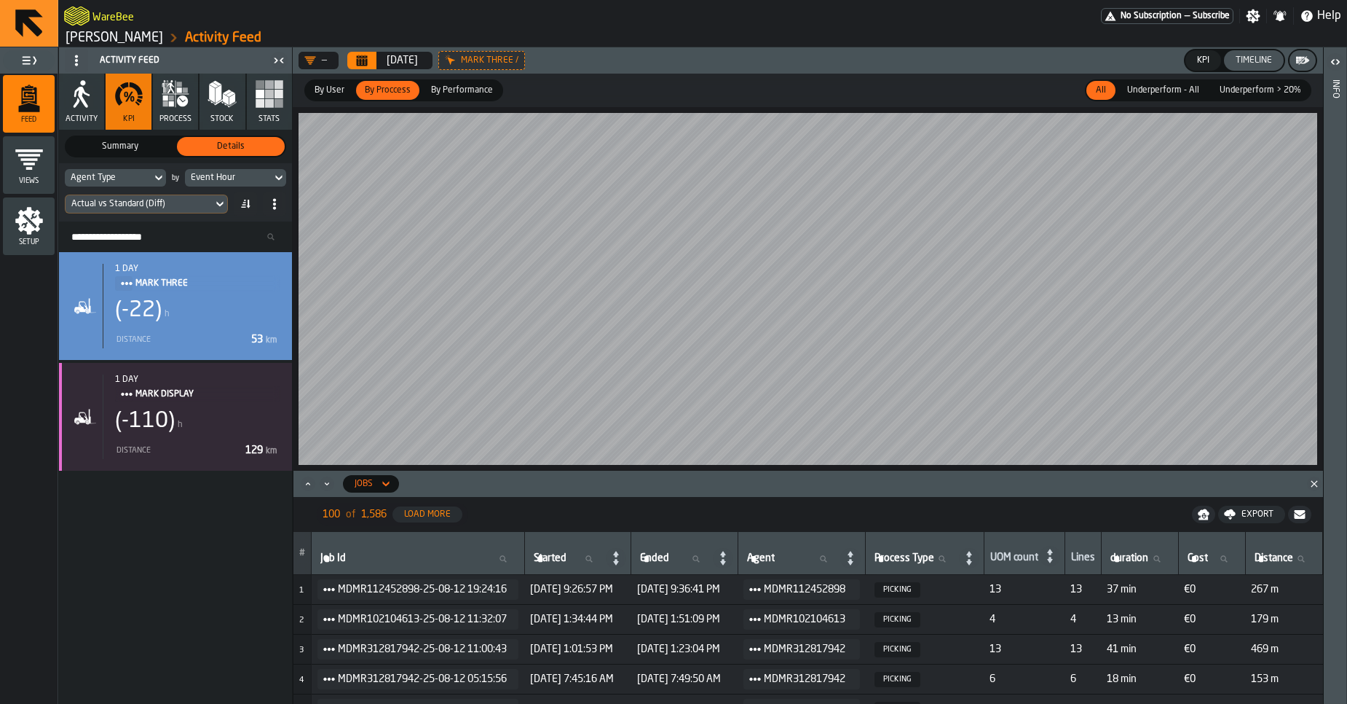
click at [1202, 56] on div "KPI" at bounding box center [1203, 60] width 24 height 10
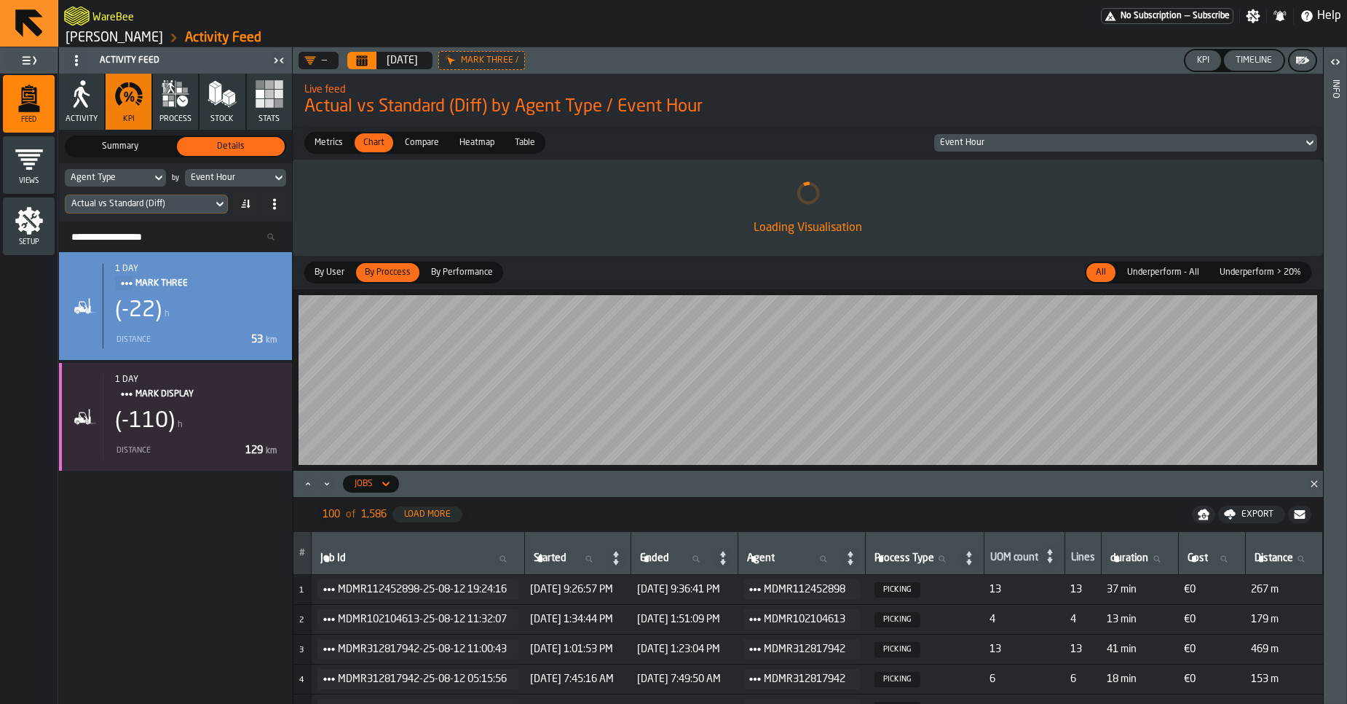
click at [1258, 55] on div "Timeline" at bounding box center [1254, 60] width 48 height 10
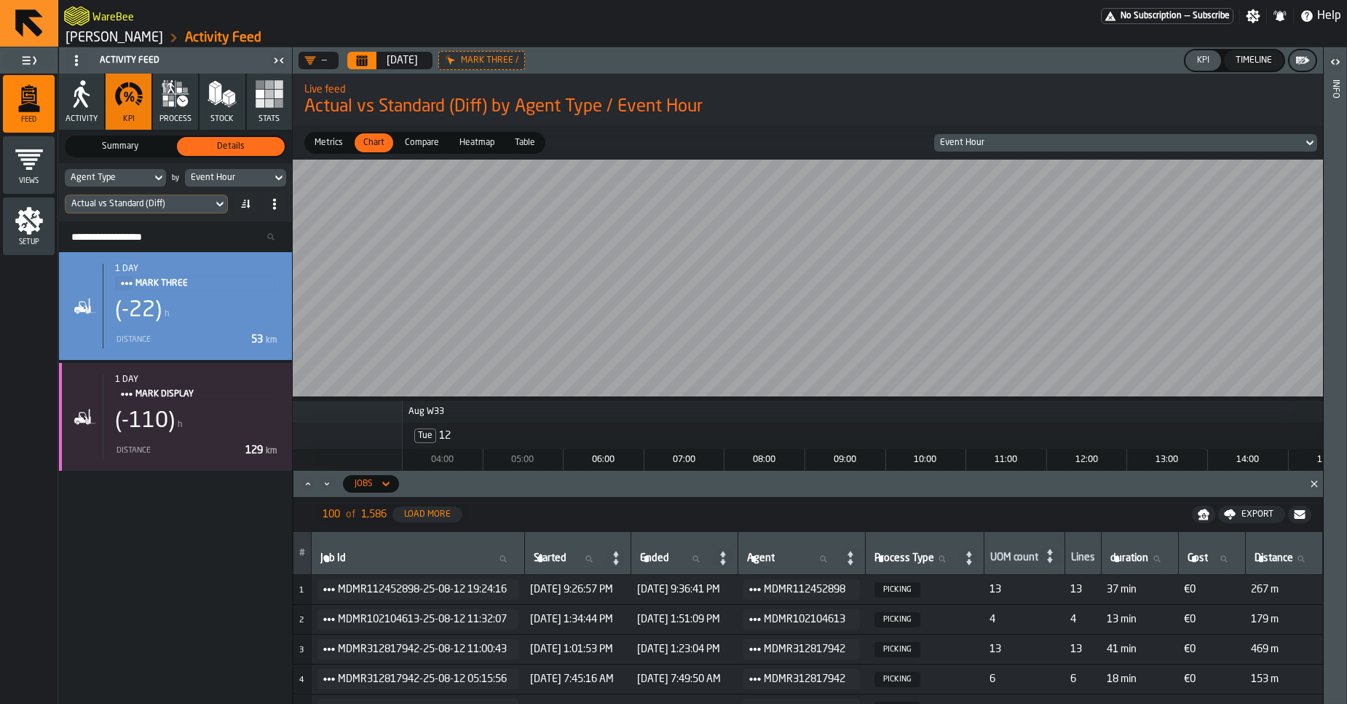
click at [1321, 479] on button "Close" at bounding box center [1314, 483] width 17 height 15
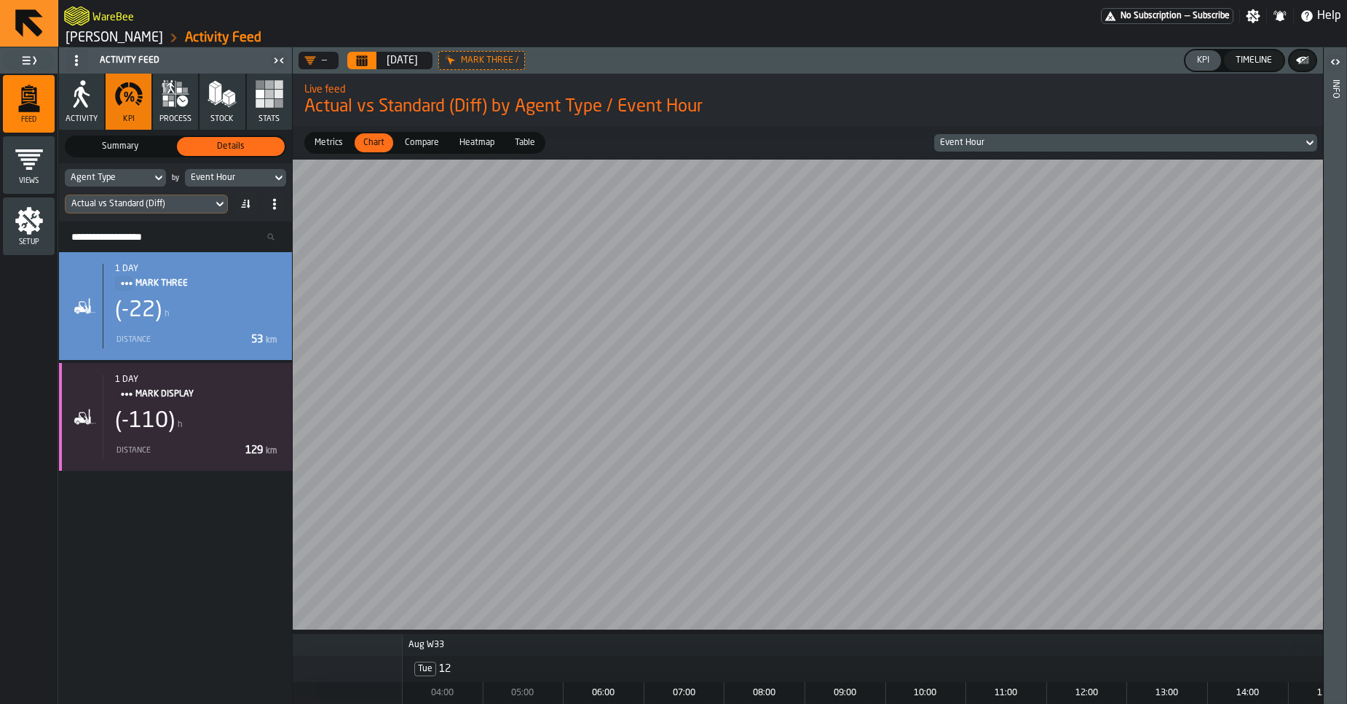
click at [523, 149] on div "Table" at bounding box center [525, 142] width 38 height 19
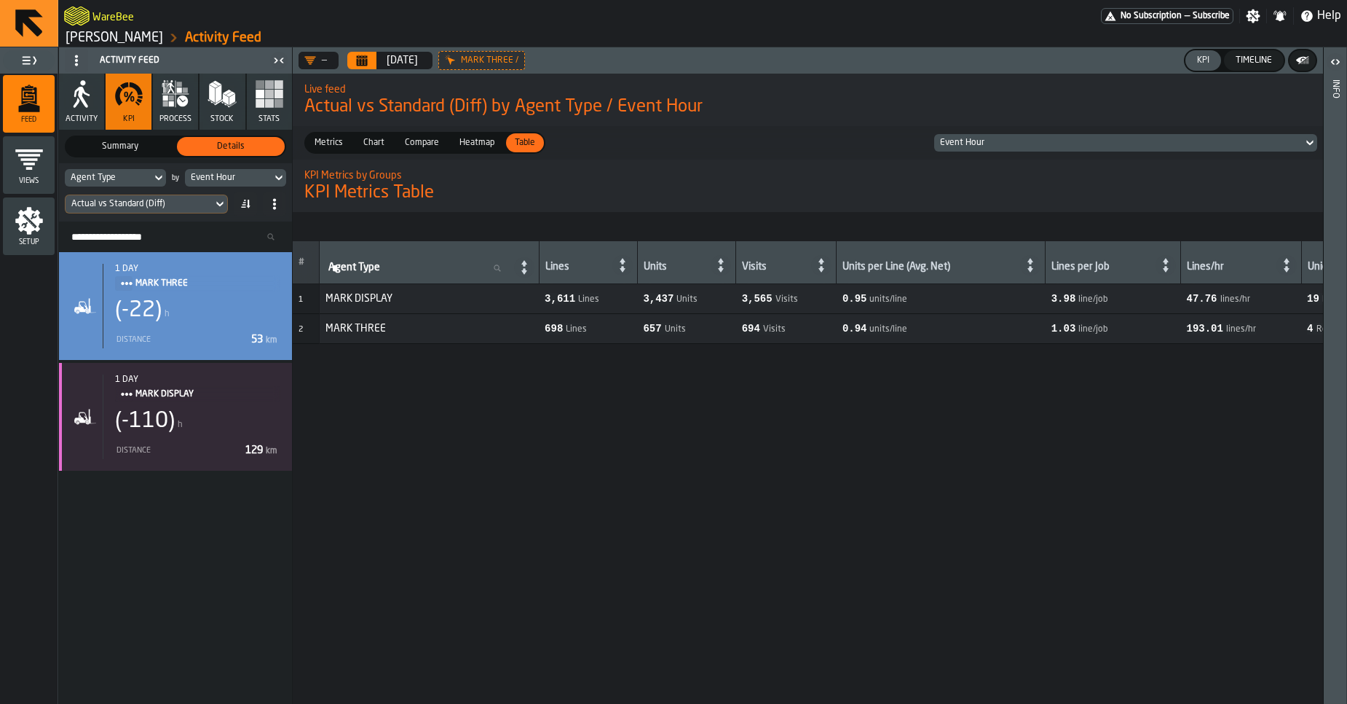
click at [87, 175] on div "Agent Type" at bounding box center [108, 178] width 75 height 10
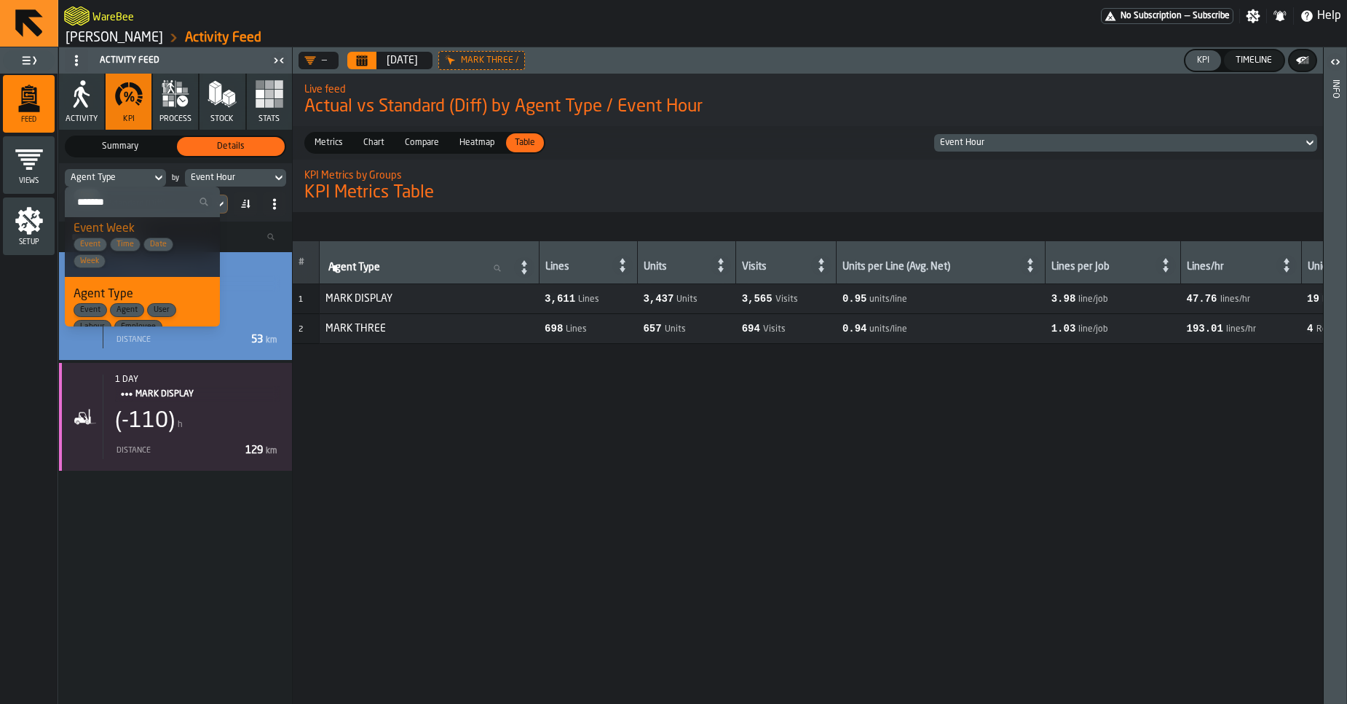
scroll to position [251, 0]
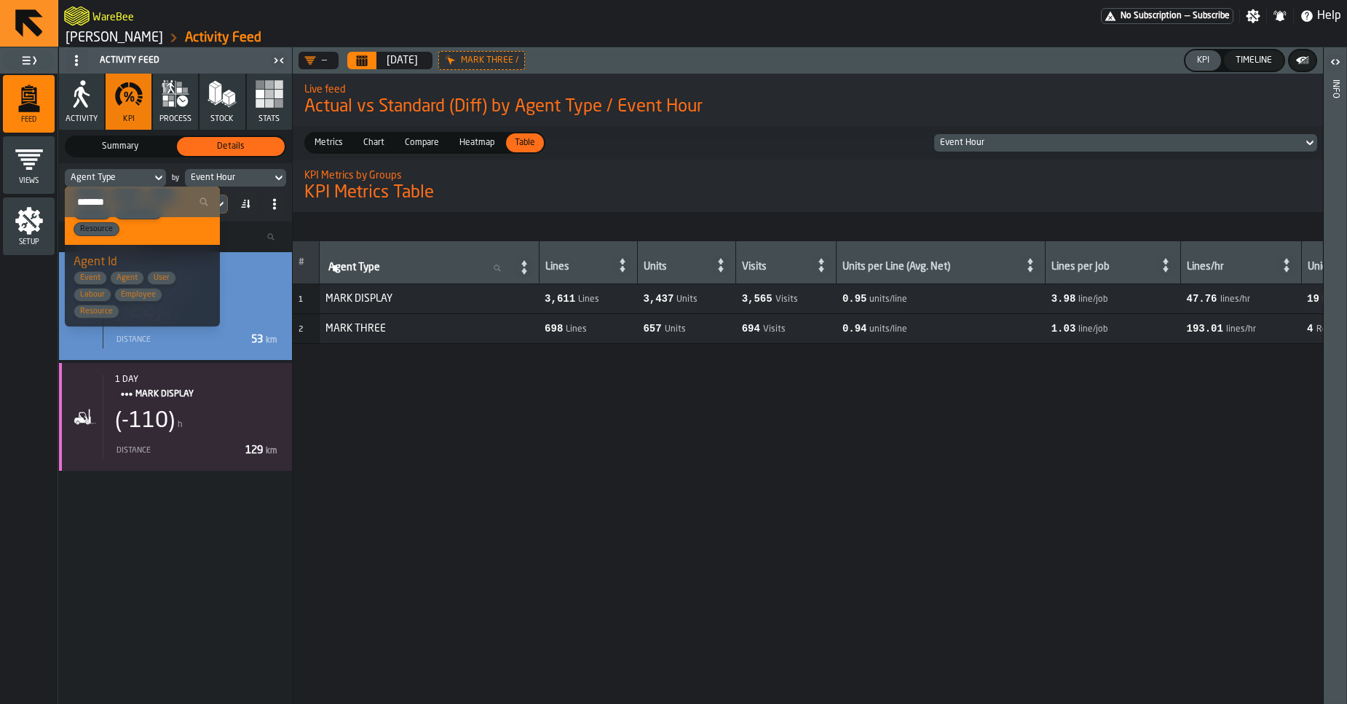
click at [122, 262] on div "Agent Id Event Agent User Labour Employee Resource" at bounding box center [143, 285] width 138 height 65
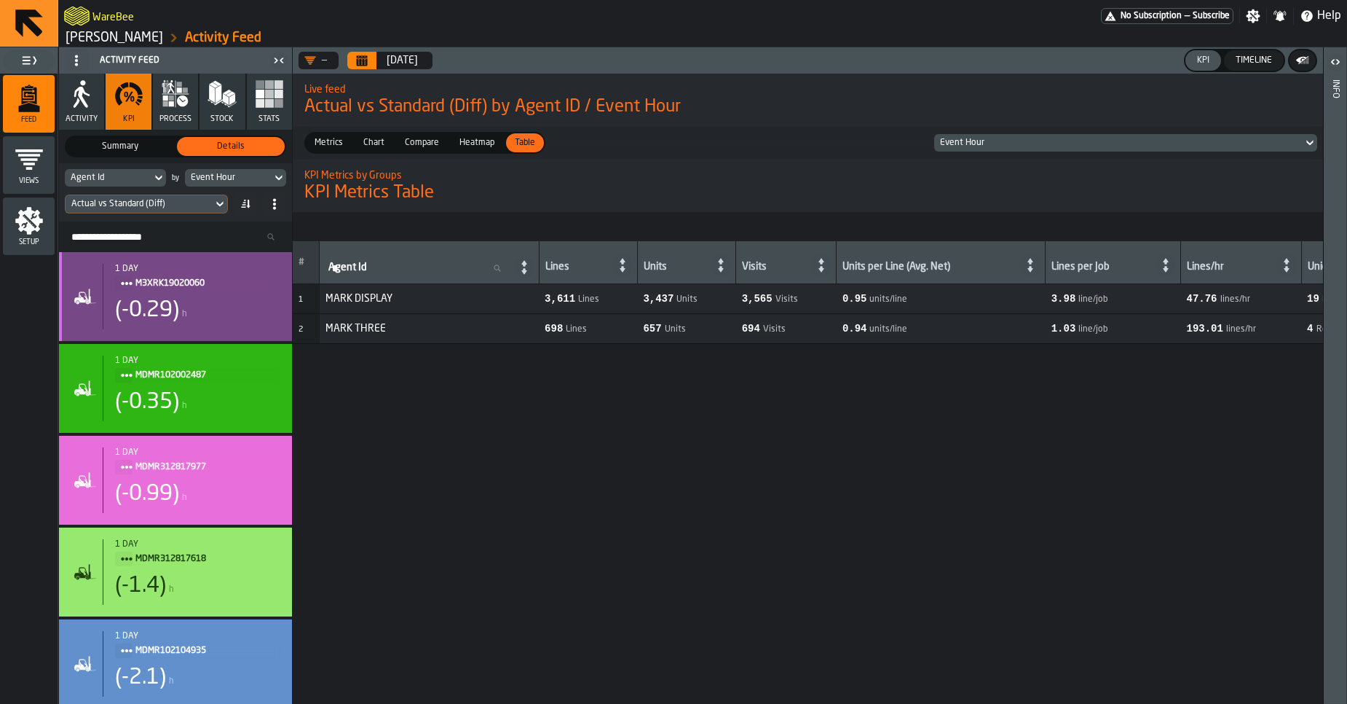
click at [217, 326] on div "1 day M3XRK19020060 (-0.29) h" at bounding box center [192, 297] width 178 height 66
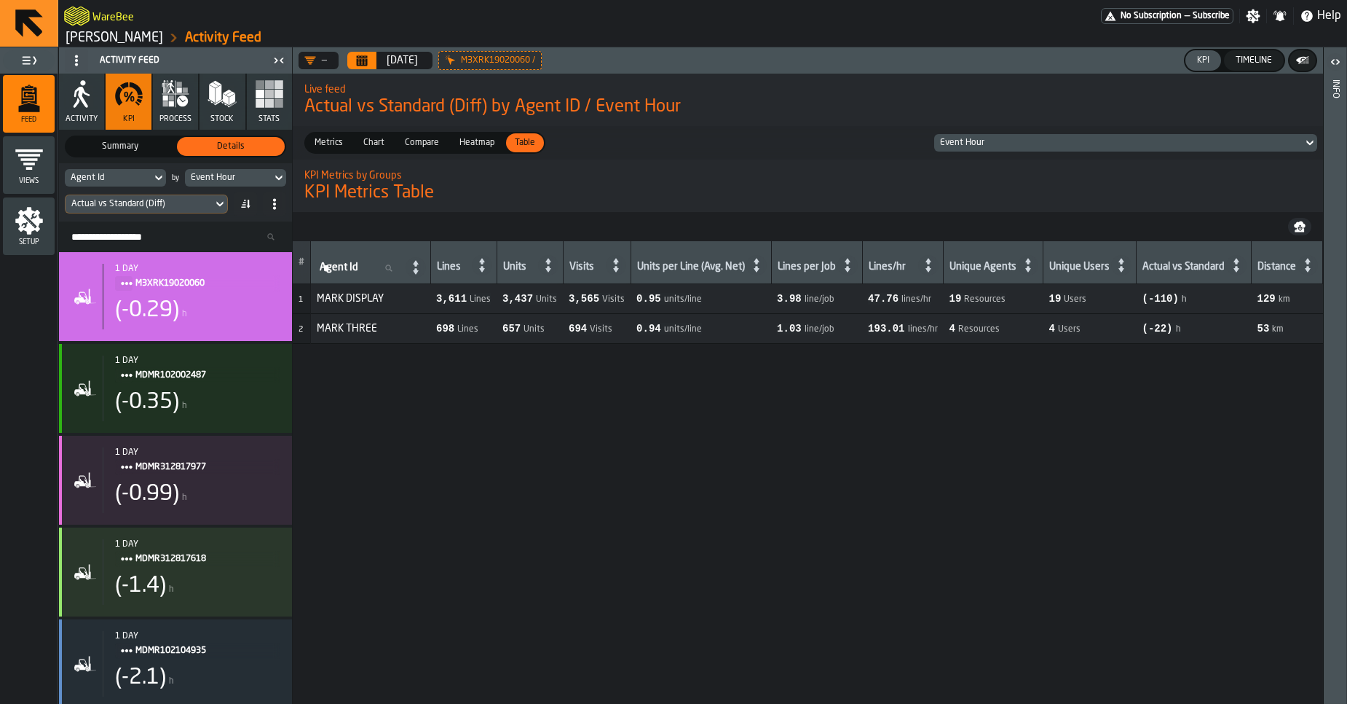
click at [988, 143] on div "Event Hour" at bounding box center [1118, 143] width 357 height 10
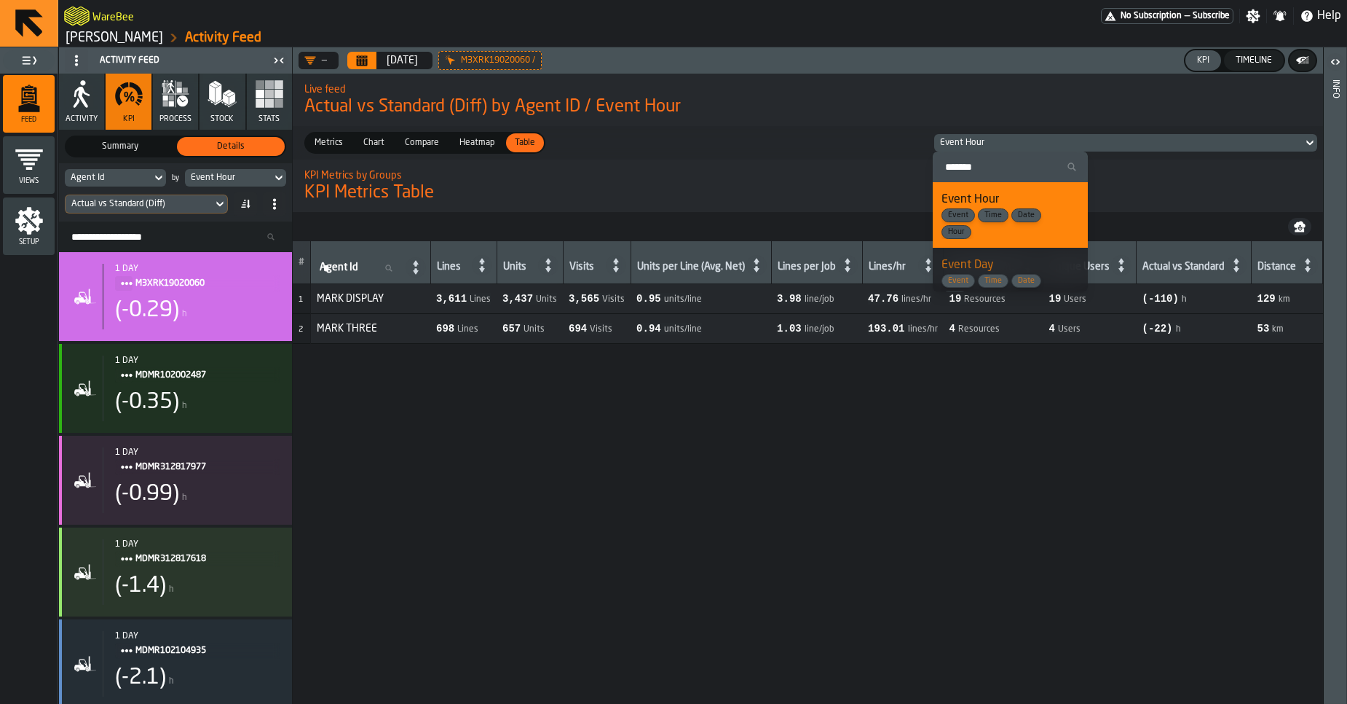
click at [988, 143] on div "Event Hour" at bounding box center [1118, 143] width 357 height 10
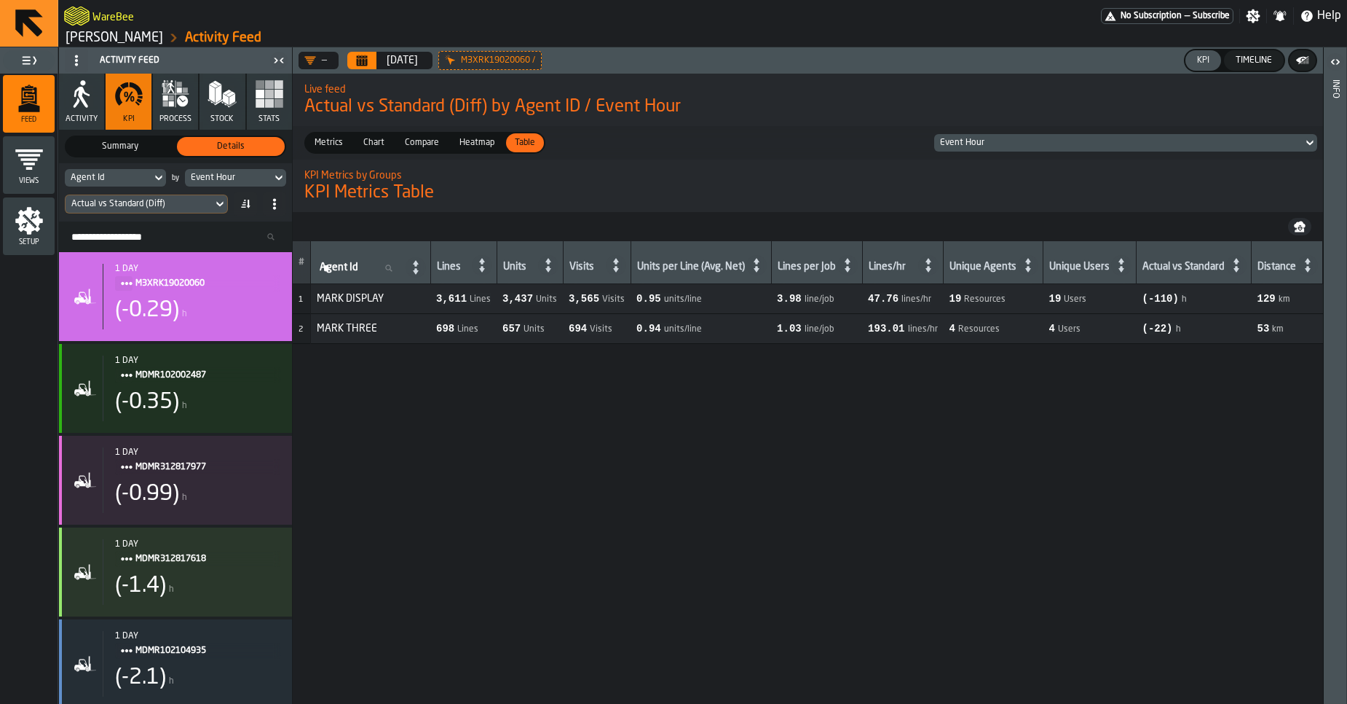
click at [0, 0] on icon at bounding box center [0, 0] width 0 height 0
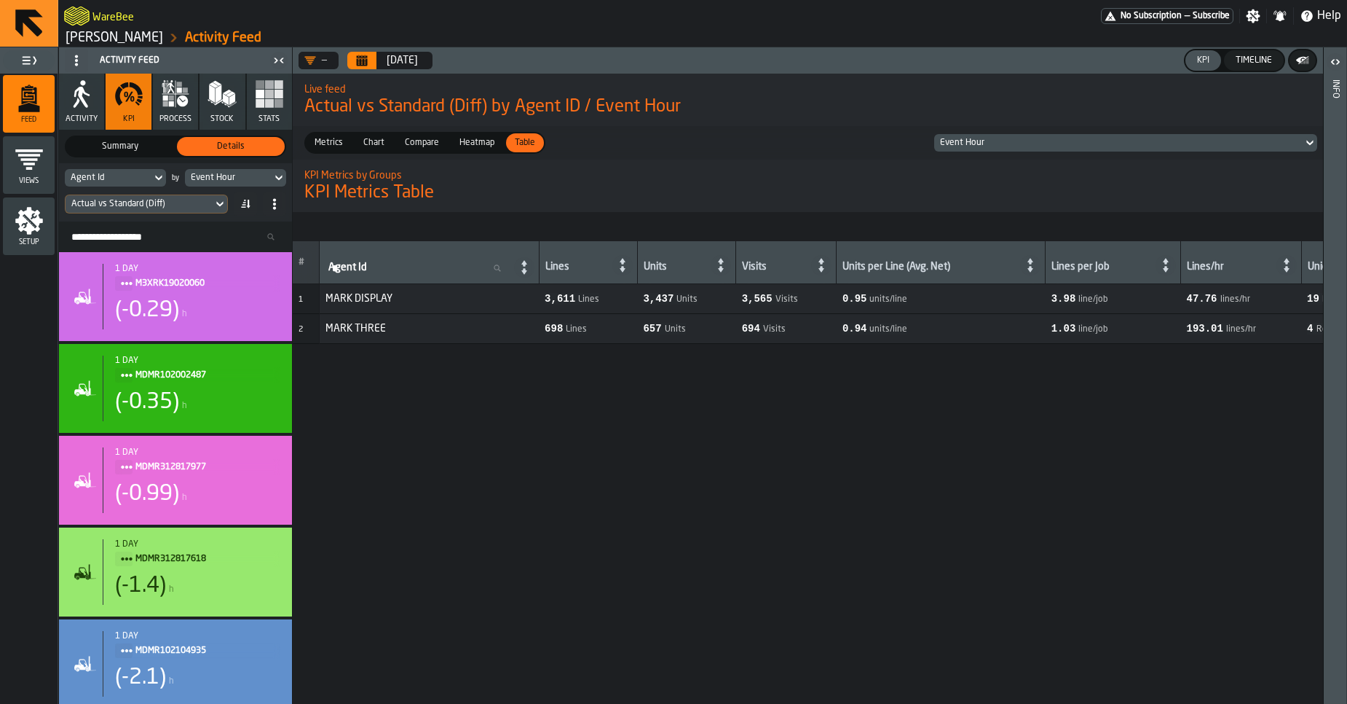
click at [84, 103] on icon "button" at bounding box center [82, 97] width 16 height 21
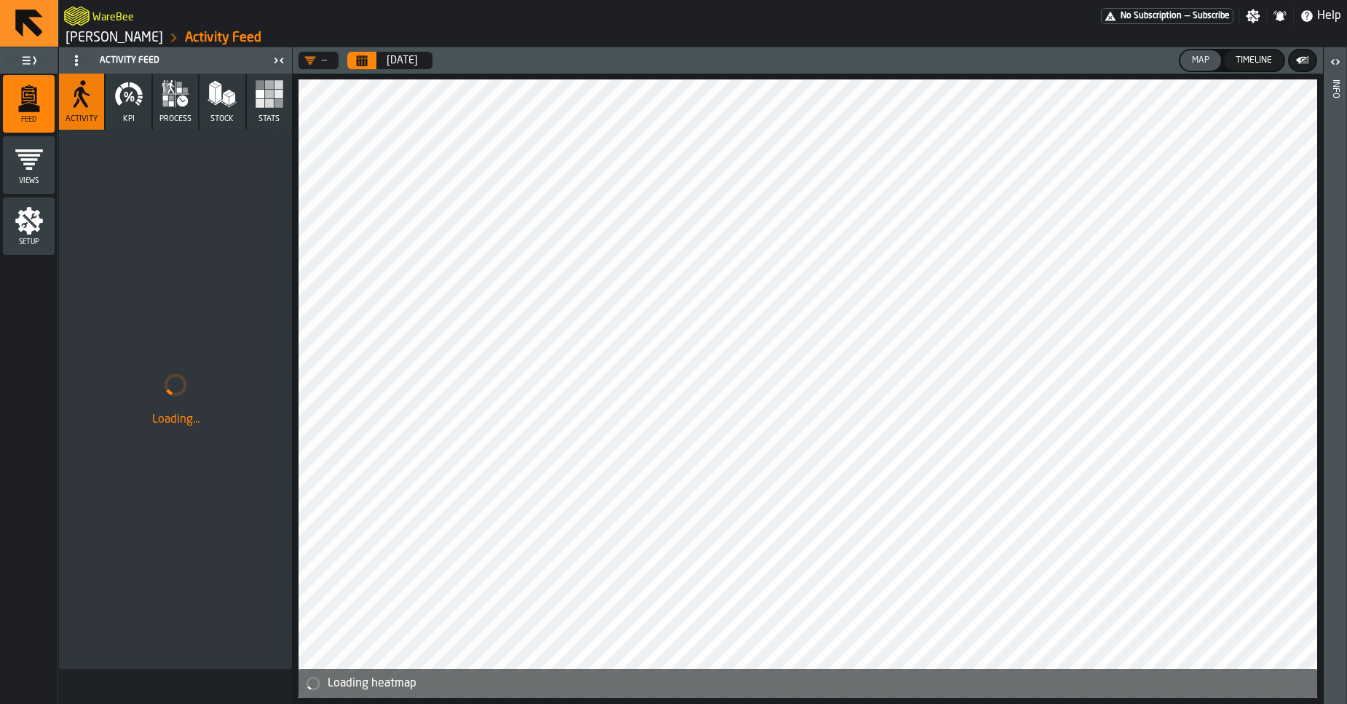
click at [121, 106] on icon "button" at bounding box center [128, 93] width 29 height 29
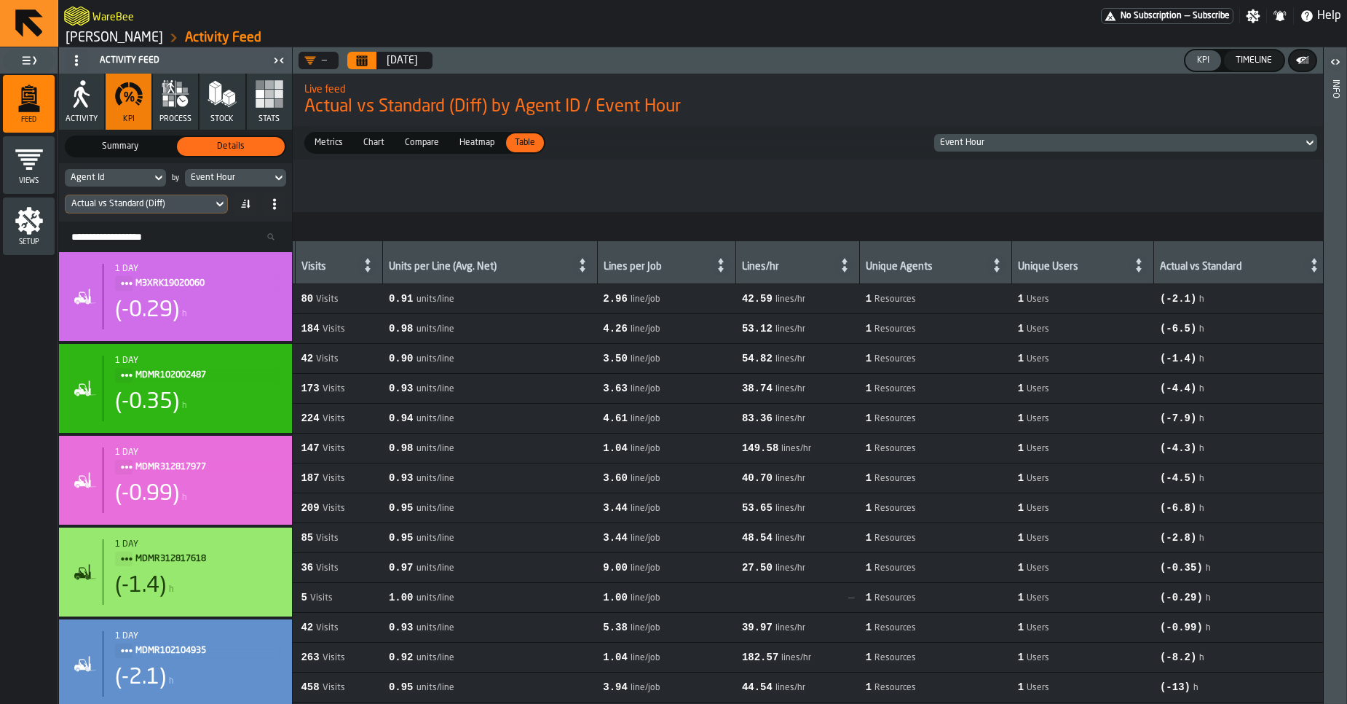
scroll to position [0, 543]
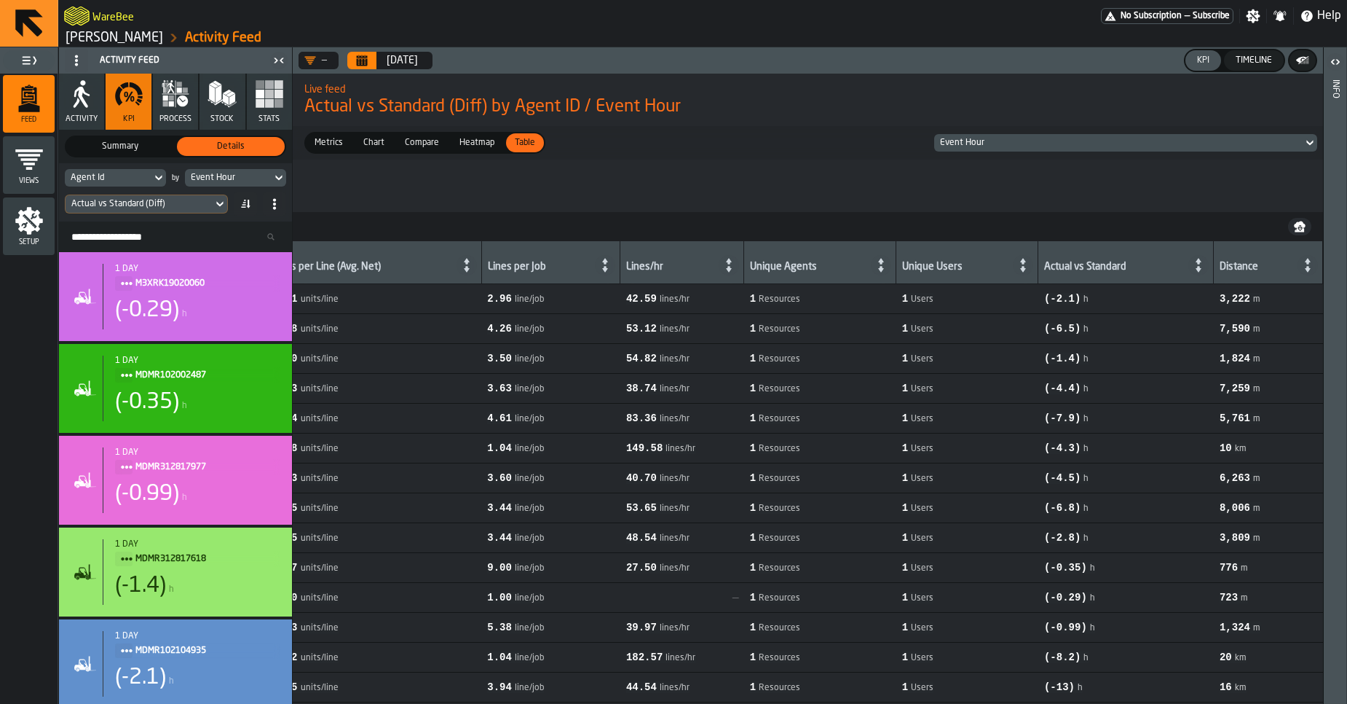
click at [1061, 269] on div "Actual vs Standard" at bounding box center [1115, 268] width 143 height 15
click at [1070, 296] on span "(-2.1)" at bounding box center [1062, 299] width 36 height 12
click at [1189, 269] on icon at bounding box center [1199, 265] width 20 height 20
click at [1197, 267] on icon at bounding box center [1200, 265] width 6 height 14
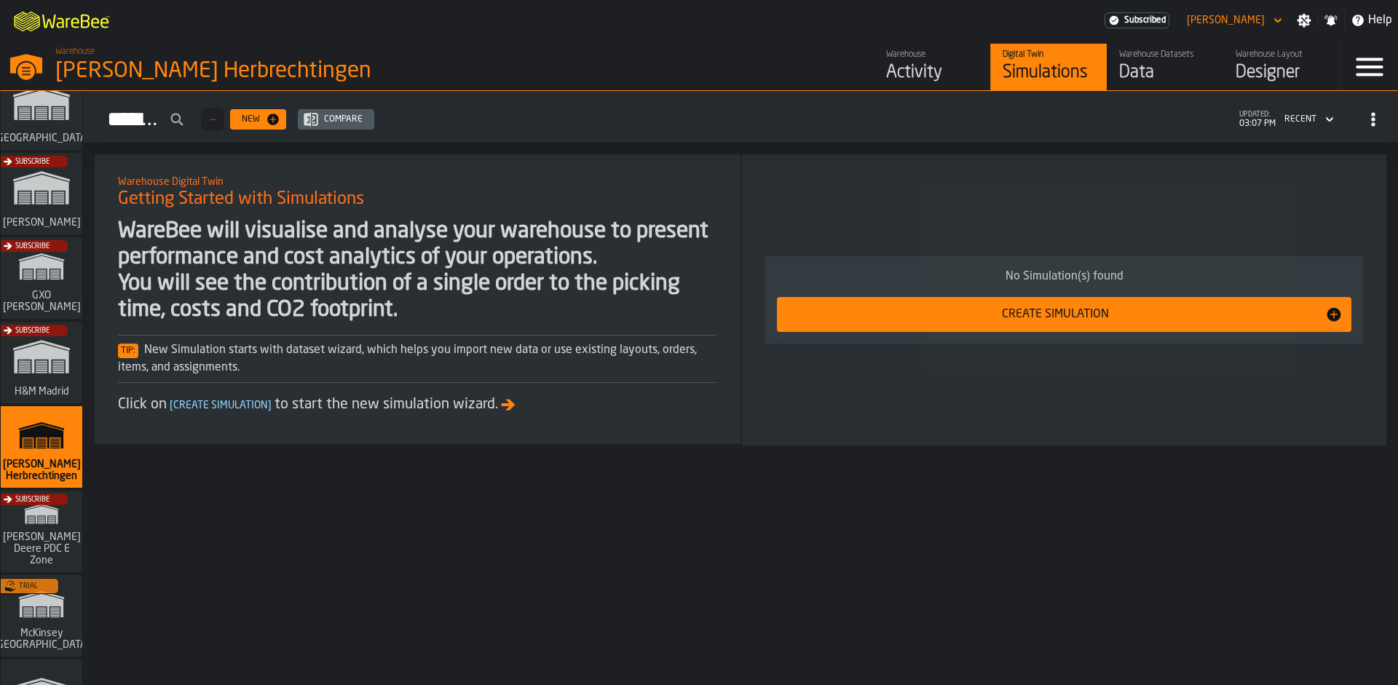
scroll to position [295, 0]
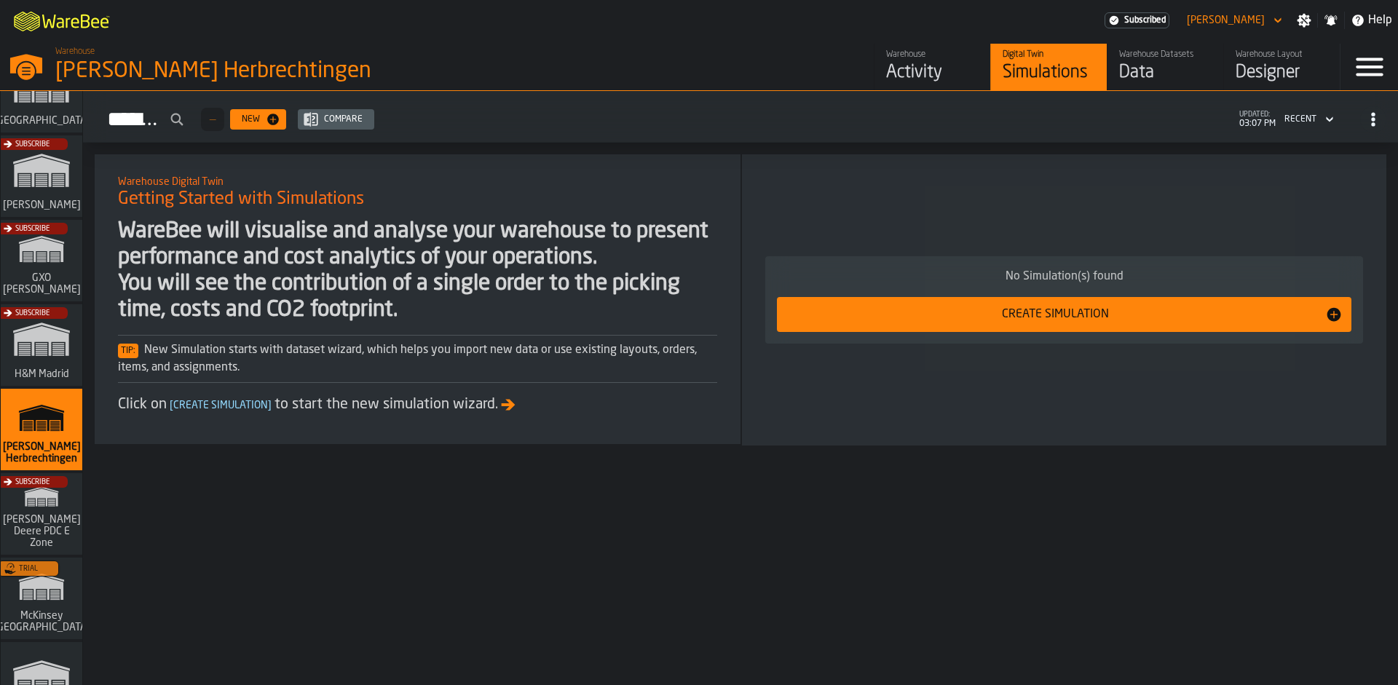
click at [41, 191] on div "Subscribe" at bounding box center [39, 180] width 82 height 84
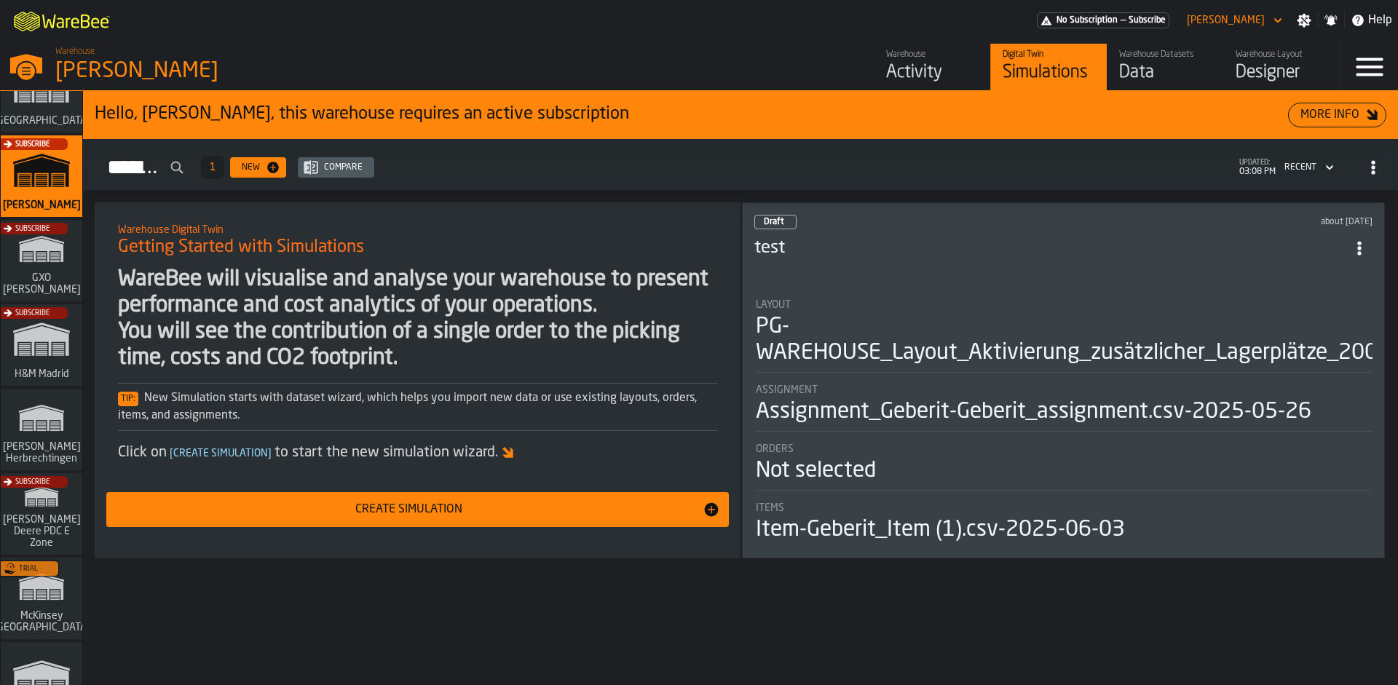
click at [934, 78] on div "Activity" at bounding box center [932, 72] width 92 height 23
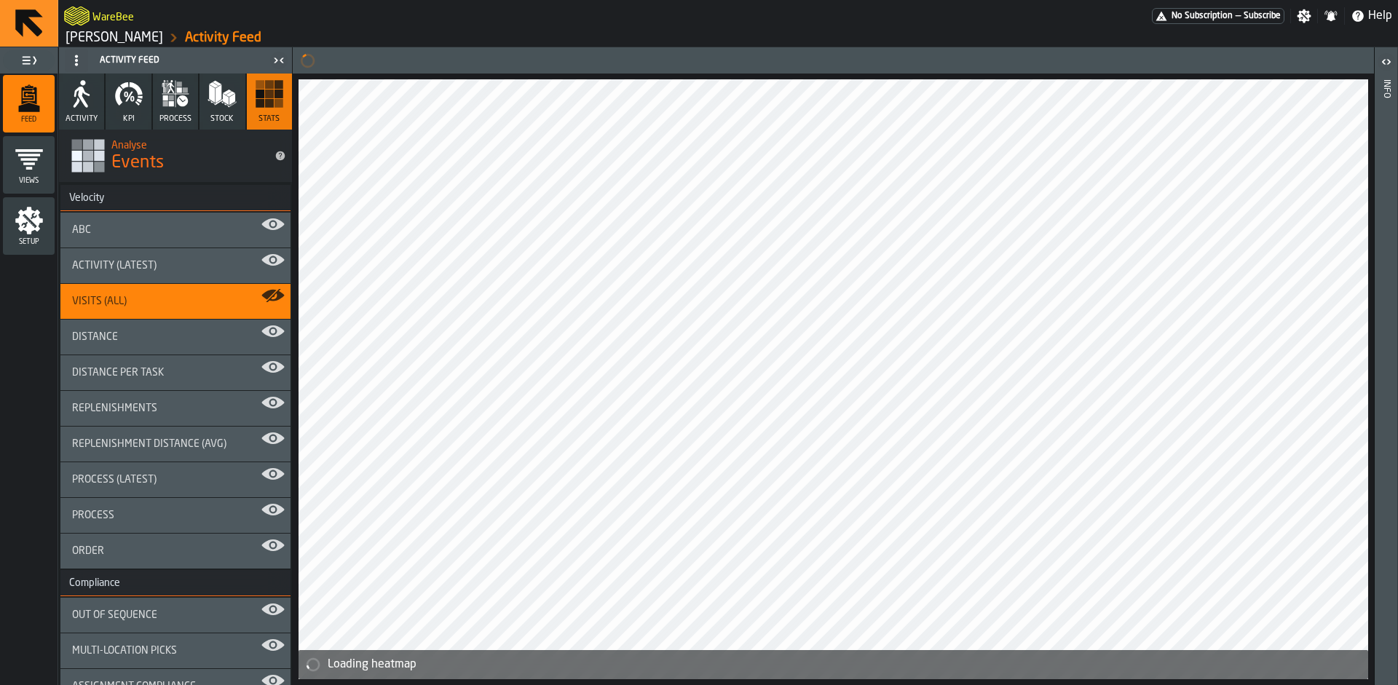
click at [115, 106] on icon "button" at bounding box center [128, 93] width 29 height 29
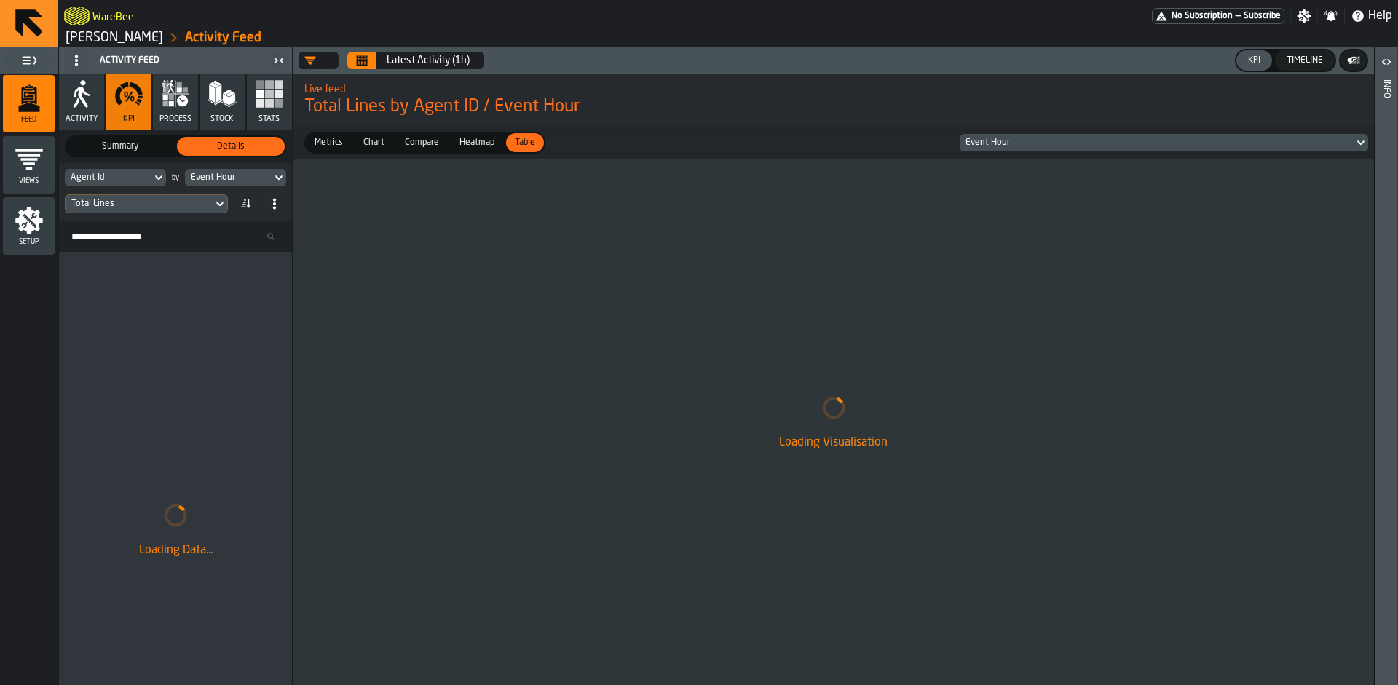
click at [122, 210] on div "Total Lines" at bounding box center [139, 204] width 147 height 16
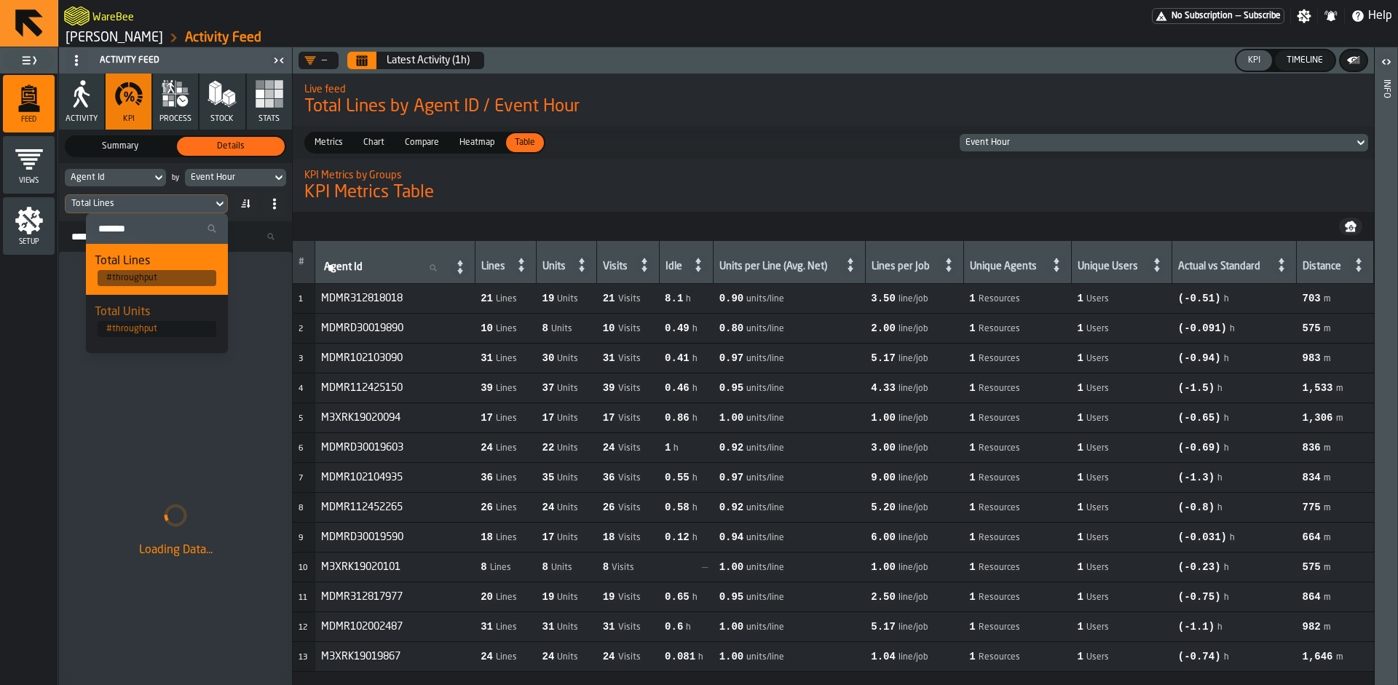
click at [571, 182] on h1 "KPI Metrics Table" at bounding box center [833, 192] width 1058 height 23
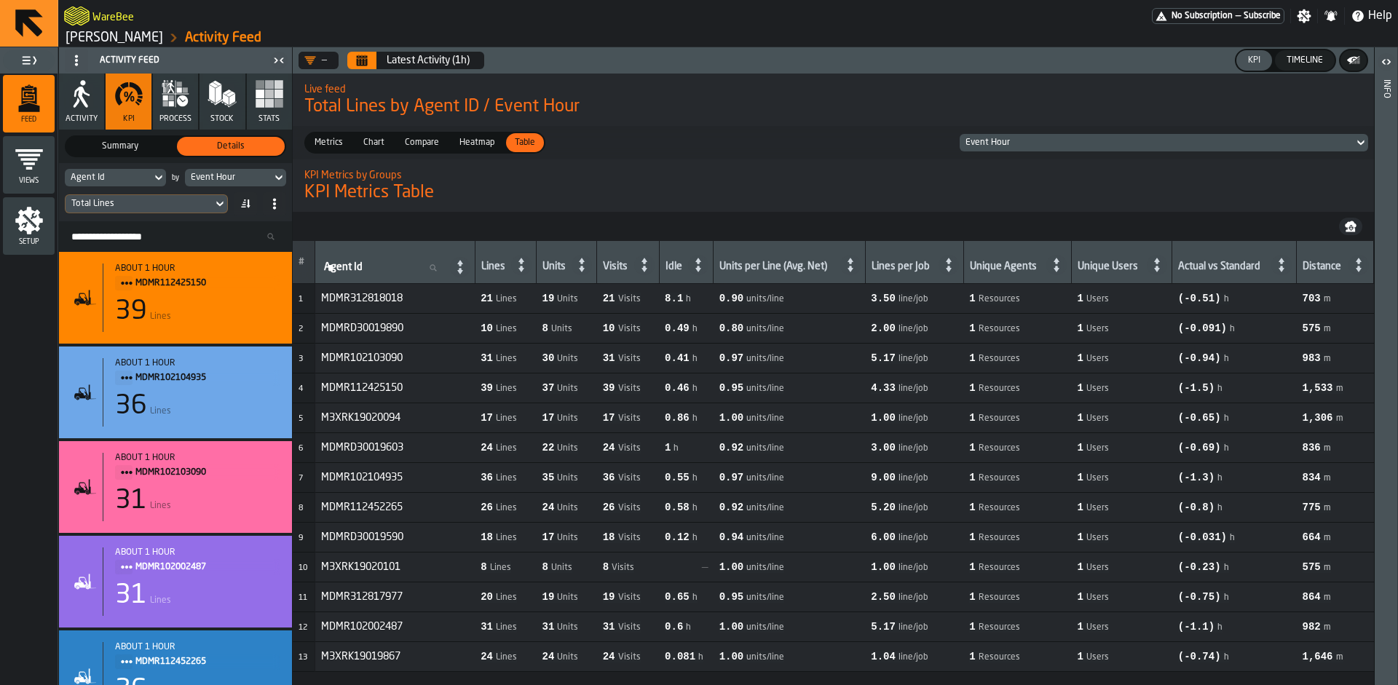
click at [335, 145] on span "Metrics" at bounding box center [329, 142] width 40 height 13
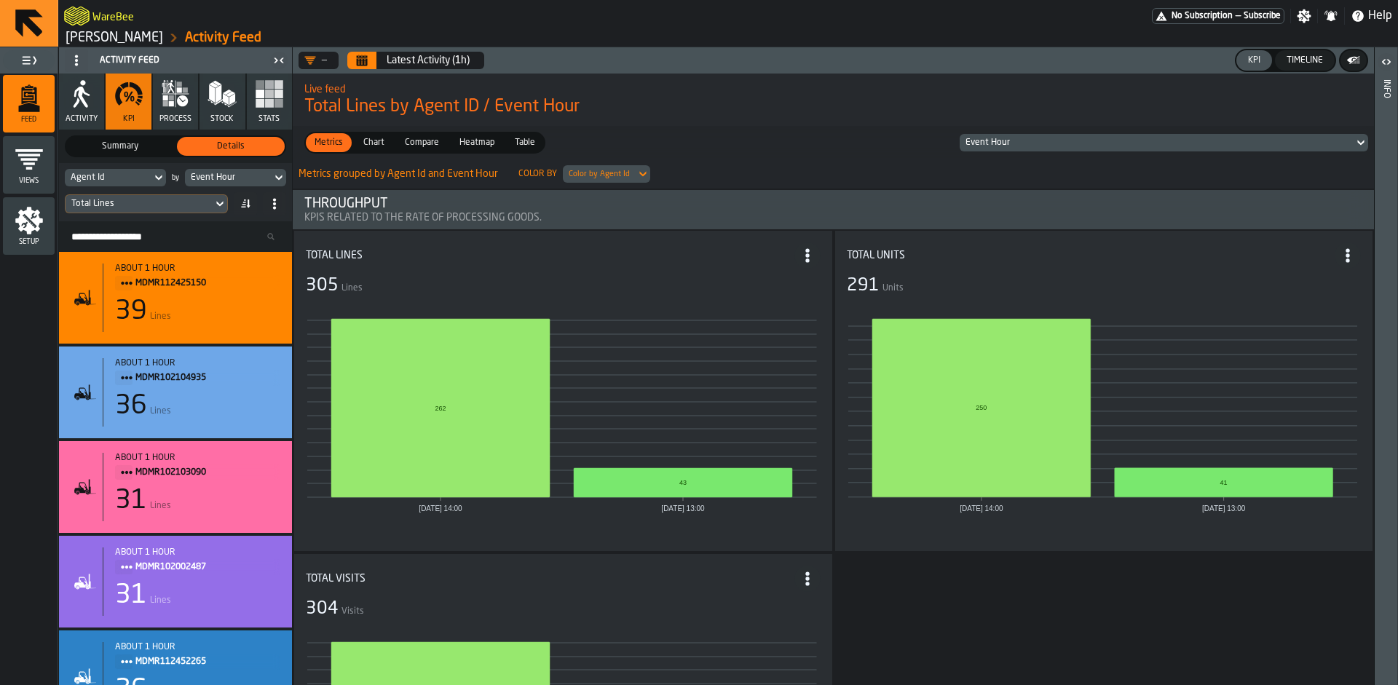
click at [385, 144] on span "Chart" at bounding box center [374, 142] width 33 height 13
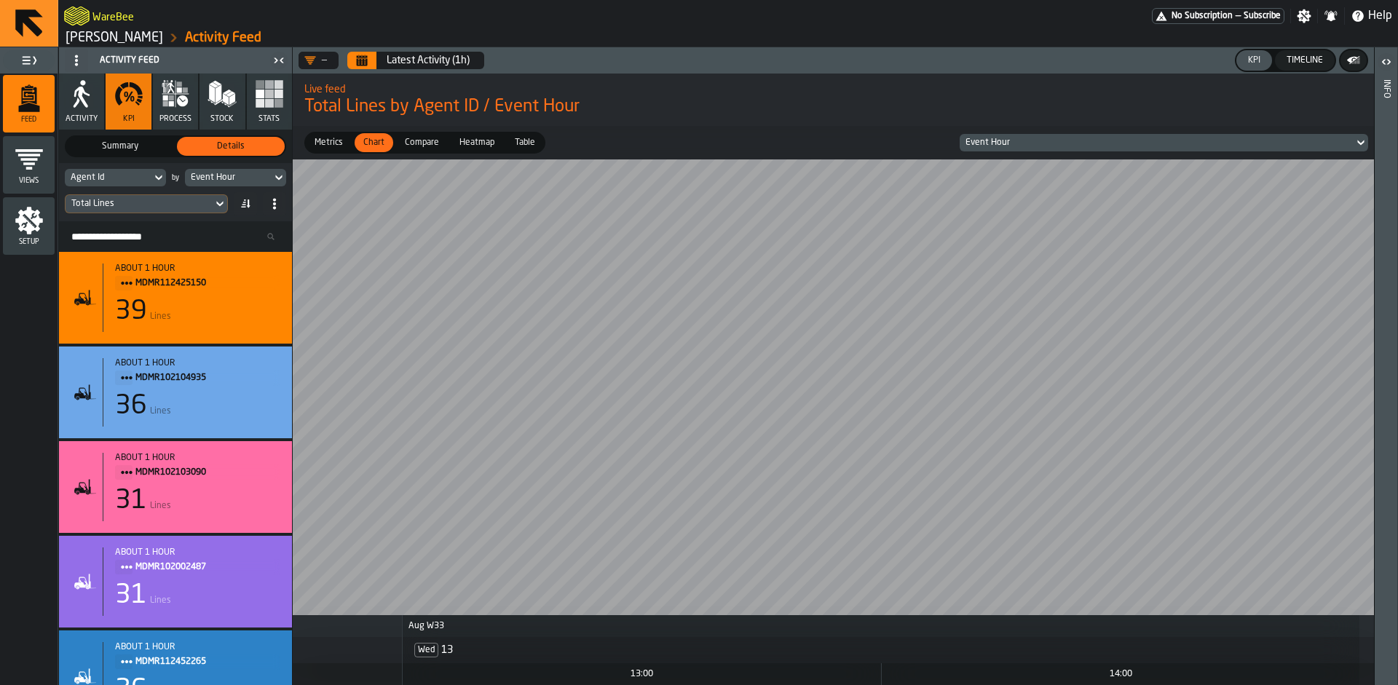
click at [430, 149] on span "Compare" at bounding box center [422, 142] width 46 height 13
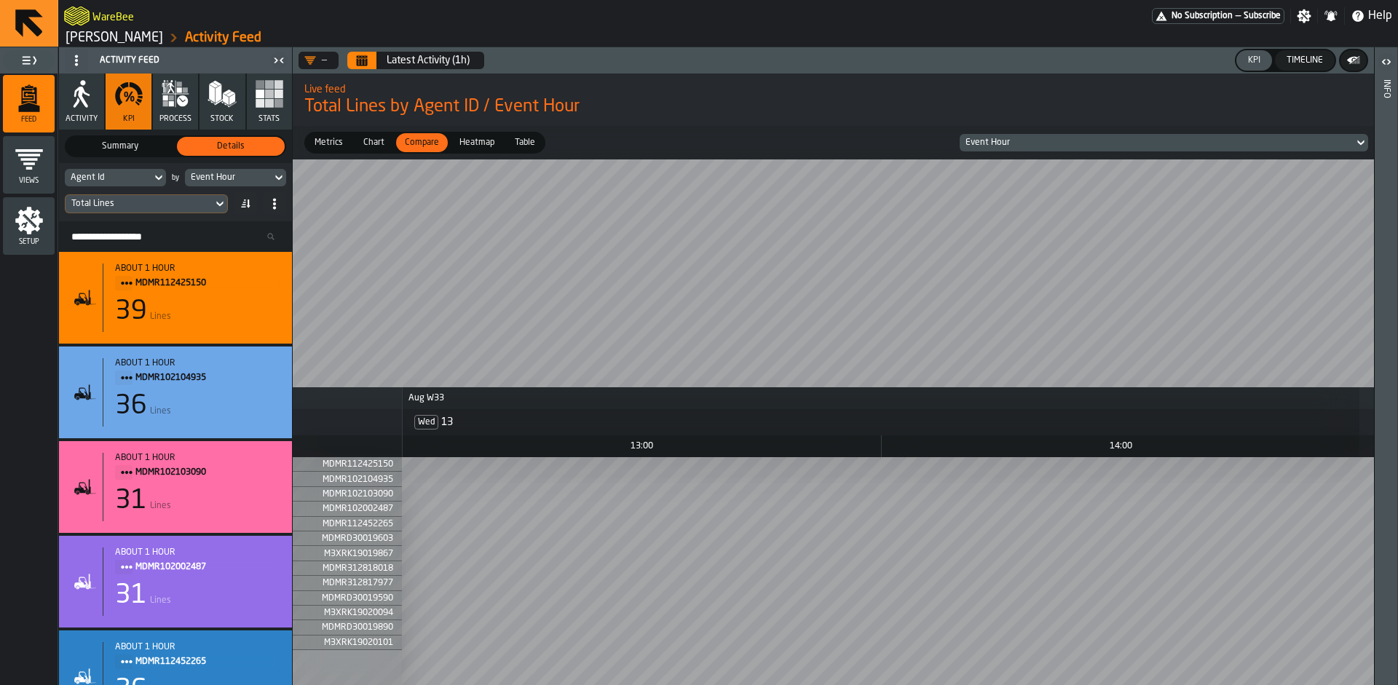
click at [470, 149] on span "Heatmap" at bounding box center [477, 142] width 47 height 13
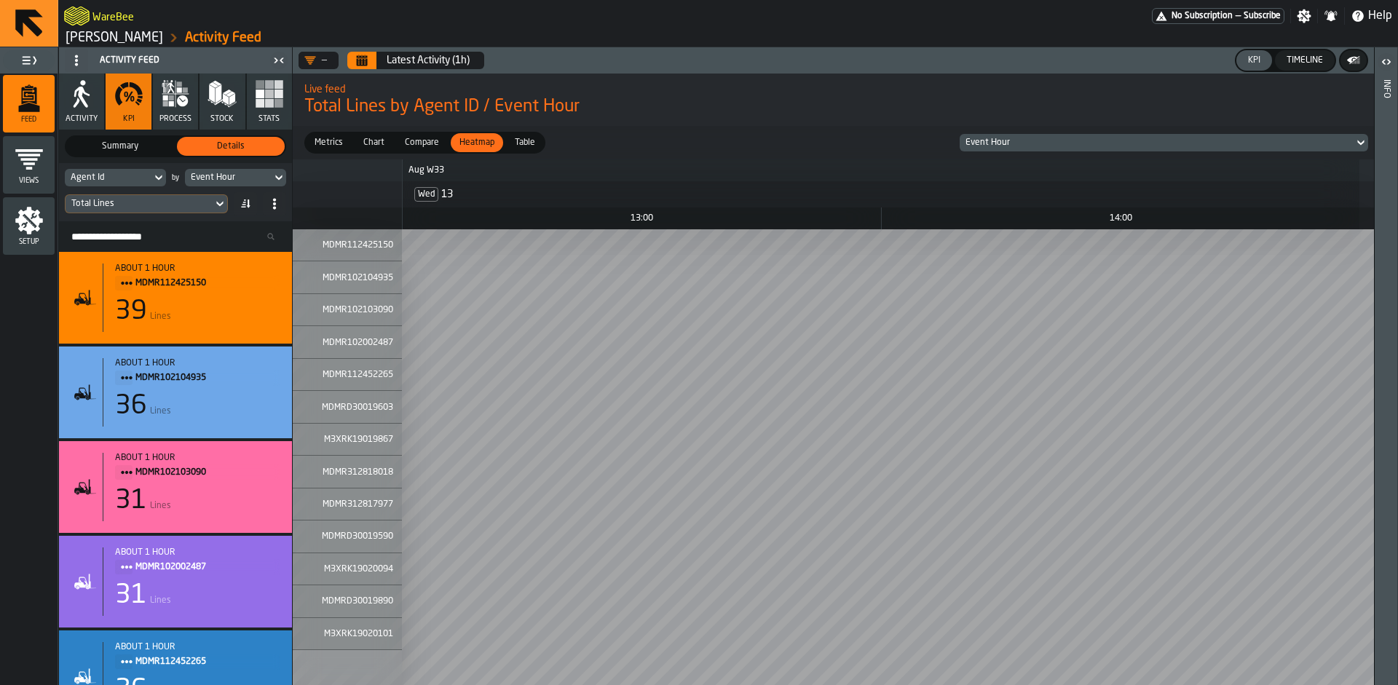
click at [424, 145] on span "Compare" at bounding box center [422, 142] width 46 height 13
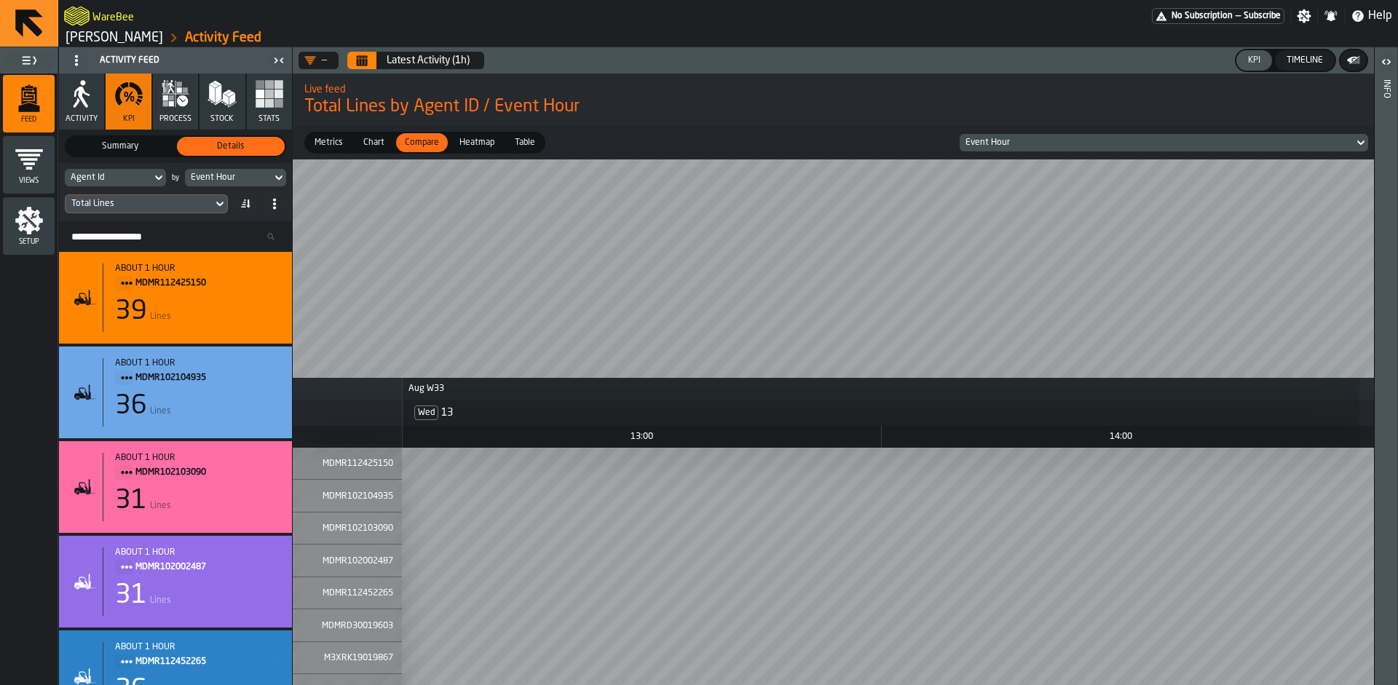
click at [334, 148] on span "Metrics" at bounding box center [329, 142] width 40 height 13
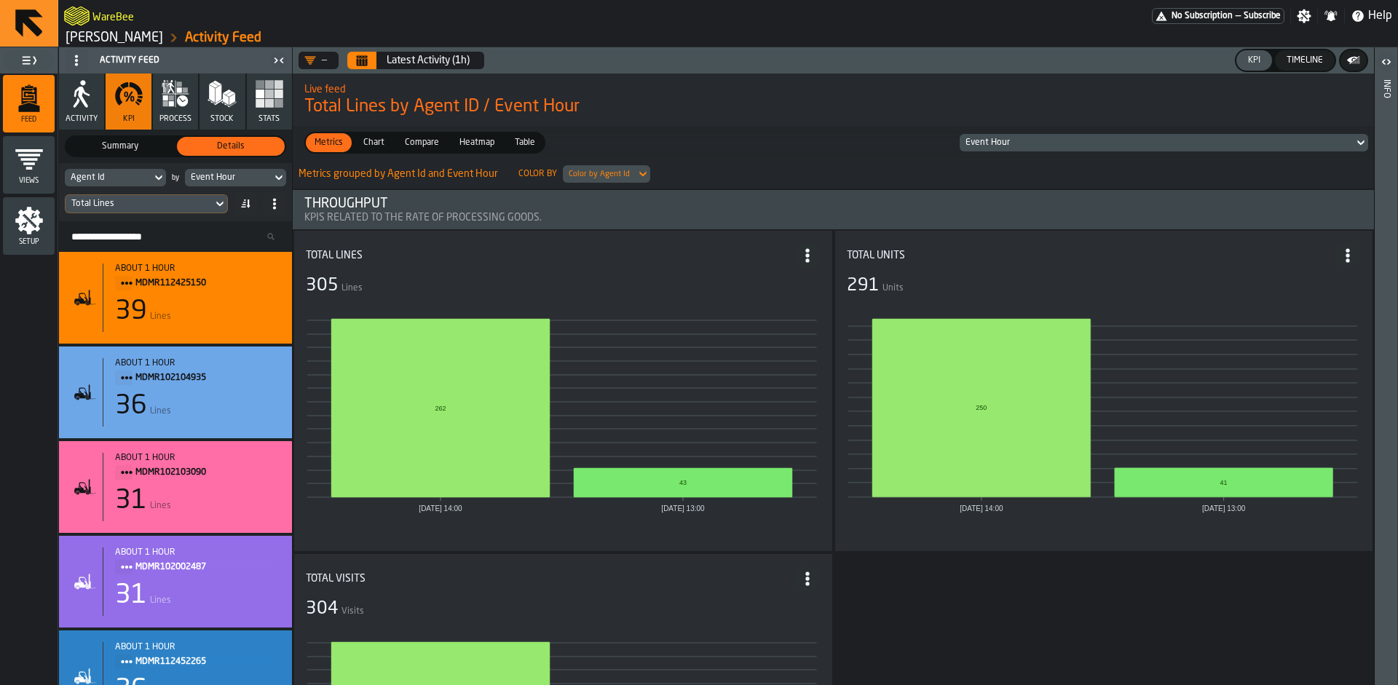
click at [378, 151] on div "Chart" at bounding box center [374, 142] width 39 height 19
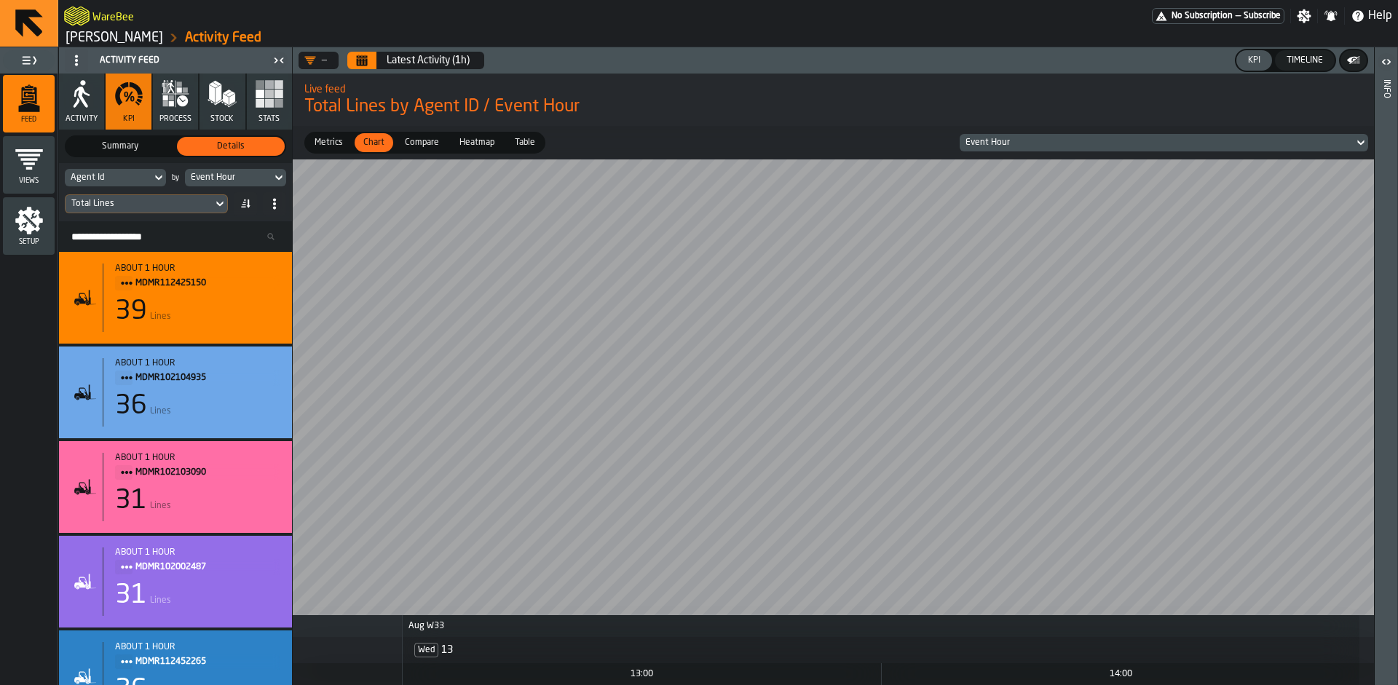
click at [403, 141] on span "Compare" at bounding box center [422, 142] width 46 height 13
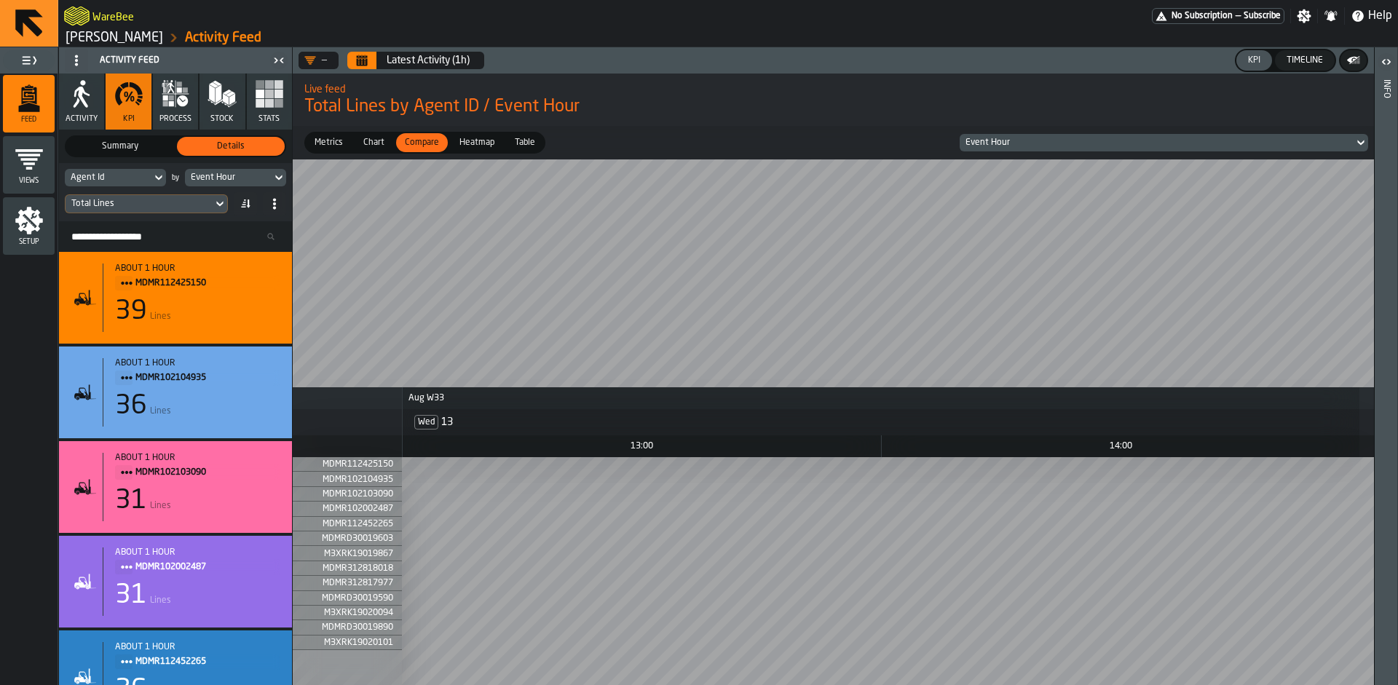
click at [334, 139] on span "Metrics" at bounding box center [329, 142] width 40 height 13
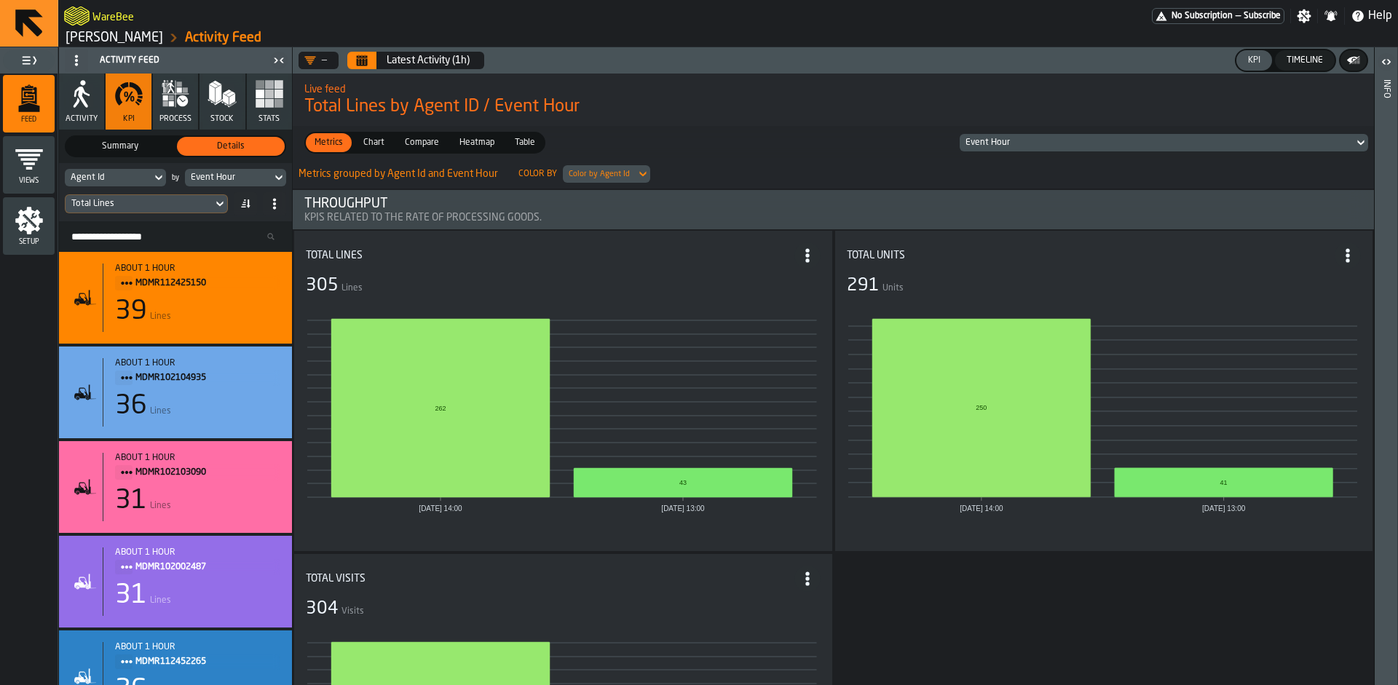
click at [159, 209] on div "Total Lines" at bounding box center [139, 204] width 147 height 16
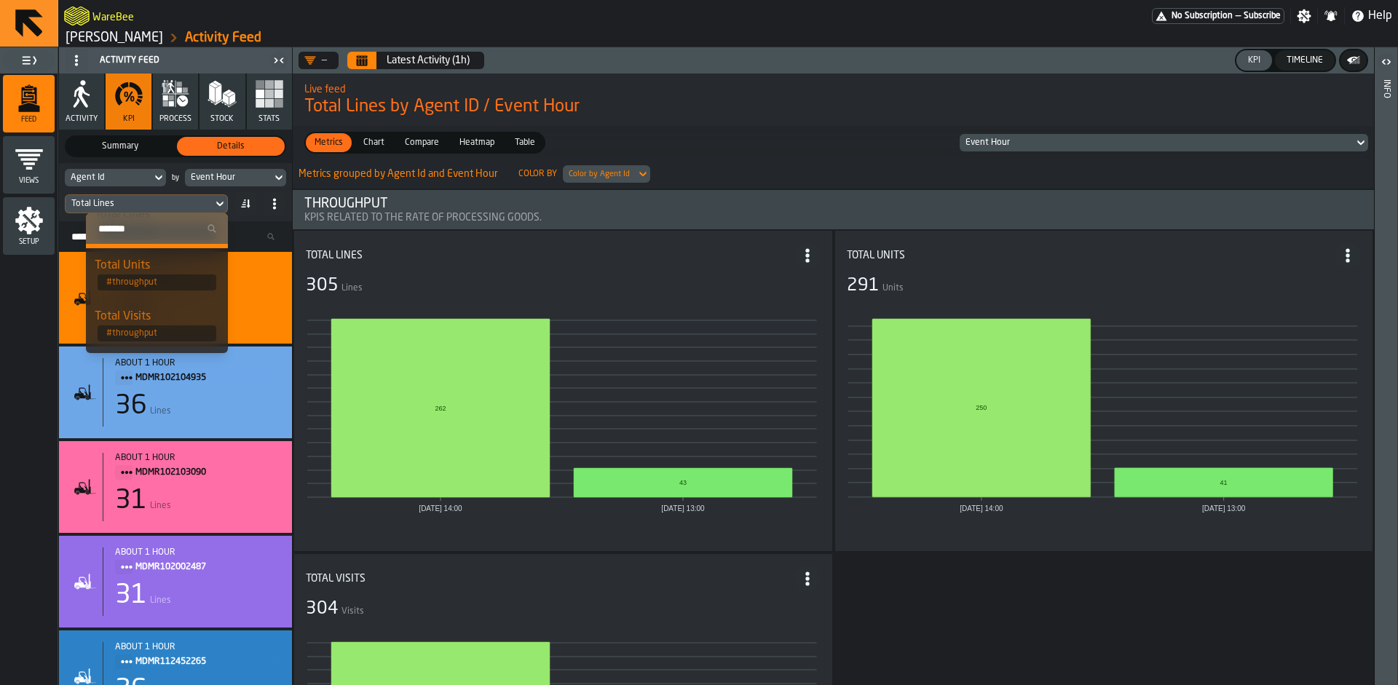
scroll to position [40, 0]
click at [725, 140] on div "Metrics Metrics Chart Chart Compare Compare Heatmap Heatmap Table Table Event H…" at bounding box center [833, 143] width 1081 height 34
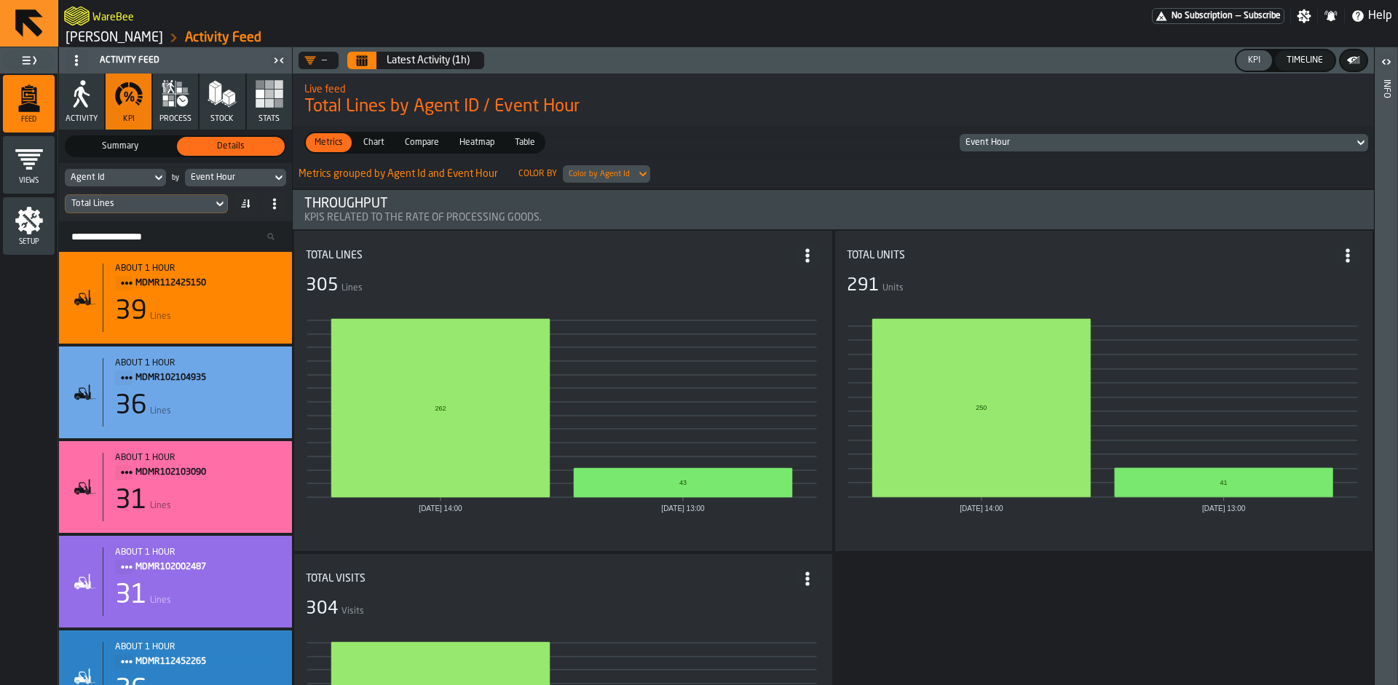
click at [138, 211] on div "Total Lines" at bounding box center [139, 204] width 147 height 16
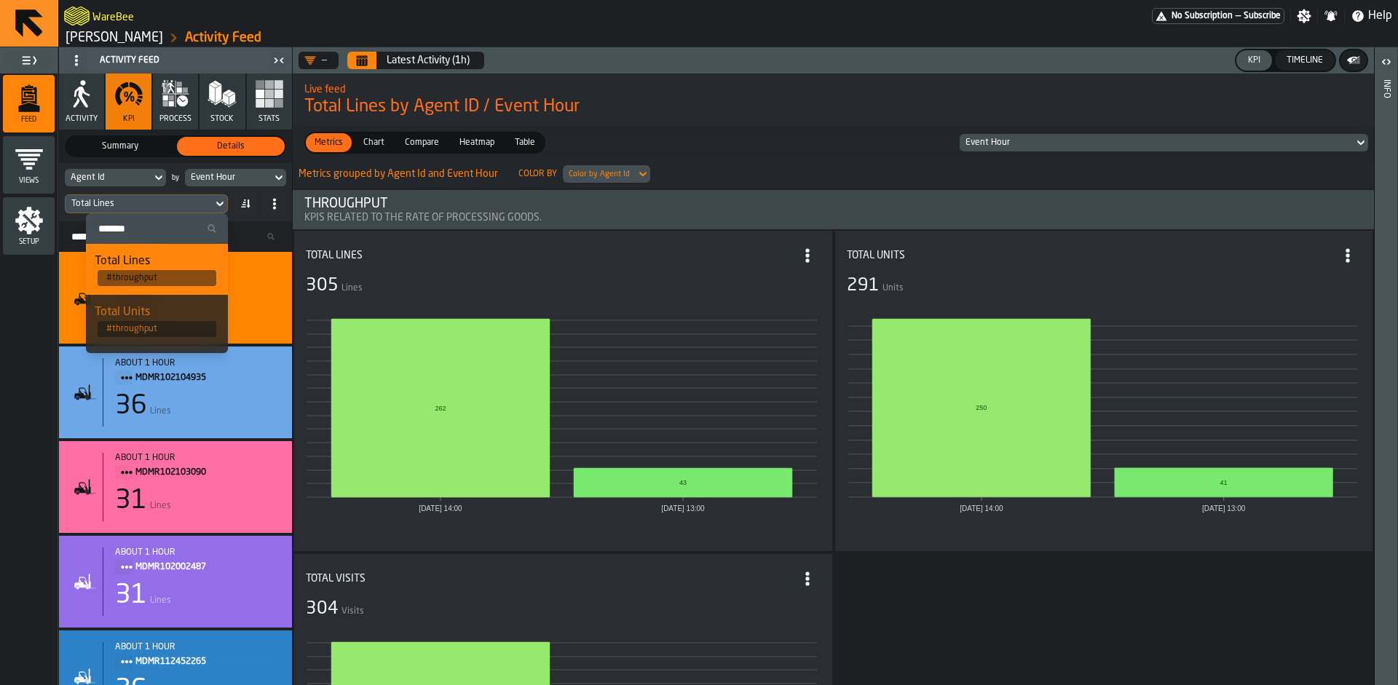
click at [497, 286] on div "305 Lines" at bounding box center [563, 286] width 515 height 23
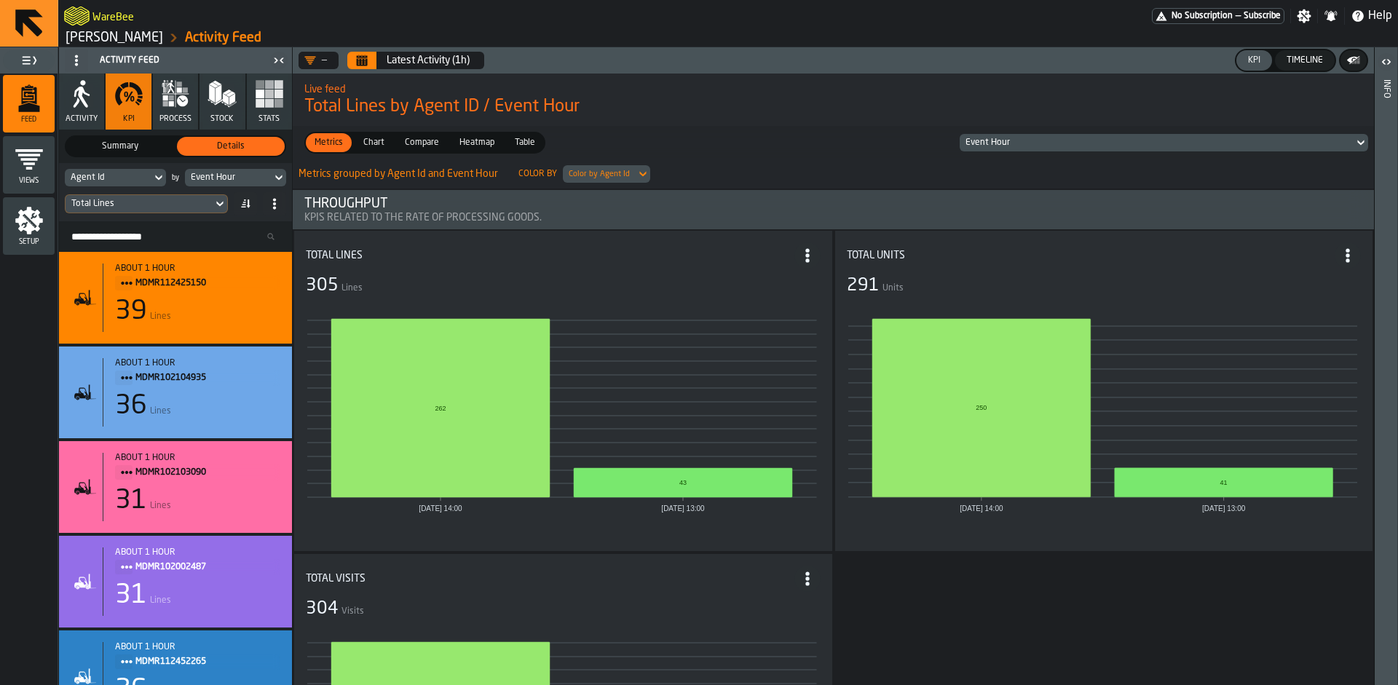
click at [377, 138] on span "Chart" at bounding box center [374, 142] width 33 height 13
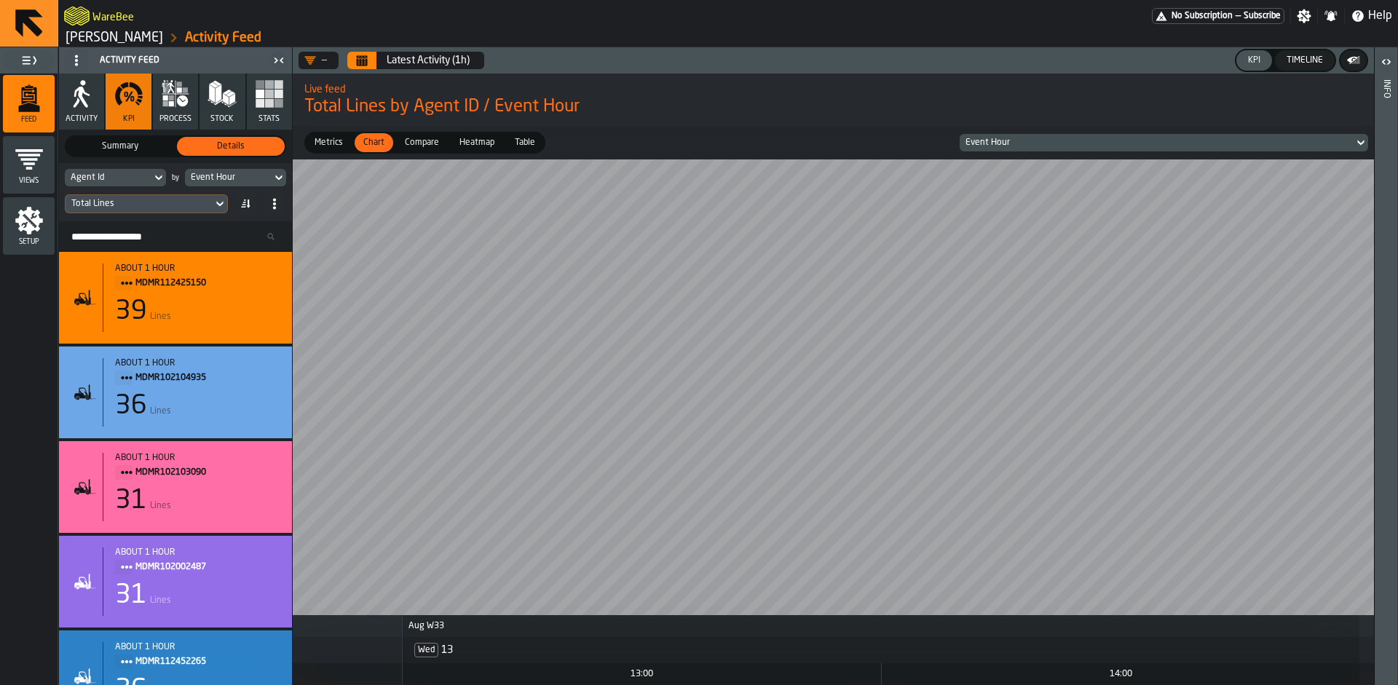
click at [334, 141] on span "Metrics" at bounding box center [329, 142] width 40 height 13
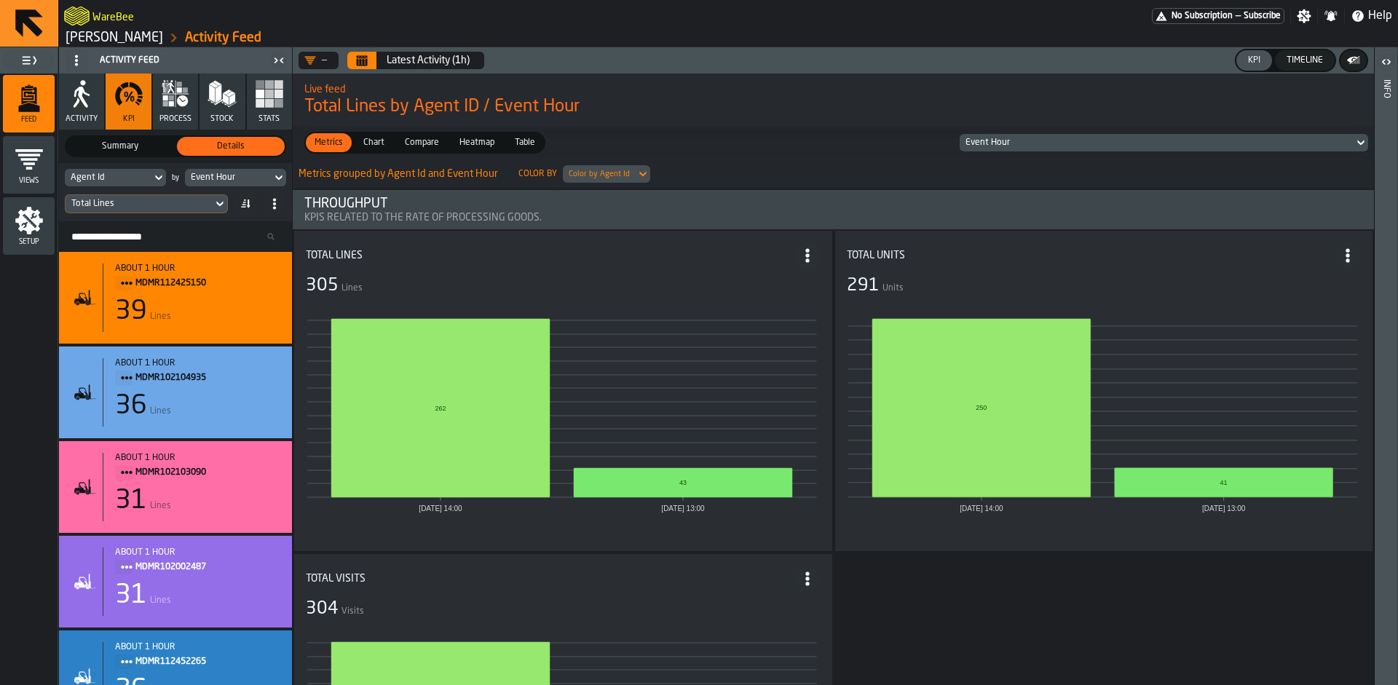
click at [79, 119] on span "Activity" at bounding box center [82, 118] width 32 height 9
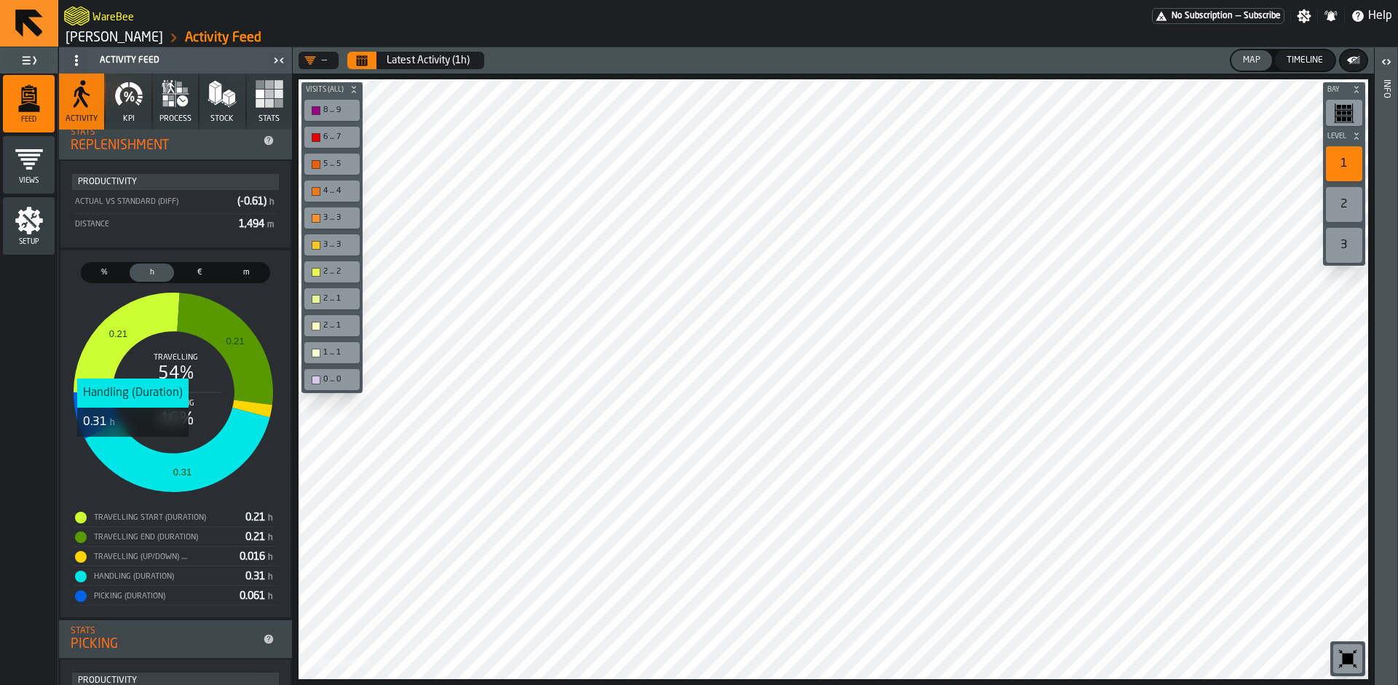
scroll to position [382, 0]
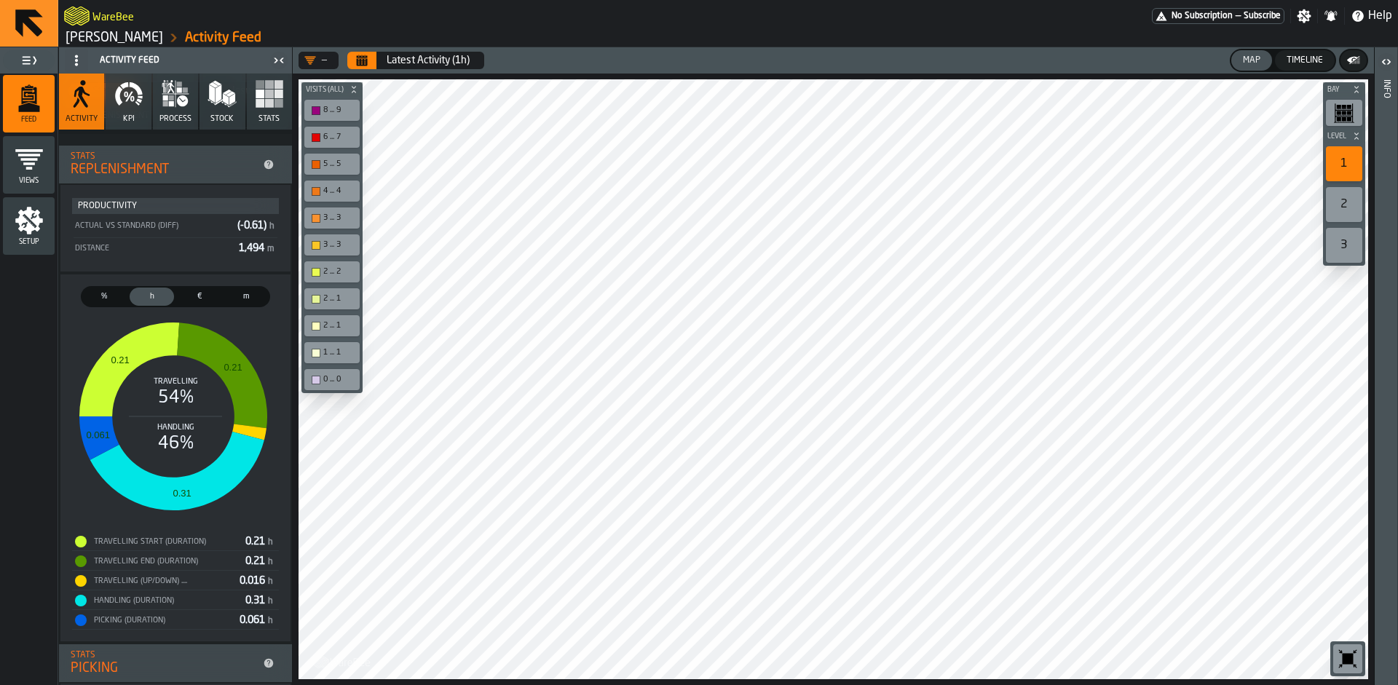
click at [106, 294] on span "%" at bounding box center [104, 297] width 39 height 12
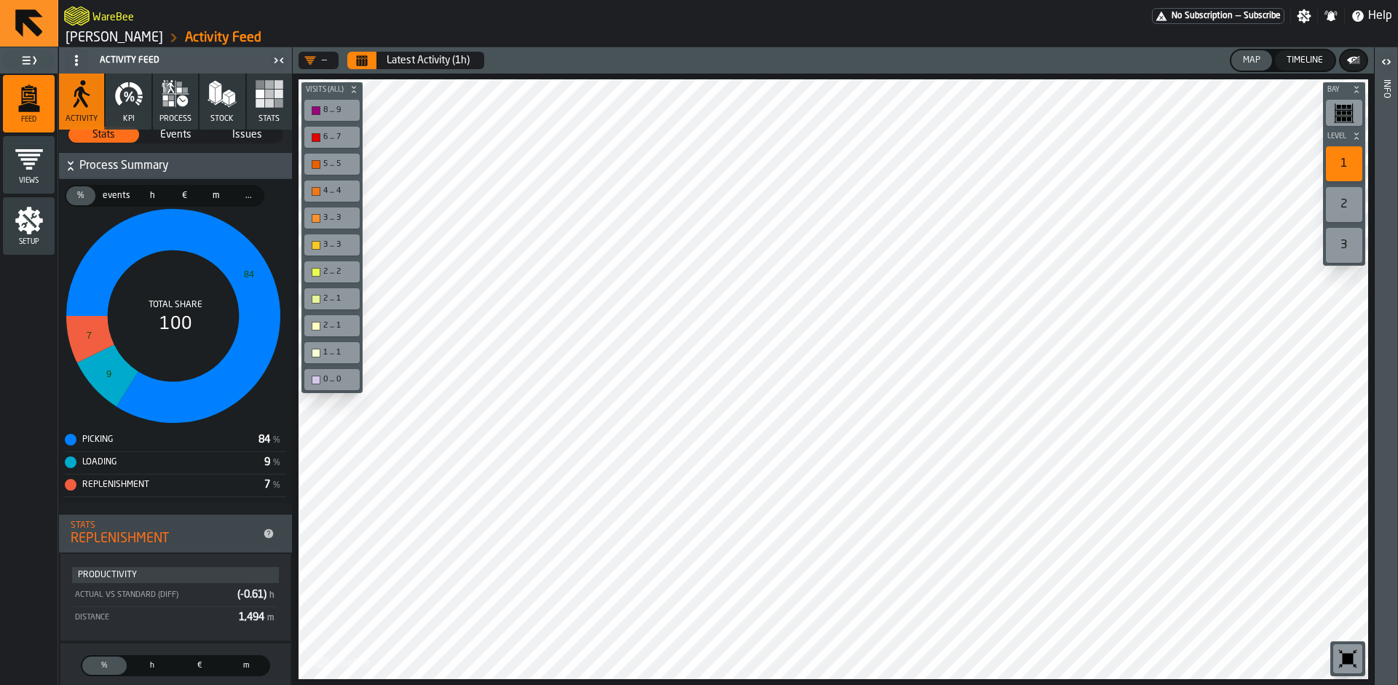
scroll to position [0, 0]
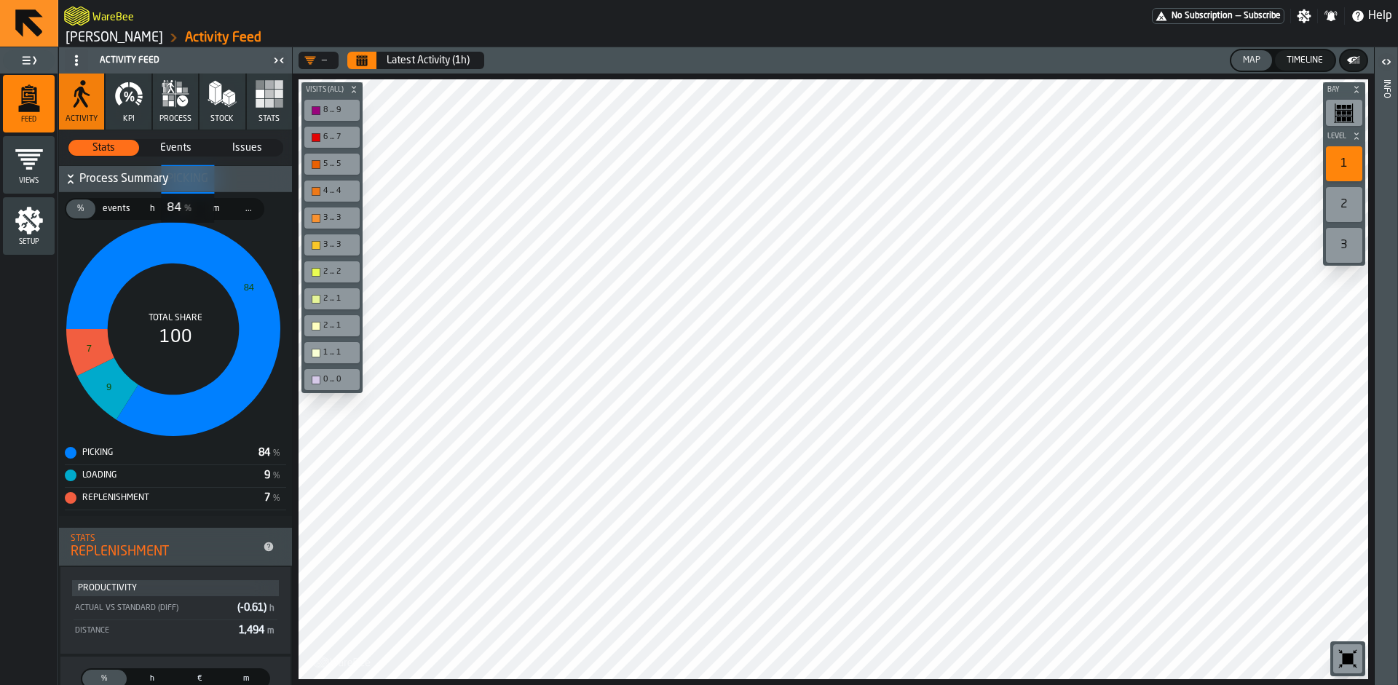
click at [249, 146] on span "Issues" at bounding box center [247, 148] width 69 height 15
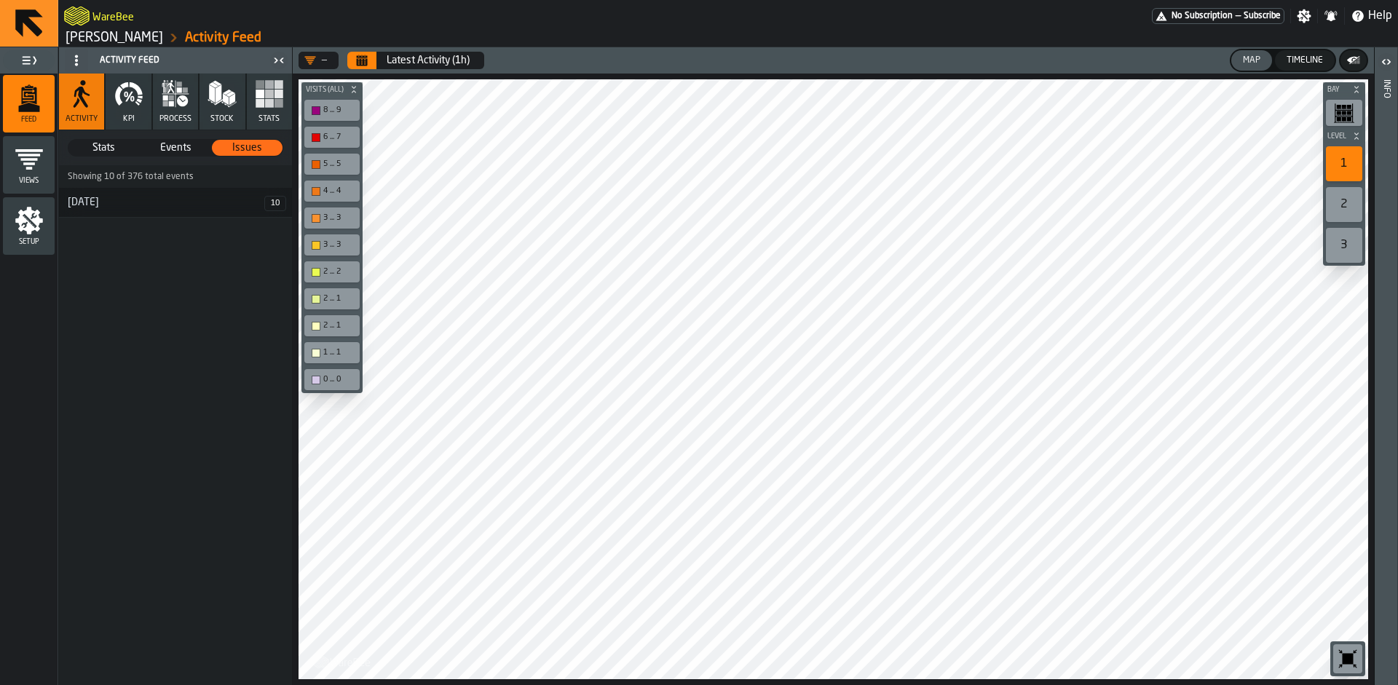
click at [102, 202] on div "[DATE]" at bounding box center [161, 203] width 205 height 12
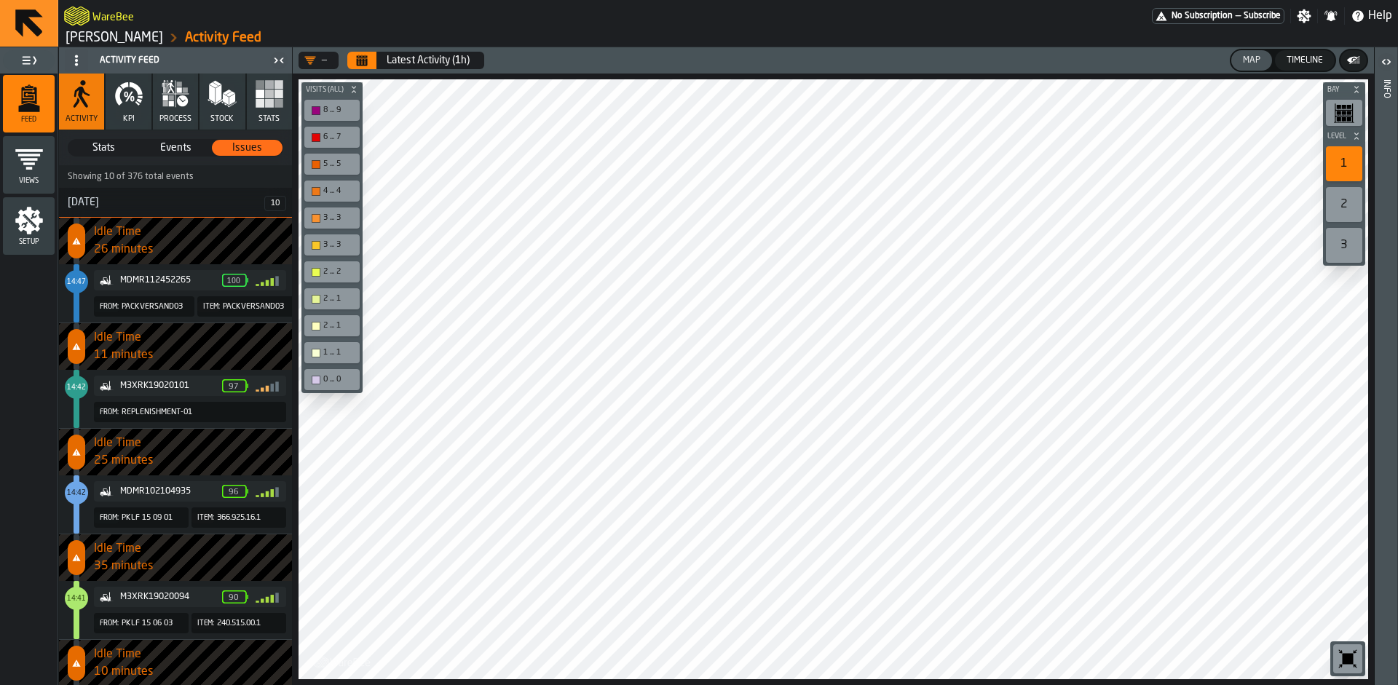
click at [25, 218] on icon "menu Setup" at bounding box center [29, 220] width 29 height 29
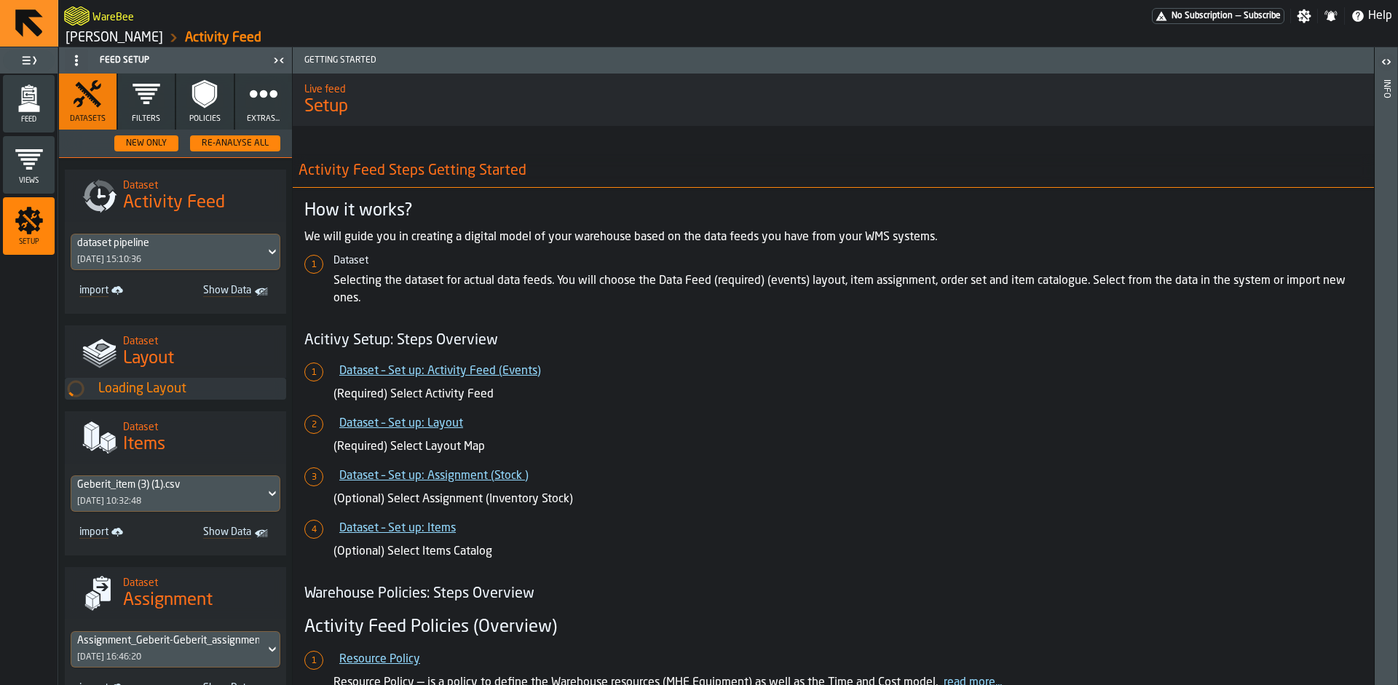
click at [160, 99] on button "Filters" at bounding box center [147, 102] width 58 height 56
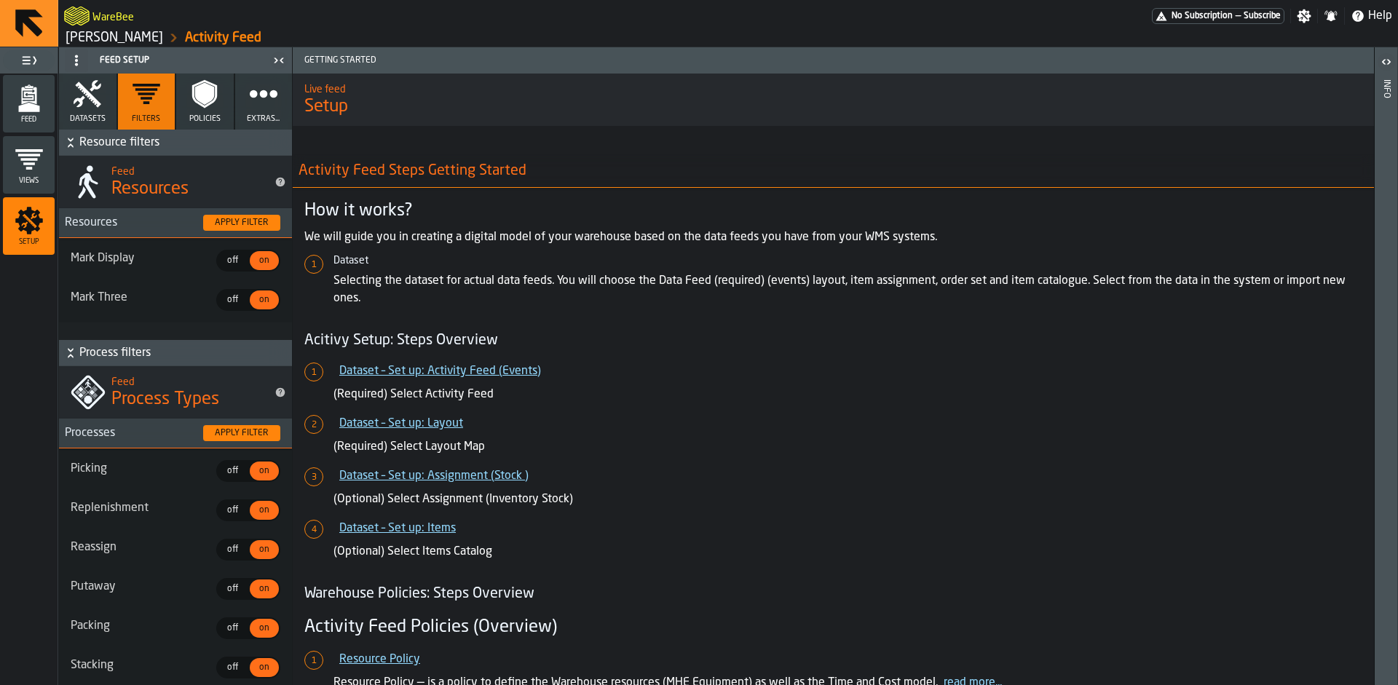
click at [226, 107] on button "Policies" at bounding box center [205, 102] width 58 height 56
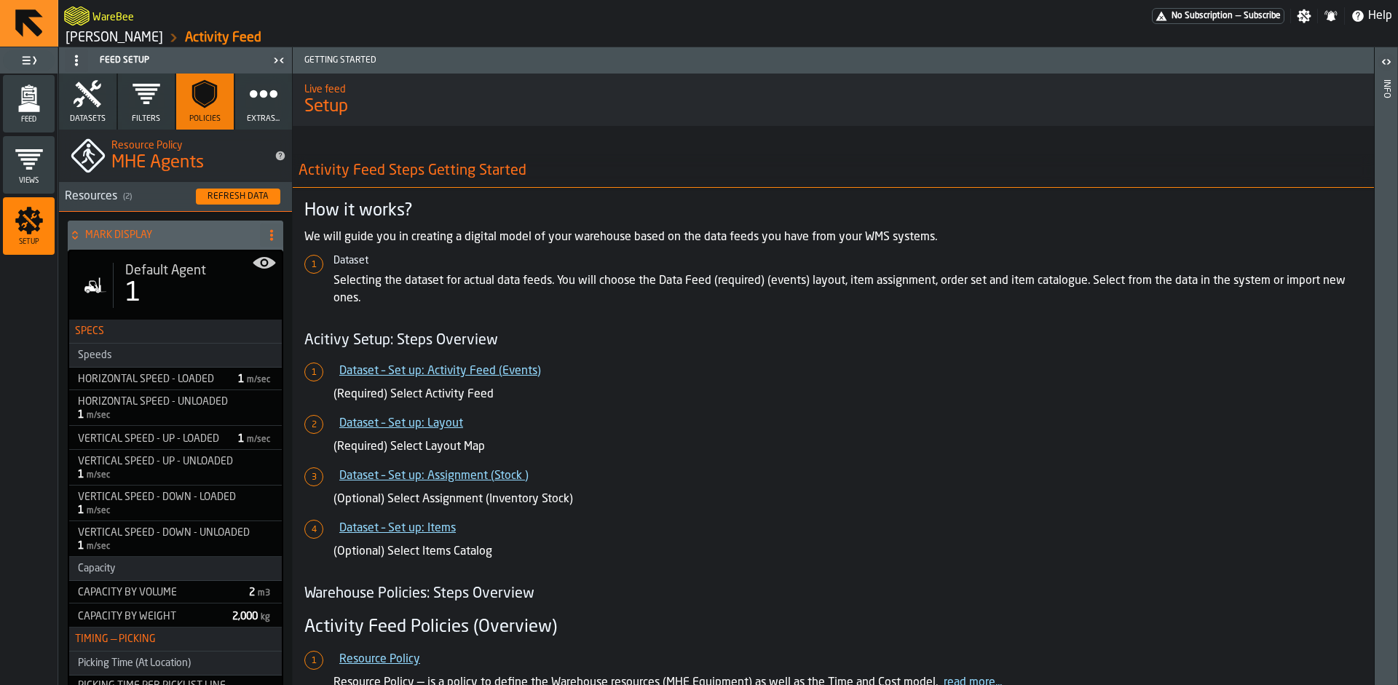
click at [249, 102] on icon "button" at bounding box center [263, 93] width 29 height 29
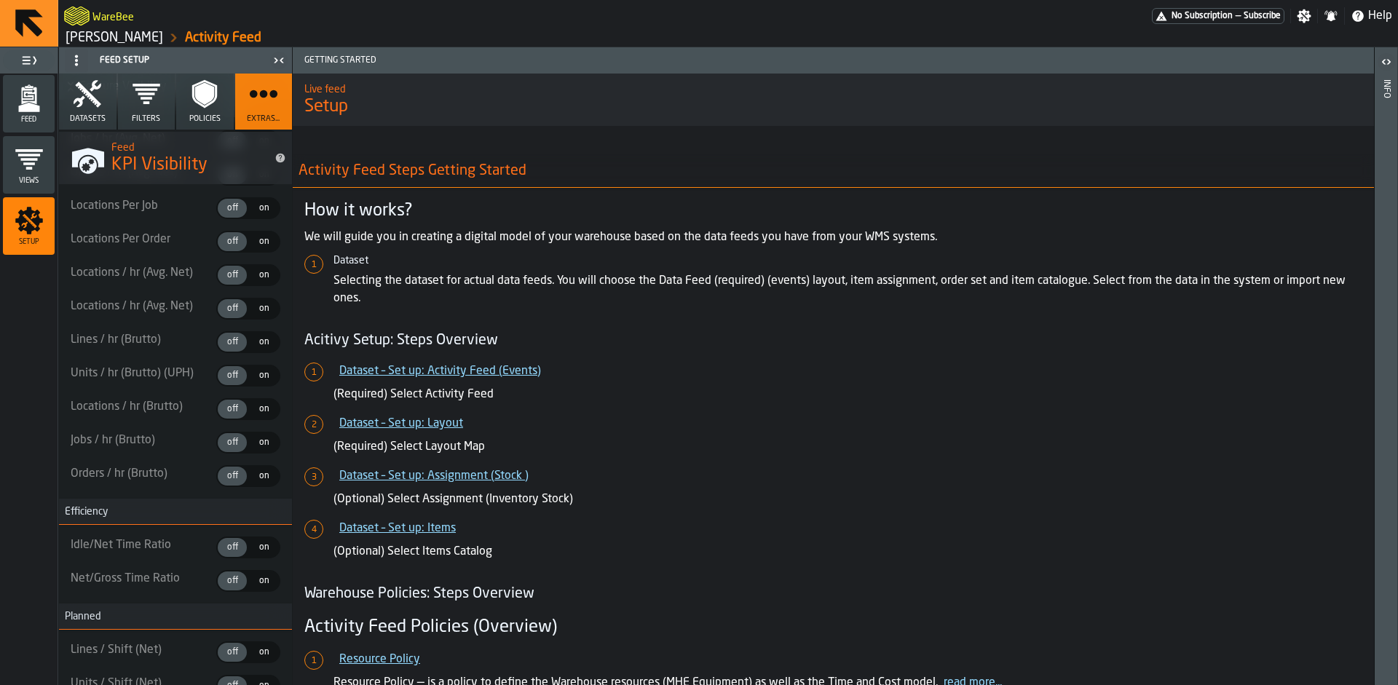
scroll to position [1169, 0]
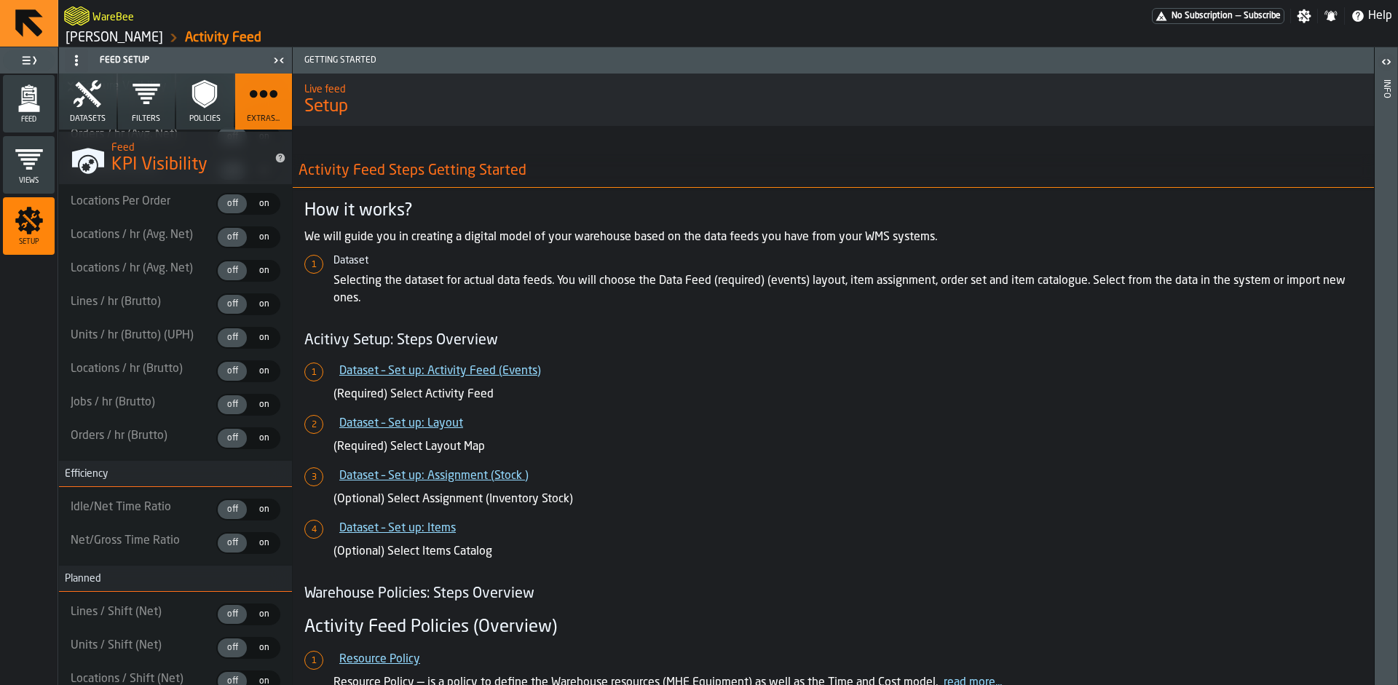
click at [36, 101] on icon "menu Feed" at bounding box center [28, 95] width 15 height 17
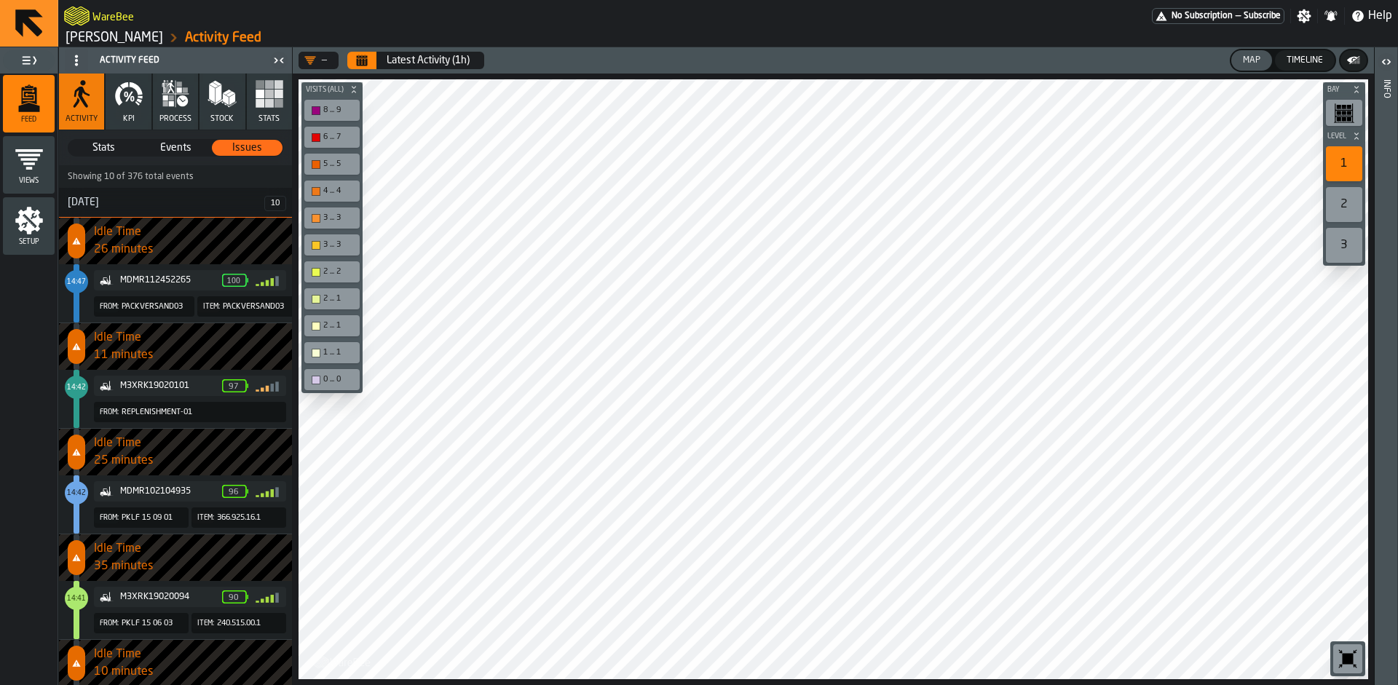
click at [1331, 20] on icon "button-toggle-Notifications" at bounding box center [1331, 16] width 9 height 10
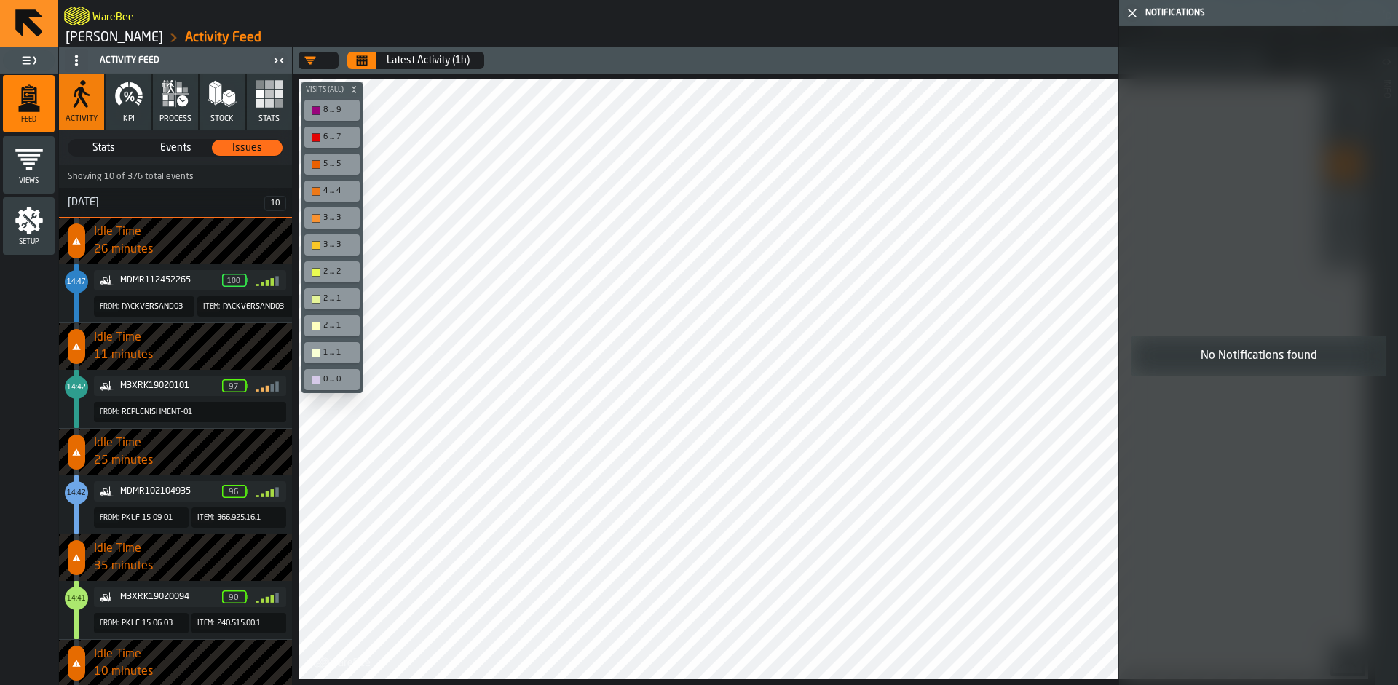
click at [1132, 20] on icon "button-toggle-Close me" at bounding box center [1132, 12] width 17 height 17
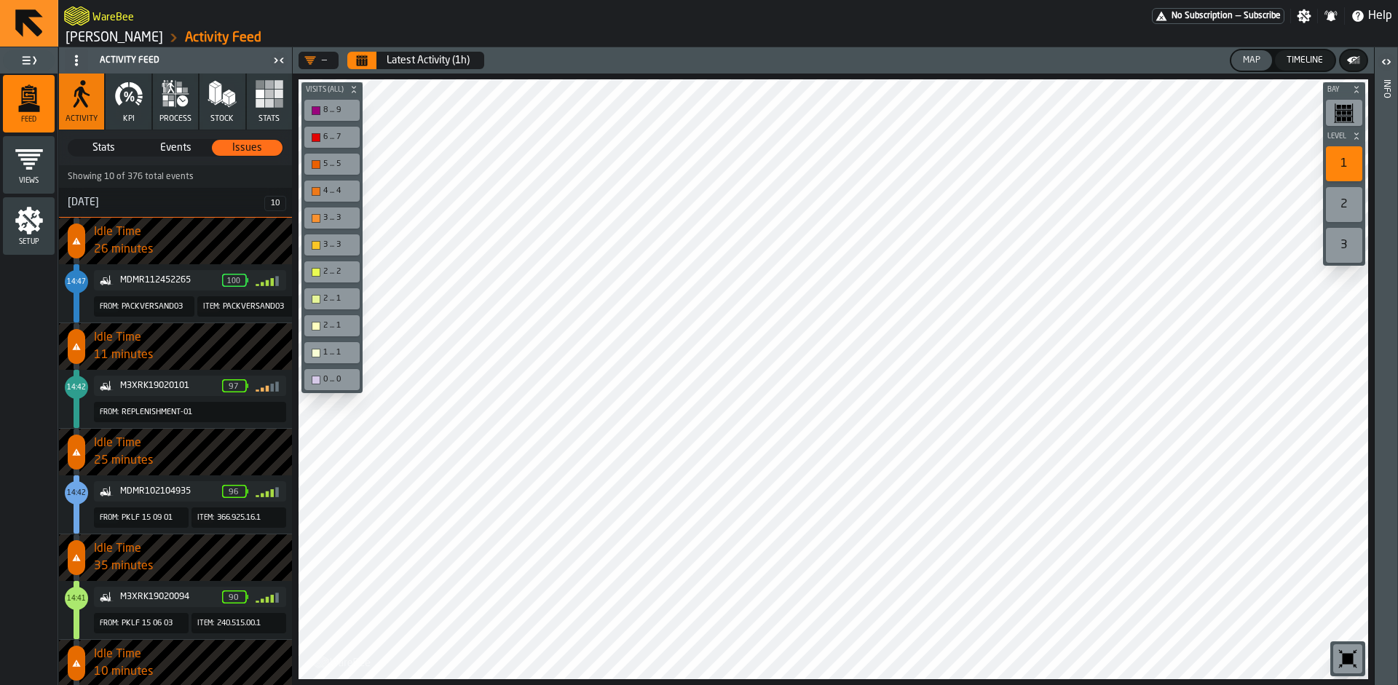
click at [1333, 20] on icon "button-toggle-Notifications" at bounding box center [1331, 16] width 9 height 10
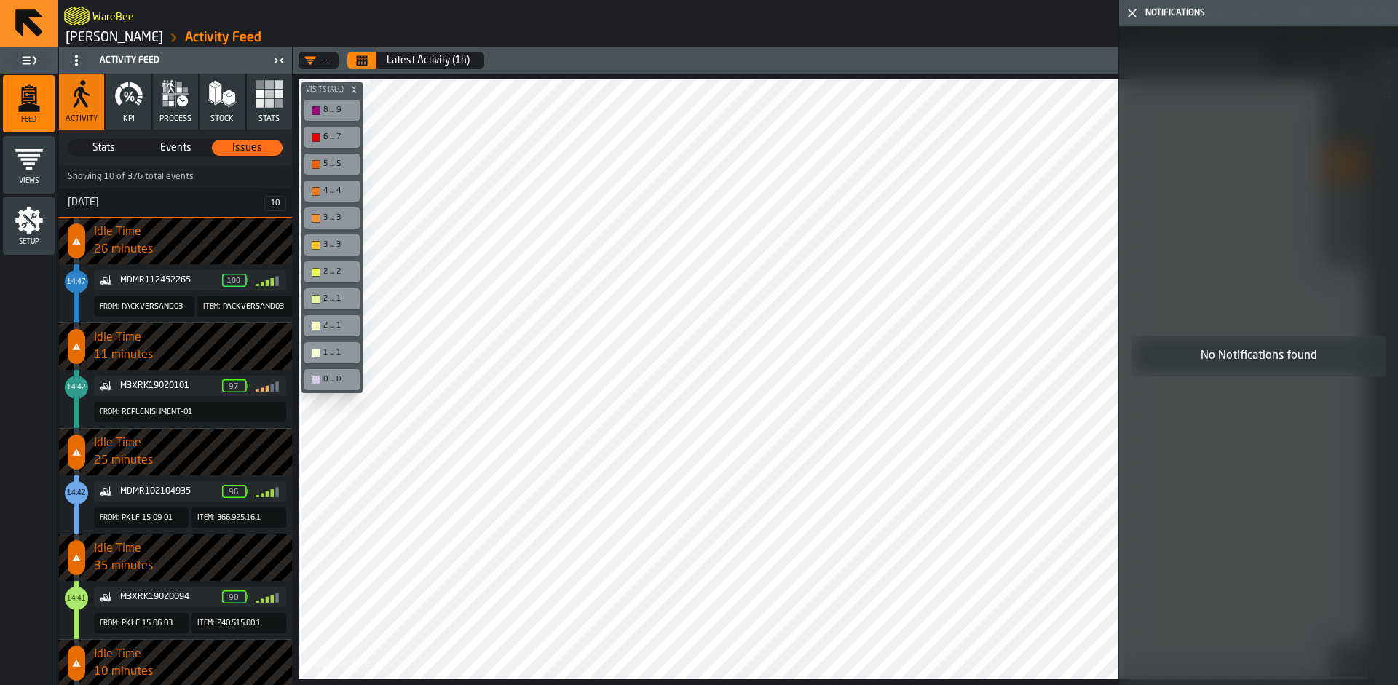
click at [1131, 18] on icon "button-toggle-Close me" at bounding box center [1132, 12] width 17 height 17
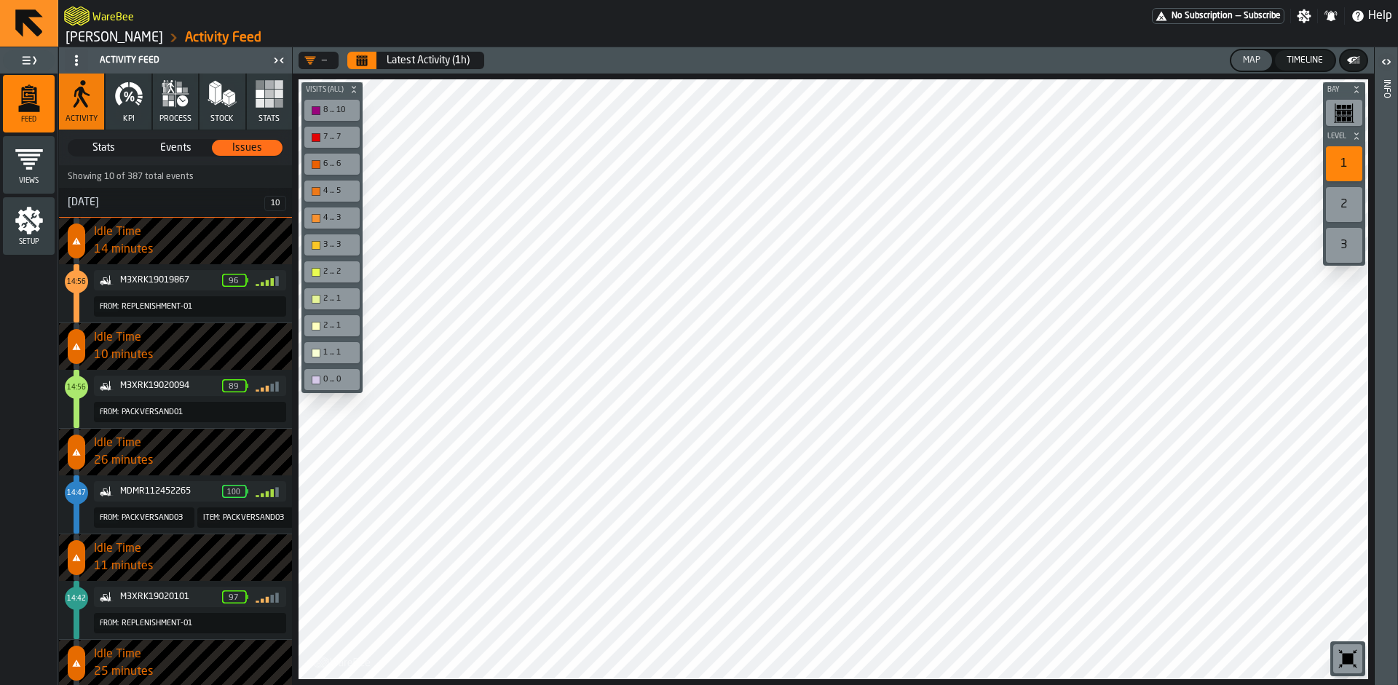
click at [120, 112] on button "KPI" at bounding box center [128, 102] width 45 height 56
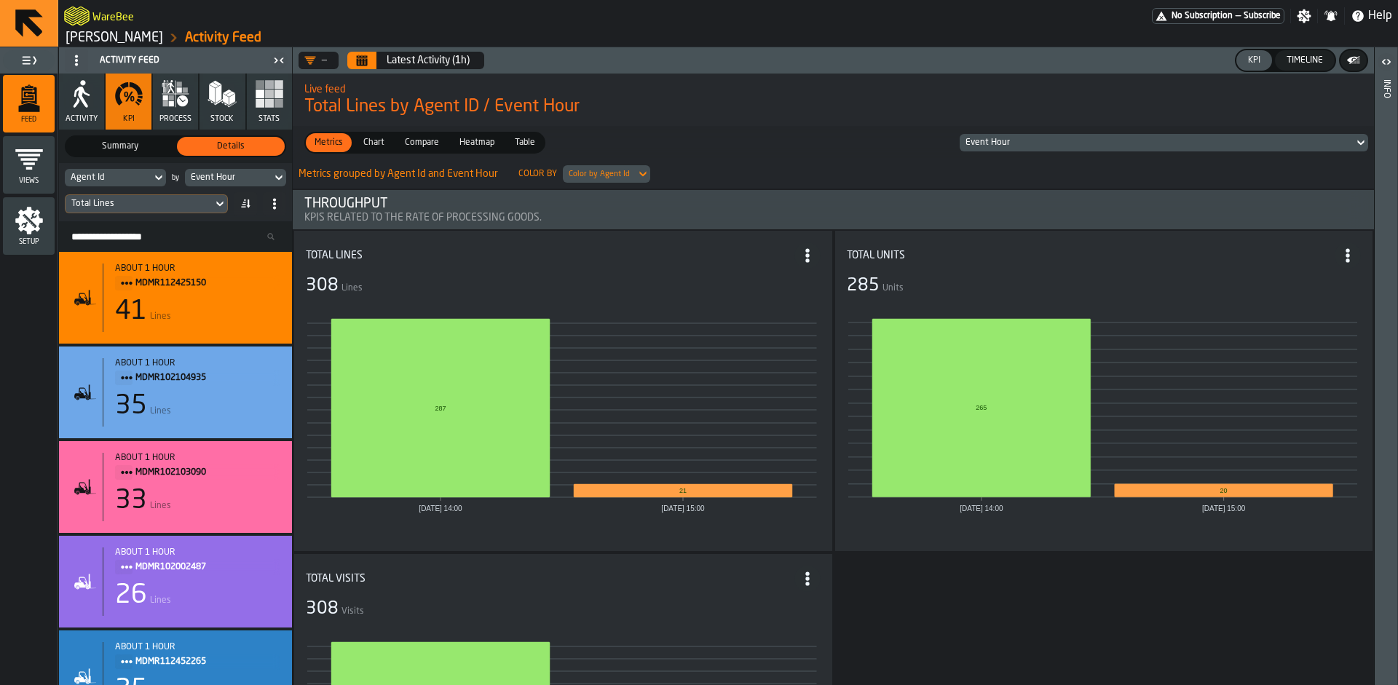
click at [466, 141] on span "Heatmap" at bounding box center [477, 142] width 47 height 13
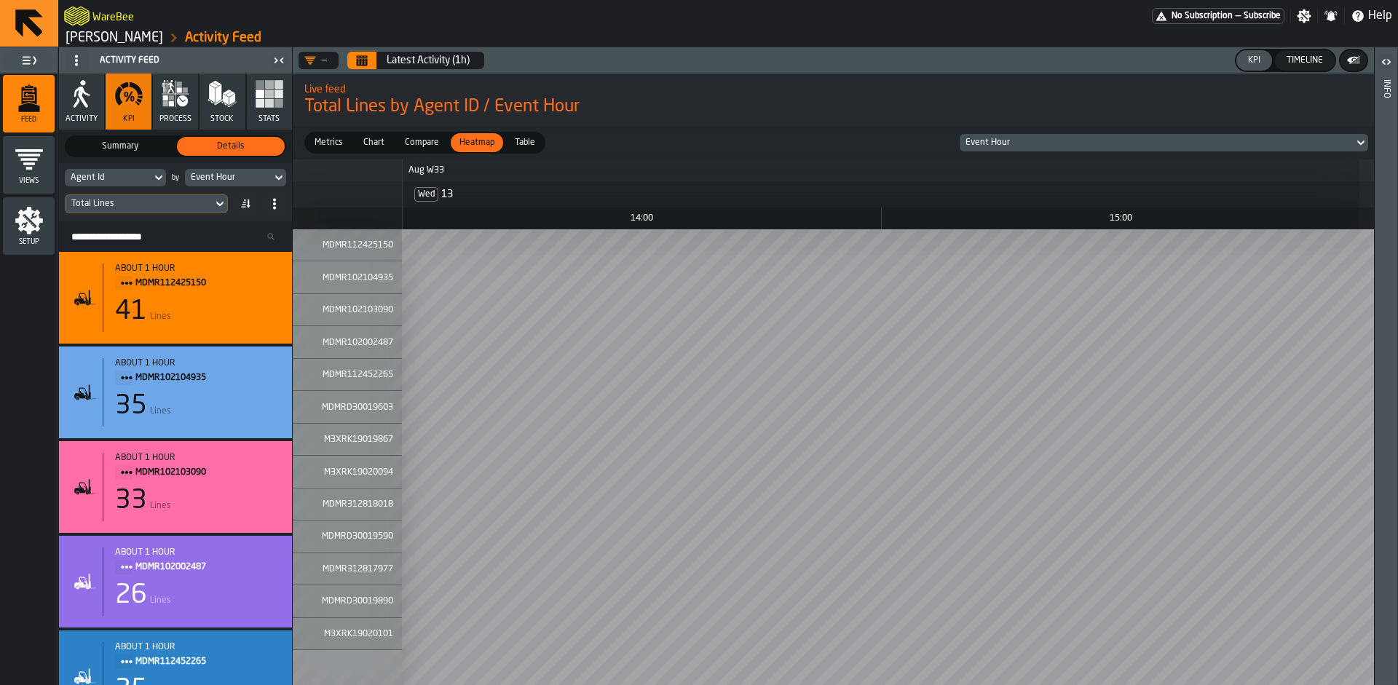
click at [521, 139] on span "Table" at bounding box center [525, 142] width 32 height 13
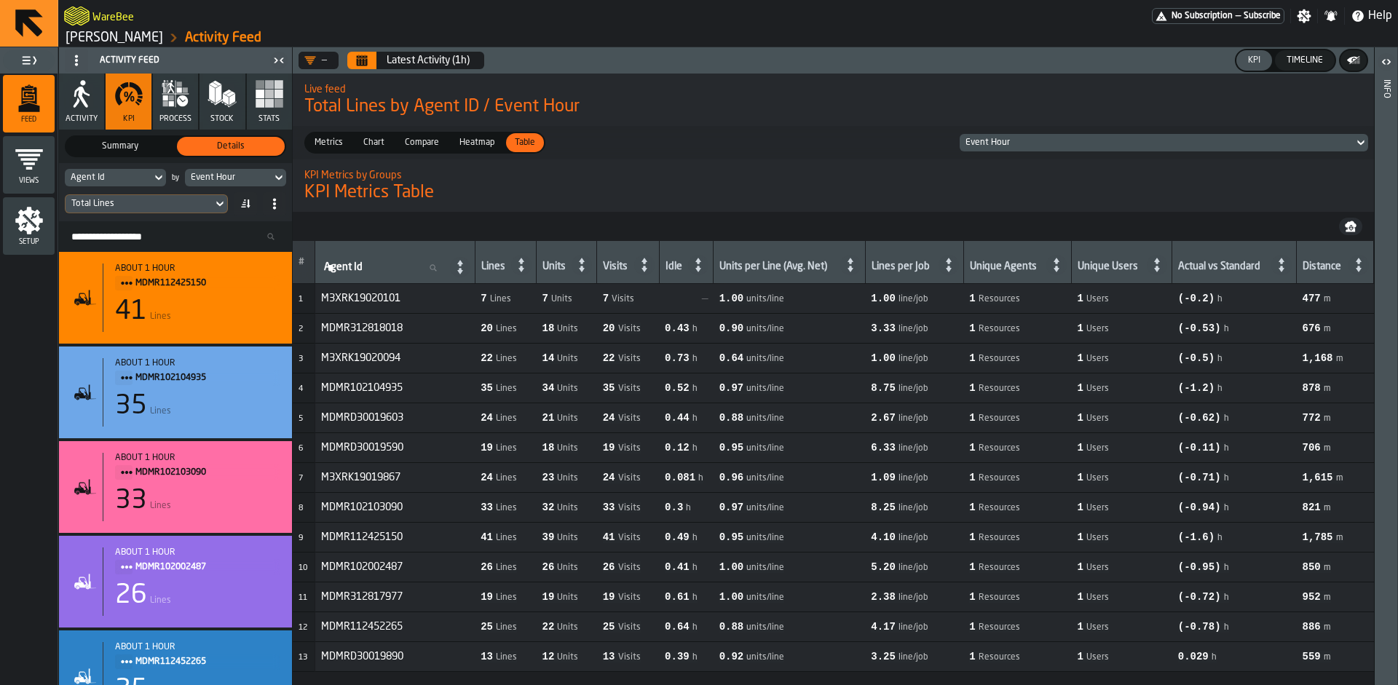
click at [117, 148] on span "Summary" at bounding box center [120, 146] width 102 height 13
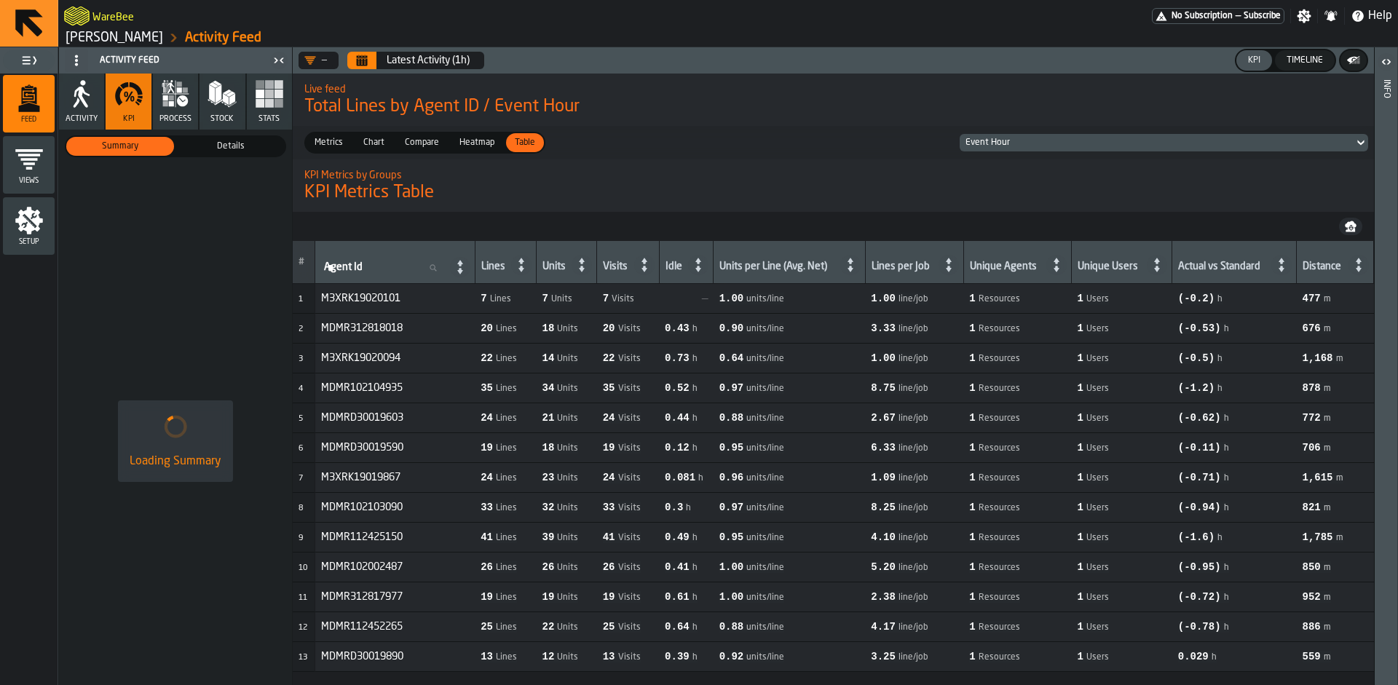
click at [229, 150] on span "Details" at bounding box center [231, 146] width 102 height 13
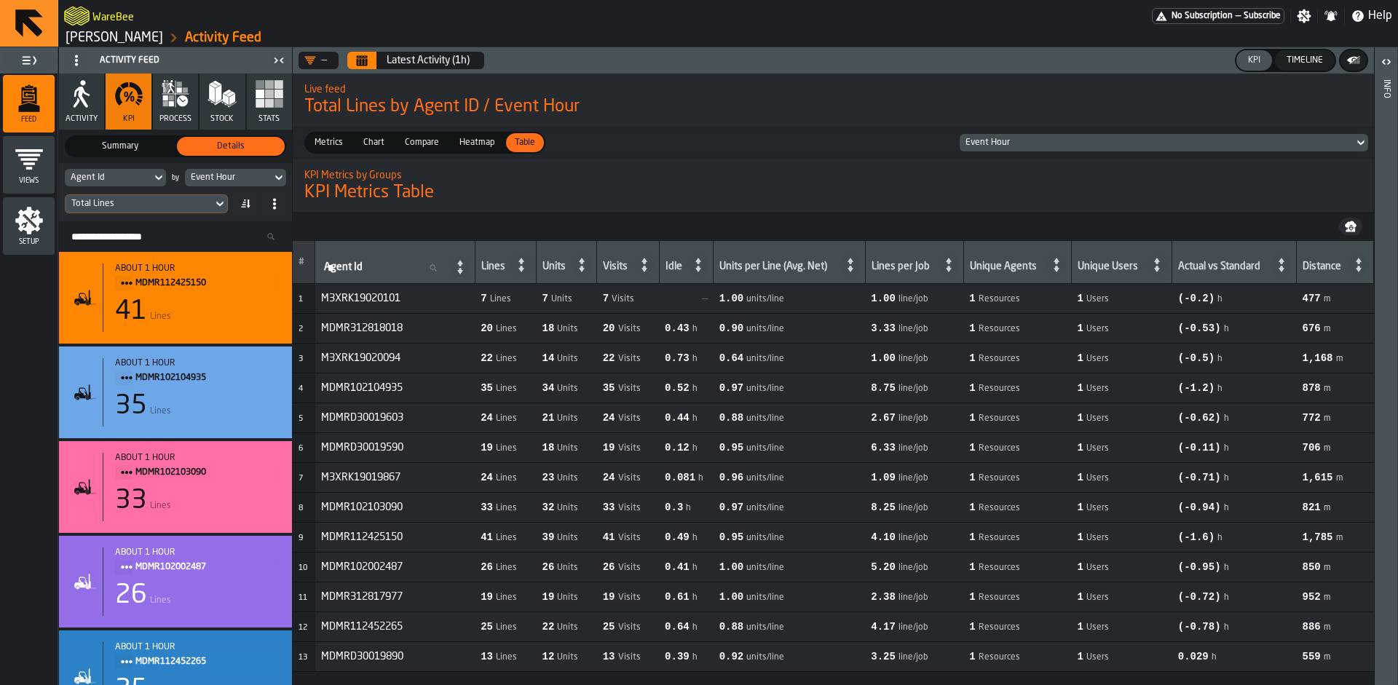
click at [116, 150] on span "Summary" at bounding box center [120, 146] width 102 height 13
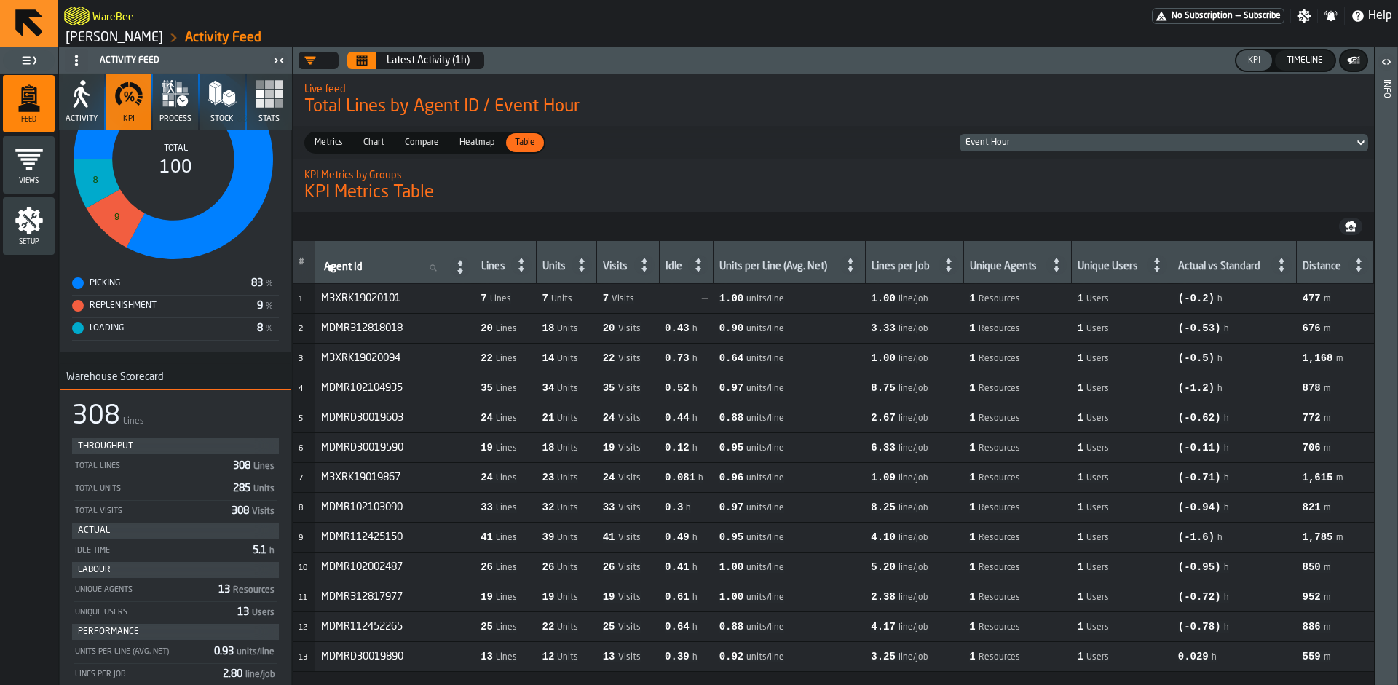
scroll to position [305, 0]
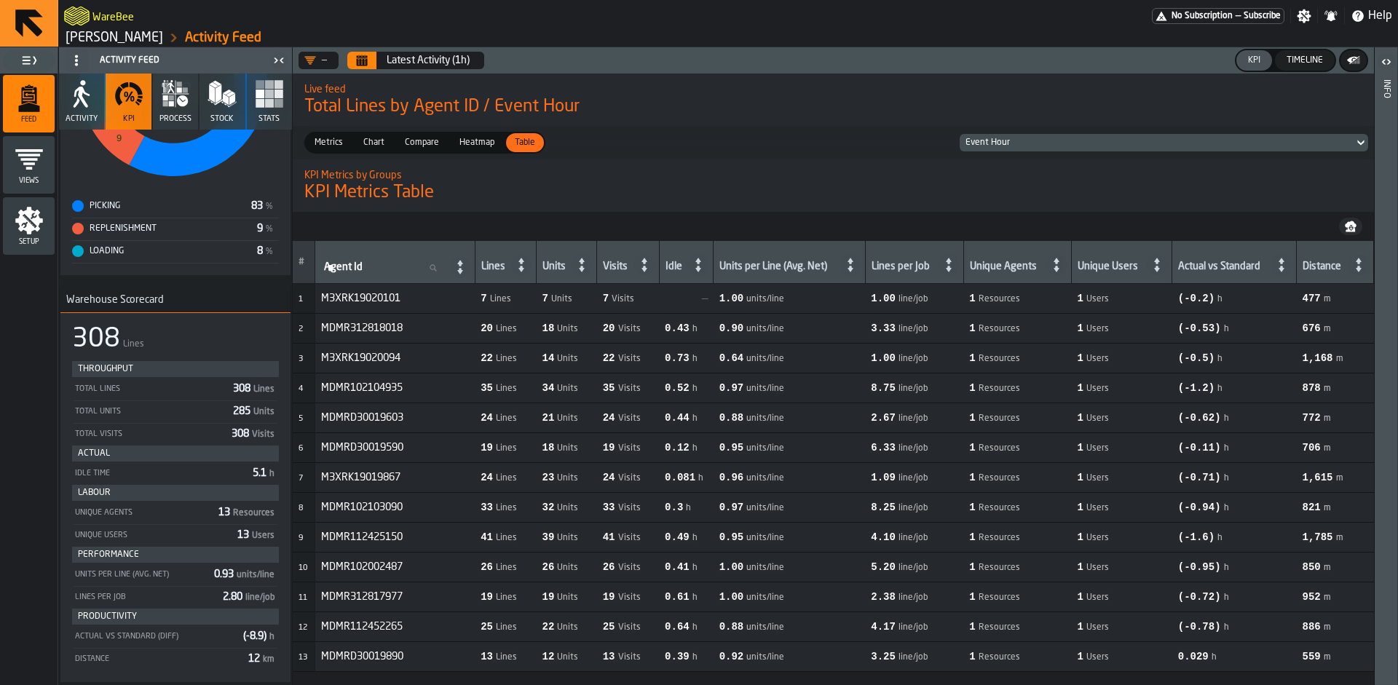
click at [369, 143] on span "Chart" at bounding box center [374, 142] width 33 height 13
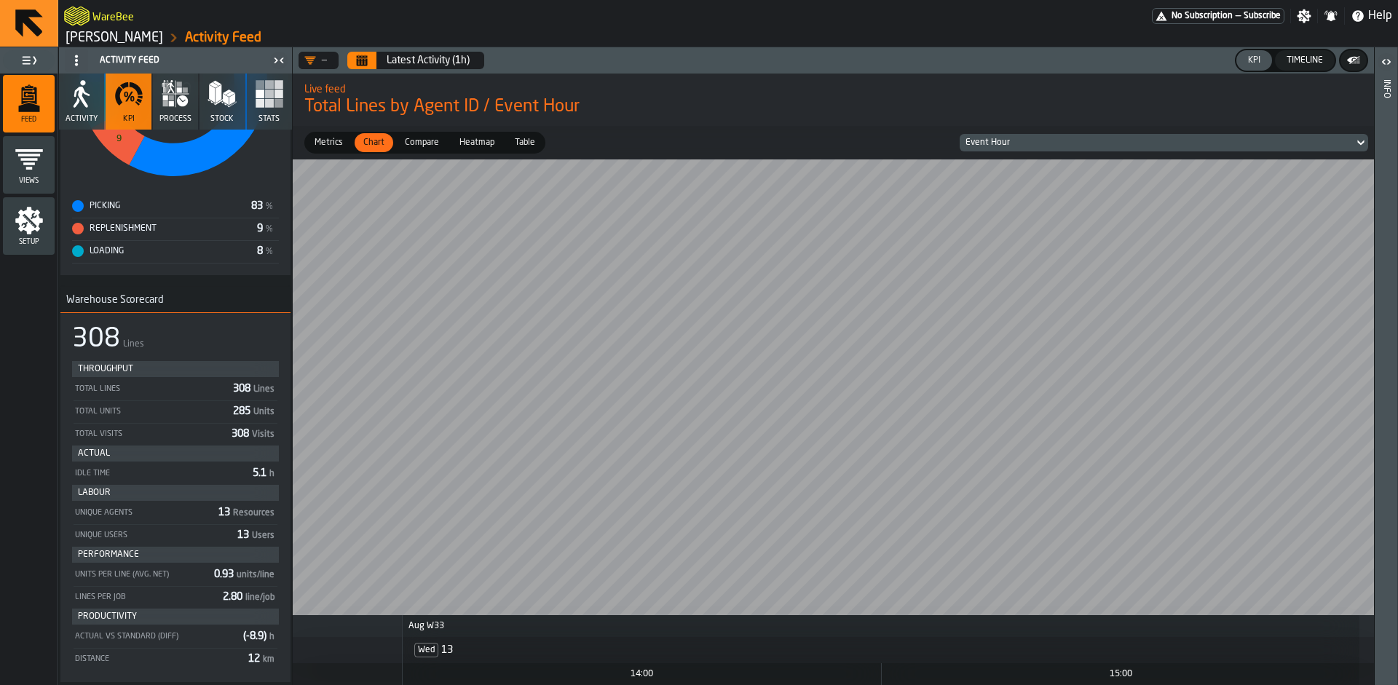
click at [331, 147] on span "Metrics" at bounding box center [329, 142] width 40 height 13
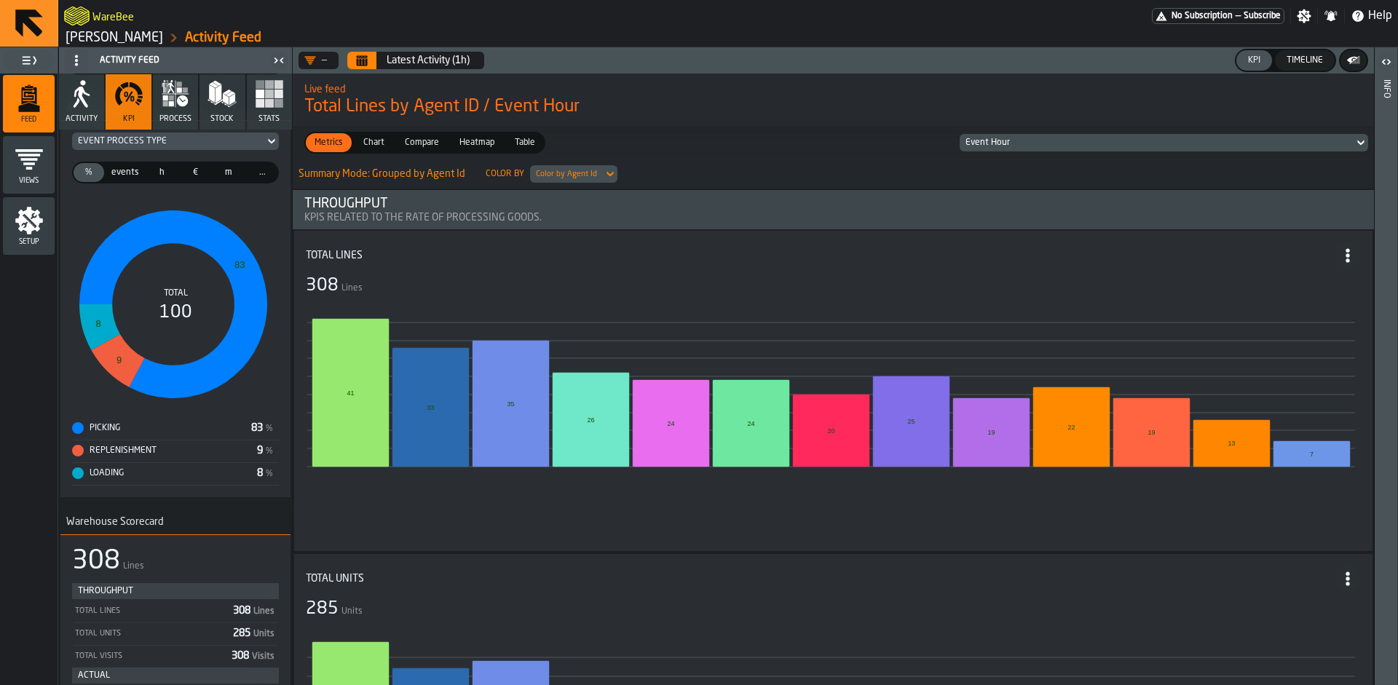
scroll to position [10, 0]
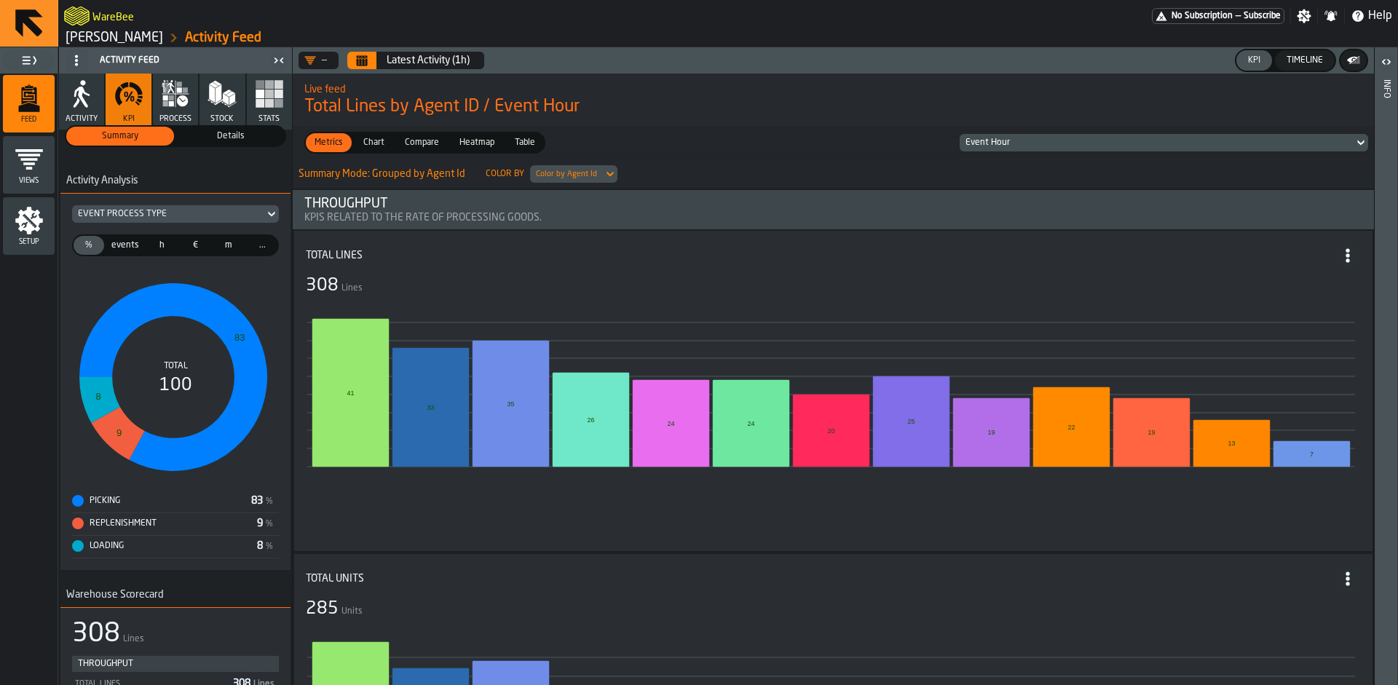
click at [92, 38] on link "[PERSON_NAME]" at bounding box center [115, 38] width 98 height 16
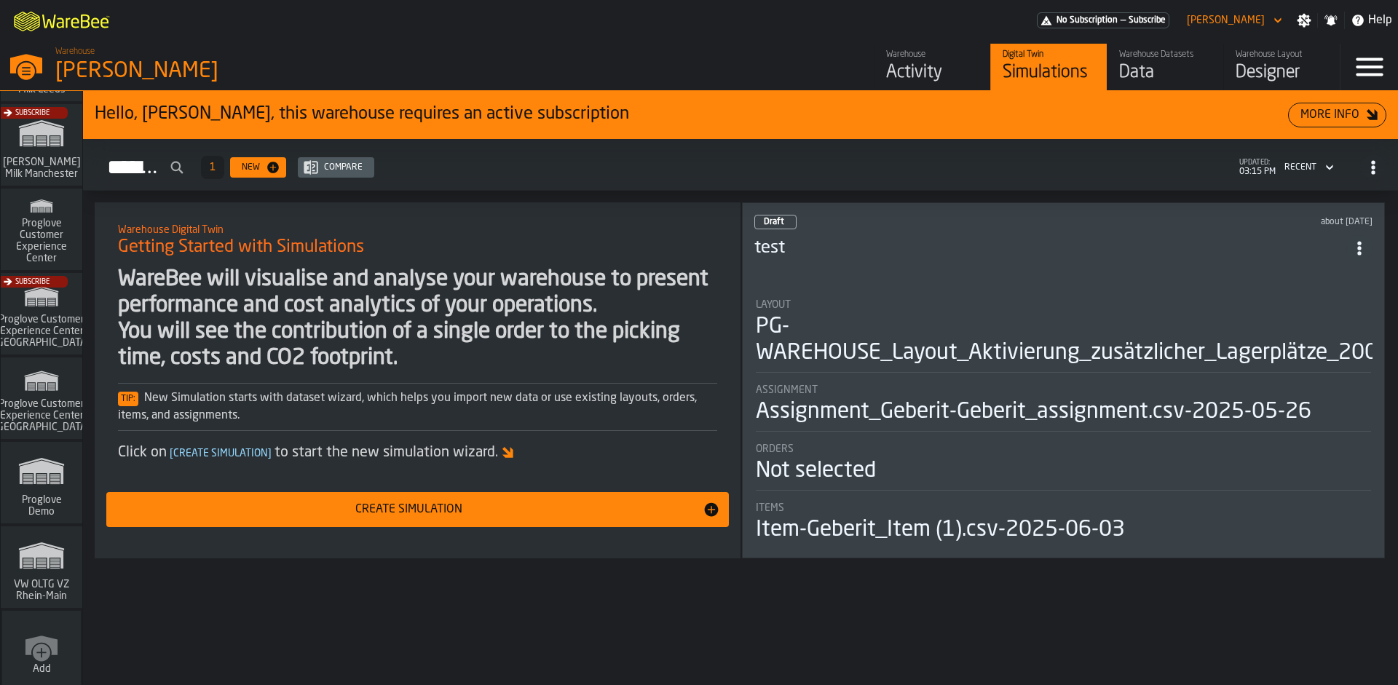
scroll to position [1183, 0]
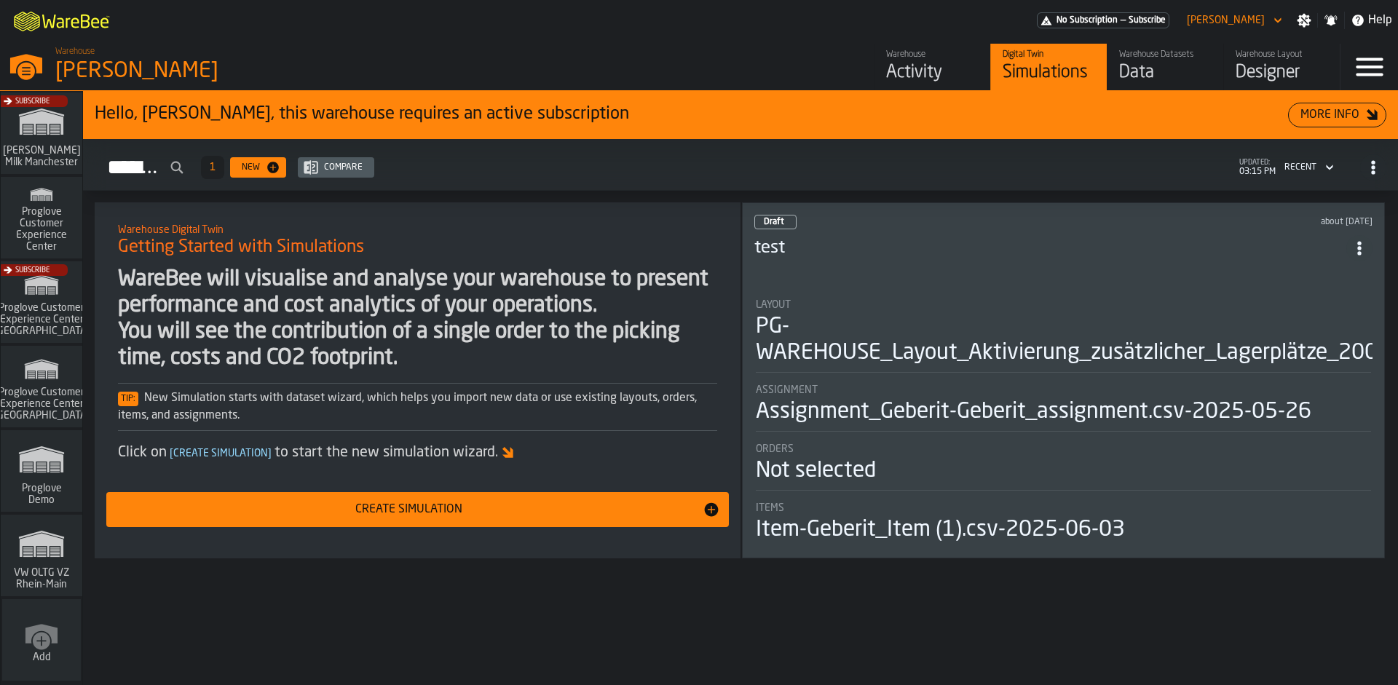
click at [55, 546] on icon "link-to-/wh/i/44979e6c-6f66-405e-9874-c1e29f02a54a/simulations" at bounding box center [42, 544] width 70 height 47
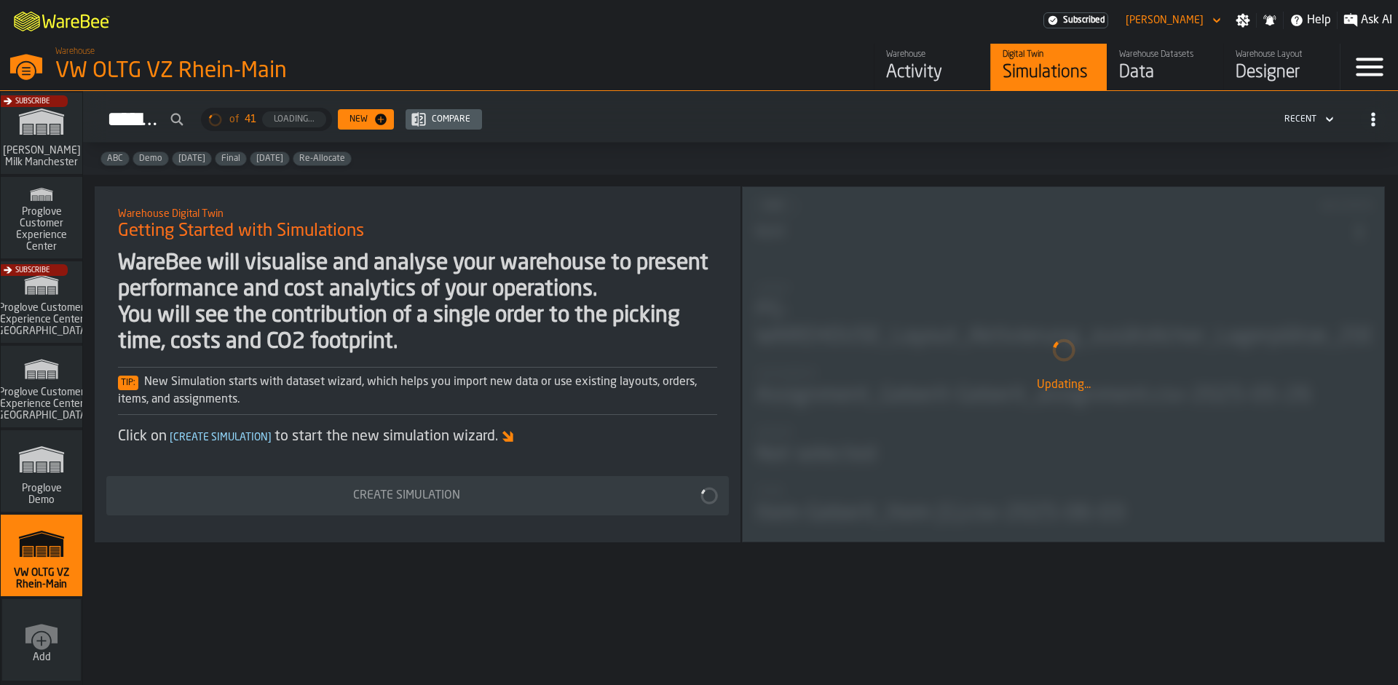
click at [943, 78] on div "Activity" at bounding box center [932, 72] width 92 height 23
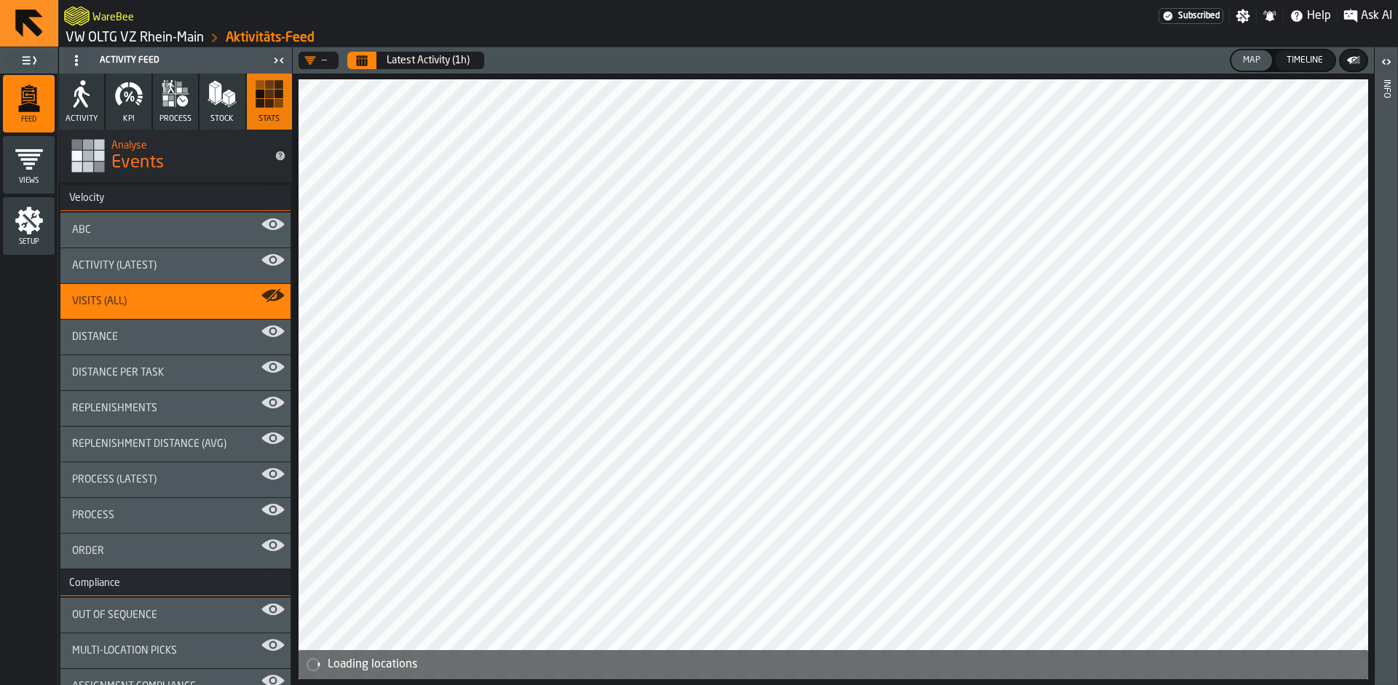
click at [1367, 16] on span "Ask AI" at bounding box center [1376, 15] width 31 height 17
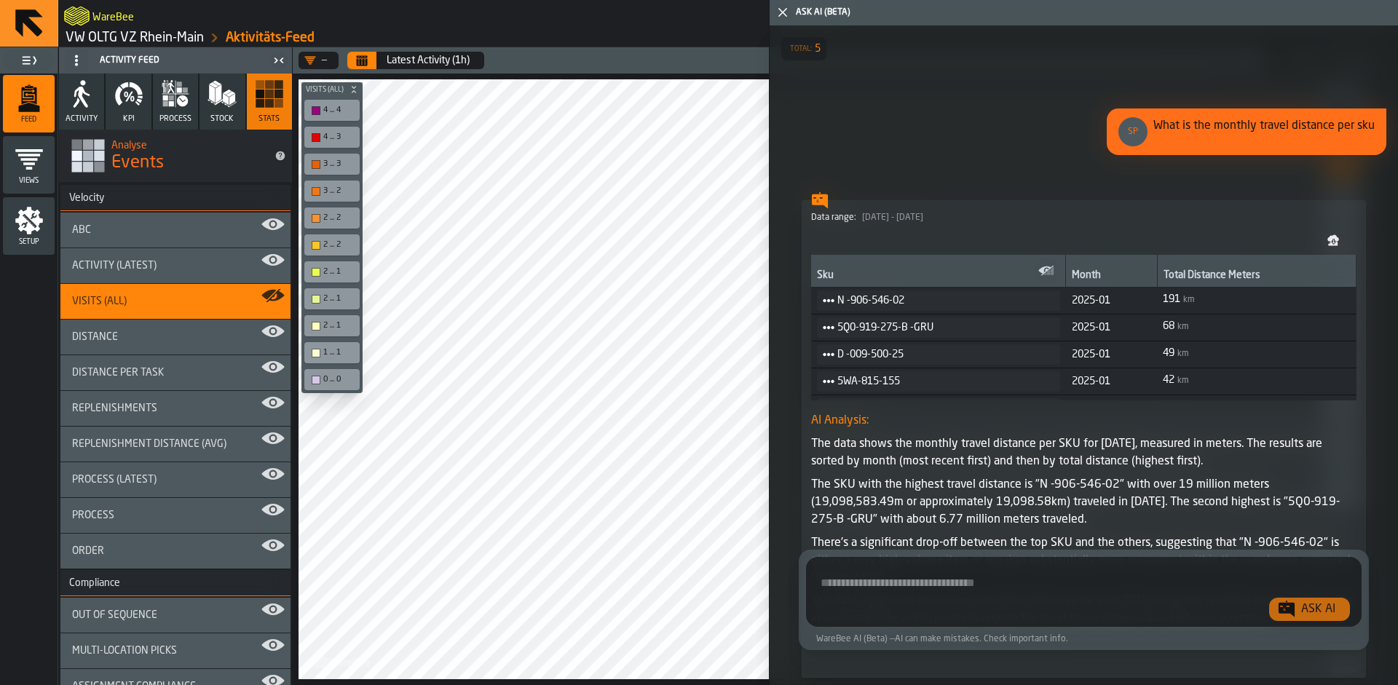
click at [781, 15] on polygon "button-toggle-Close me" at bounding box center [783, 12] width 9 height 9
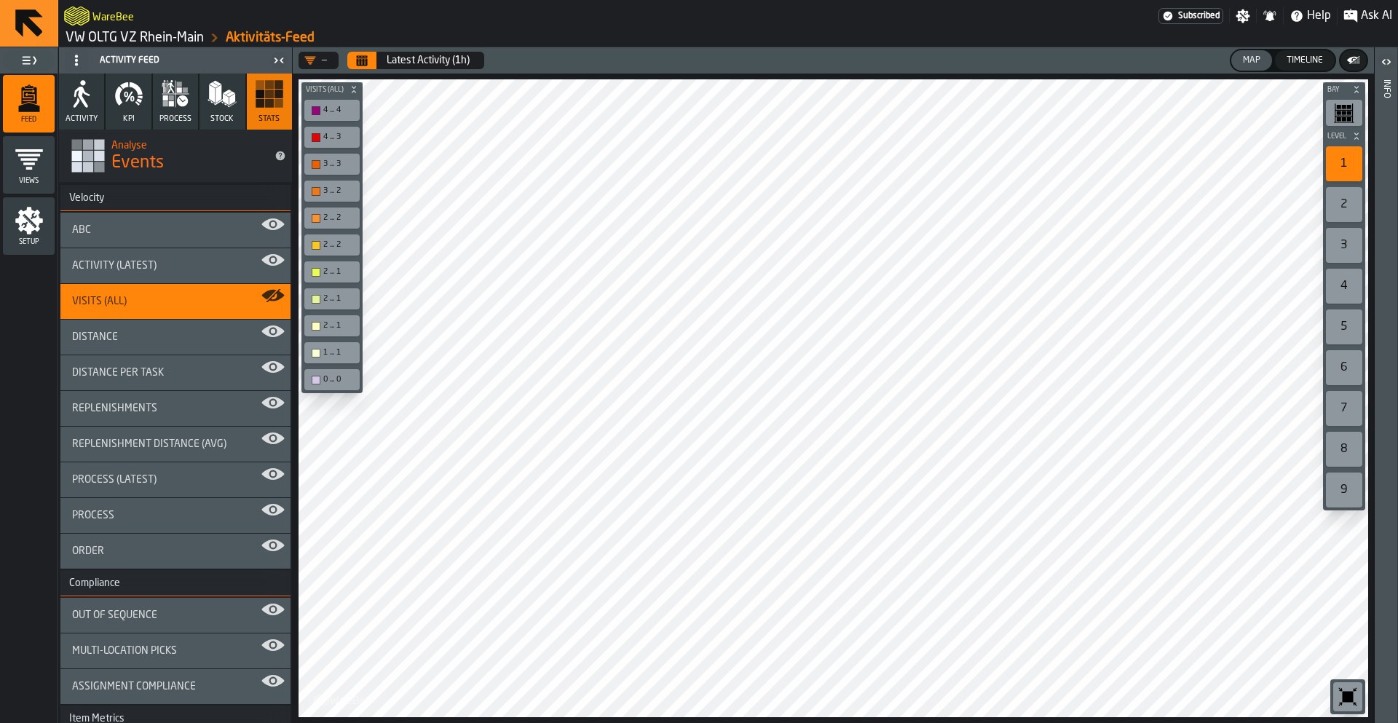
click at [116, 103] on icon "button" at bounding box center [128, 93] width 29 height 29
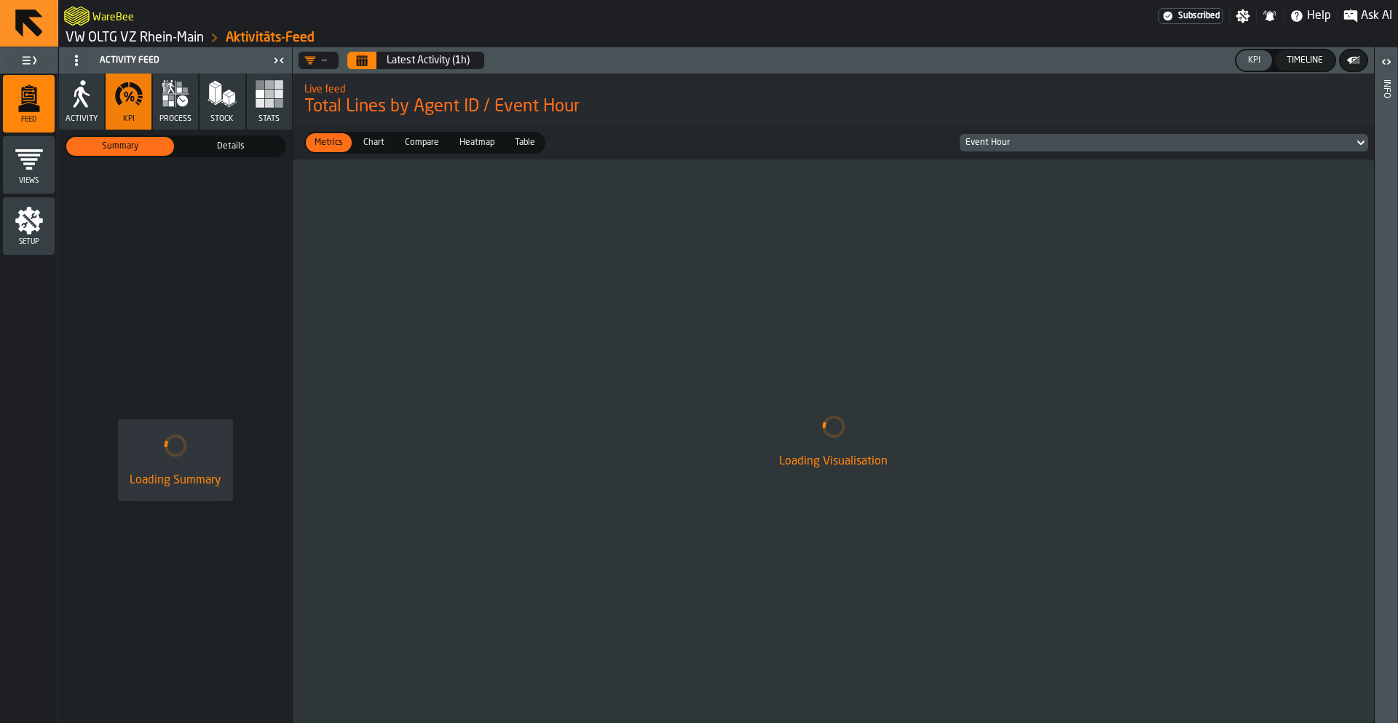
click at [120, 34] on link "VW OLTG VZ Rhein-Main" at bounding box center [135, 38] width 138 height 16
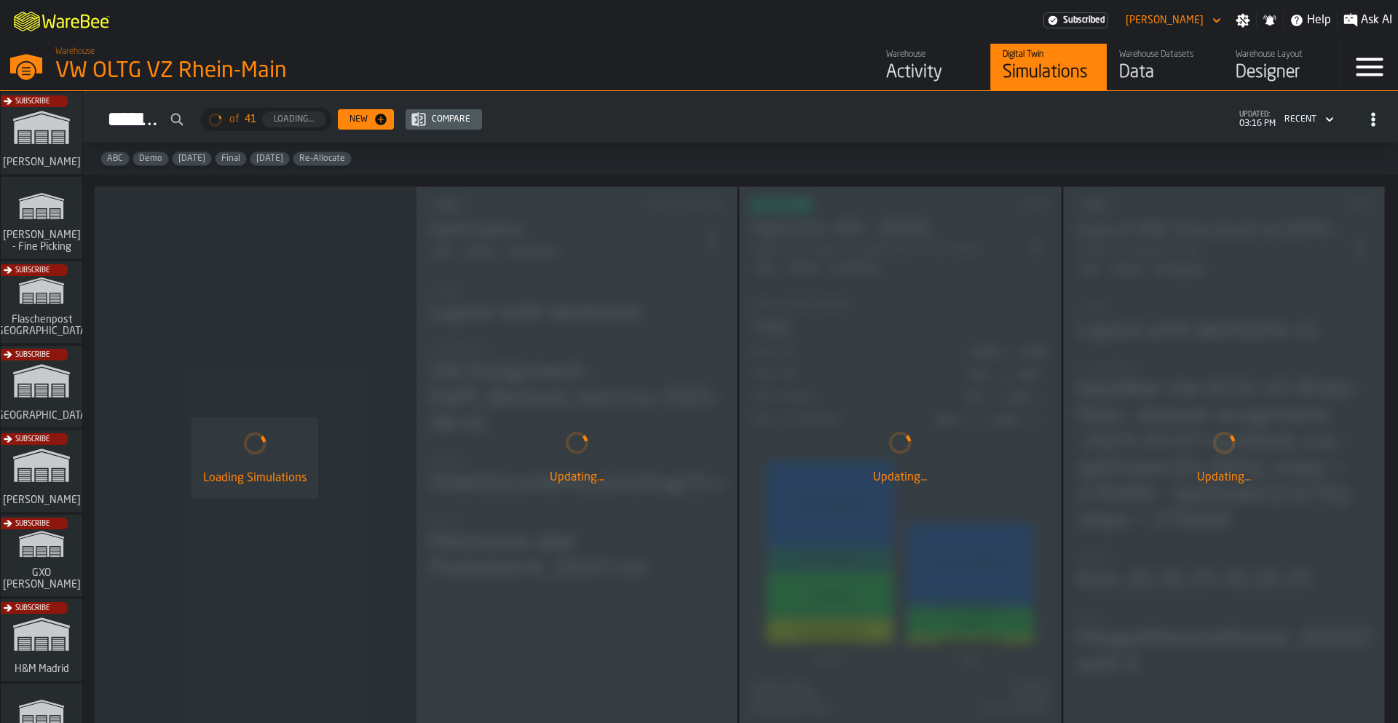
click at [52, 458] on div "Subscribe" at bounding box center [39, 475] width 82 height 84
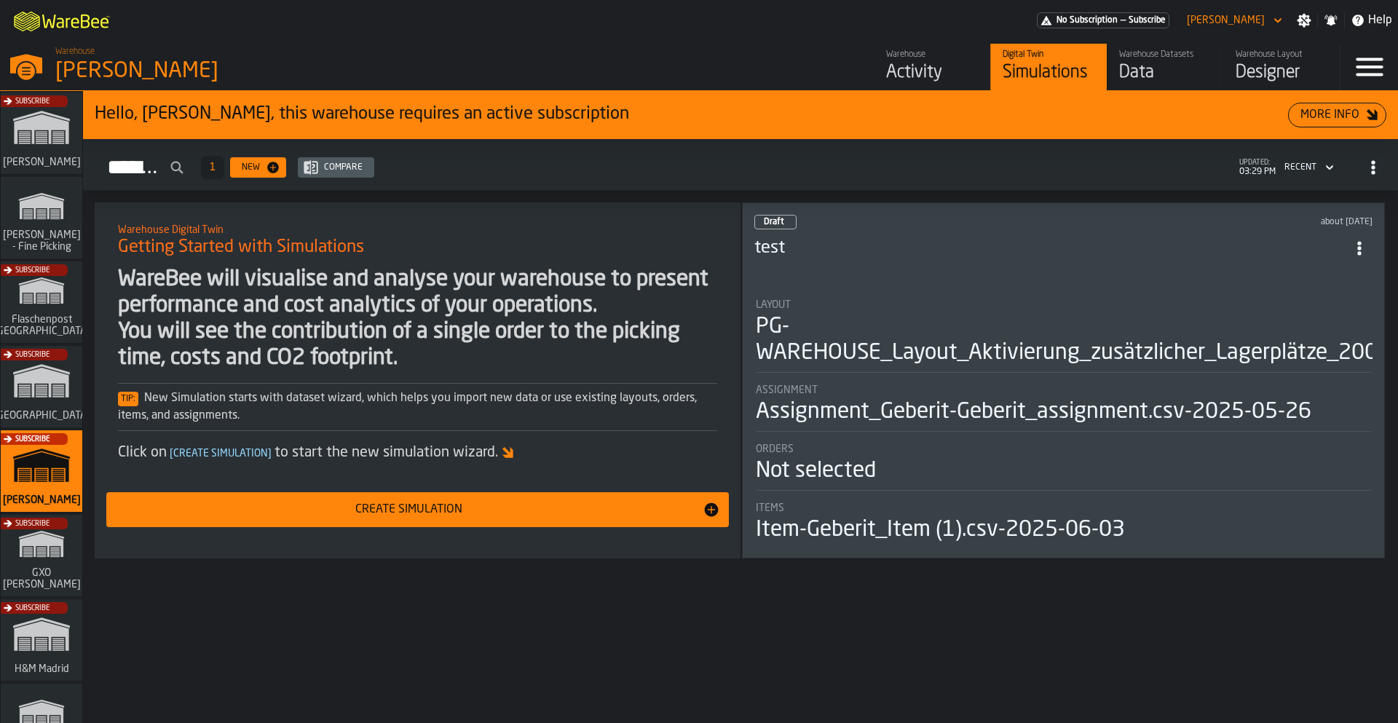
click at [918, 63] on div "Activity" at bounding box center [932, 72] width 92 height 23
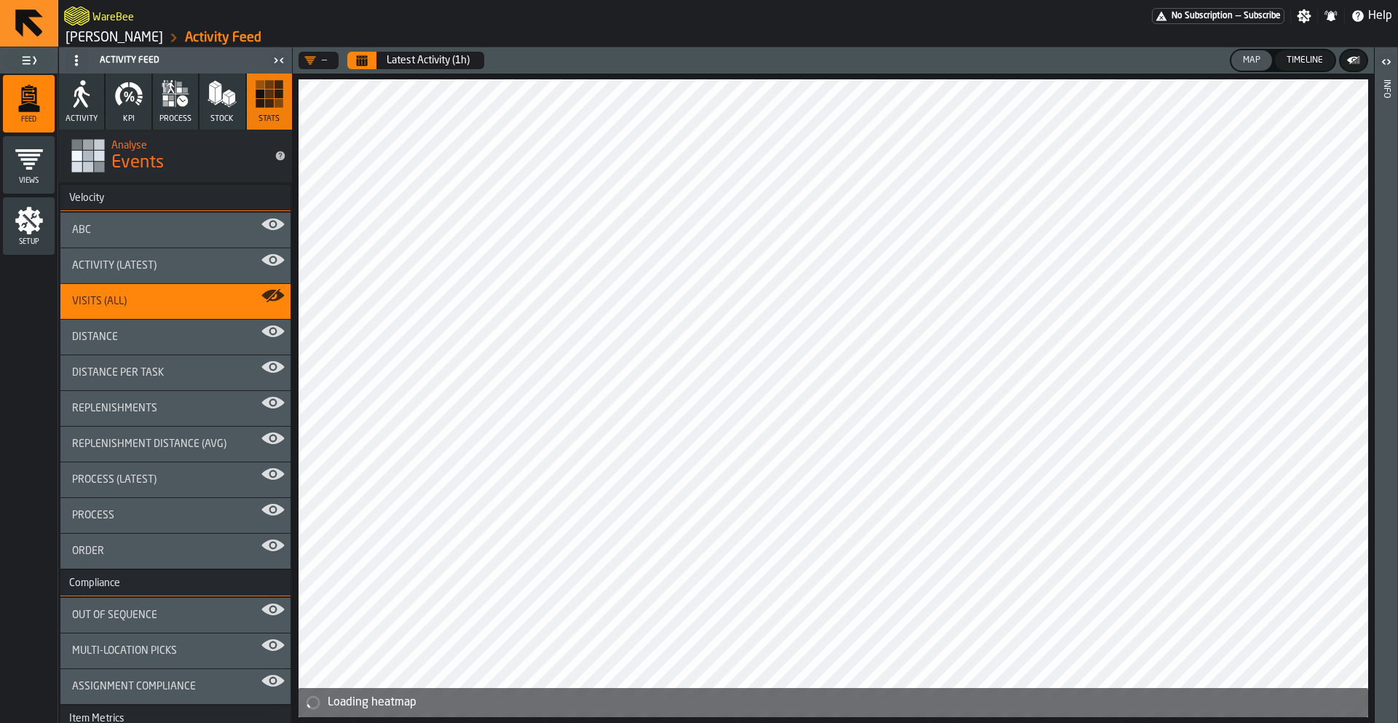
click at [117, 120] on button "KPI" at bounding box center [128, 102] width 45 height 56
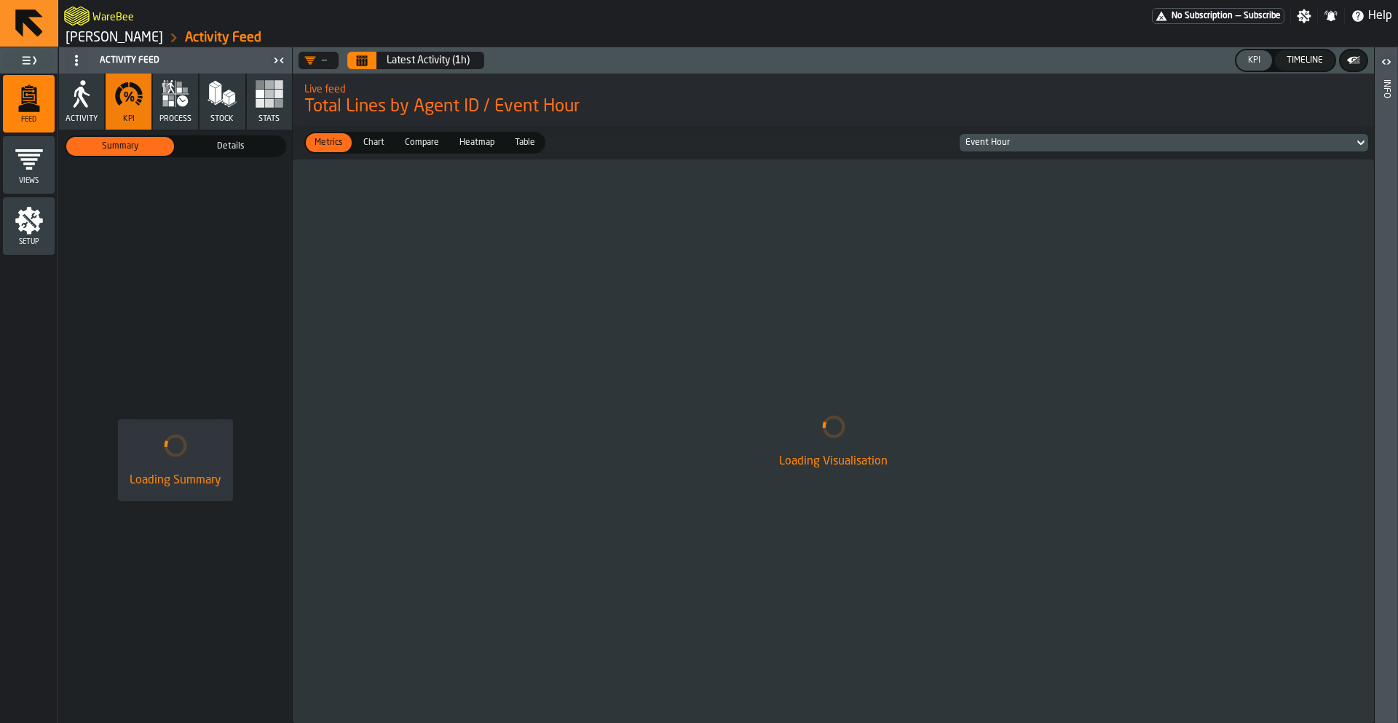
click at [48, 237] on div "Setup" at bounding box center [29, 226] width 52 height 40
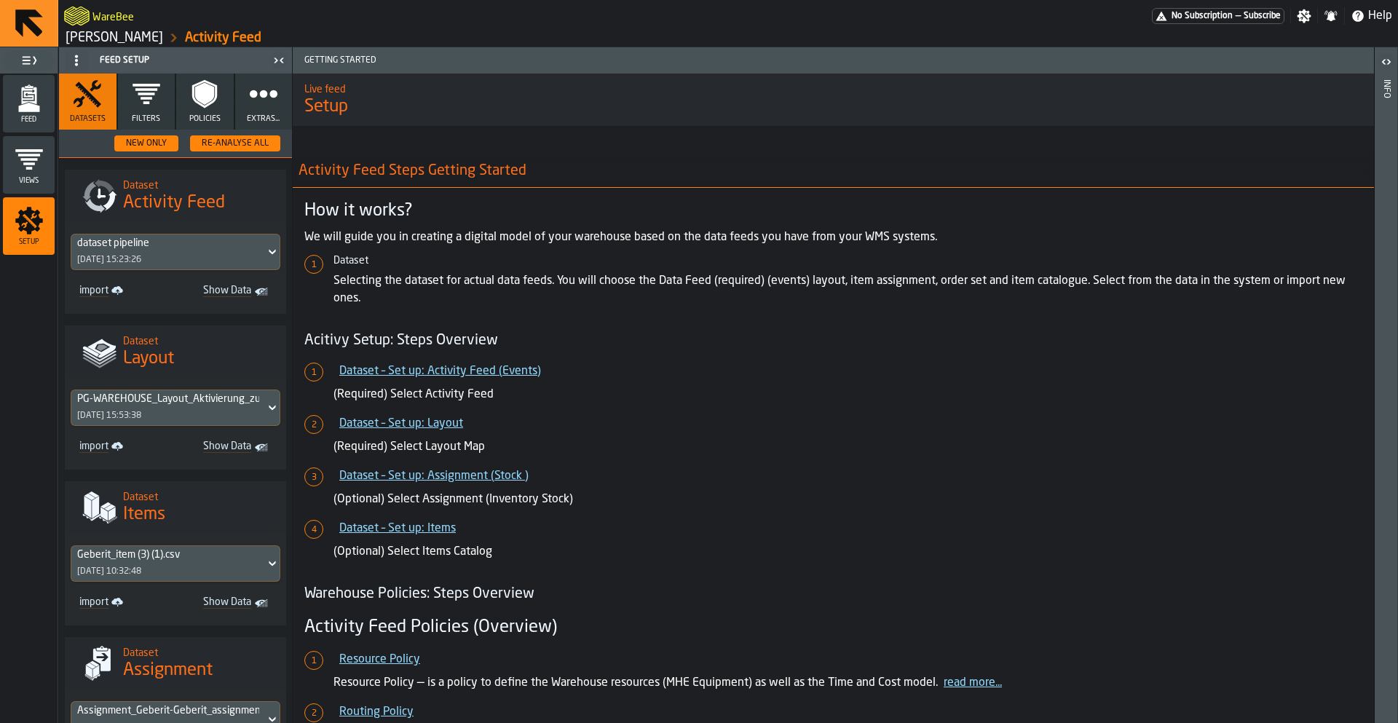
click at [143, 110] on button "Filters" at bounding box center [147, 102] width 58 height 56
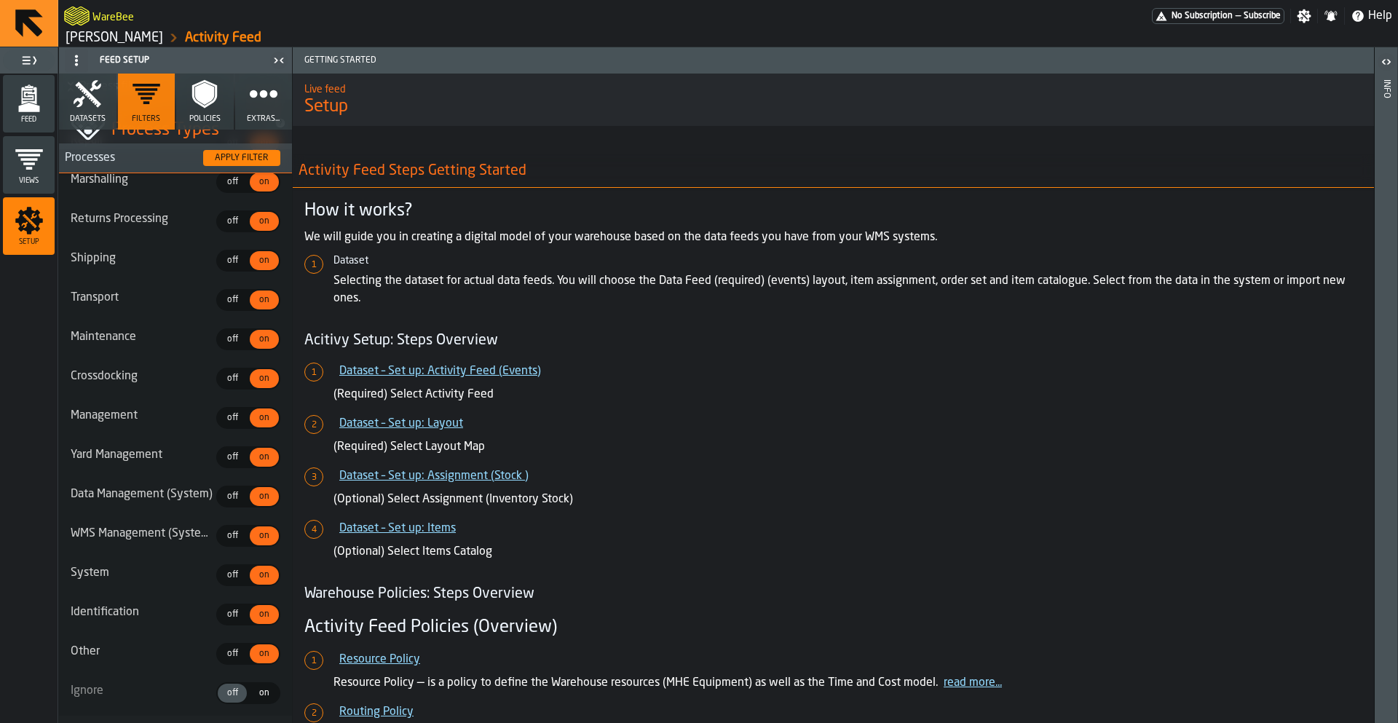
scroll to position [1440, 0]
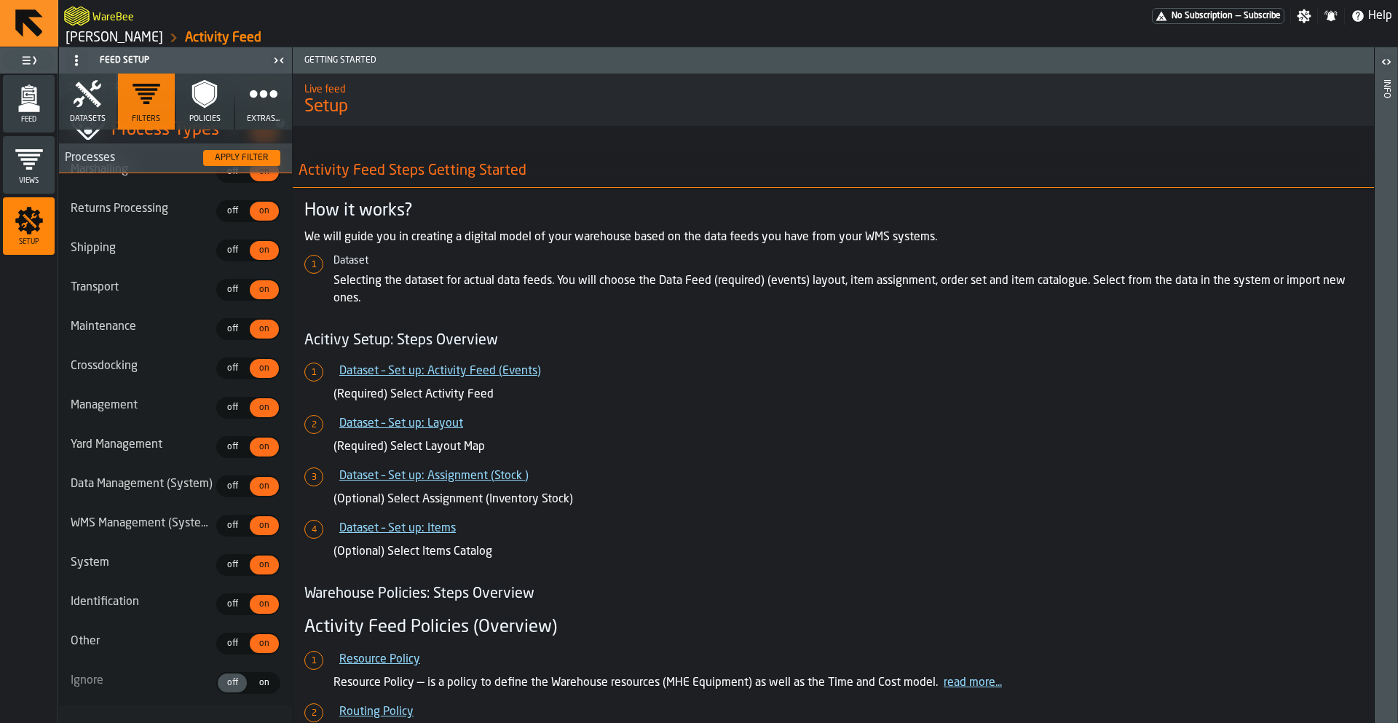
click at [267, 109] on button "Extras..." at bounding box center [264, 102] width 58 height 56
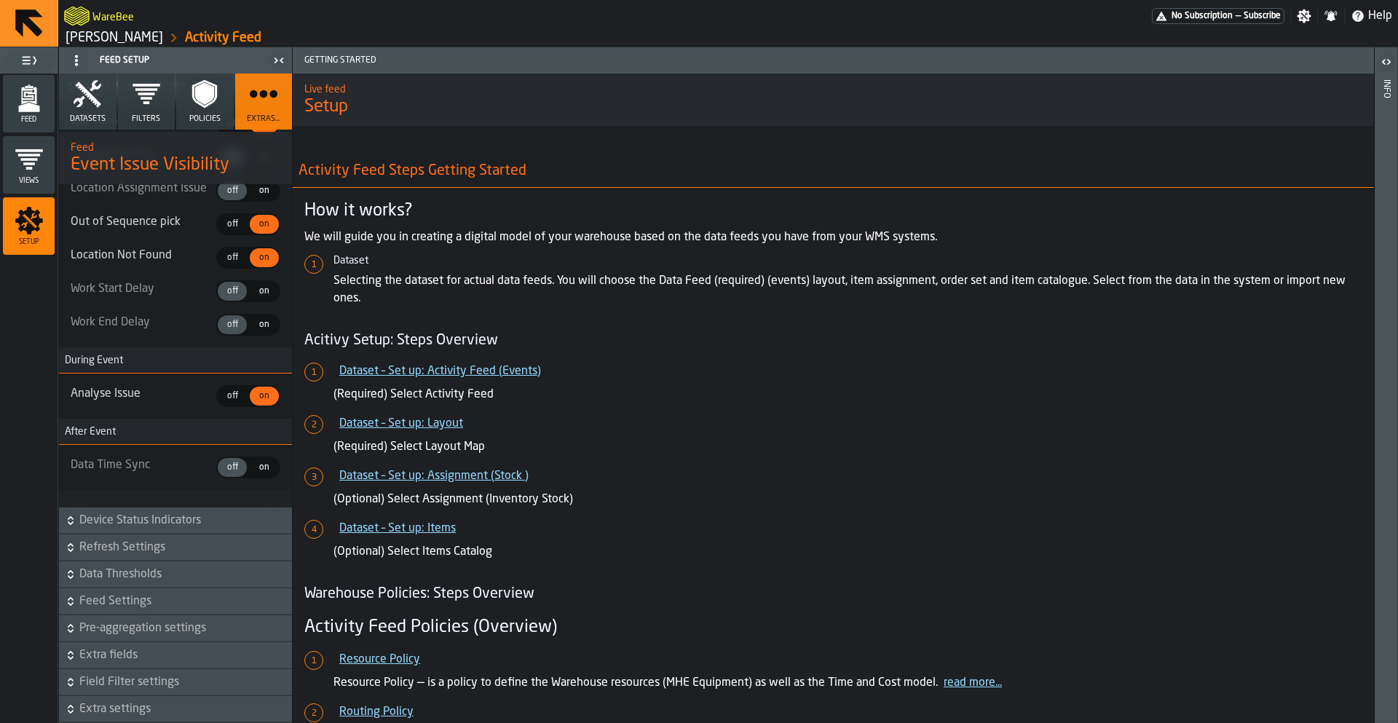
scroll to position [3925, 0]
click at [104, 650] on span "Extra fields" at bounding box center [184, 655] width 210 height 17
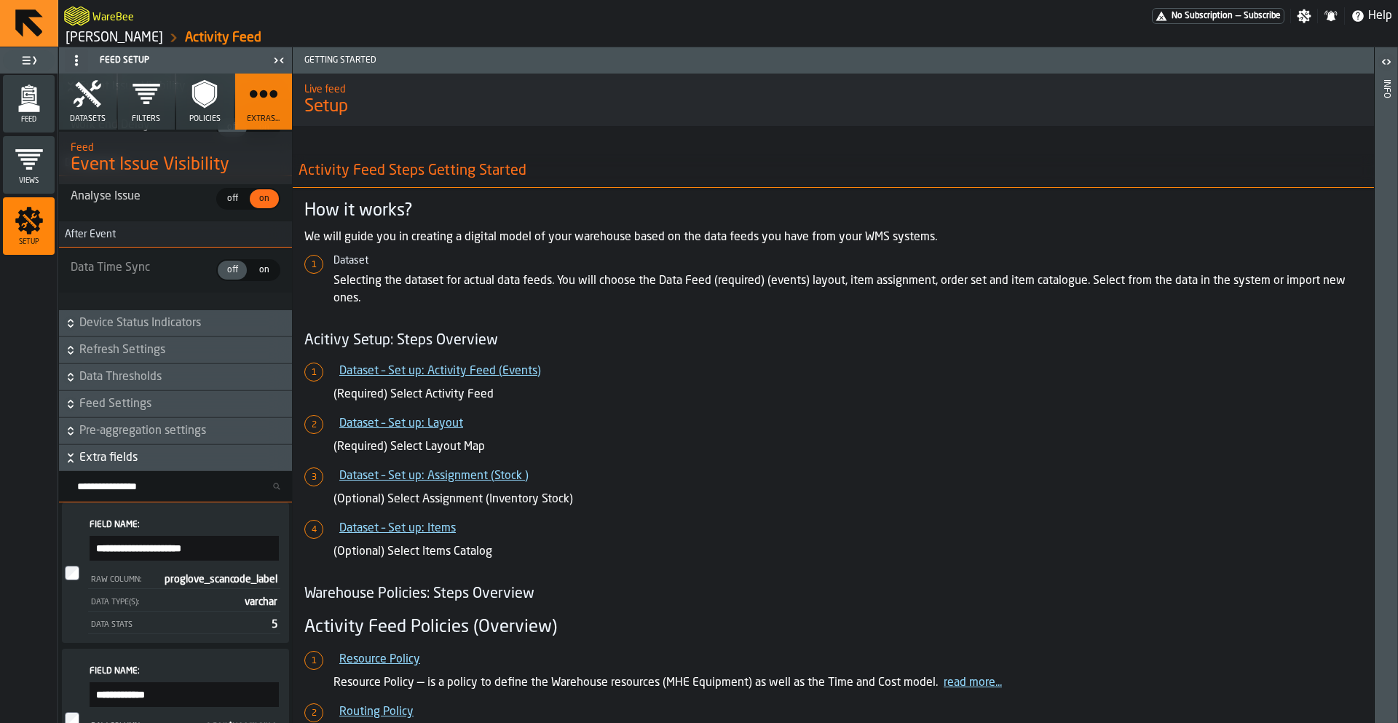
scroll to position [4132, 0]
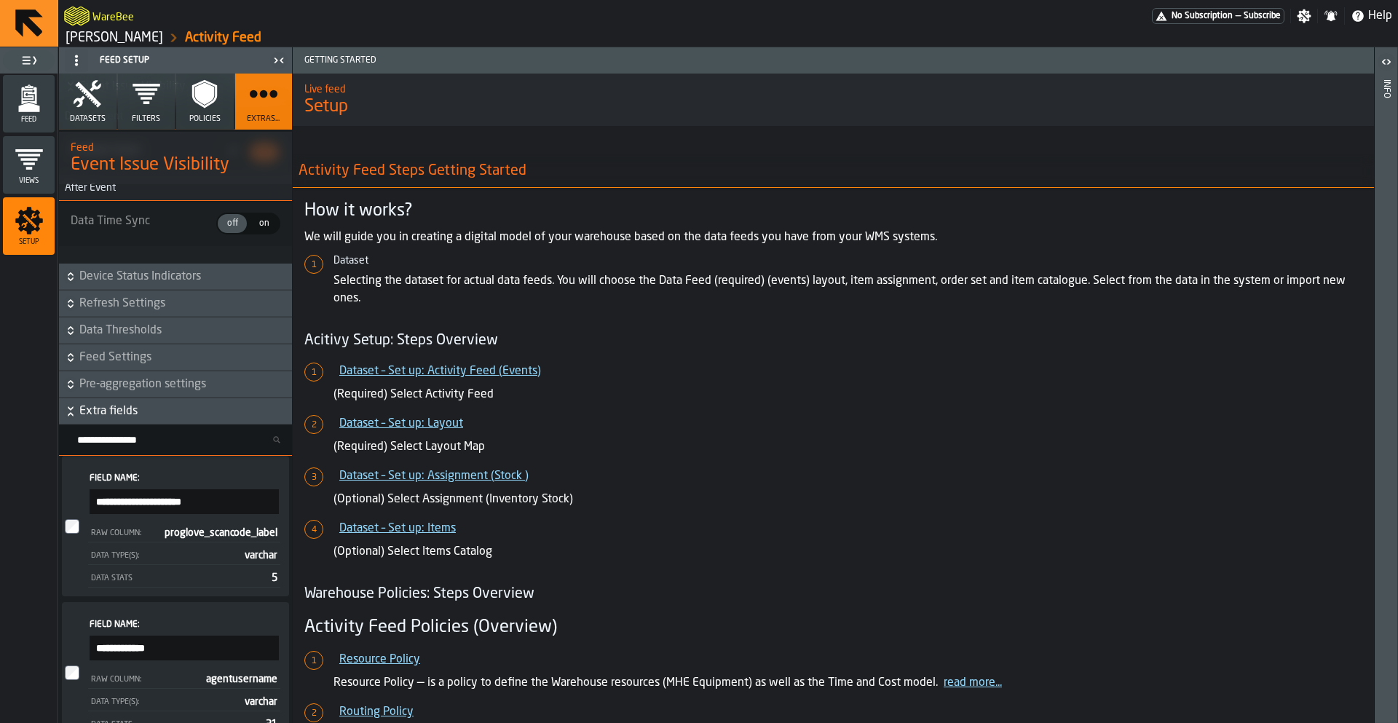
click at [105, 420] on span "Extra fields" at bounding box center [184, 411] width 210 height 17
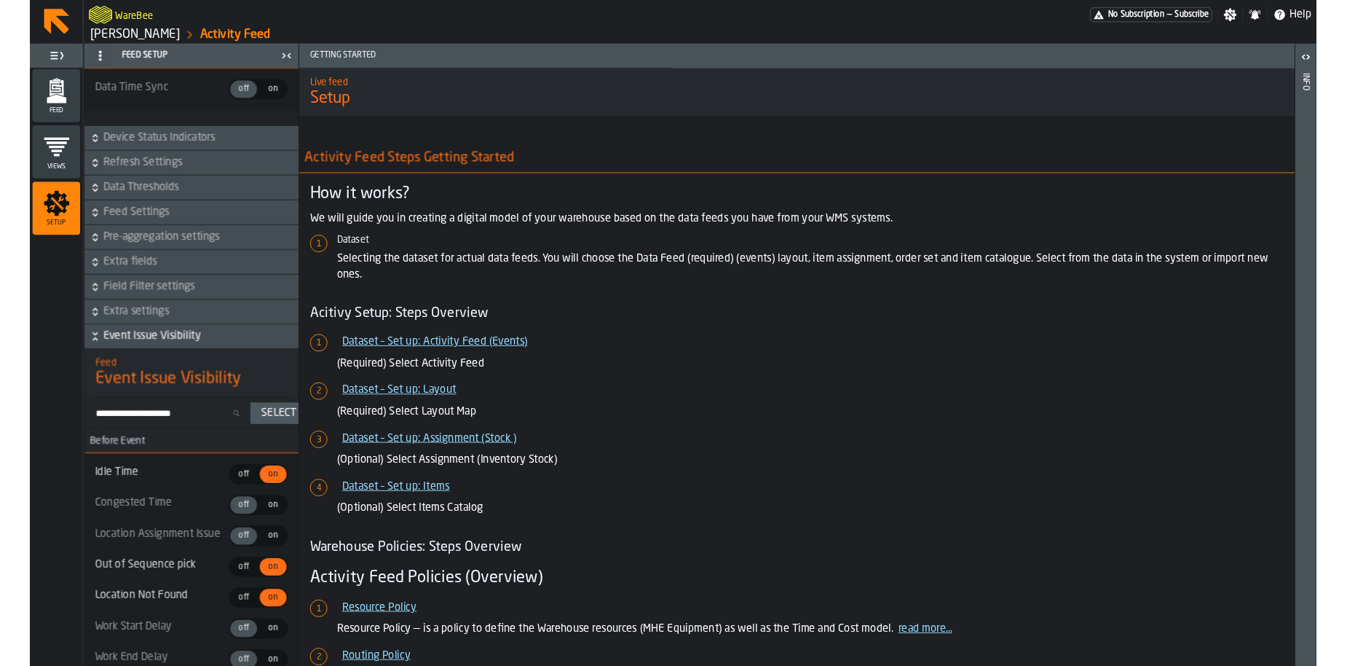
scroll to position [573, 0]
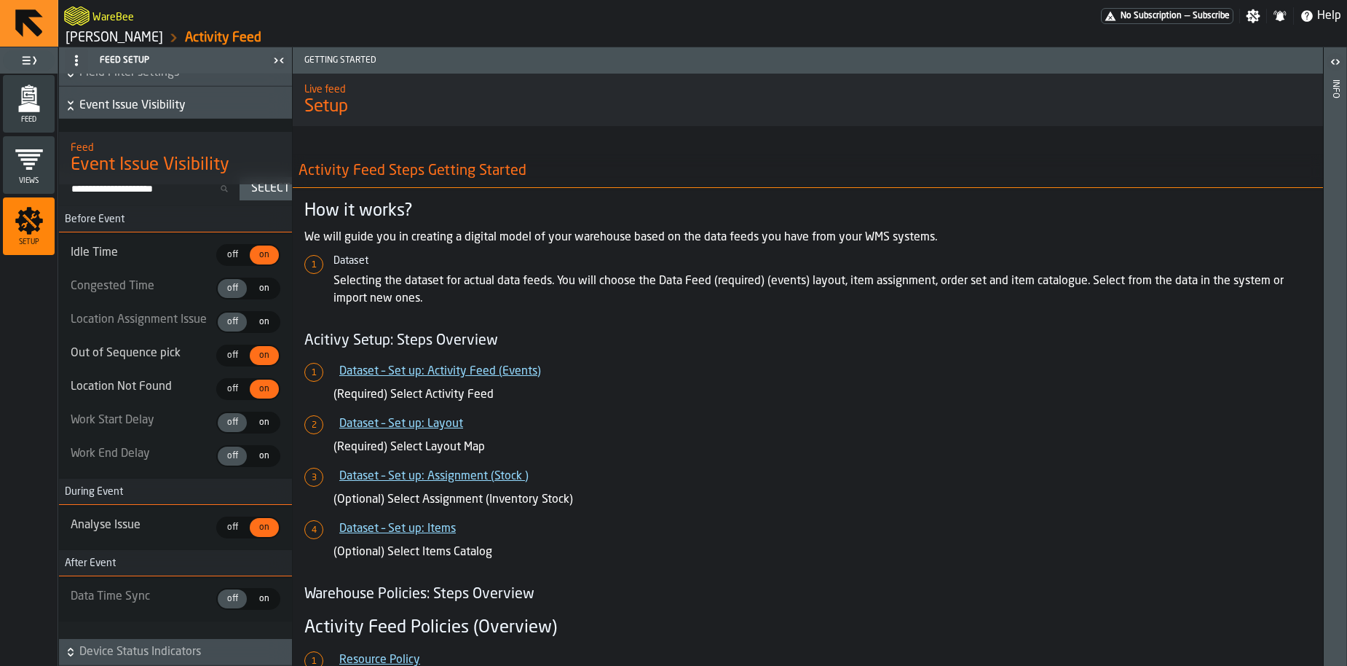
click at [24, 98] on icon "menu Feed" at bounding box center [28, 95] width 15 height 17
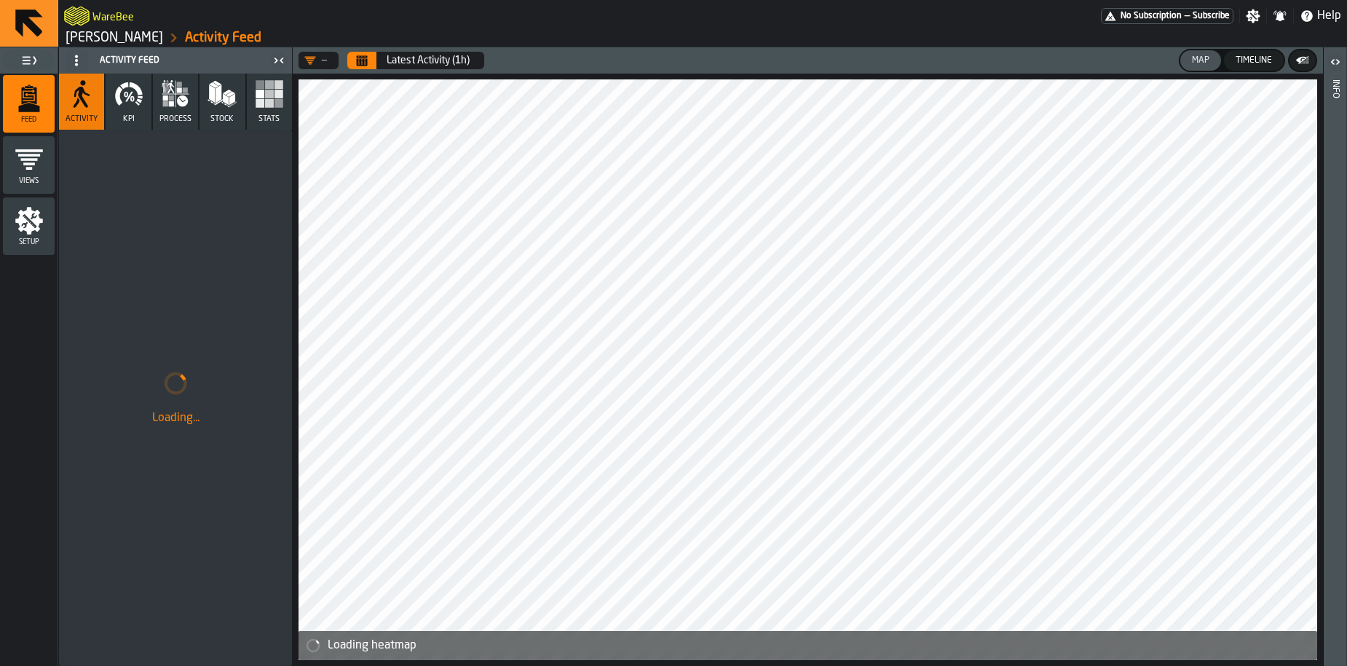
click at [137, 109] on button "KPI" at bounding box center [128, 102] width 45 height 56
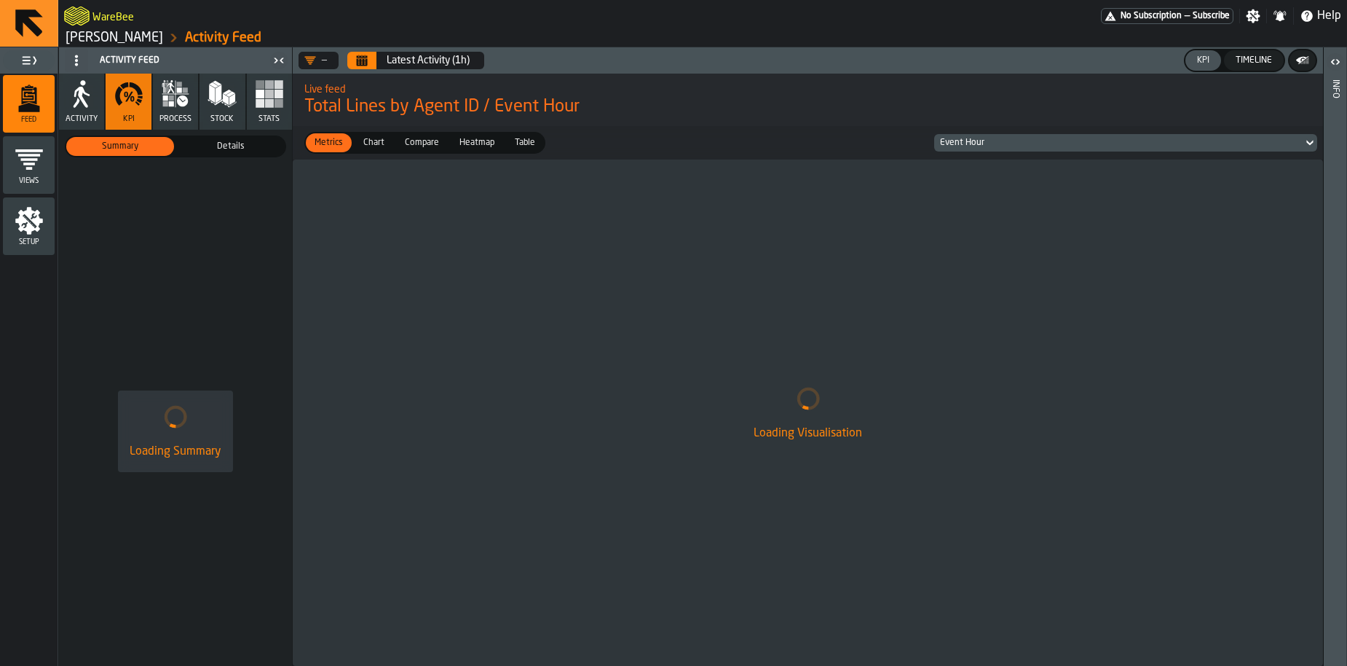
click at [360, 66] on icon "Calendar" at bounding box center [362, 61] width 11 height 7
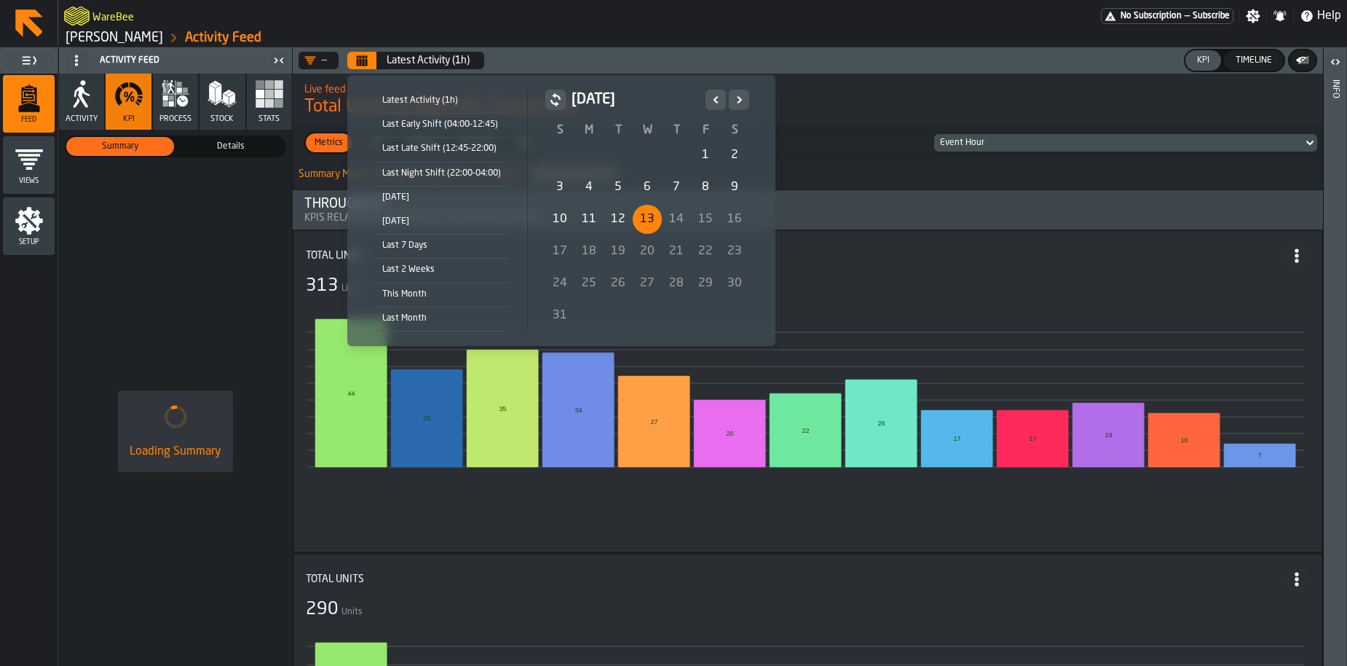
click at [398, 197] on div "[DATE]" at bounding box center [442, 197] width 136 height 16
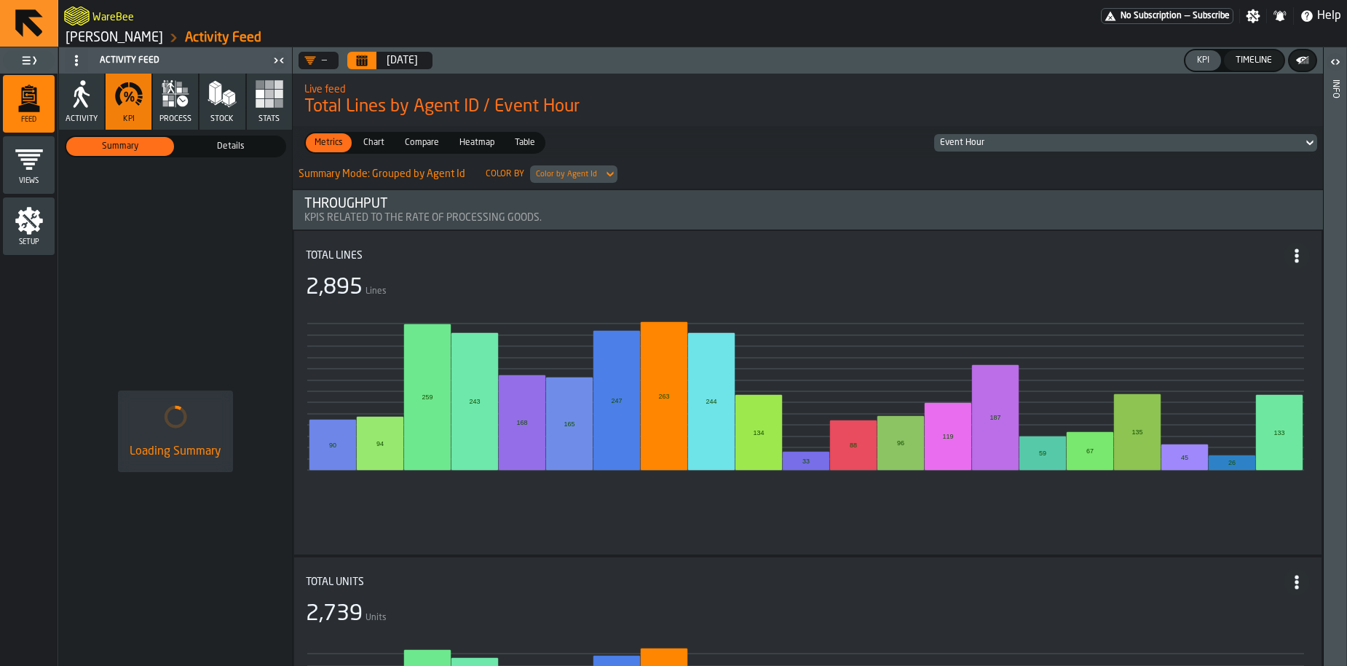
click at [236, 148] on span "Details" at bounding box center [231, 146] width 102 height 13
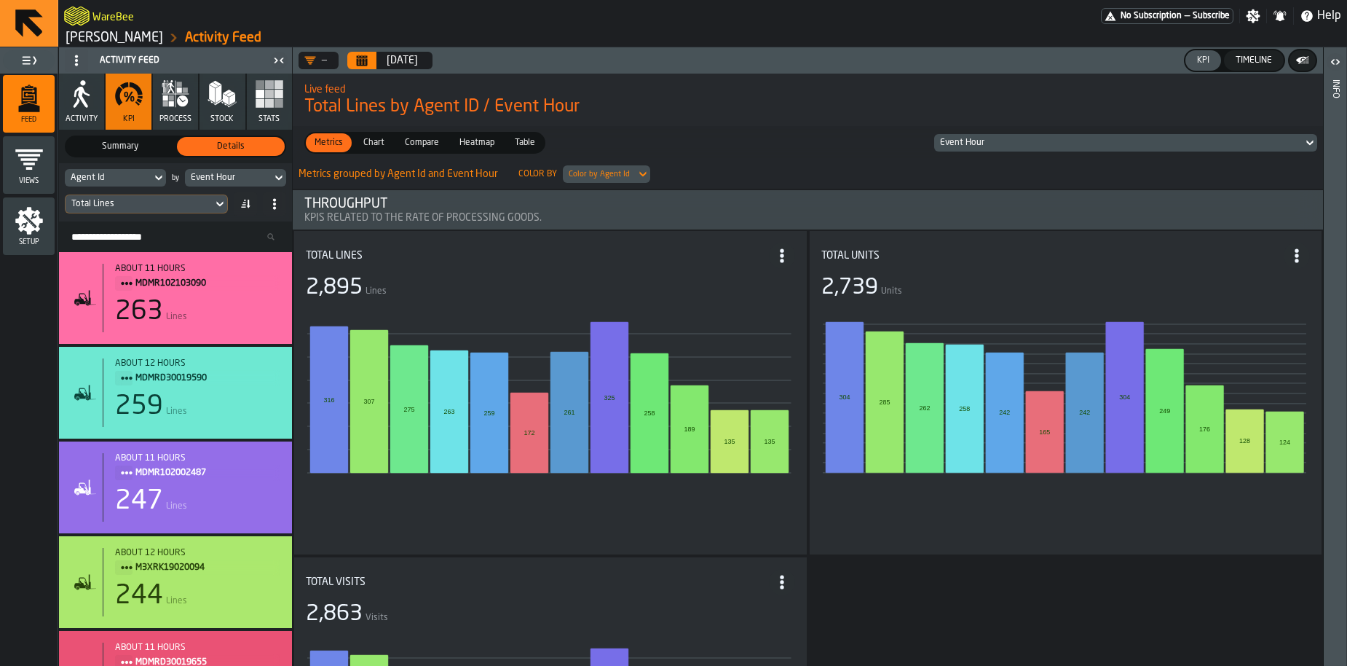
click at [114, 204] on div "Total Lines" at bounding box center [138, 204] width 135 height 10
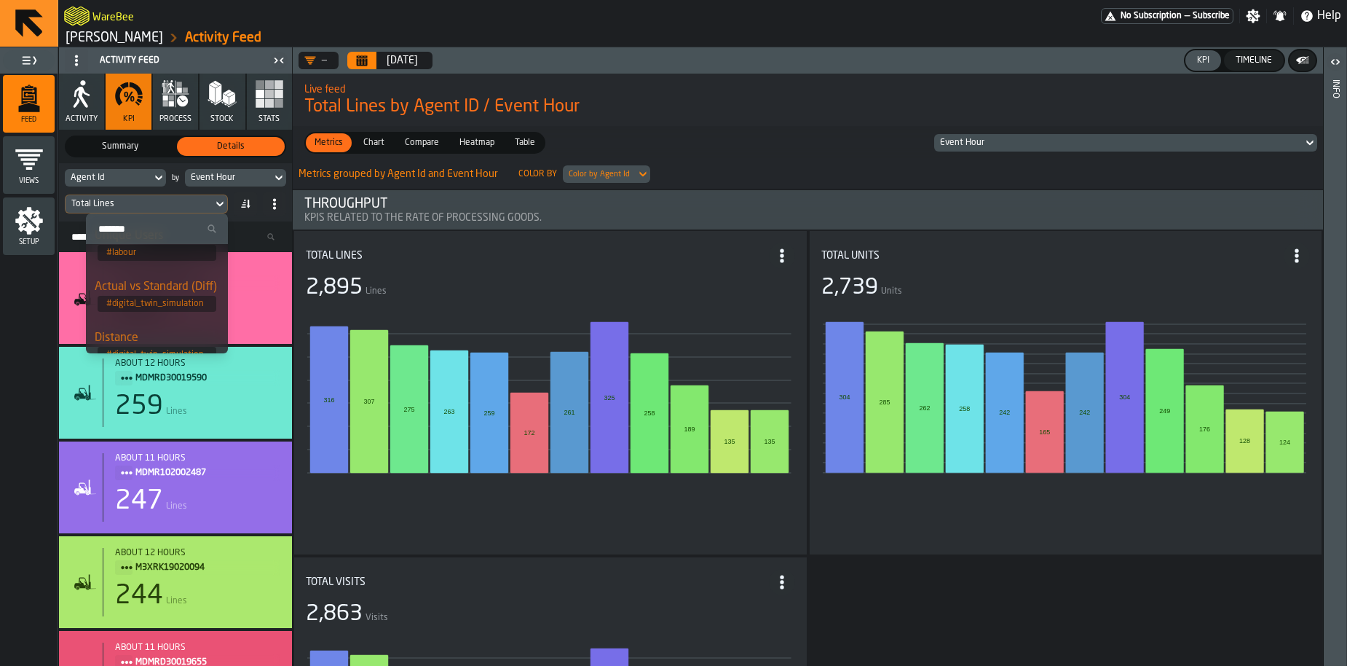
scroll to position [401, 0]
click at [813, 162] on div "Metrics grouped by Agent Id and Event Hour Color by Color by Agent Id" at bounding box center [808, 173] width 1031 height 29
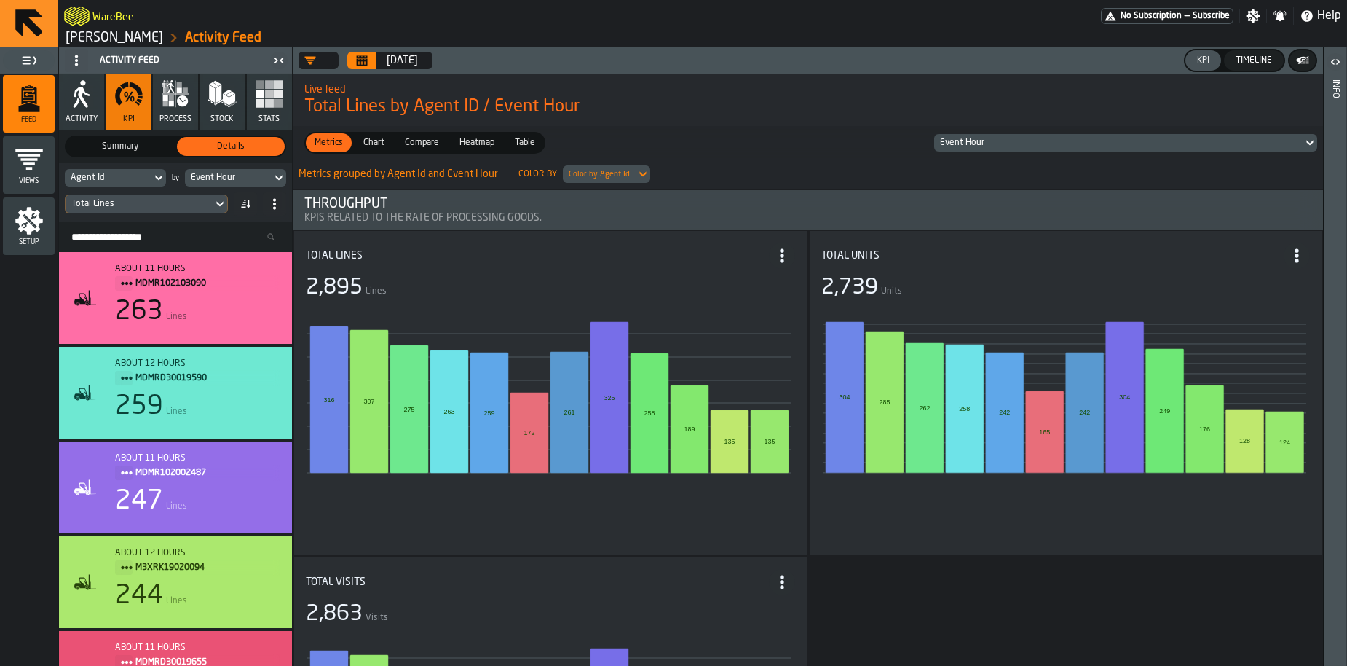
click at [371, 148] on span "Chart" at bounding box center [374, 142] width 33 height 13
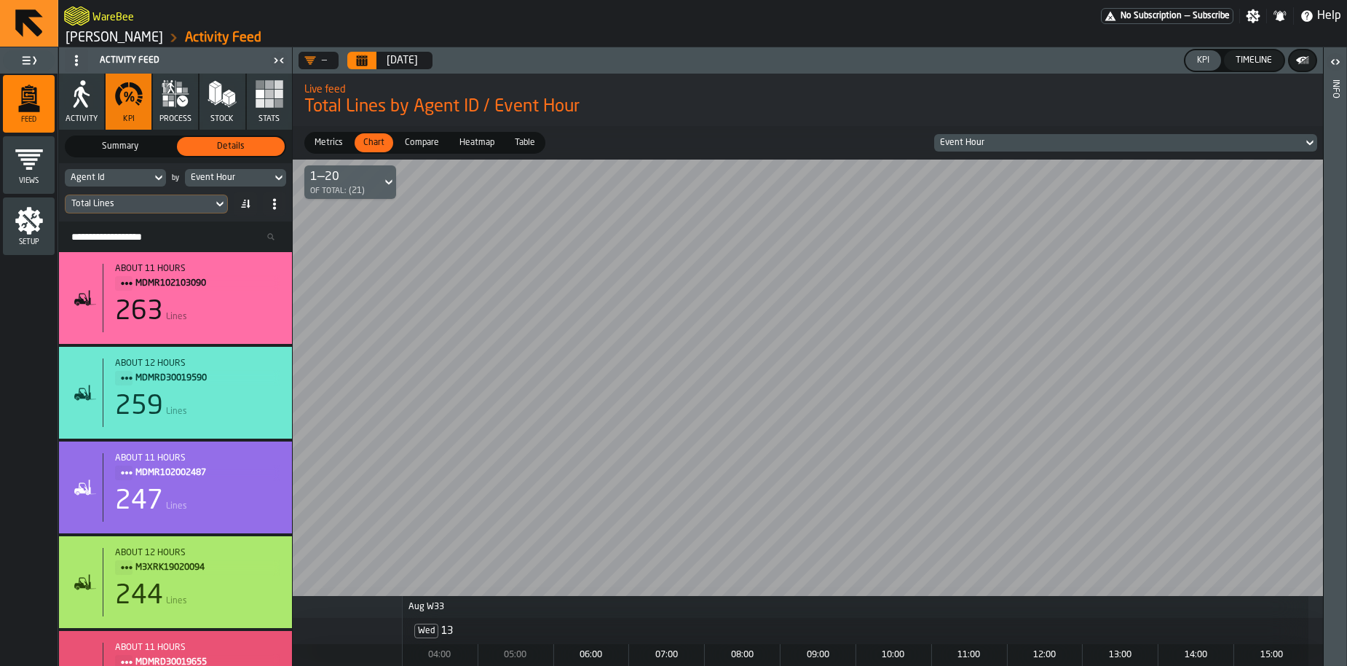
click at [424, 145] on span "Compare" at bounding box center [422, 142] width 46 height 13
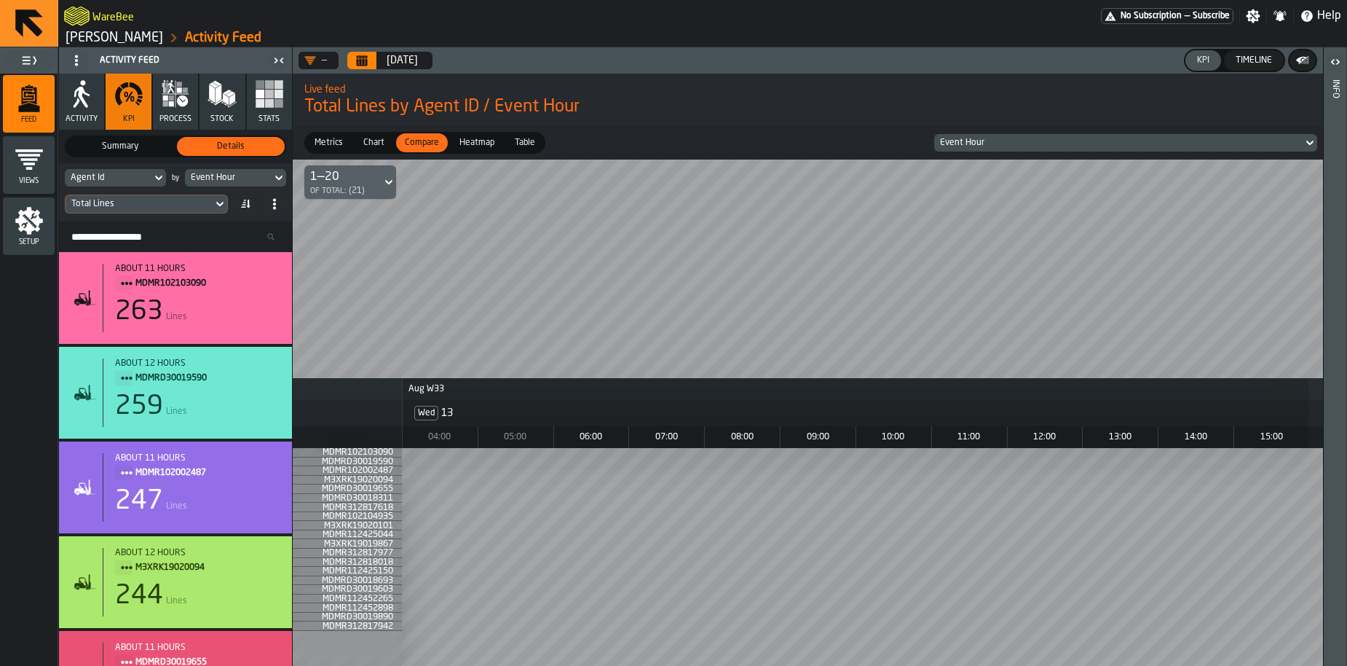
click at [481, 147] on span "Heatmap" at bounding box center [477, 142] width 47 height 13
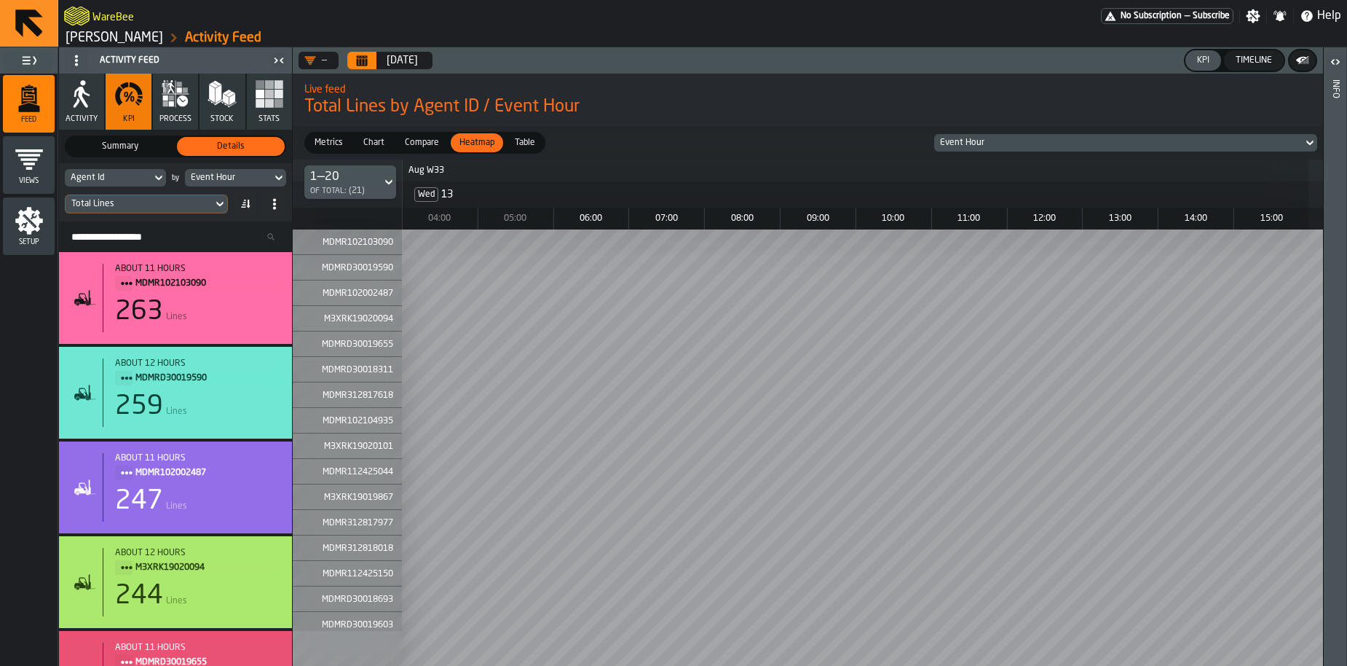
click at [524, 146] on span "Table" at bounding box center [525, 142] width 32 height 13
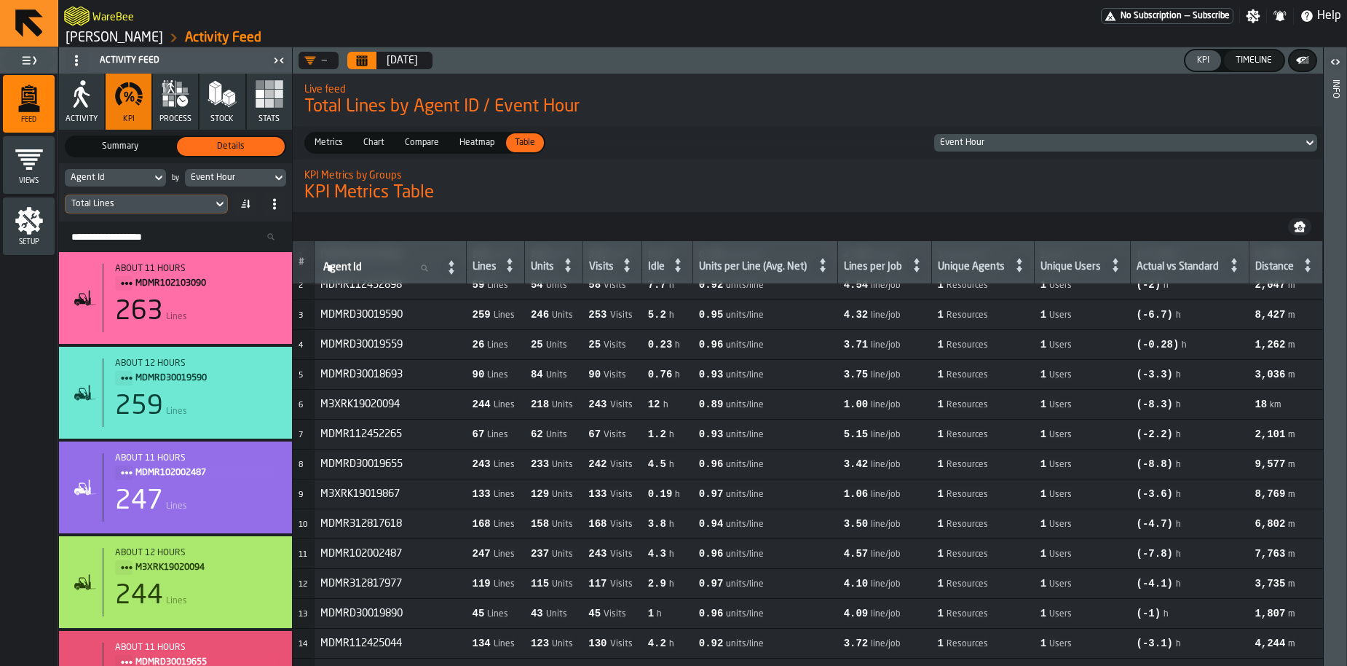
scroll to position [0, 0]
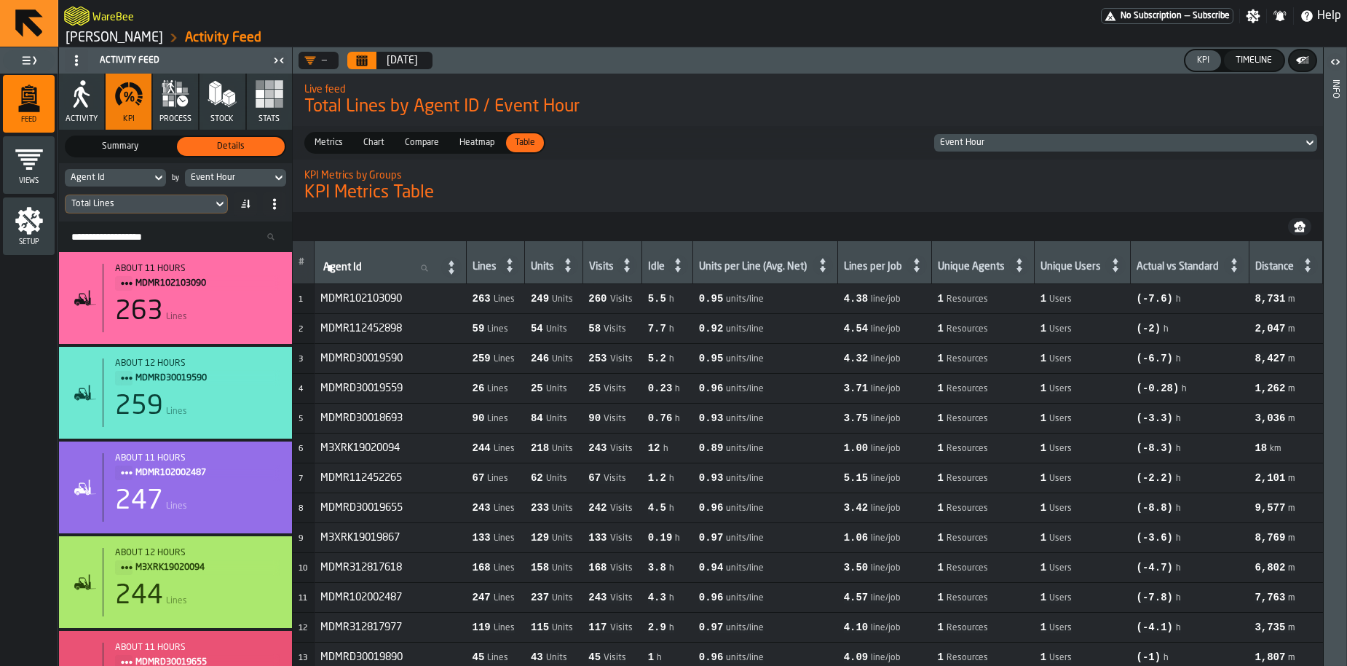
click at [674, 301] on span "h" at bounding box center [671, 299] width 5 height 10
click at [660, 302] on span "5.5" at bounding box center [657, 299] width 18 height 12
drag, startPoint x: 659, startPoint y: 302, endPoint x: 679, endPoint y: 300, distance: 20.4
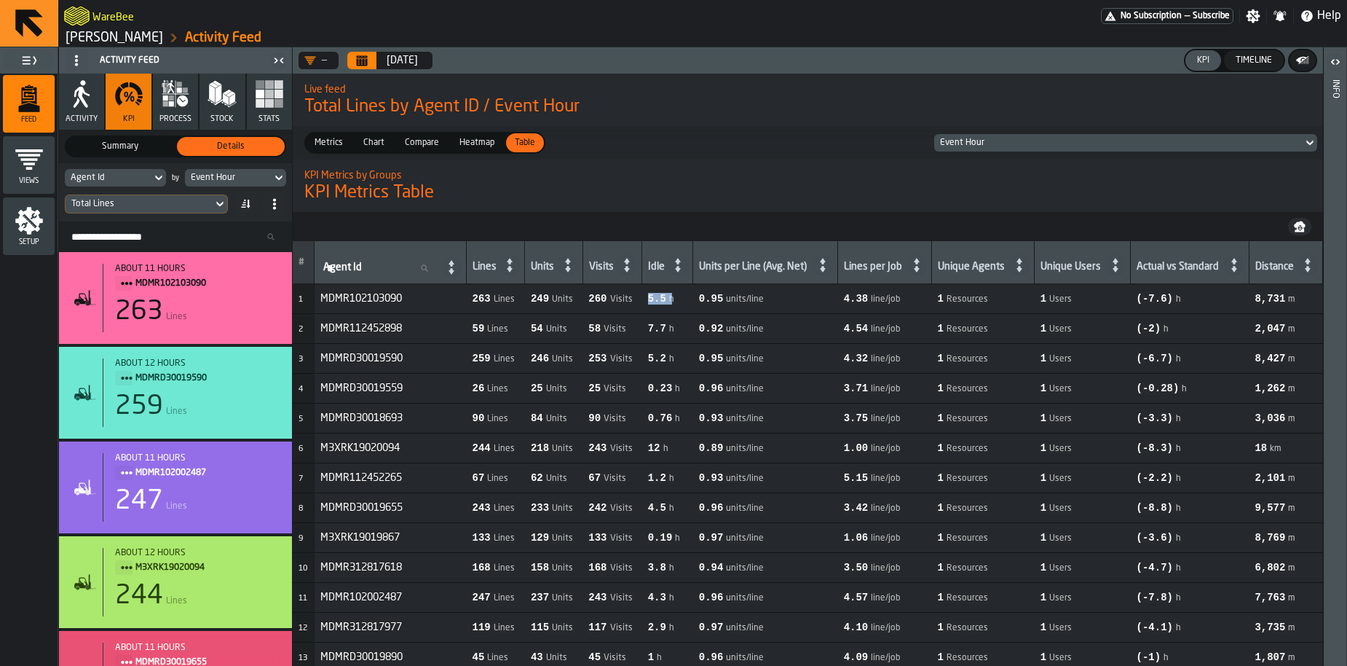
click at [674, 300] on div "5.5 h" at bounding box center [661, 299] width 26 height 12
click at [1248, 63] on div "Timeline" at bounding box center [1254, 60] width 48 height 10
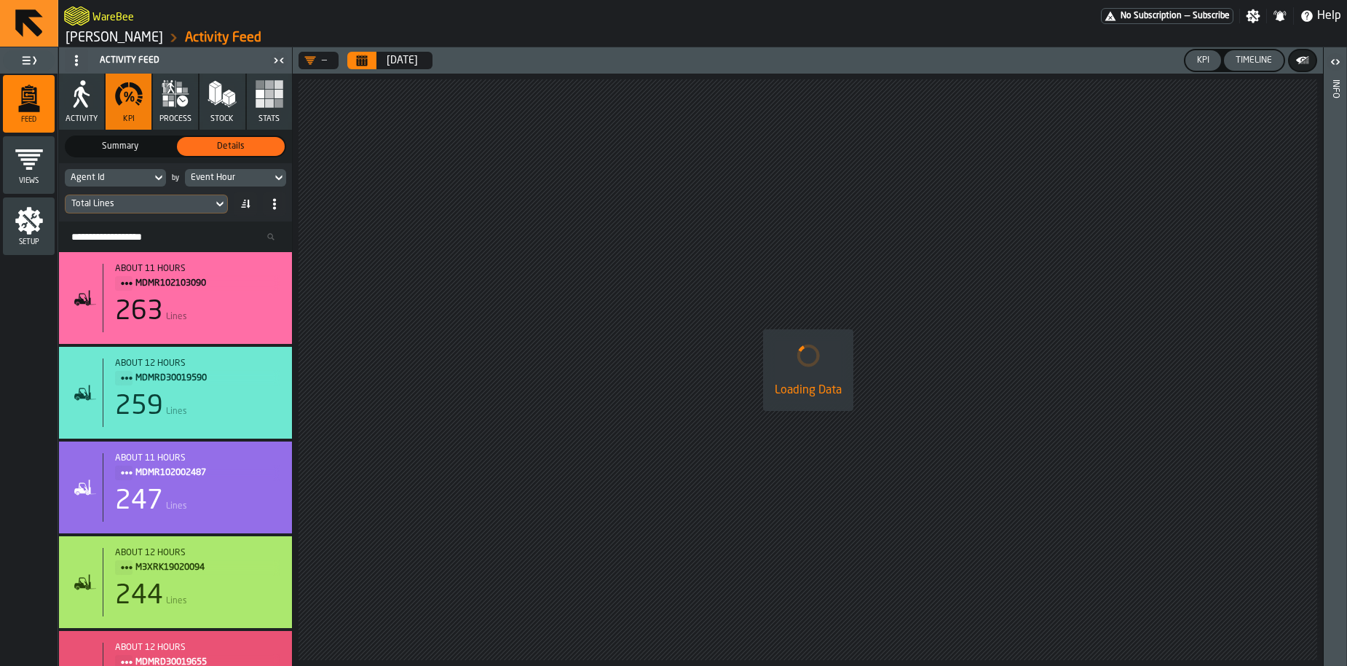
click at [1196, 67] on button "KPI" at bounding box center [1204, 60] width 36 height 20
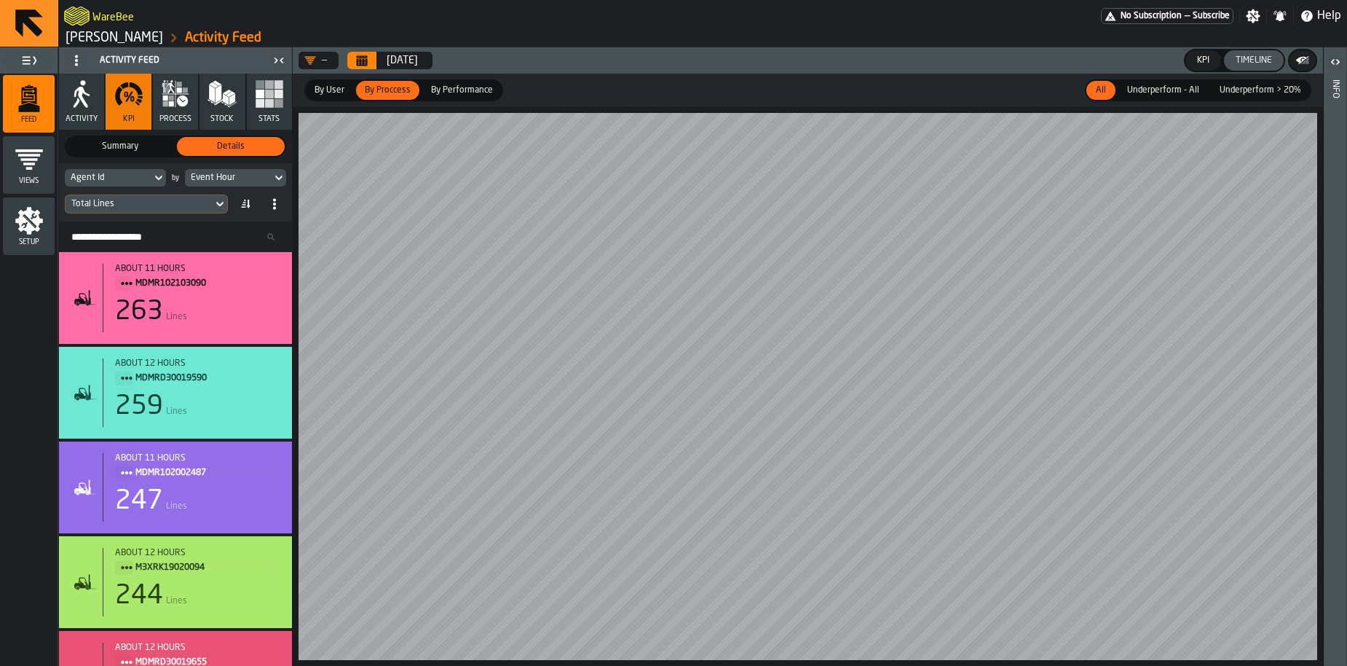
click at [106, 146] on span "Summary" at bounding box center [120, 146] width 102 height 13
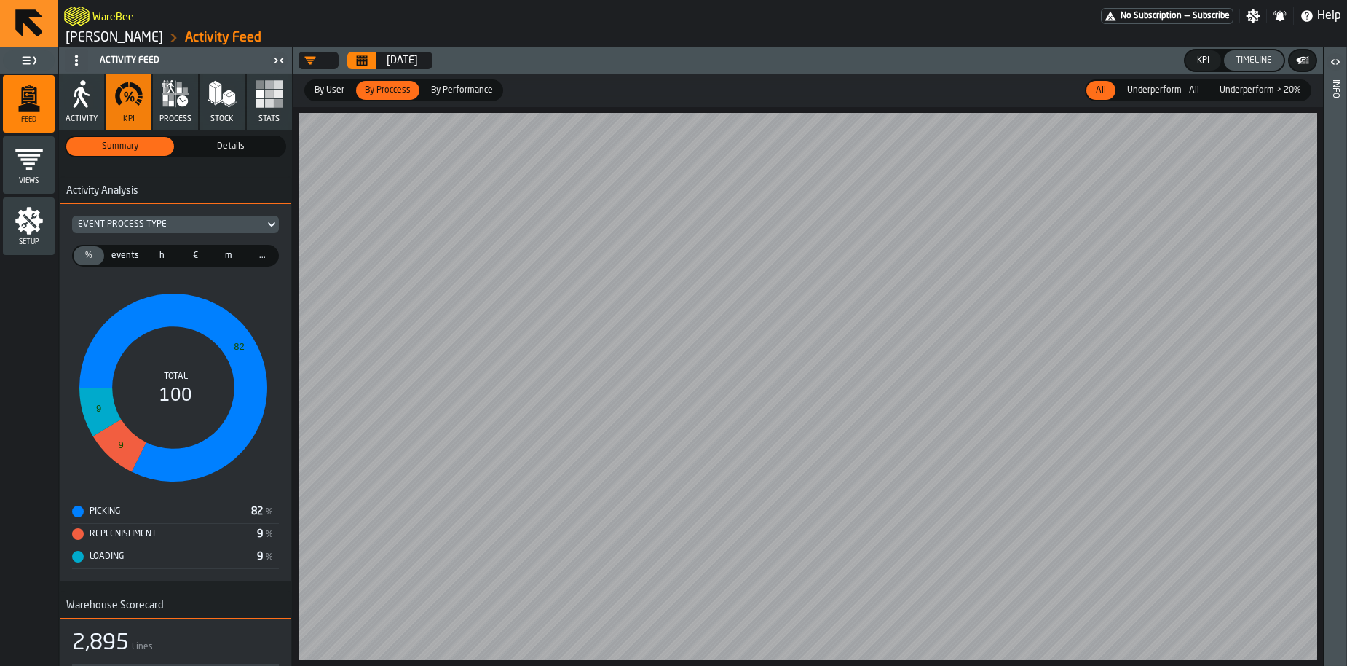
click at [219, 149] on span "Details" at bounding box center [231, 146] width 102 height 13
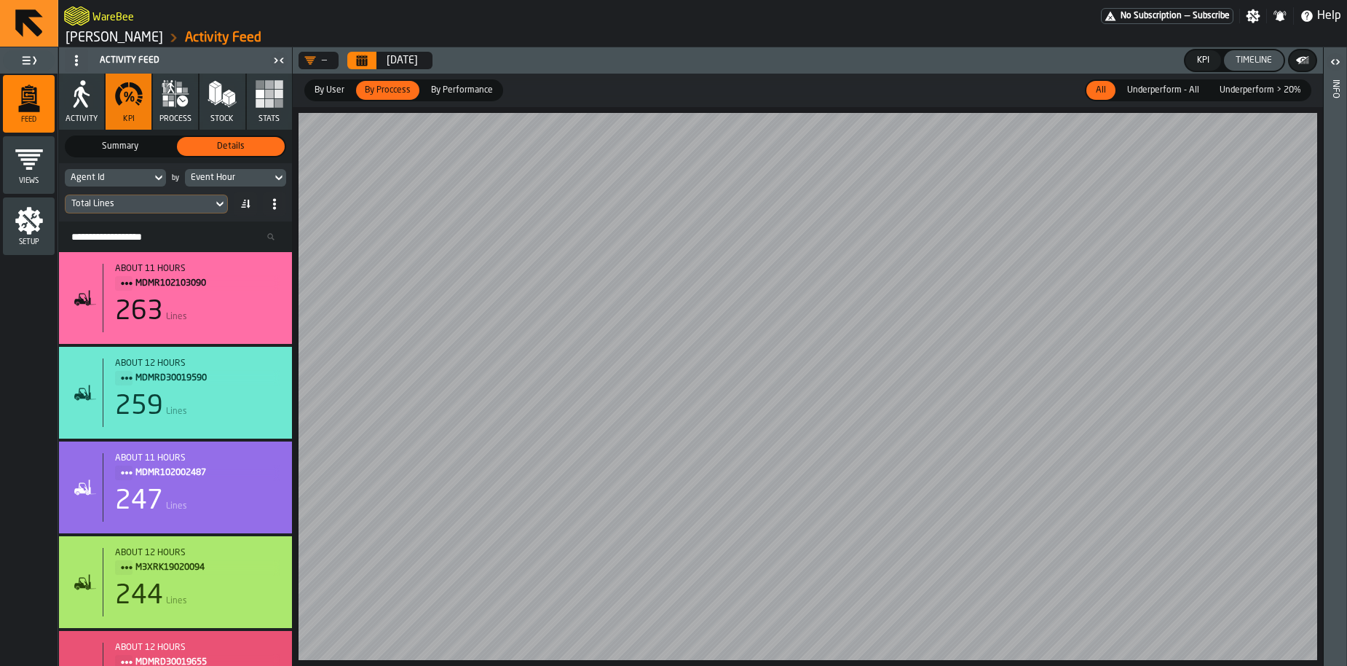
click at [116, 193] on div "Total Lines" at bounding box center [175, 203] width 221 height 23
click at [111, 179] on div "Agent Id" at bounding box center [108, 178] width 75 height 10
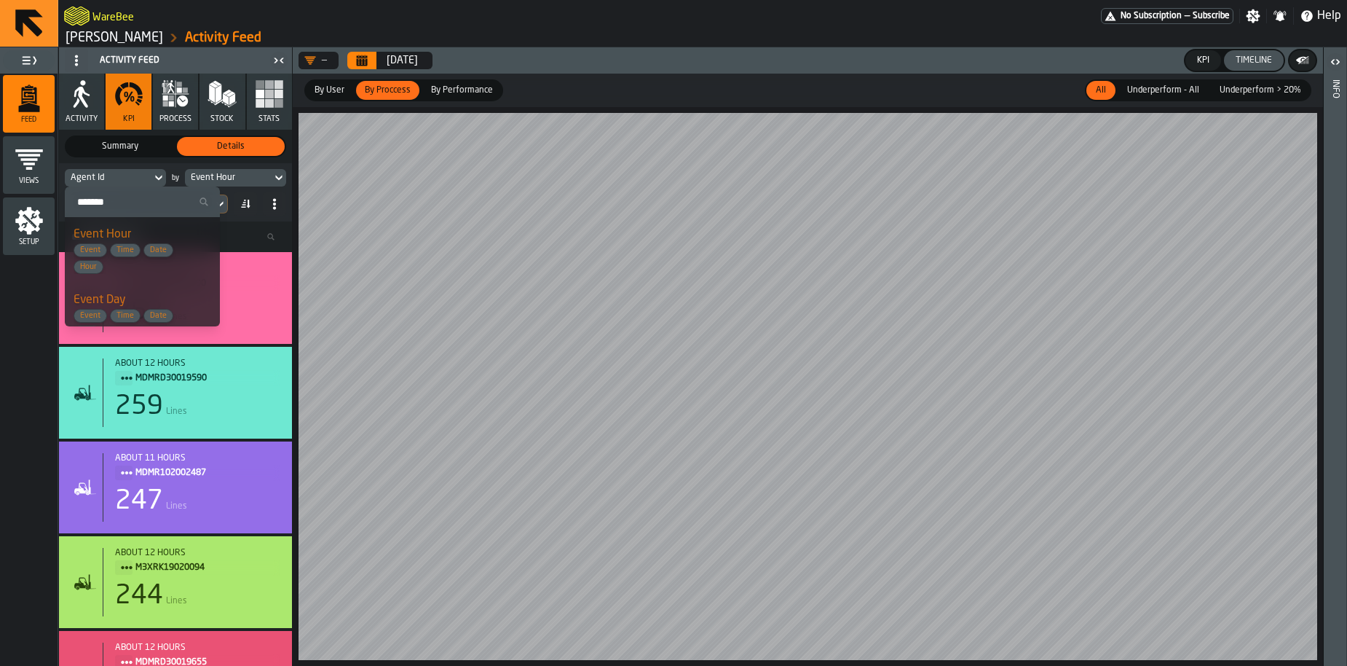
click at [125, 177] on div "Agent Id" at bounding box center [108, 178] width 75 height 10
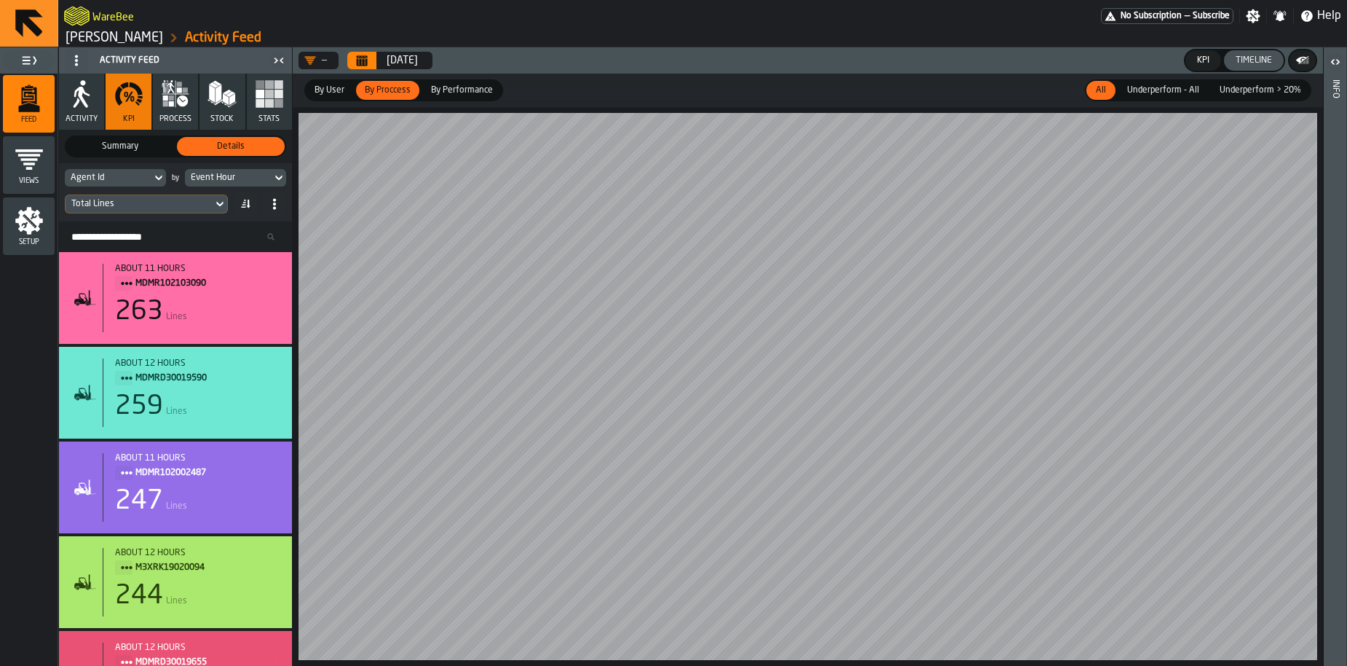
click at [112, 146] on span "Summary" at bounding box center [120, 146] width 102 height 13
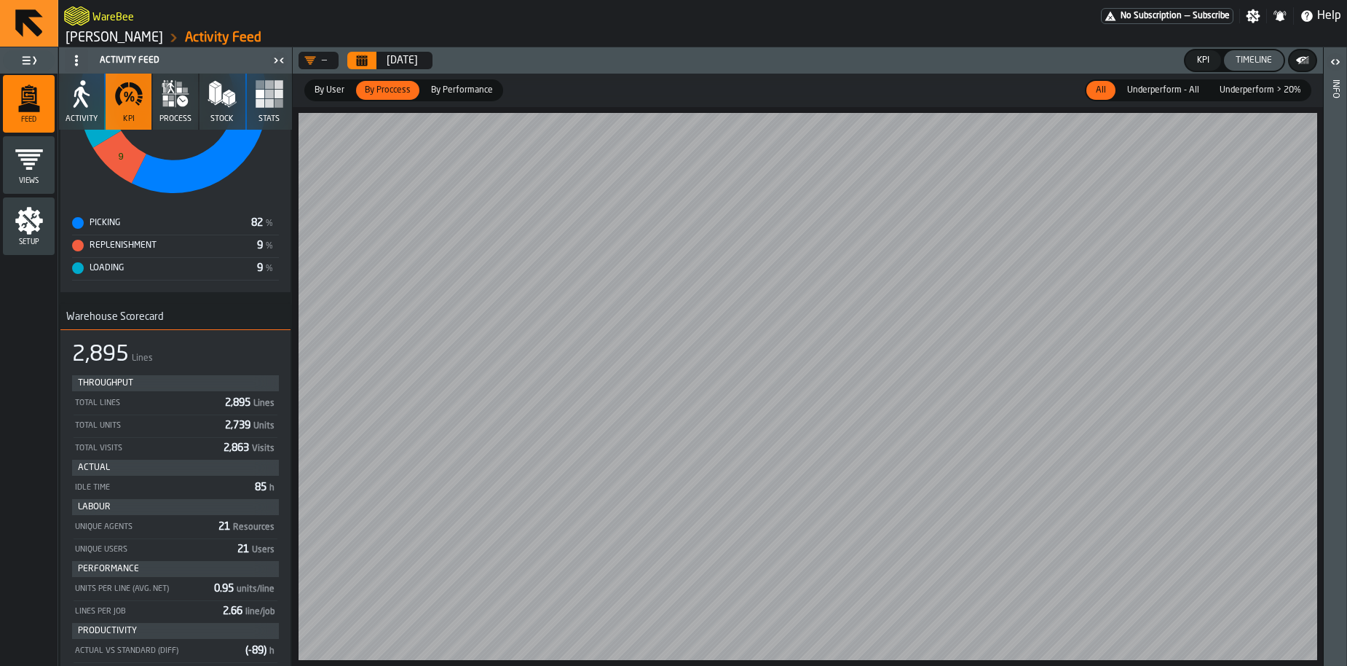
scroll to position [322, 0]
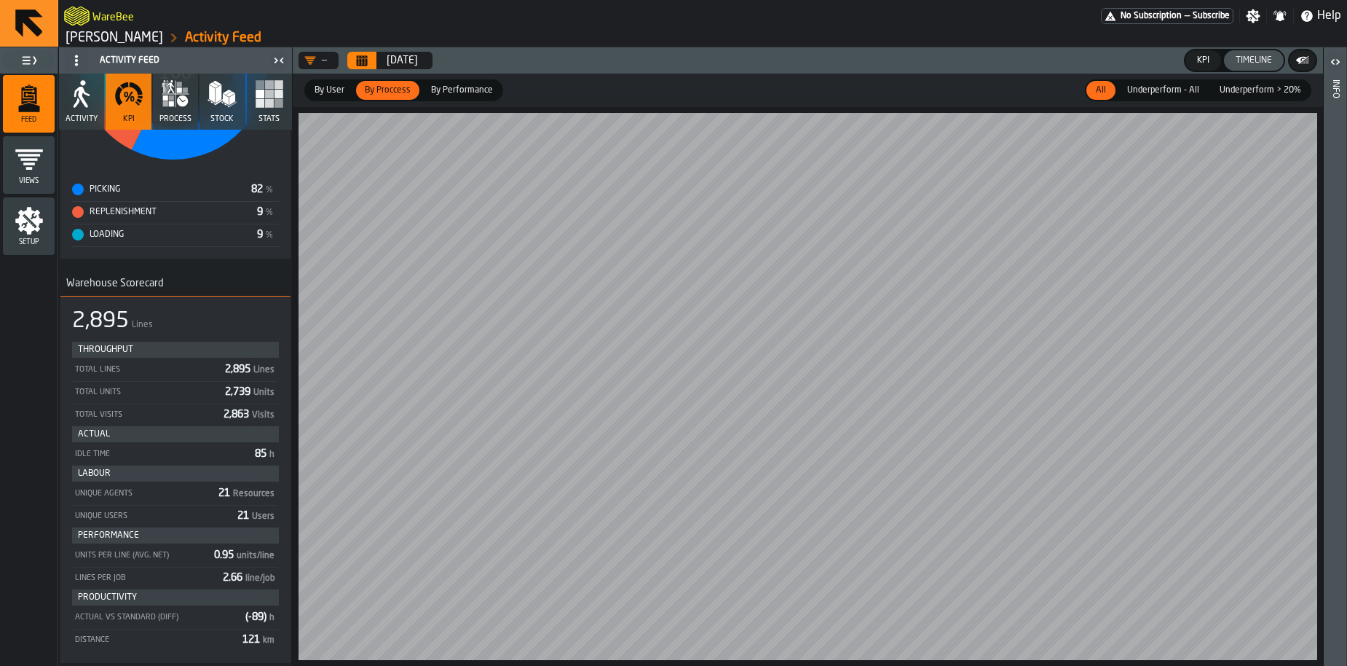
click at [23, 237] on div "Setup" at bounding box center [29, 226] width 52 height 40
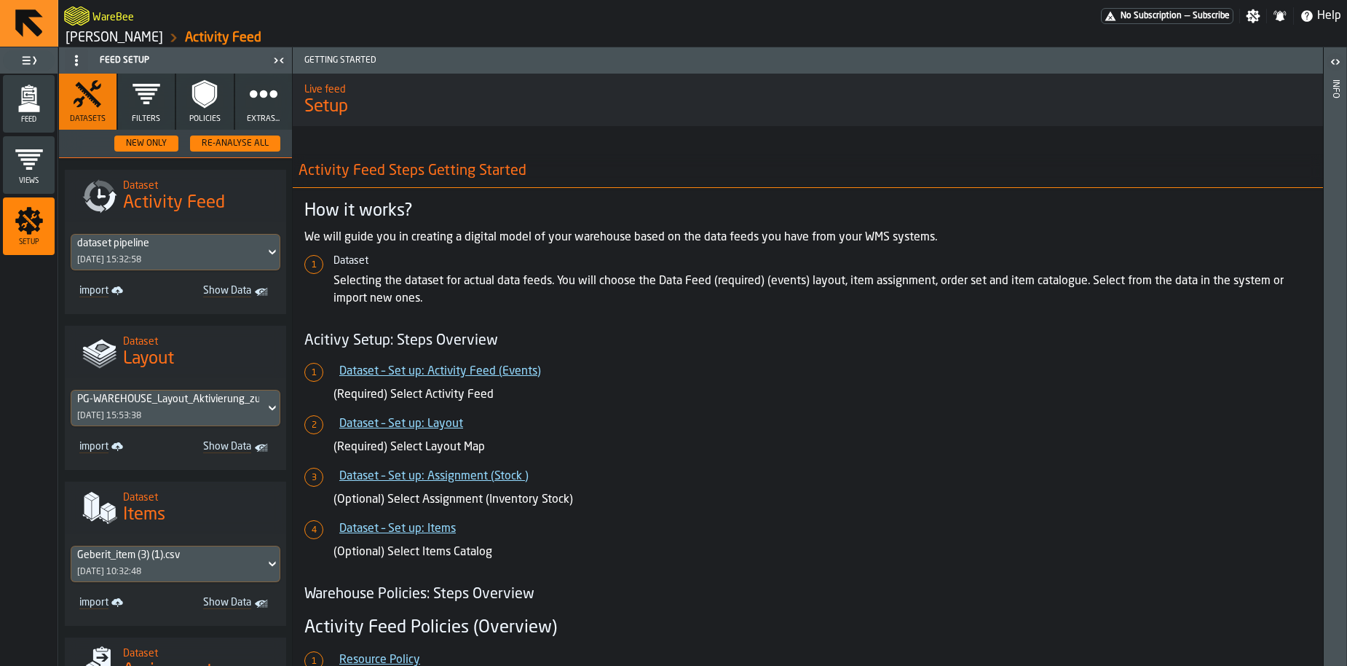
click at [149, 119] on span "Filters" at bounding box center [146, 118] width 28 height 9
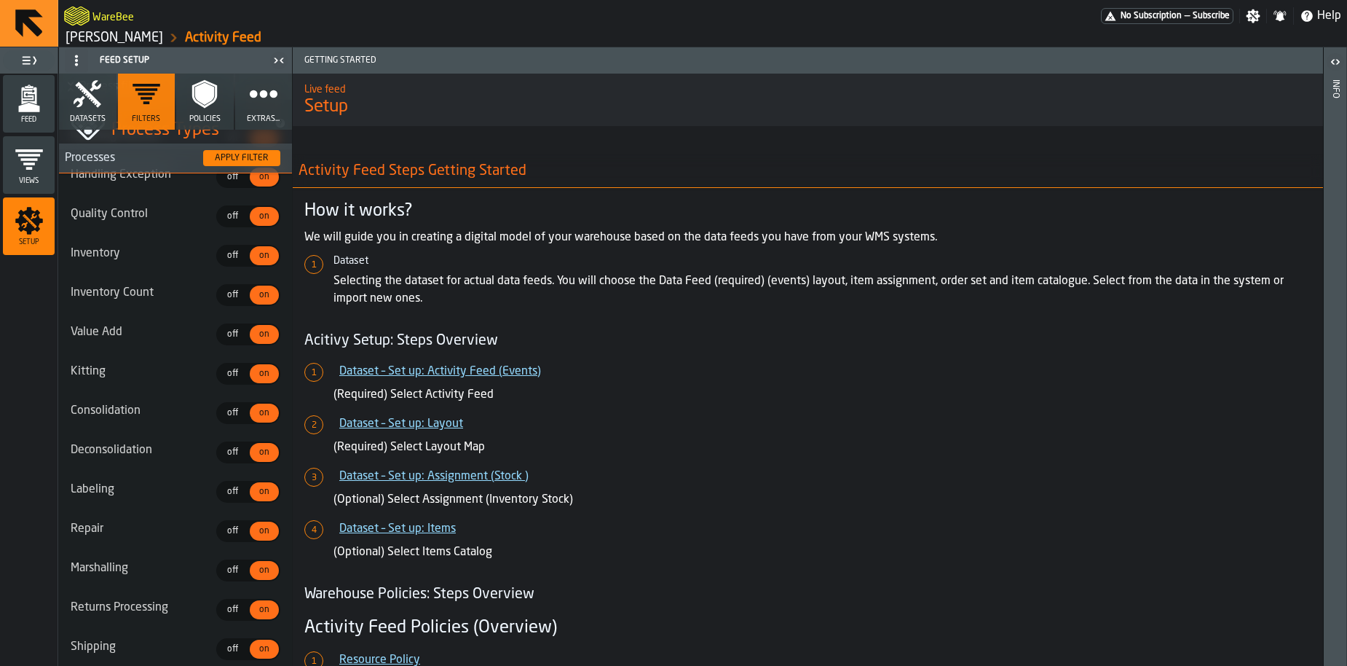
scroll to position [1039, 0]
click at [259, 97] on icon "button" at bounding box center [263, 93] width 29 height 29
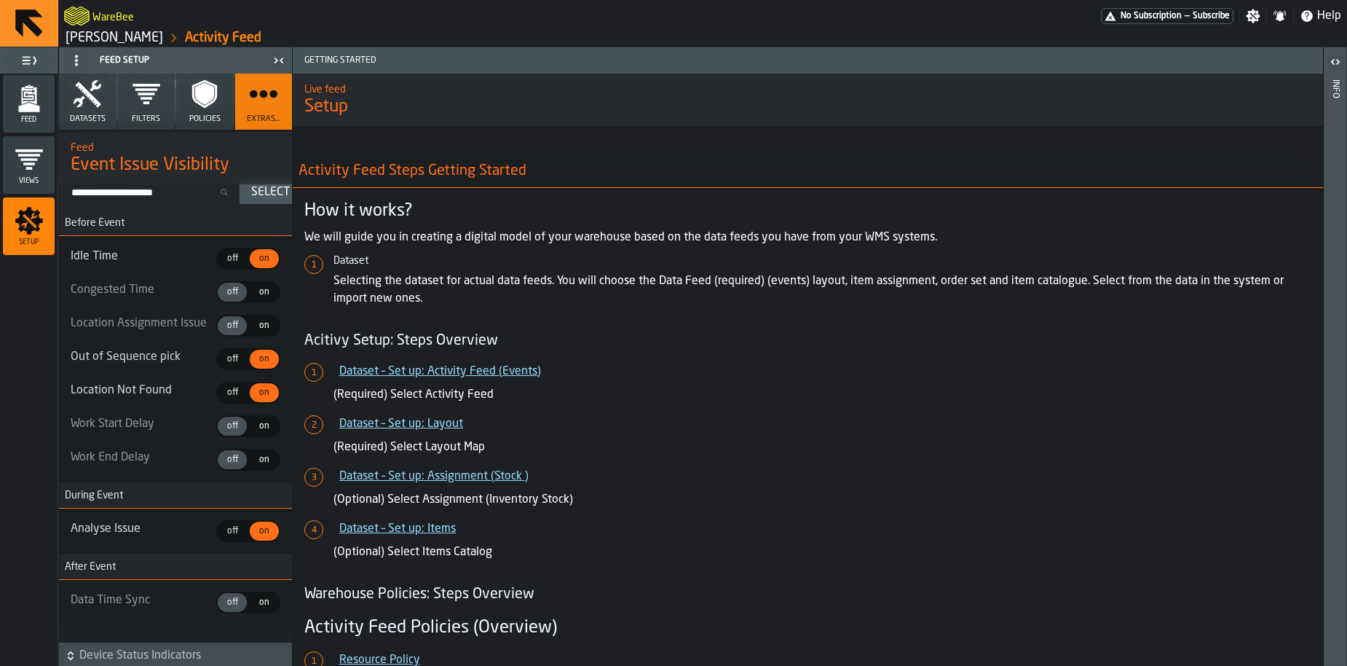
scroll to position [3753, 0]
drag, startPoint x: 75, startPoint y: 292, endPoint x: 154, endPoint y: 460, distance: 186.0
click at [152, 451] on ul "Idle Time off off on on Congested Time off off on on Location Assignment Issue …" at bounding box center [176, 359] width 210 height 223
click at [160, 467] on label "Work End Delay" at bounding box center [142, 457] width 143 height 17
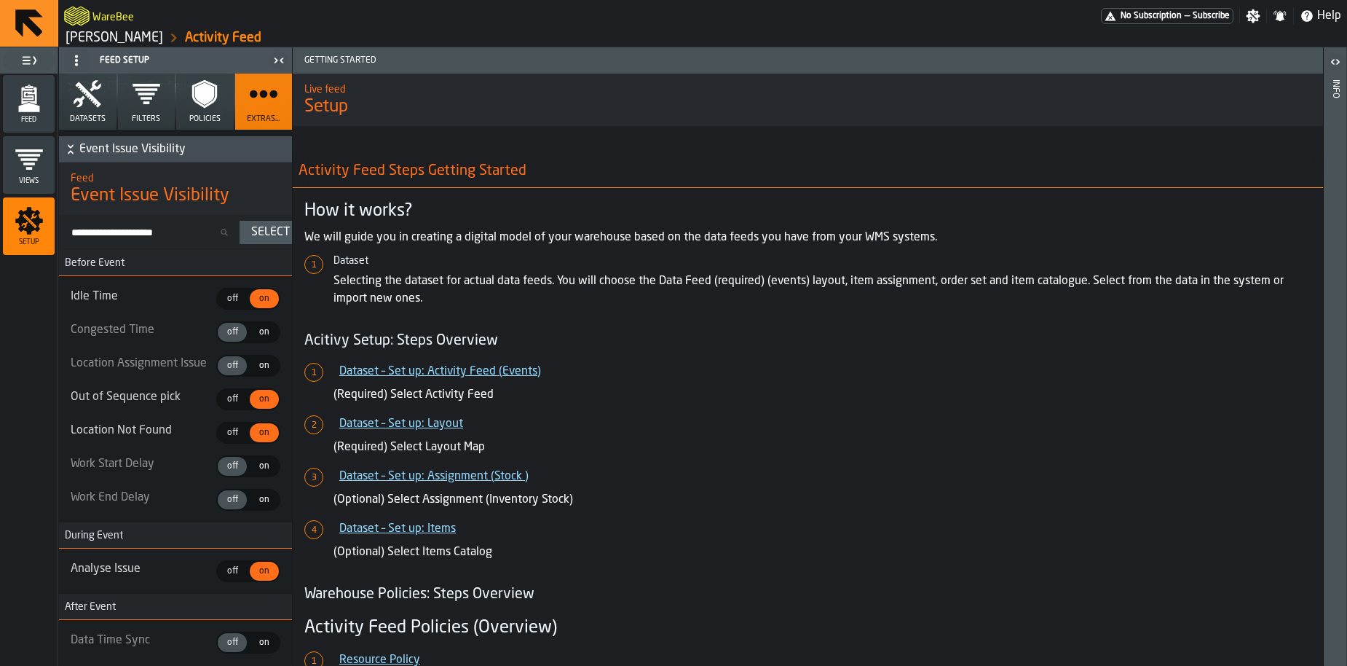
scroll to position [3731, 0]
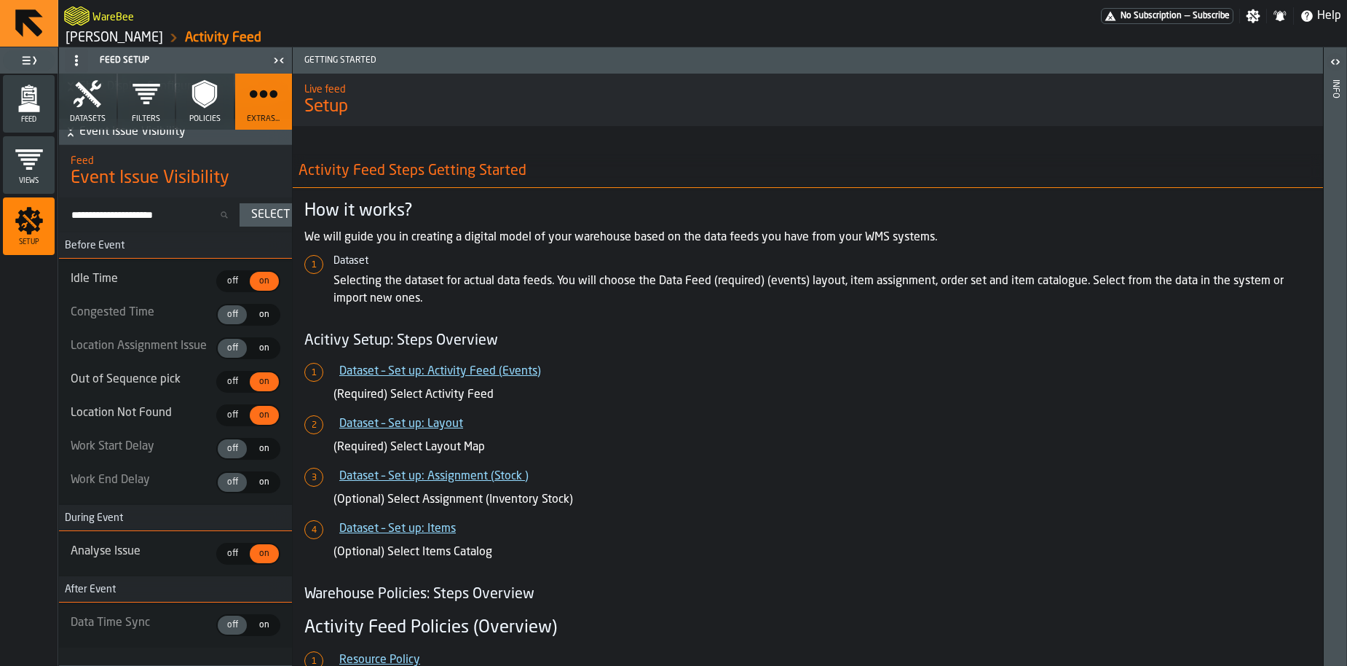
click at [50, 112] on div "Feed" at bounding box center [29, 104] width 52 height 40
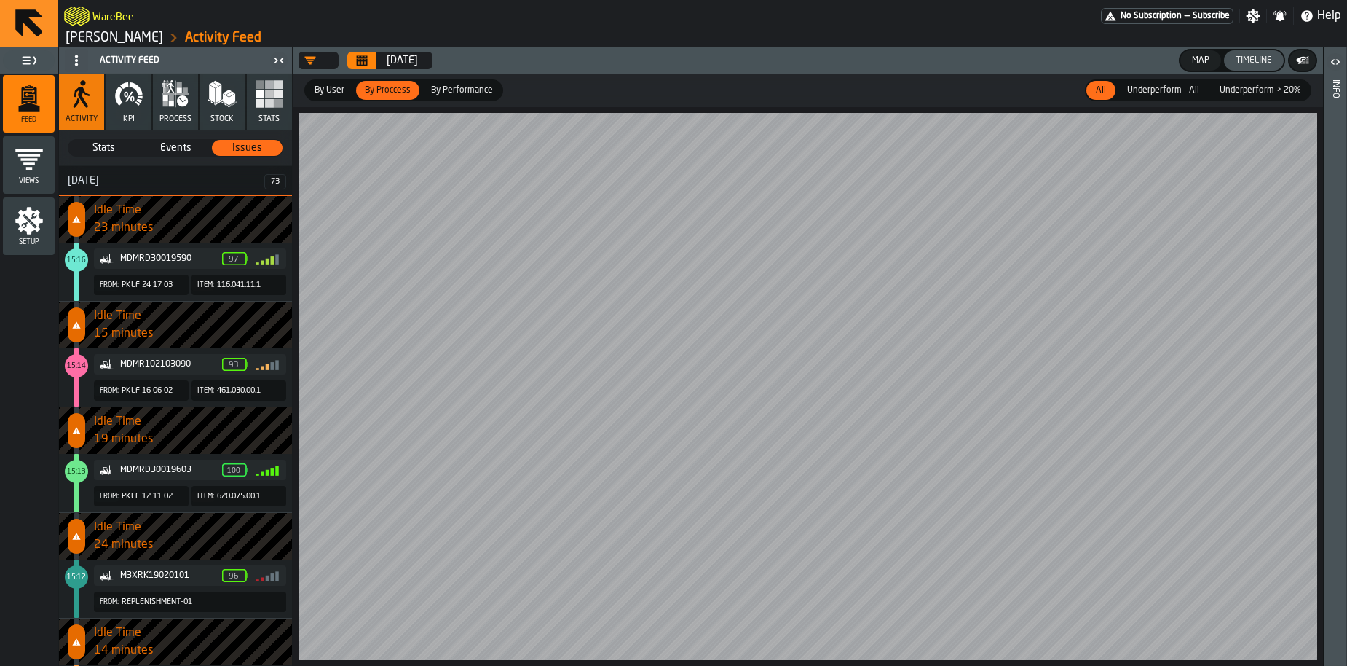
click at [1280, 19] on icon "button-toggle-Notifications" at bounding box center [1280, 16] width 9 height 10
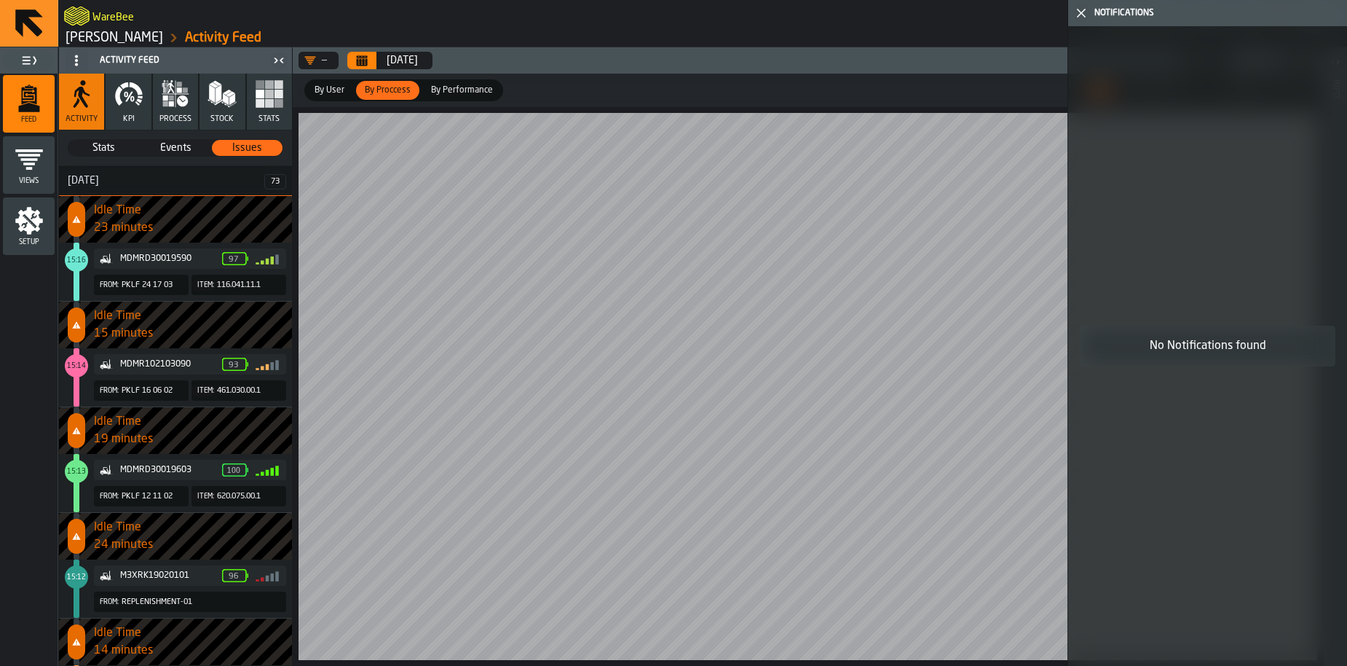
click at [1083, 12] on polygon "button-toggle-Close me" at bounding box center [1081, 12] width 9 height 9
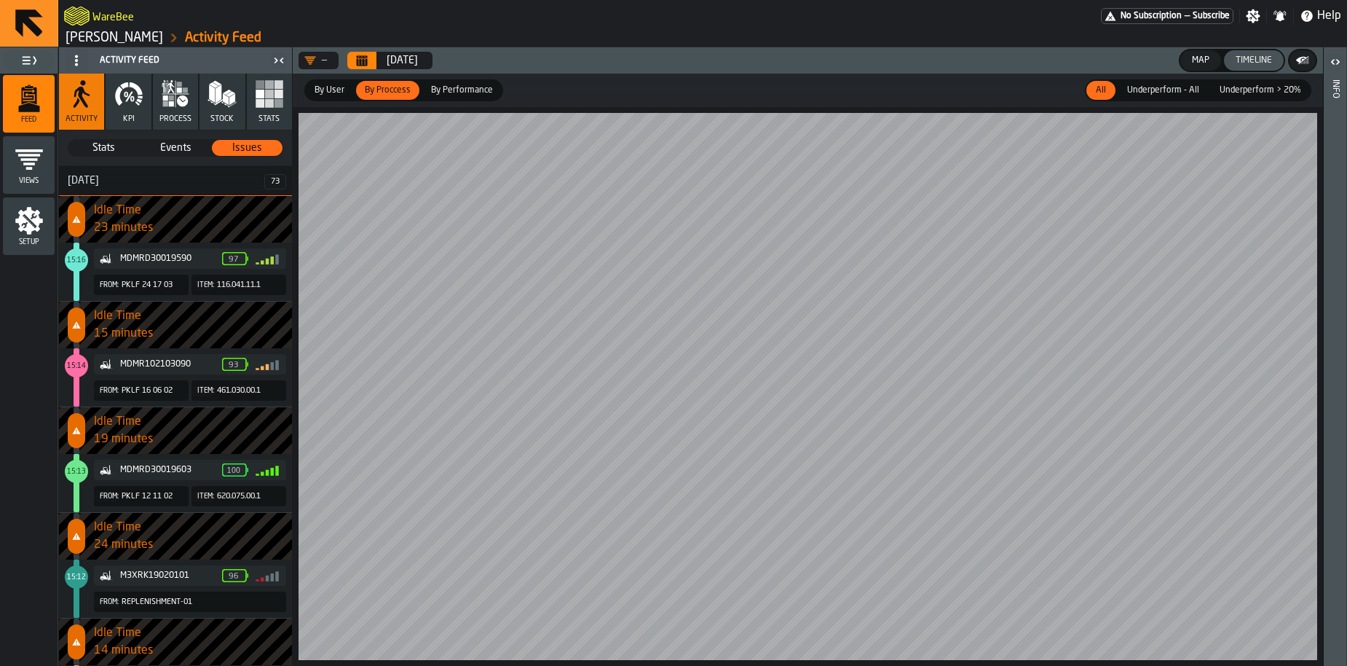
click at [88, 34] on link "[PERSON_NAME]" at bounding box center [115, 38] width 98 height 16
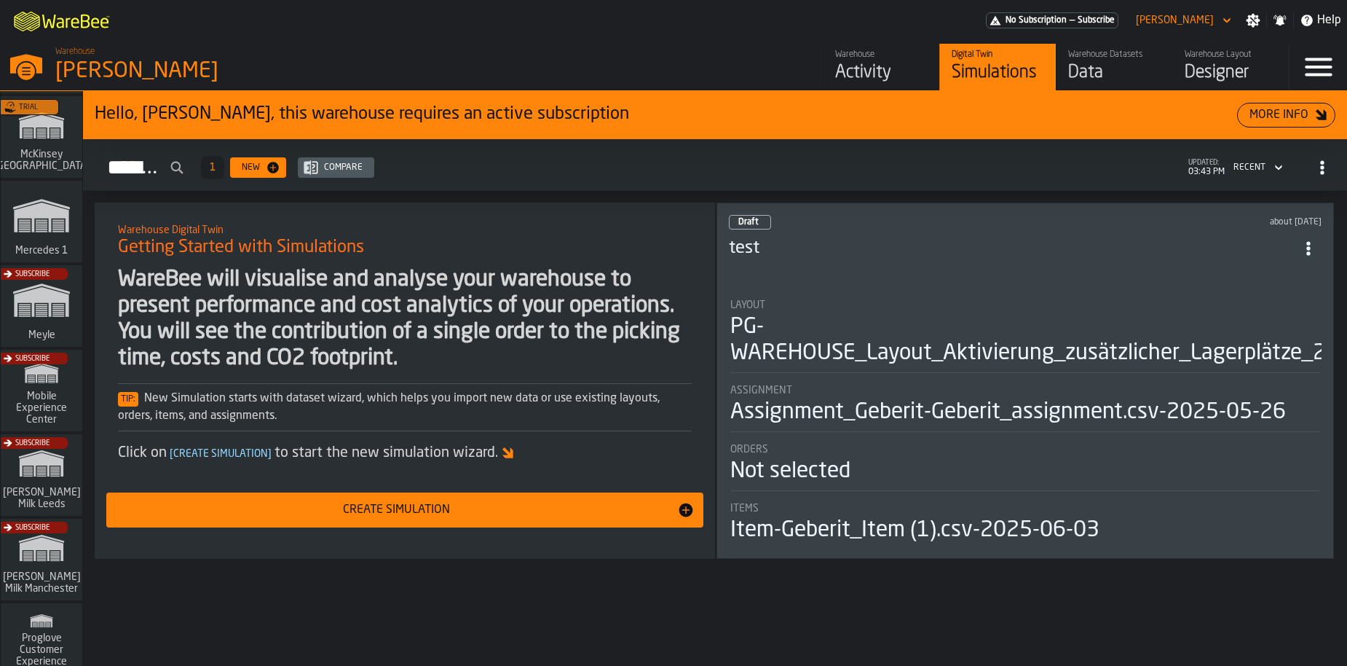
scroll to position [1202, 0]
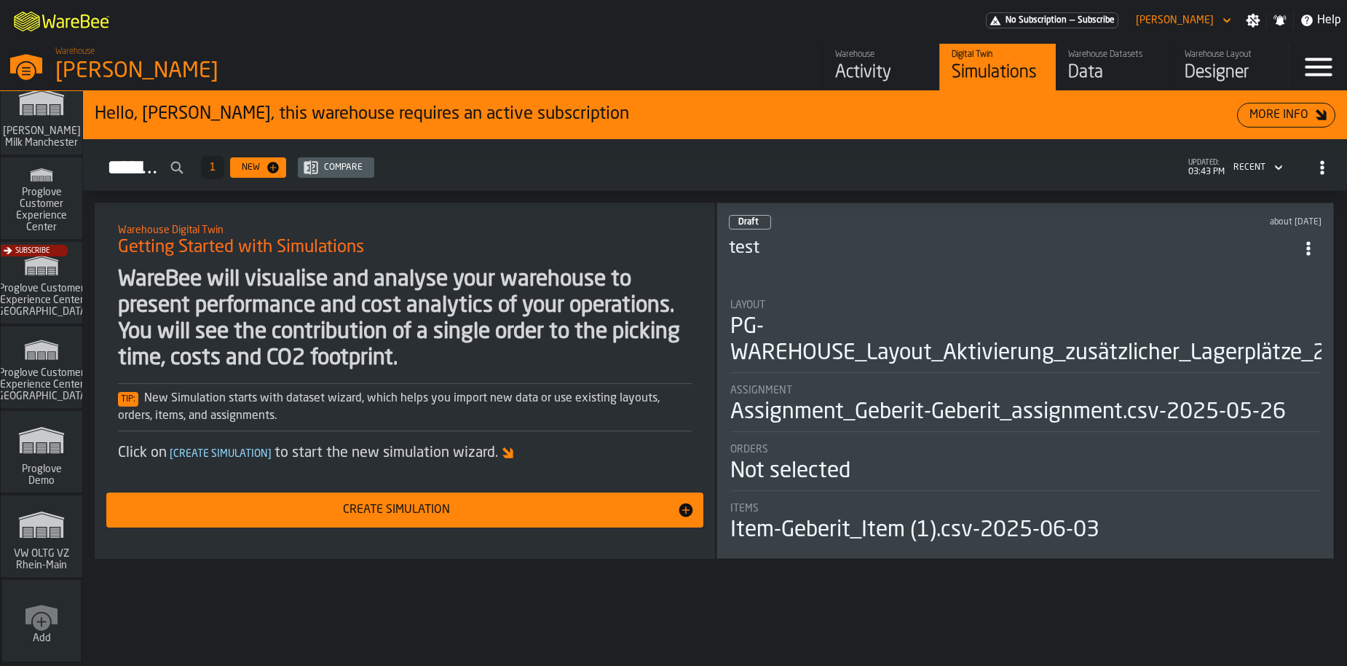
click at [36, 526] on polygon "link-to-/wh/i/44979e6c-6f66-405e-9874-c1e29f02a54a/simulations" at bounding box center [42, 526] width 44 height 24
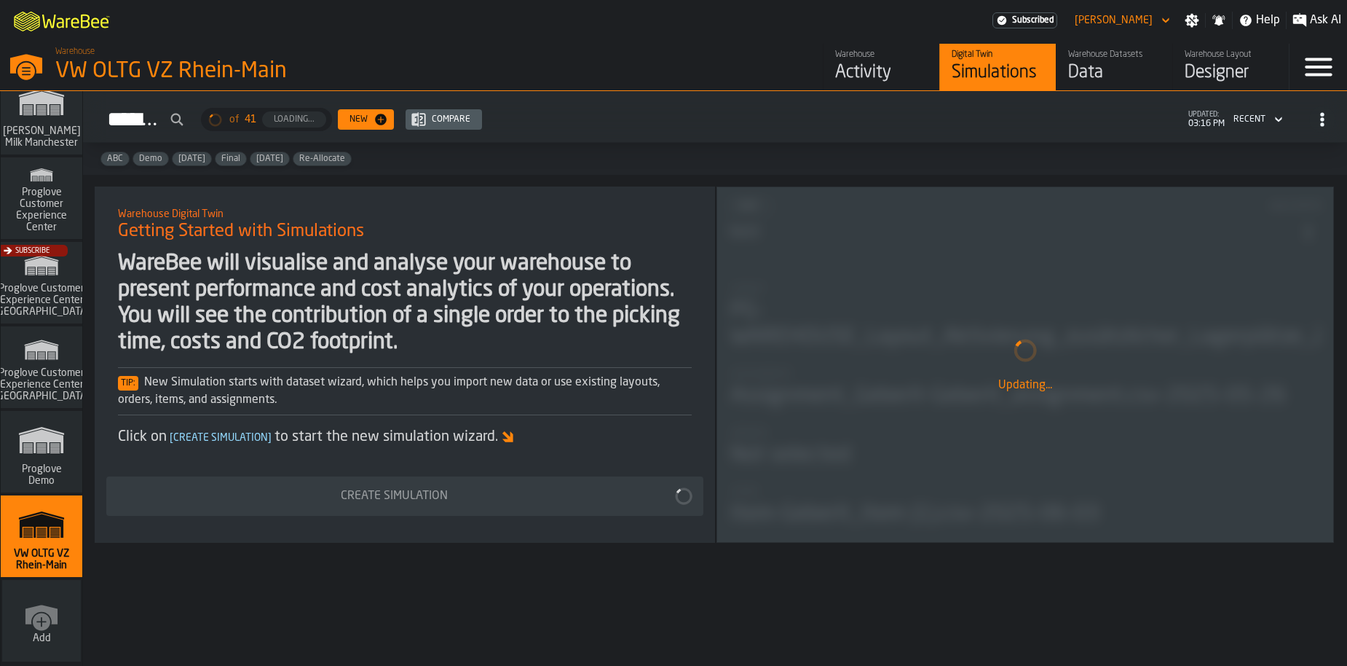
click at [864, 63] on div "Activity" at bounding box center [881, 72] width 92 height 23
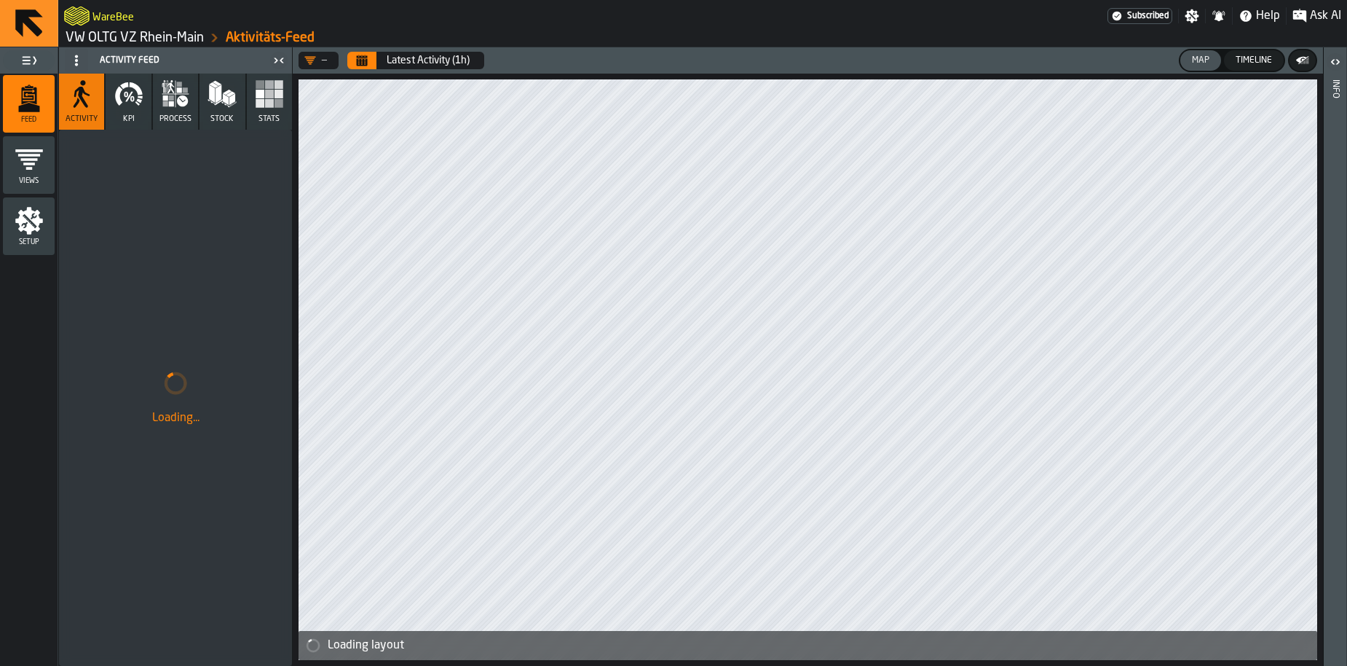
click at [1310, 15] on span "Ask AI" at bounding box center [1325, 15] width 31 height 17
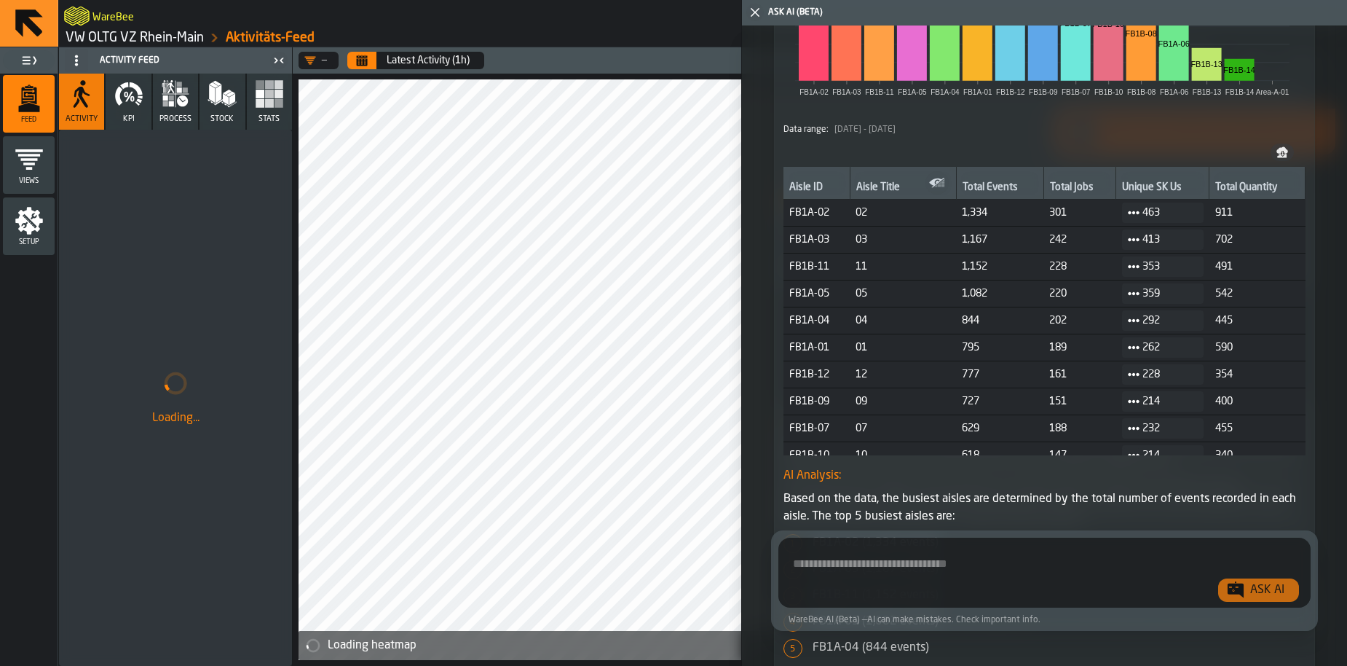
scroll to position [1038, 0]
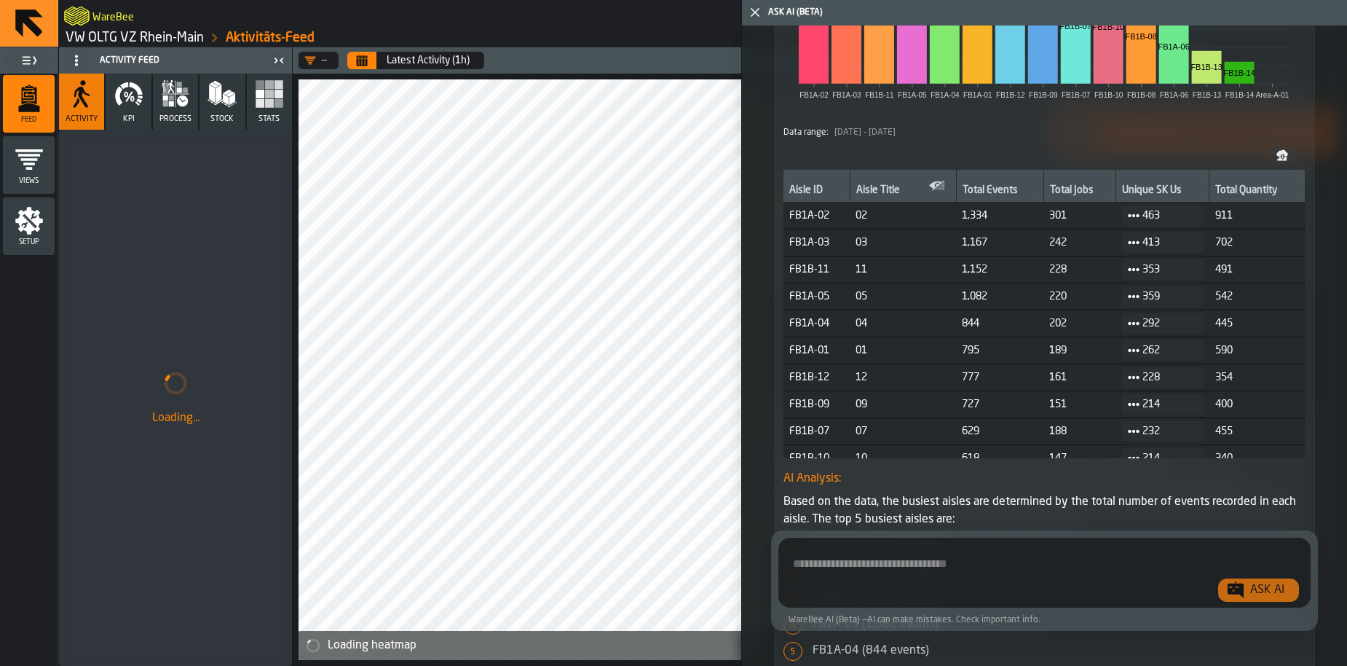
click at [127, 107] on icon "button" at bounding box center [128, 93] width 29 height 29
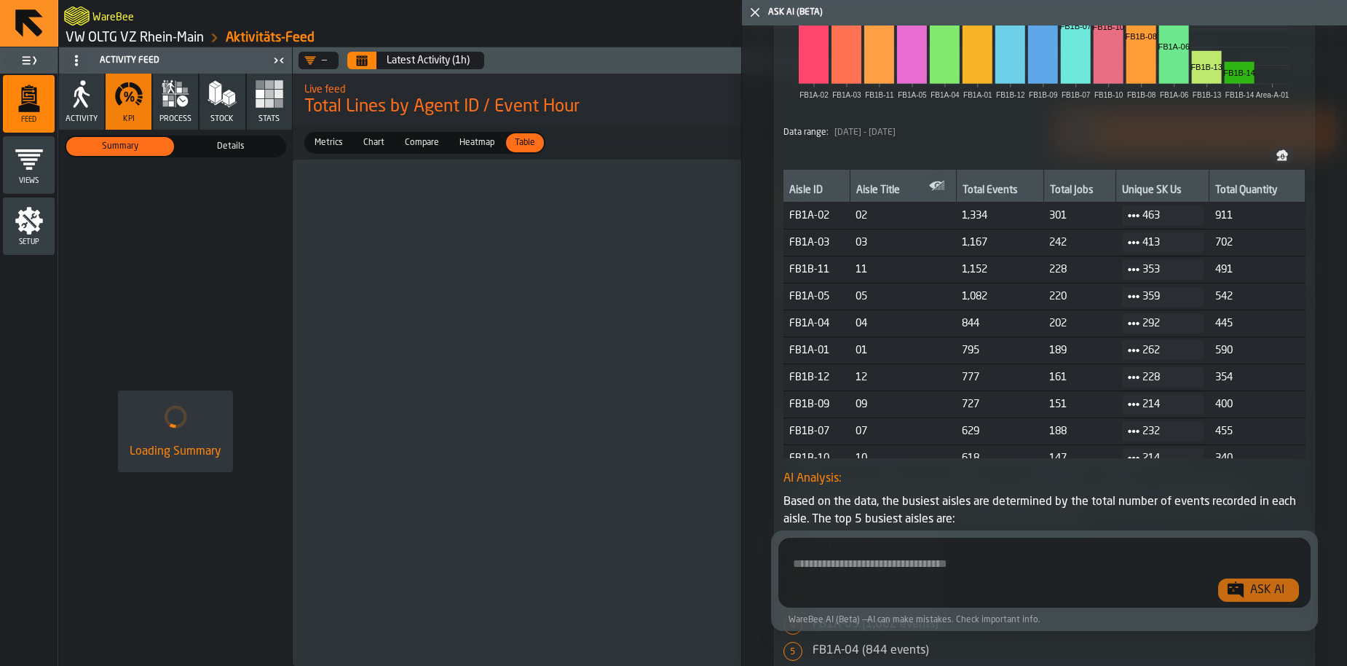
click at [749, 16] on icon "button-toggle-Close me" at bounding box center [754, 12] width 17 height 17
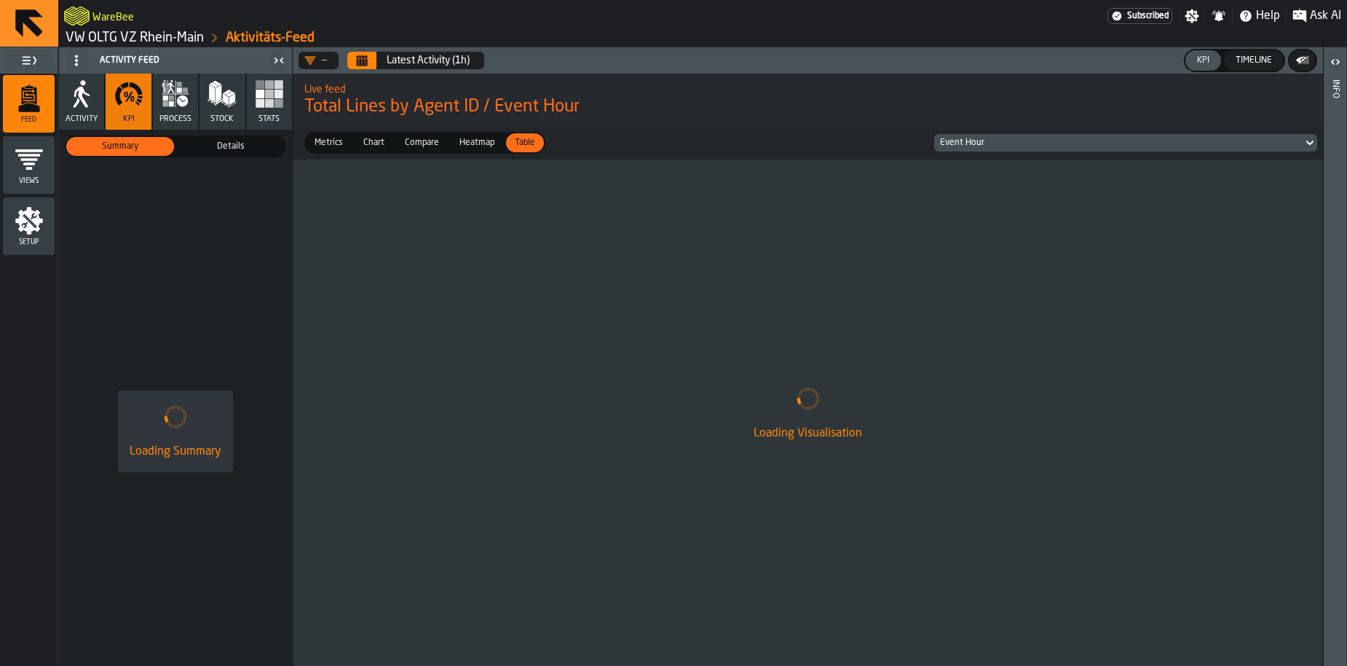
click at [338, 144] on span "Metrics" at bounding box center [329, 142] width 40 height 13
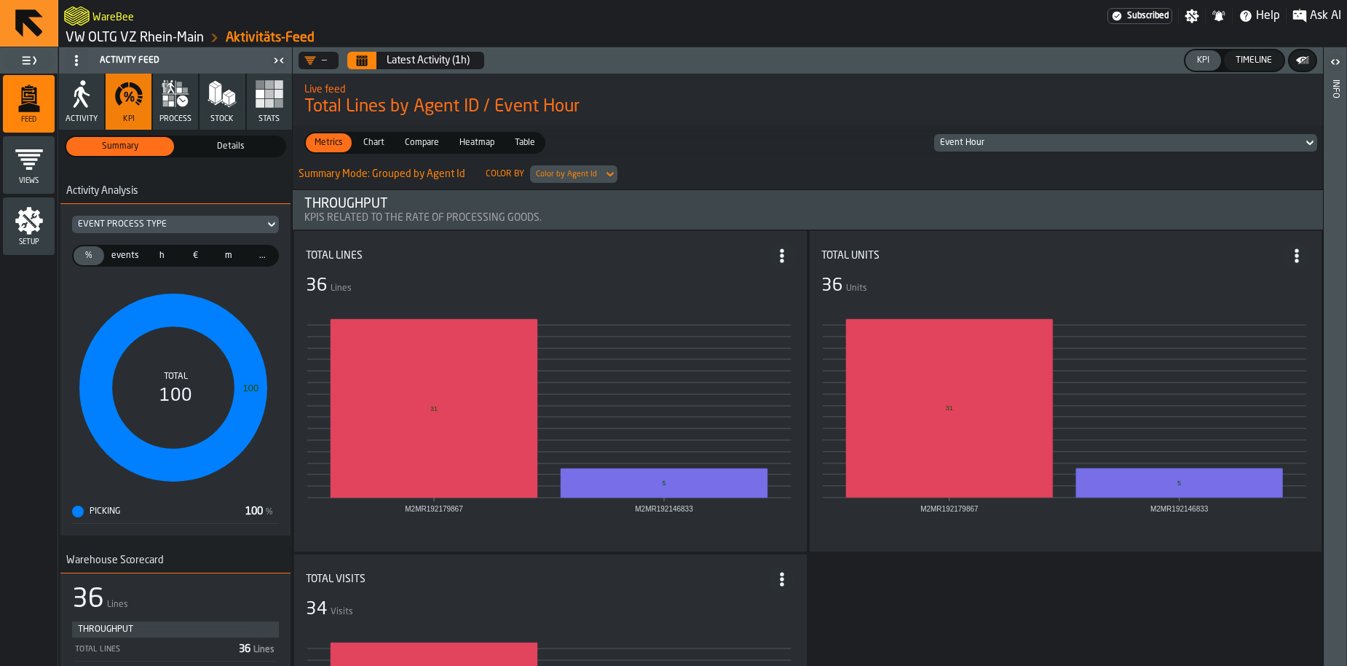
drag, startPoint x: 213, startPoint y: 151, endPoint x: 364, endPoint y: 200, distance: 159.1
click at [213, 151] on span "Details" at bounding box center [231, 146] width 102 height 13
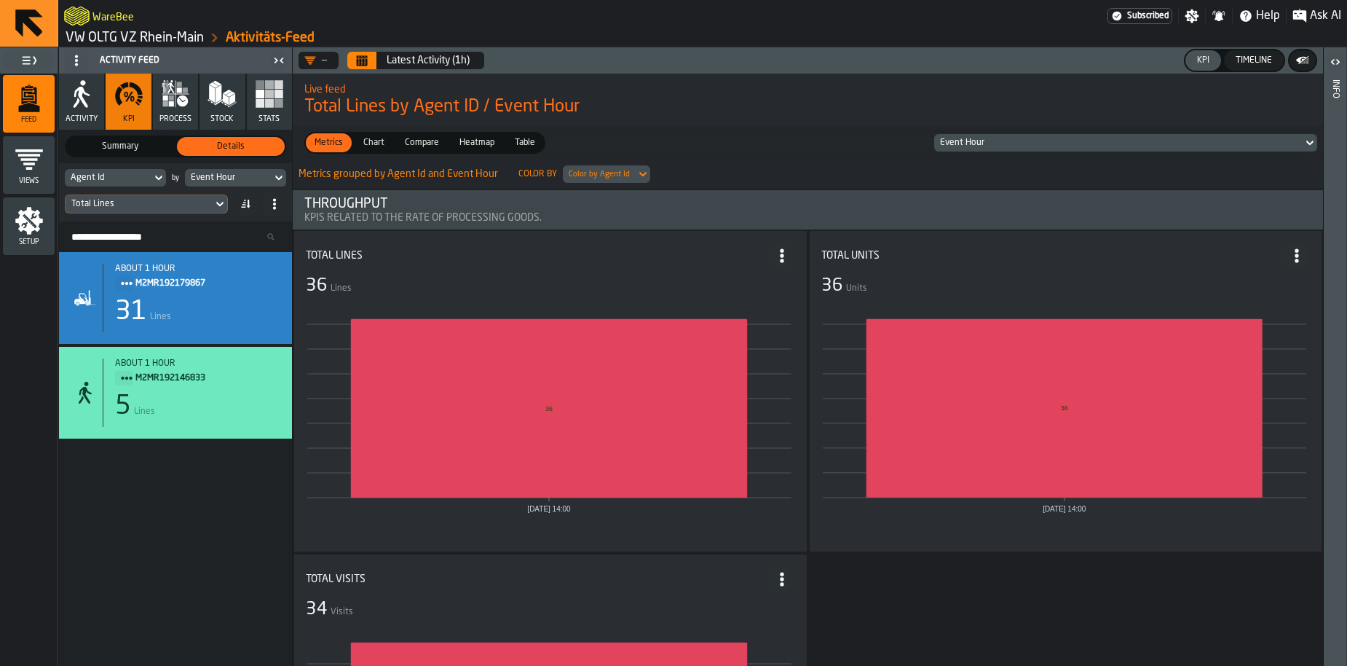
click at [36, 214] on icon "menu Setup" at bounding box center [29, 221] width 28 height 28
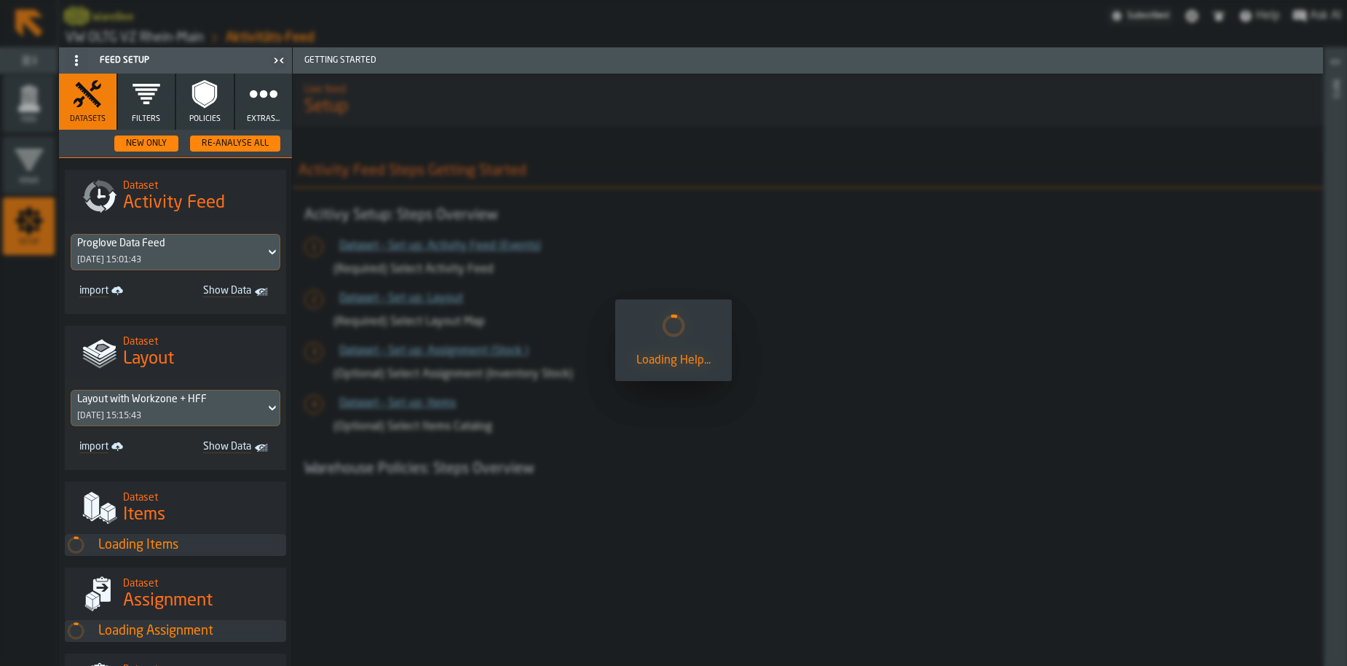
click at [254, 106] on icon "button" at bounding box center [263, 93] width 29 height 29
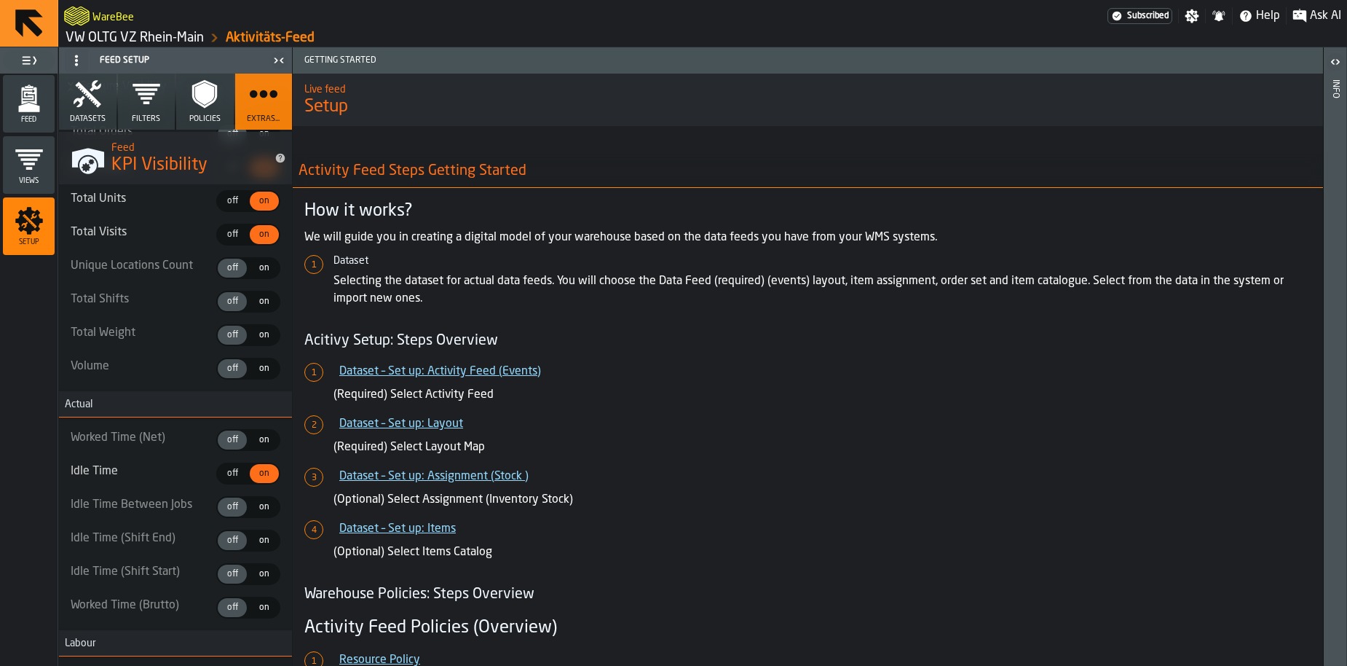
scroll to position [186, 0]
click at [82, 92] on icon "button" at bounding box center [87, 93] width 29 height 29
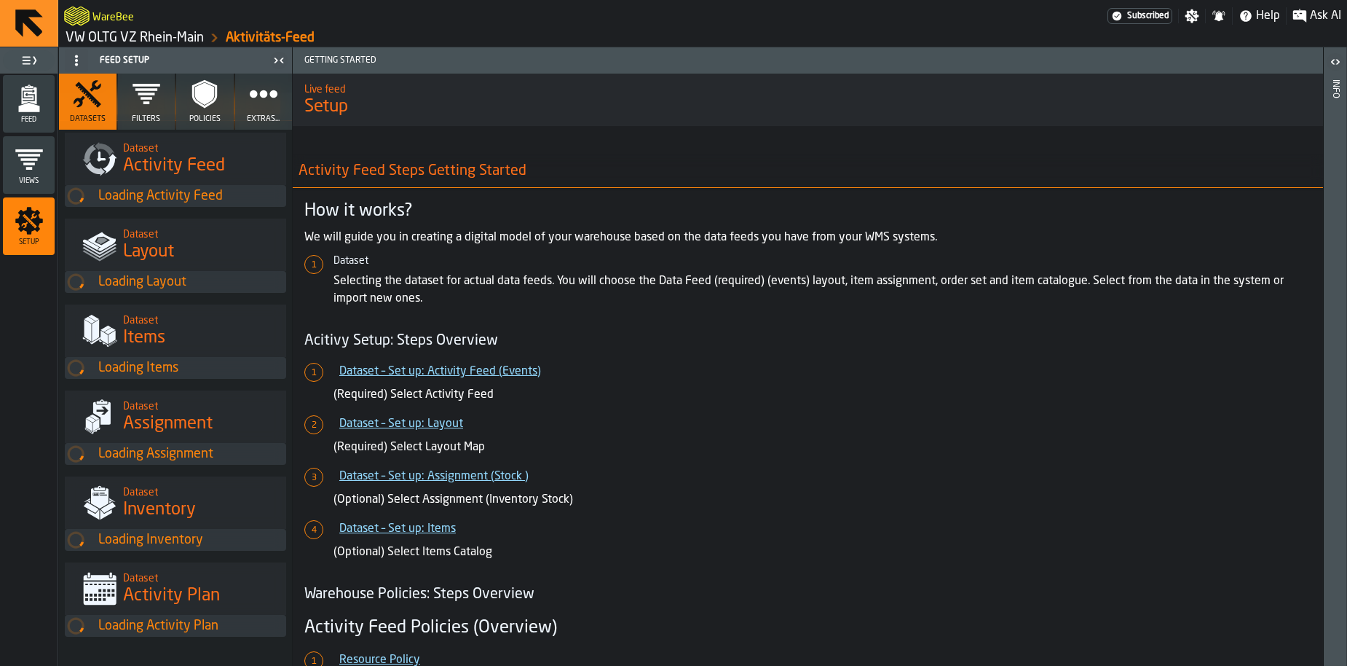
scroll to position [37, 0]
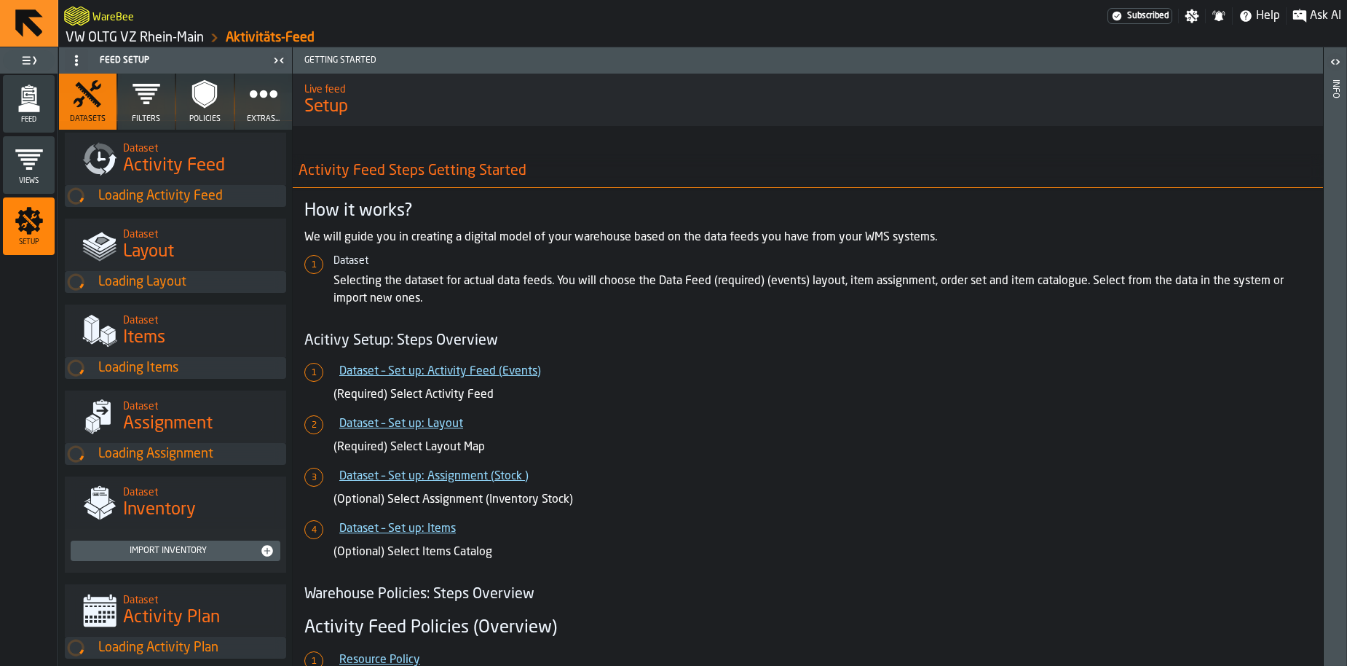
click at [124, 39] on link "VW OLTG VZ Rhein-Main" at bounding box center [135, 38] width 138 height 16
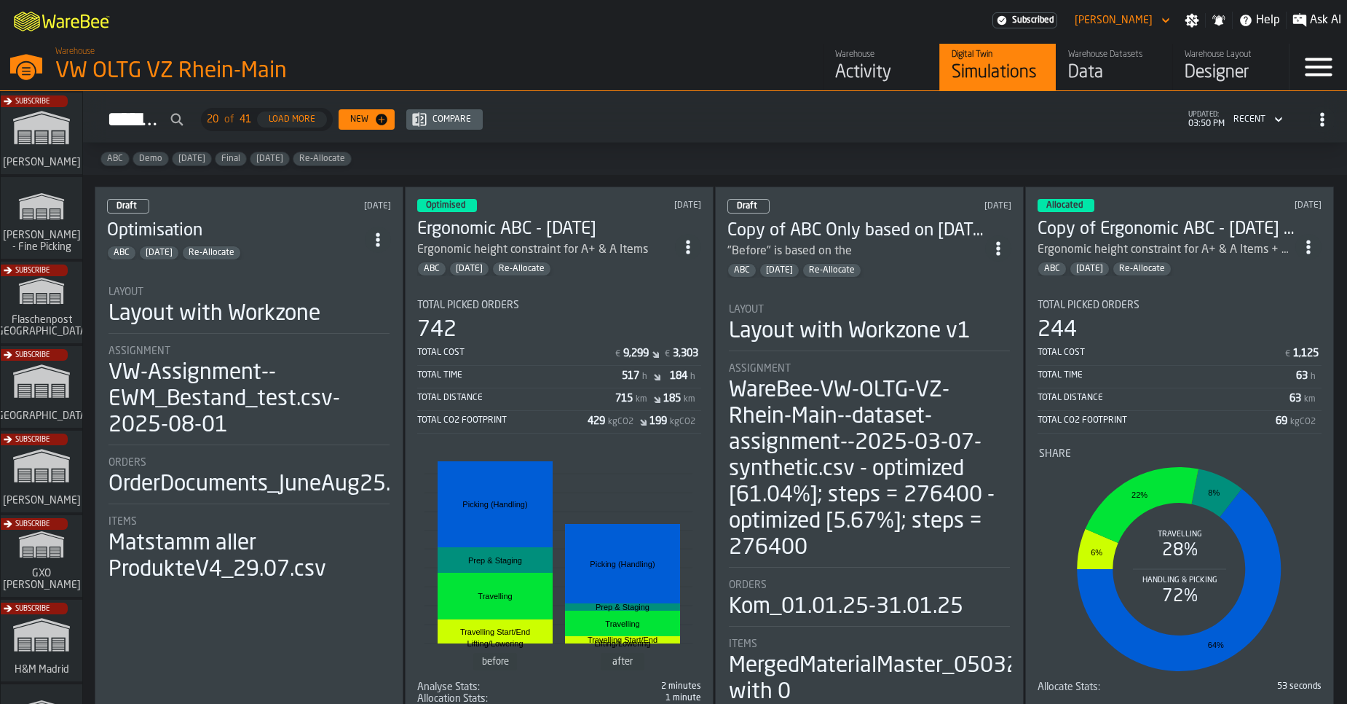
click at [882, 76] on div "Activity" at bounding box center [881, 72] width 92 height 23
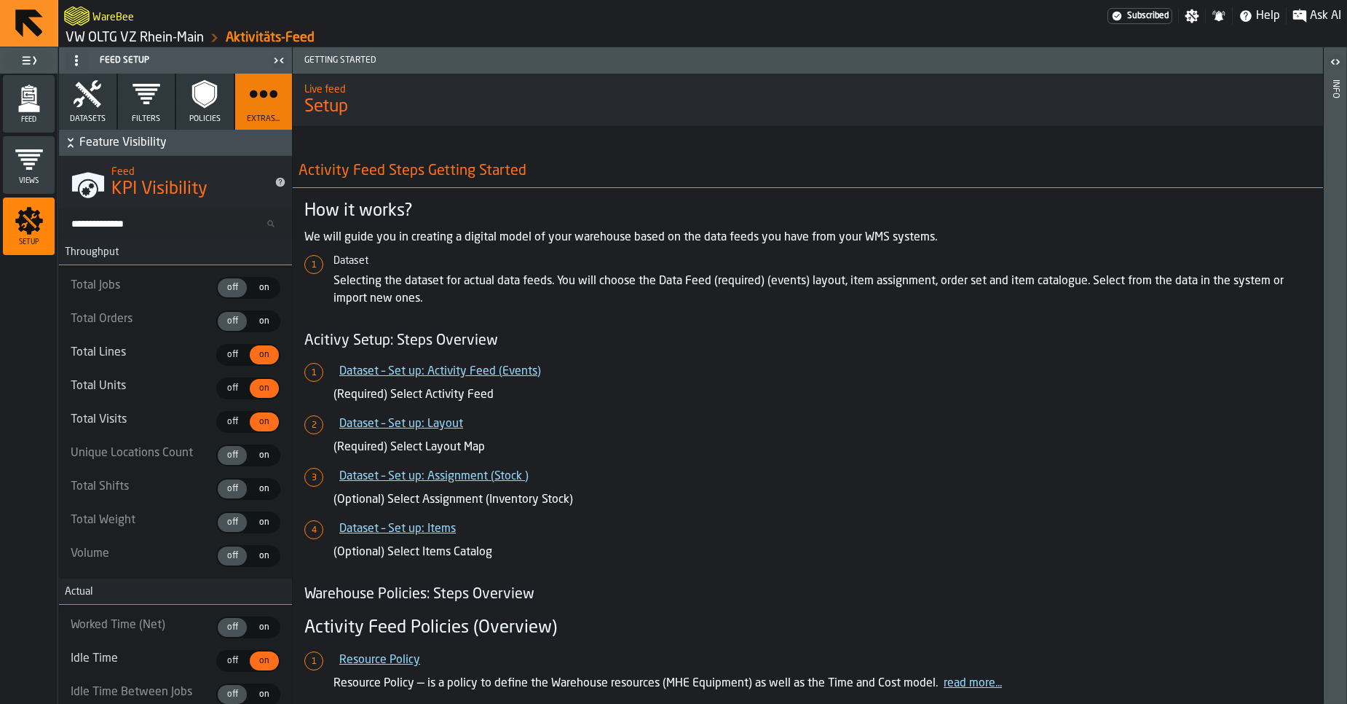
click at [42, 90] on icon "menu Feed" at bounding box center [29, 98] width 29 height 29
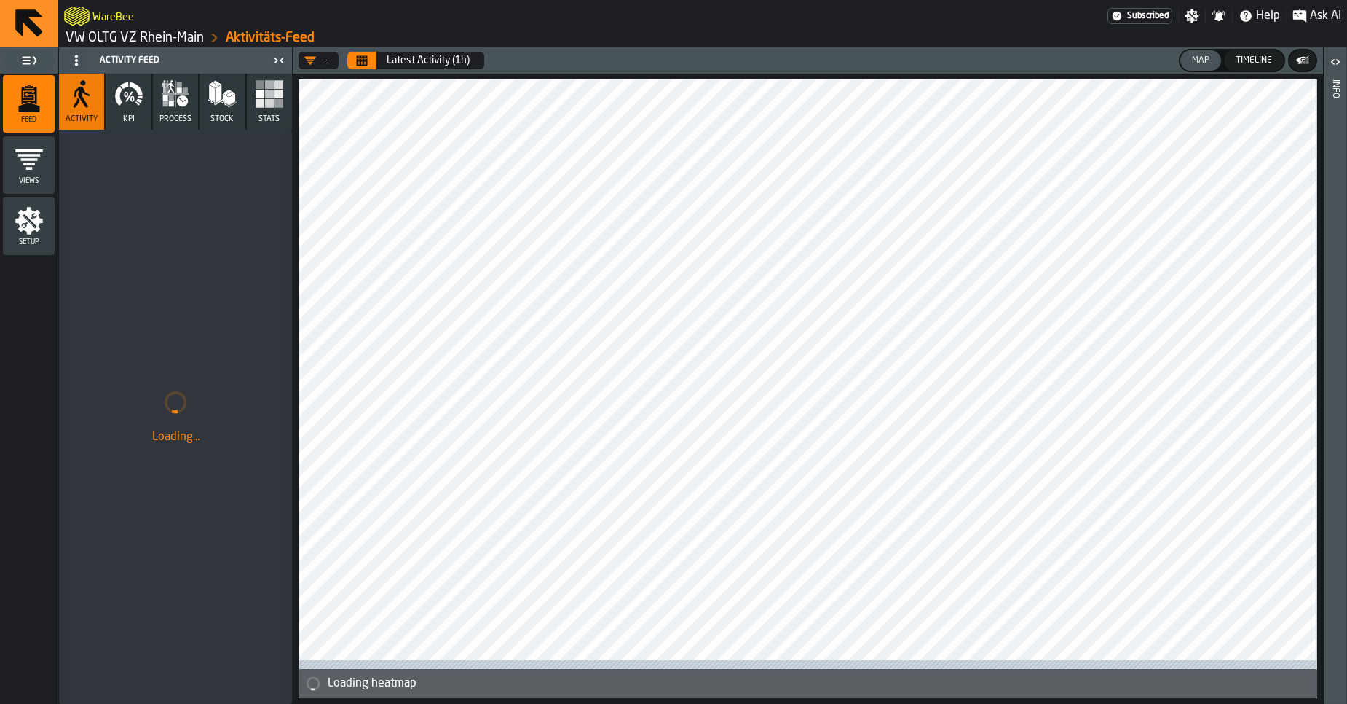
click at [272, 102] on rect "button" at bounding box center [269, 103] width 9 height 9
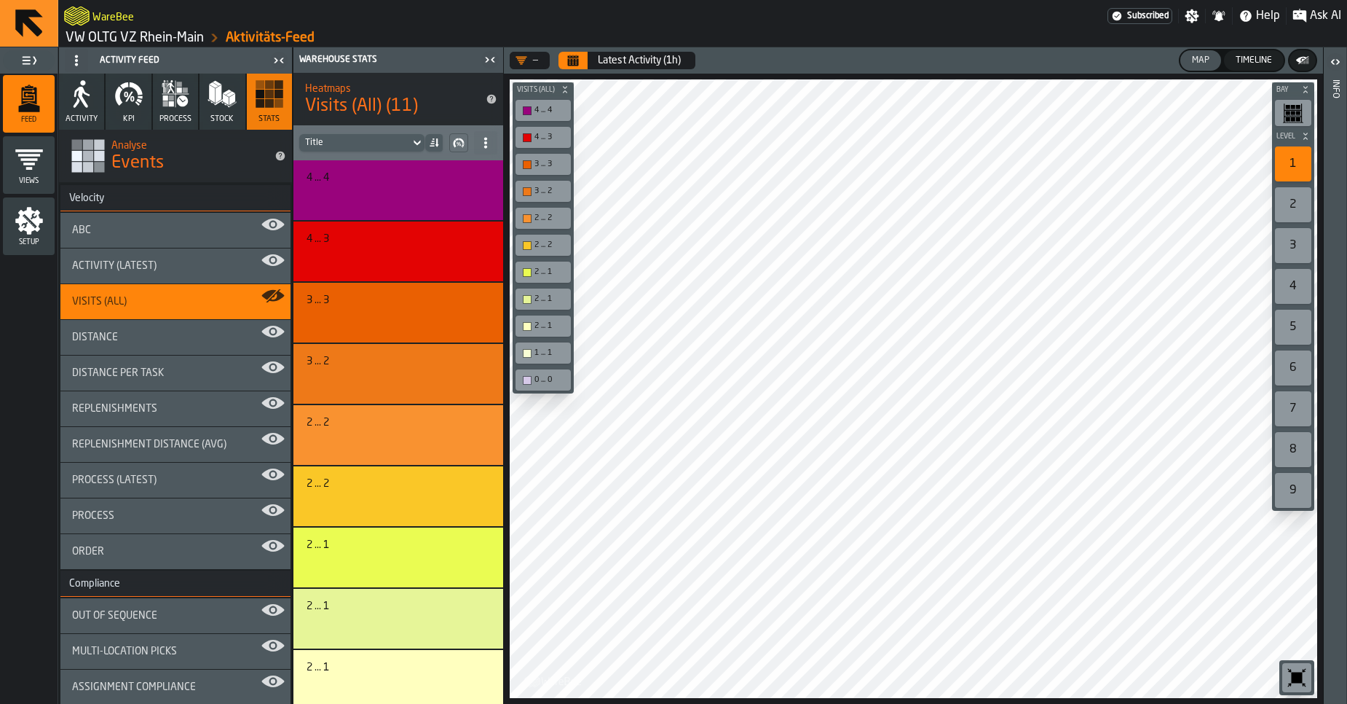
click at [86, 103] on icon "button" at bounding box center [82, 97] width 16 height 21
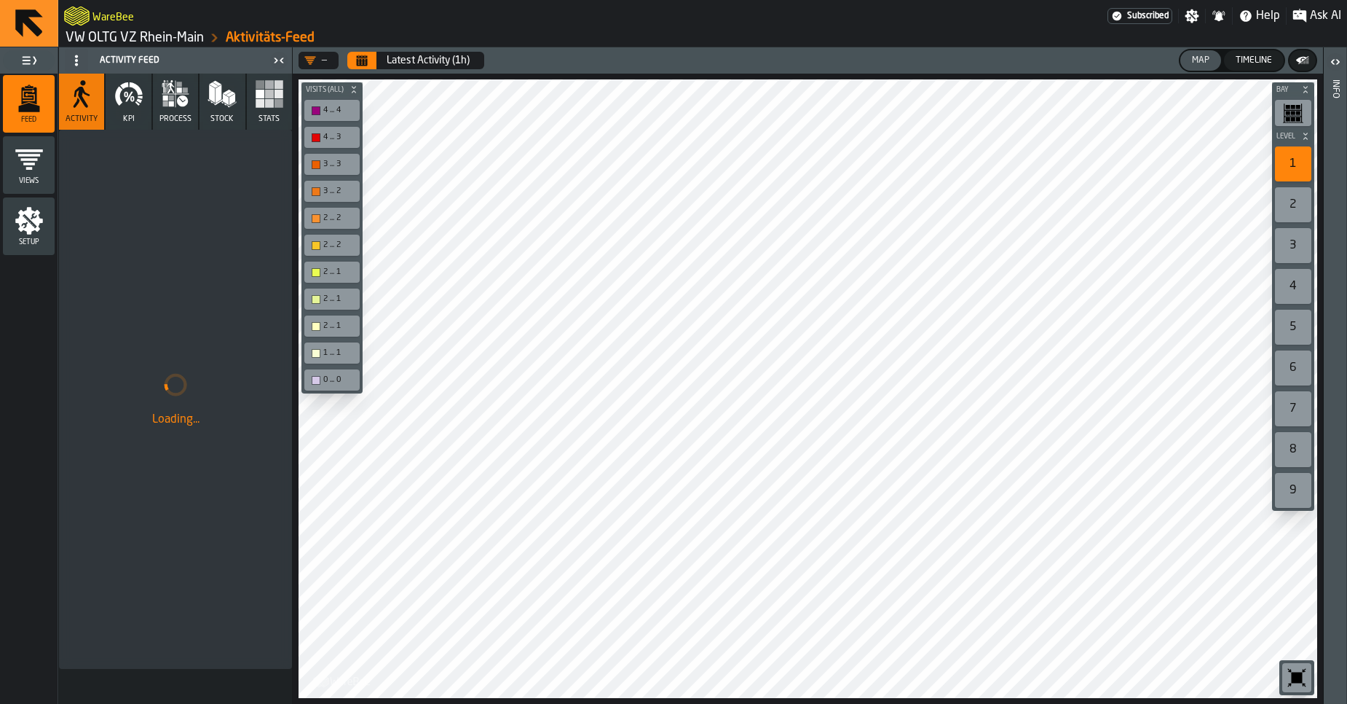
click at [371, 56] on button "Calendar" at bounding box center [361, 60] width 29 height 17
